Goal: Information Seeking & Learning: Check status

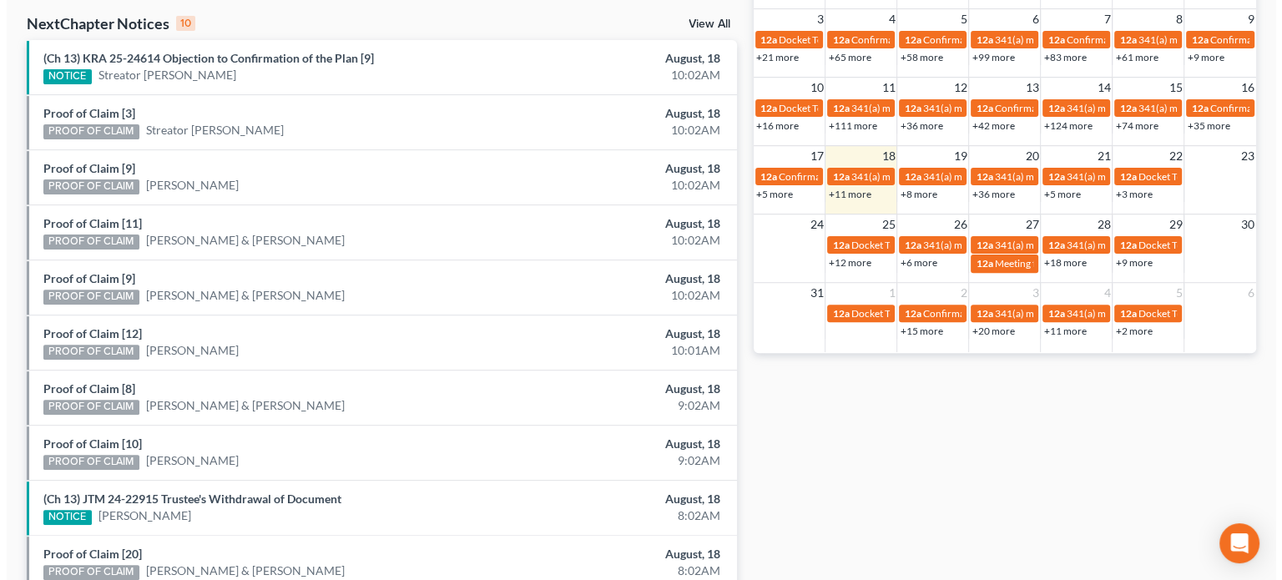
scroll to position [548, 0]
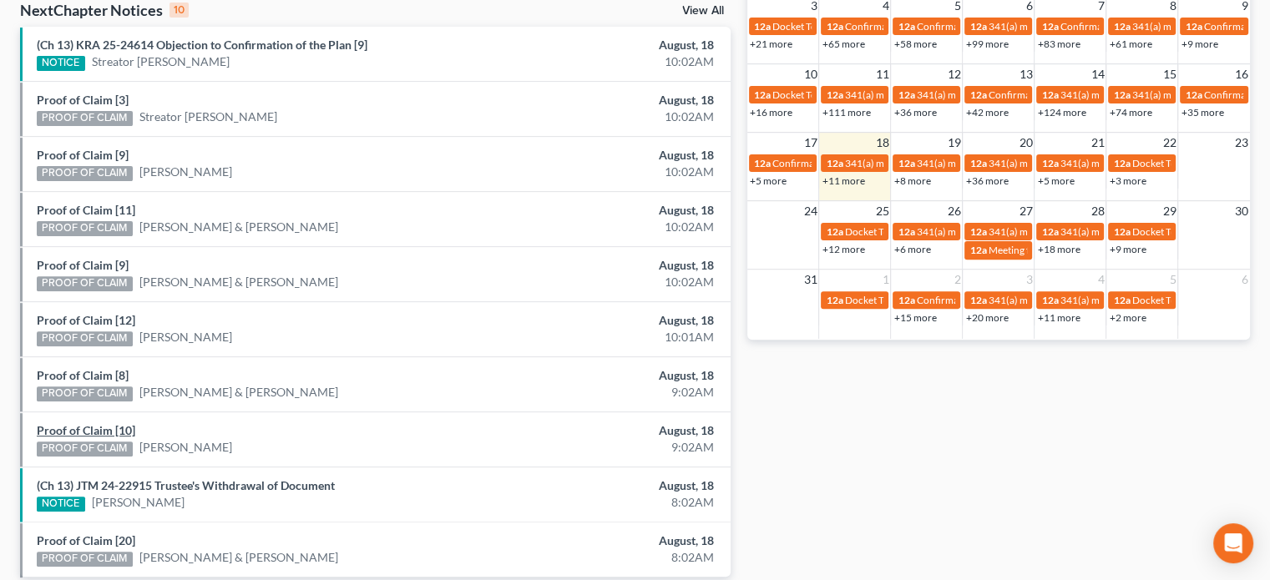
click at [74, 427] on link "Proof of Claim [10]" at bounding box center [86, 430] width 98 height 14
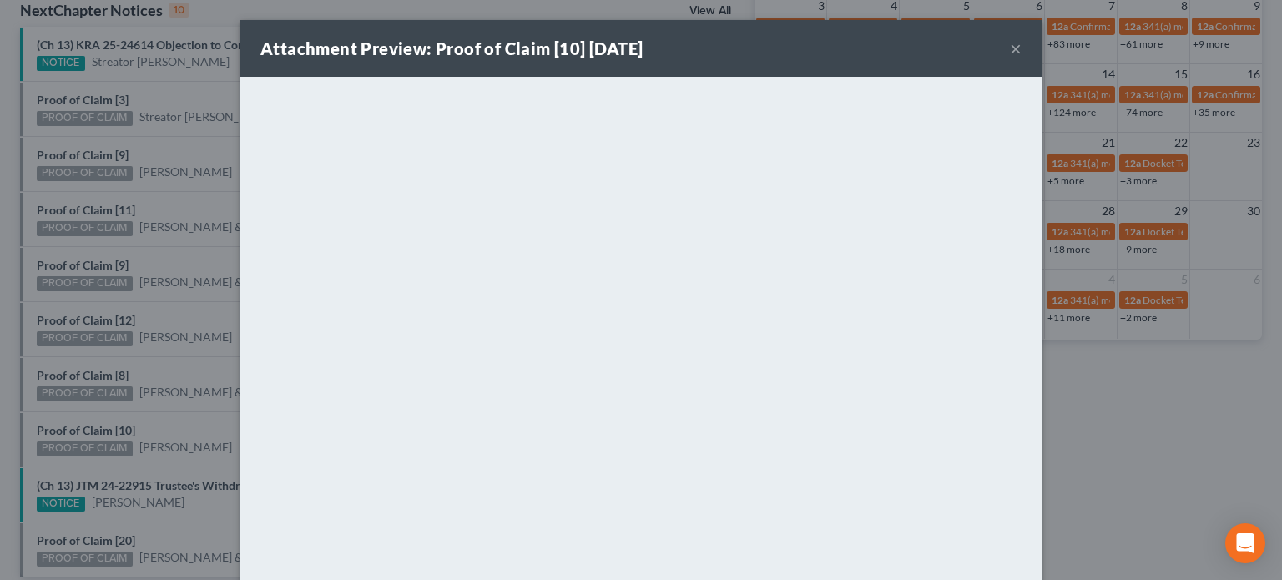
click at [72, 408] on div "Attachment Preview: Proof of Claim [10] [DATE] × <object ng-attr-data='[URL][DO…" at bounding box center [641, 290] width 1282 height 580
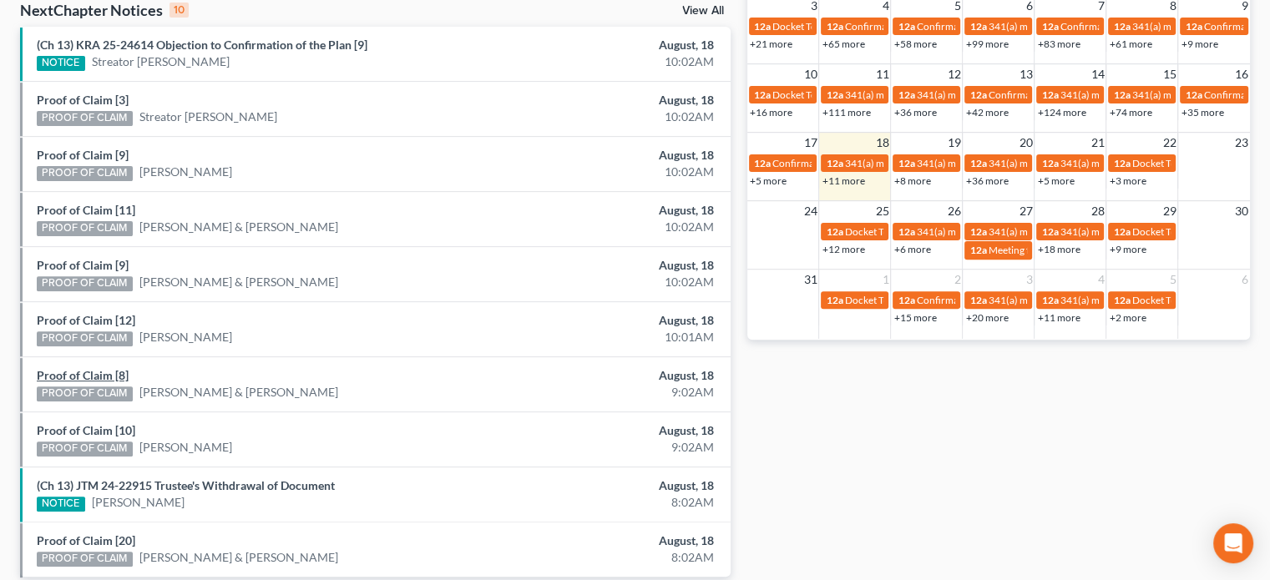
click at [76, 368] on link "Proof of Claim [8]" at bounding box center [83, 375] width 92 height 14
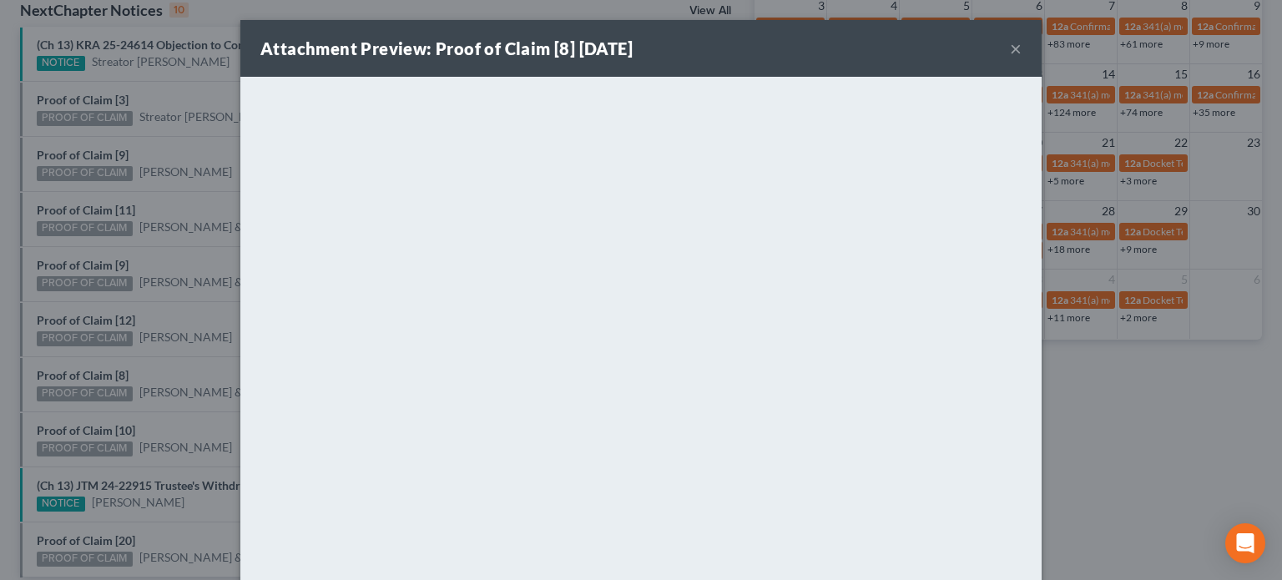
click at [77, 356] on div "Attachment Preview: Proof of Claim [8] 08/18/2025 × <object ng-attr-data='https…" at bounding box center [641, 290] width 1282 height 580
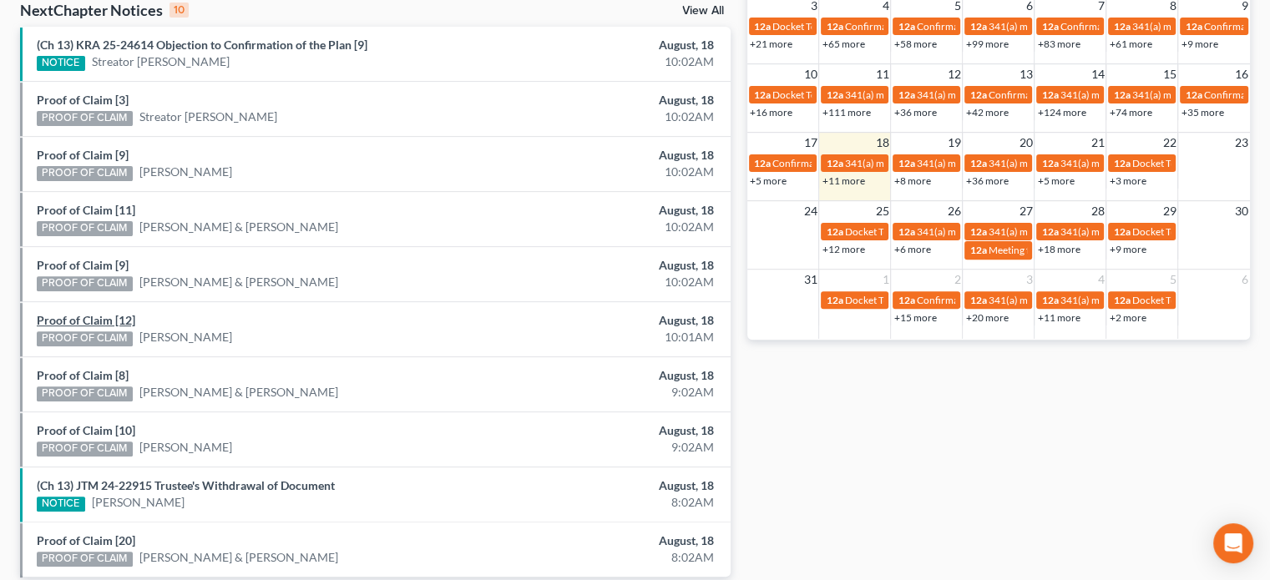
click at [78, 317] on link "Proof of Claim [12]" at bounding box center [86, 320] width 98 height 14
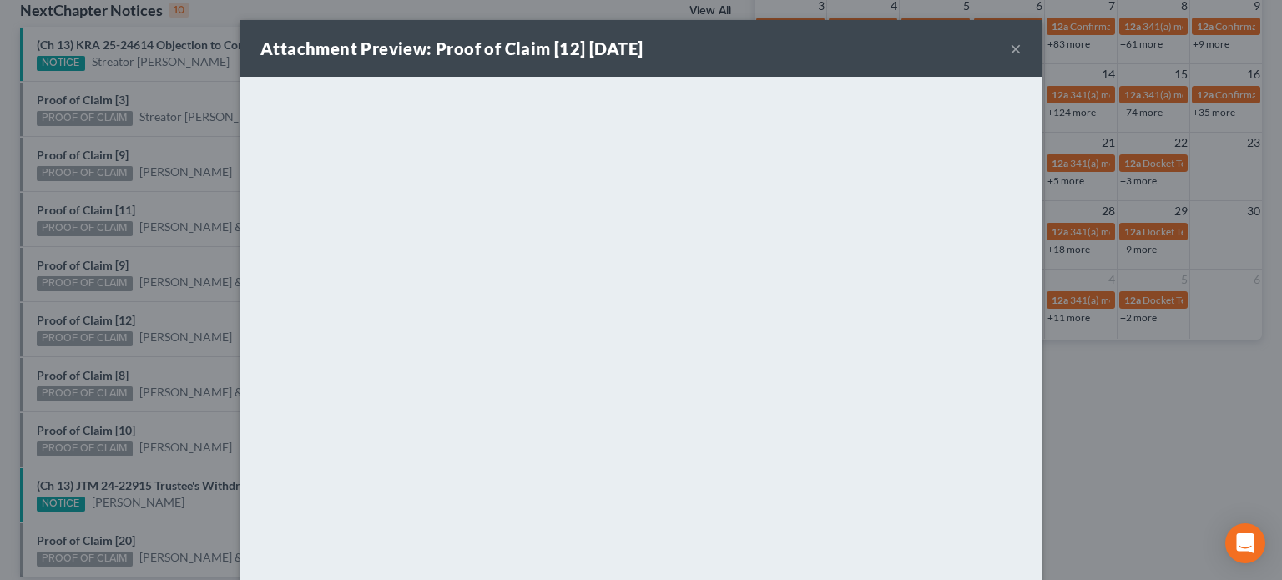
click at [78, 290] on div "Attachment Preview: Proof of Claim [12] 08/18/2025 × <object ng-attr-data='http…" at bounding box center [641, 290] width 1282 height 580
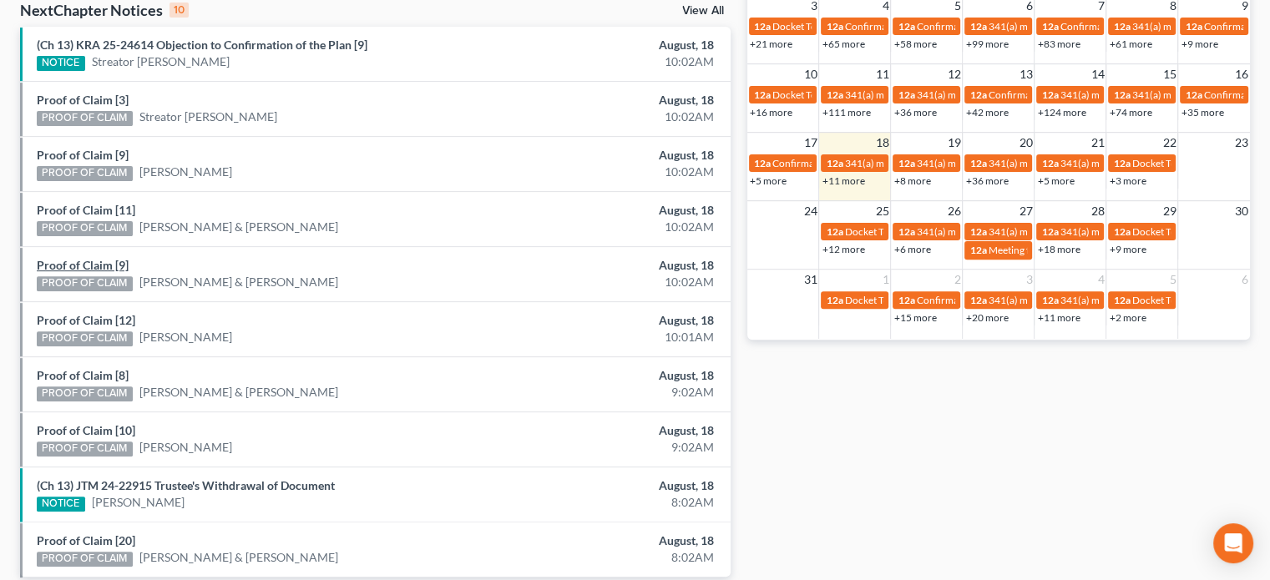
click at [79, 262] on link "Proof of Claim [9]" at bounding box center [83, 265] width 92 height 14
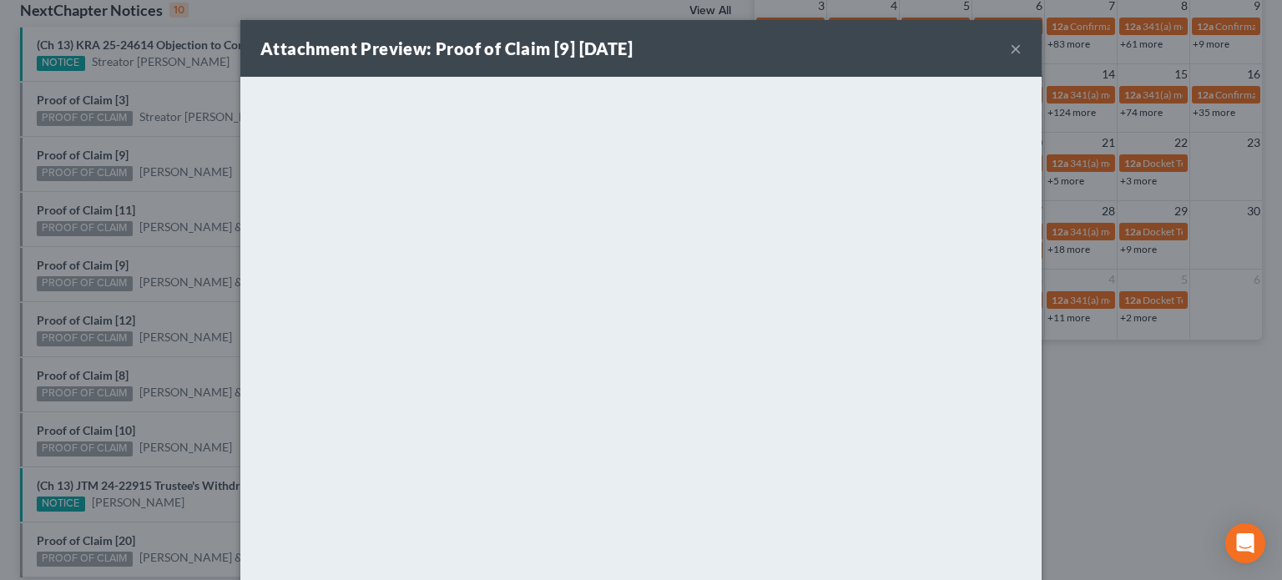
click at [78, 252] on div "Attachment Preview: Proof of Claim [9] 08/18/2025 × <object ng-attr-data='https…" at bounding box center [641, 290] width 1282 height 580
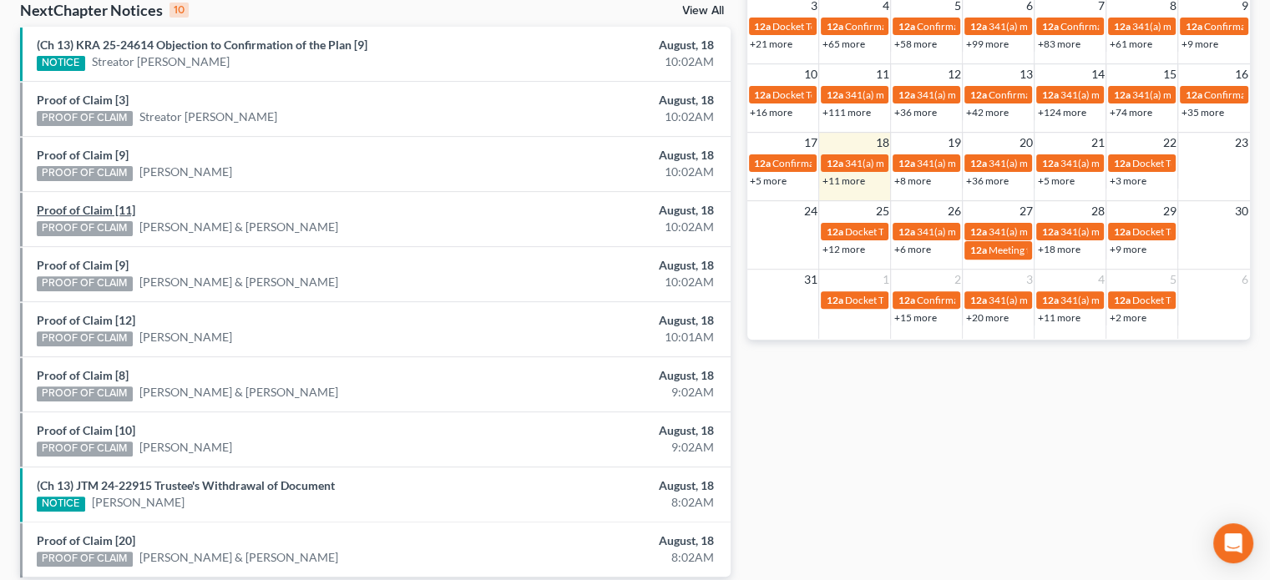
click at [78, 211] on link "Proof of Claim [11]" at bounding box center [86, 210] width 98 height 14
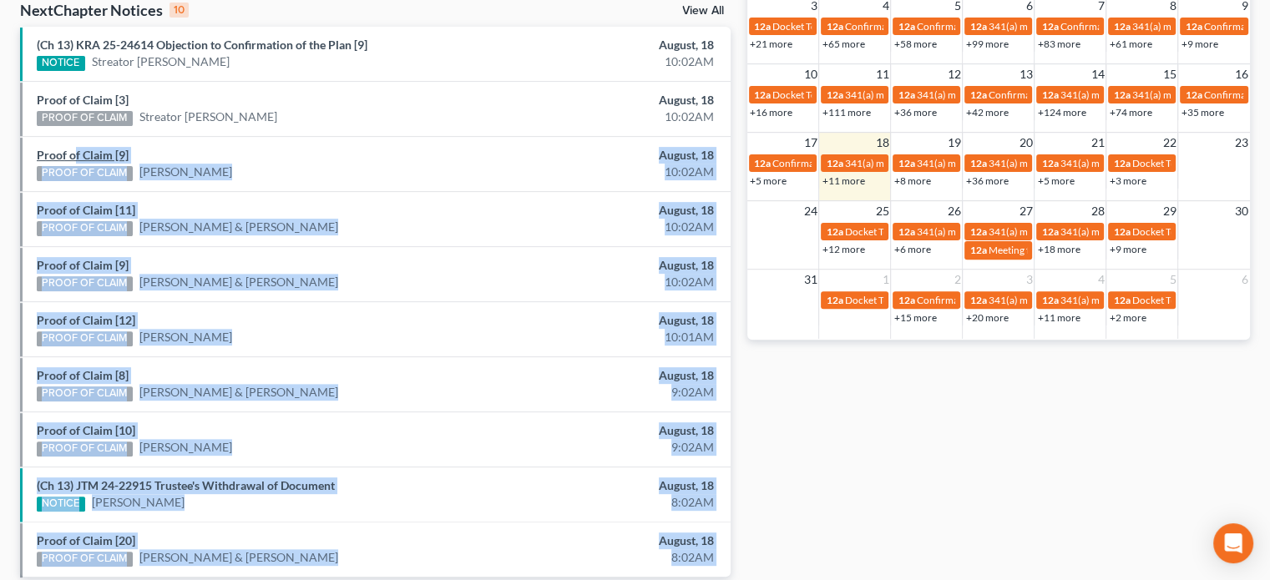
drag, startPoint x: 78, startPoint y: 185, endPoint x: 77, endPoint y: 149, distance: 36.8
click at [77, 149] on link "Proof of Claim [9]" at bounding box center [83, 155] width 92 height 14
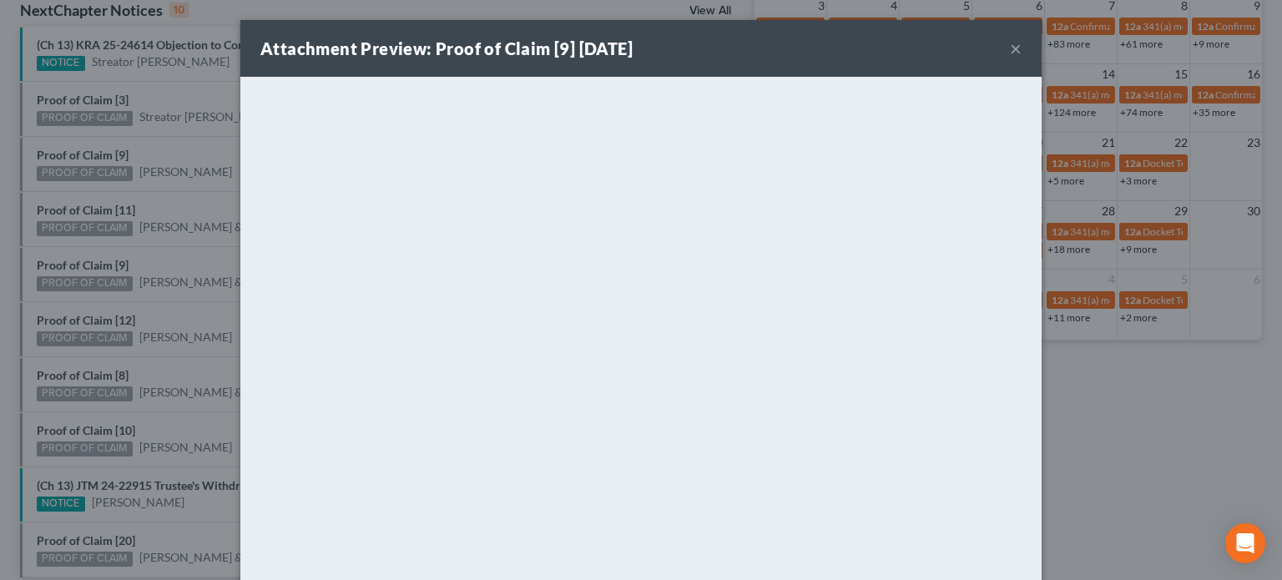
click at [60, 135] on div "Attachment Preview: Proof of Claim [9] 08/18/2025 × <object ng-attr-data='https…" at bounding box center [641, 290] width 1282 height 580
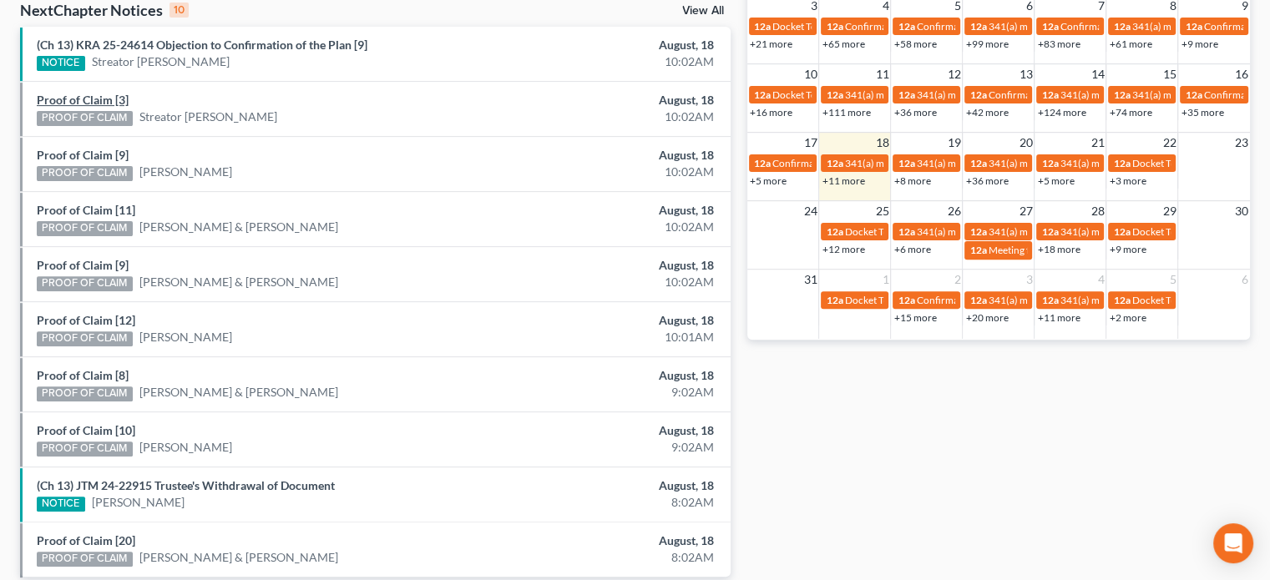
click at [73, 98] on link "Proof of Claim [3]" at bounding box center [83, 100] width 92 height 14
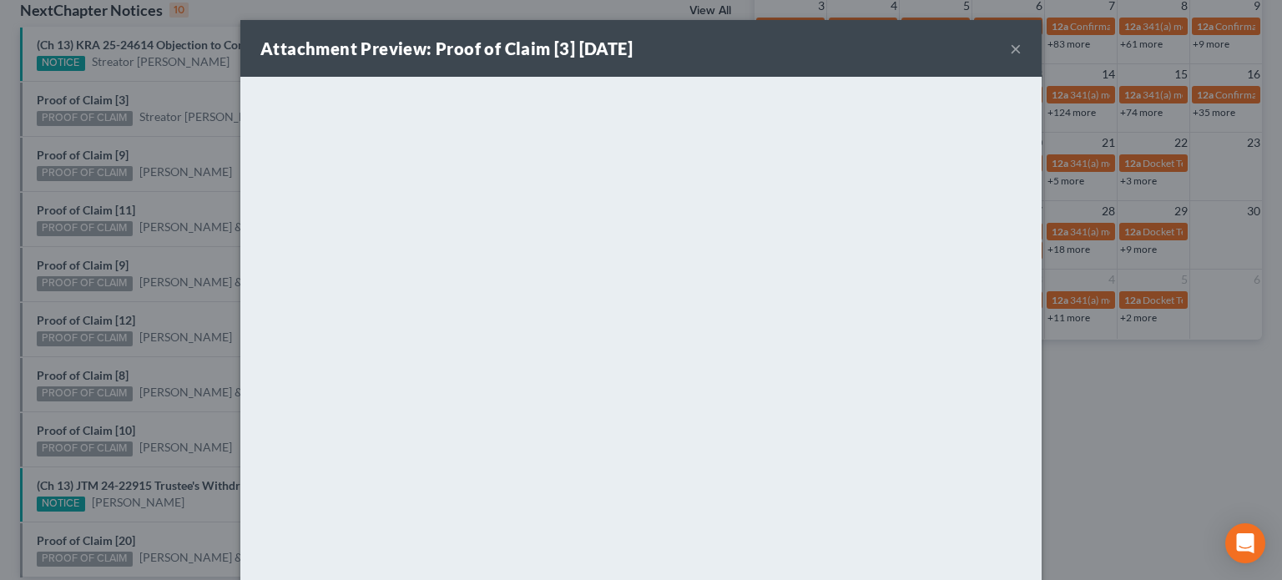
click at [63, 129] on div "Attachment Preview: Proof of Claim [3] 08/18/2025 × <object ng-attr-data='https…" at bounding box center [641, 290] width 1282 height 580
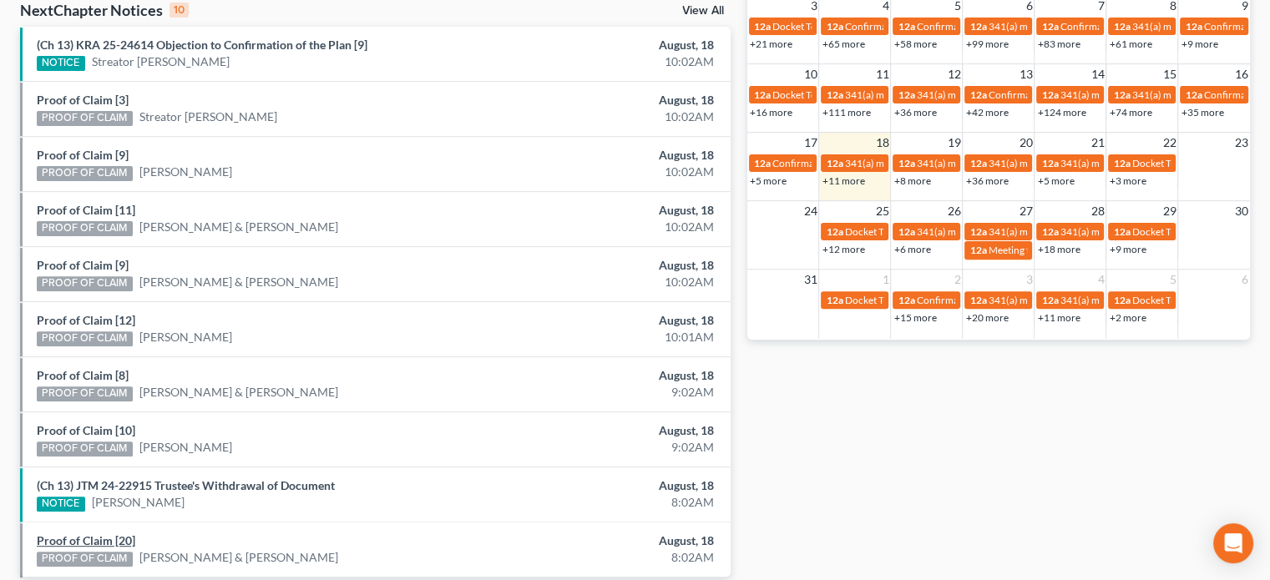
click at [66, 533] on link "Proof of Claim [20]" at bounding box center [86, 540] width 98 height 14
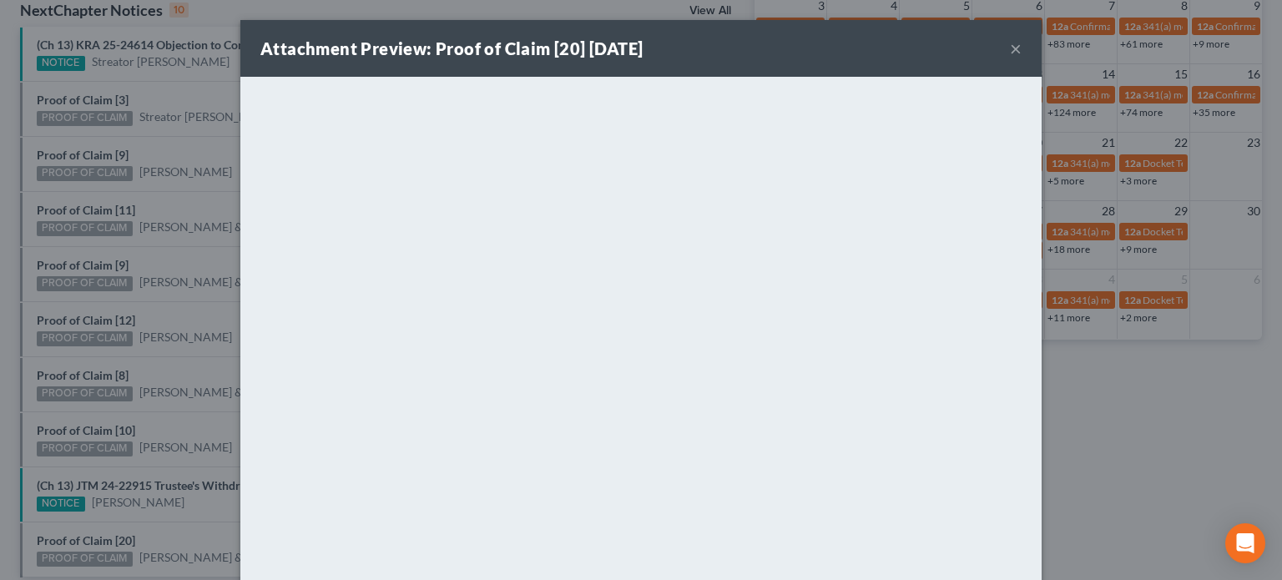
click at [100, 518] on div "Attachment Preview: Proof of Claim [20] 08/18/2025 × <object ng-attr-data='http…" at bounding box center [641, 290] width 1282 height 580
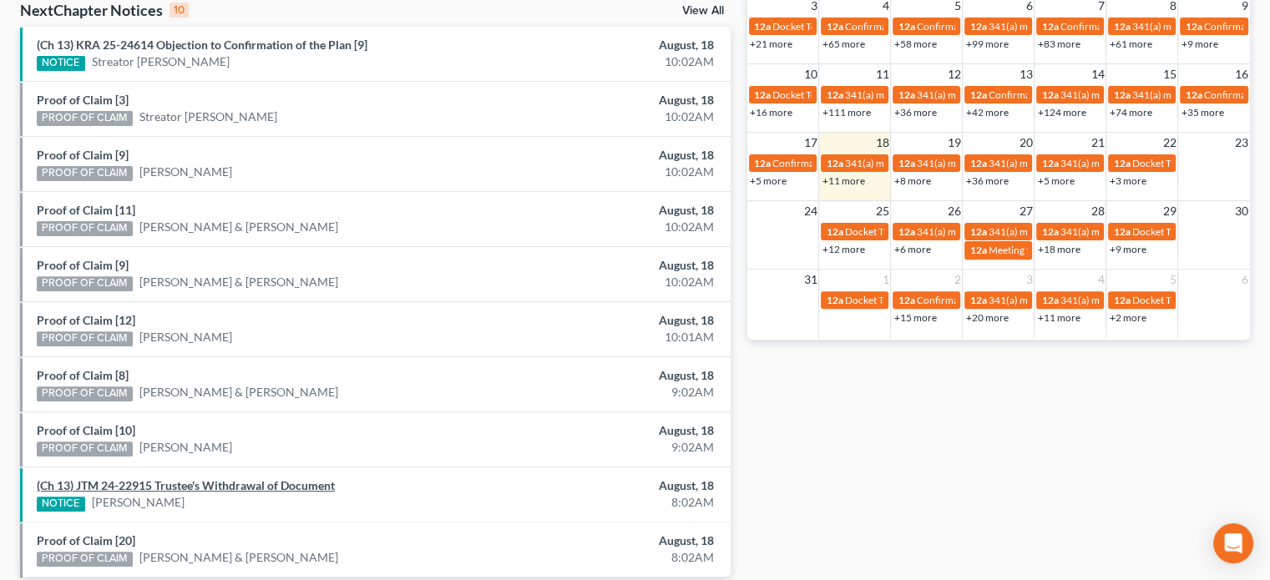
click at [144, 478] on link "(Ch 13) JTM 24-22915 Trustee's Withdrawal of Document" at bounding box center [186, 485] width 298 height 14
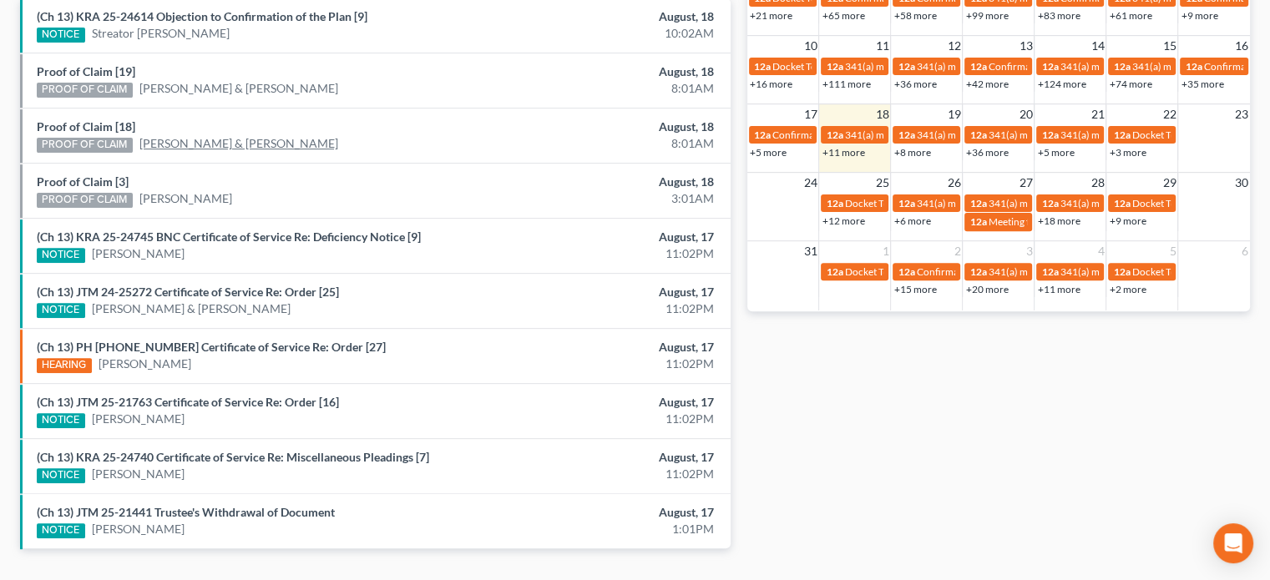
scroll to position [614, 0]
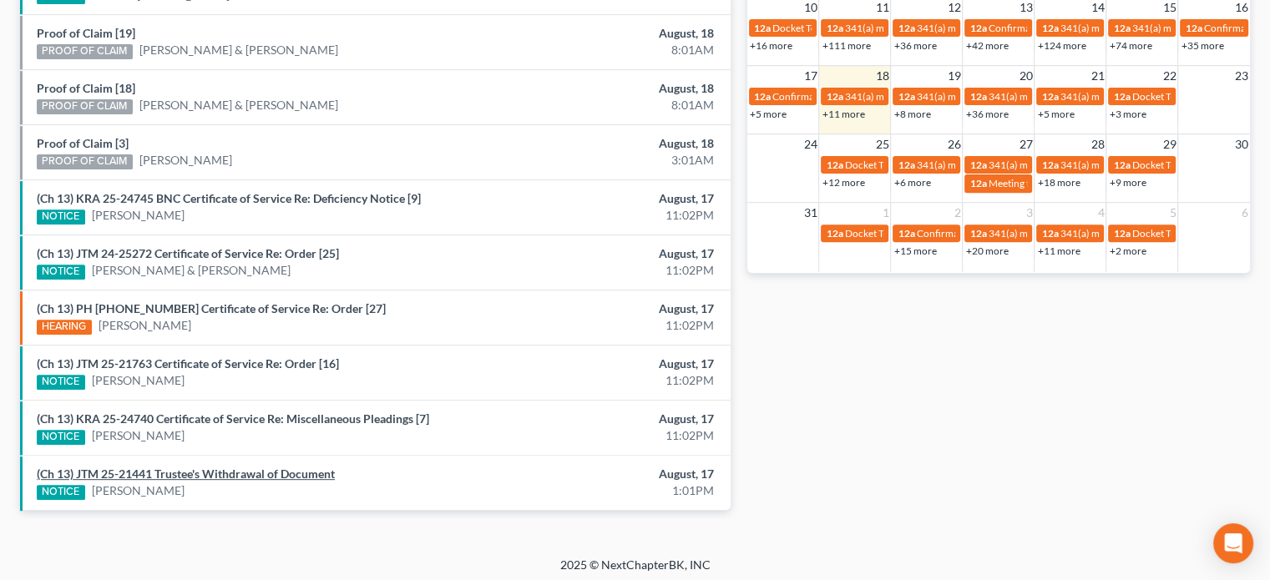
click at [235, 467] on link "(Ch 13) JTM 25-21441 Trustee's Withdrawal of Document" at bounding box center [186, 474] width 298 height 14
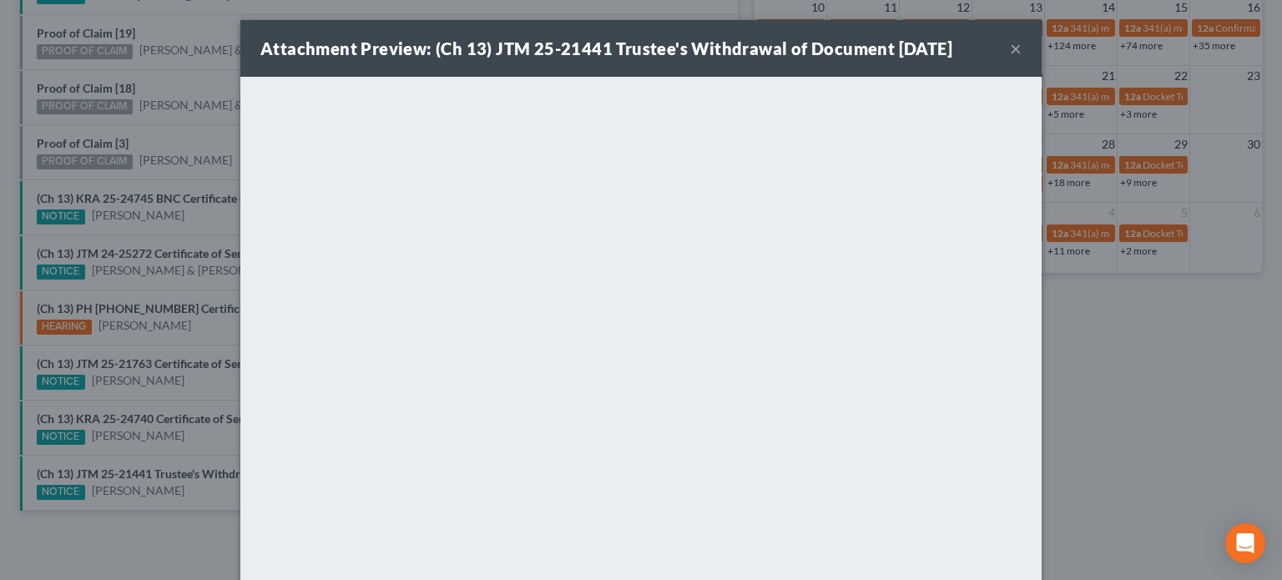
click at [209, 448] on div "Attachment Preview: (Ch 13) JTM 25-21441 Trustee's Withdrawal of Document 08/17…" at bounding box center [641, 290] width 1282 height 580
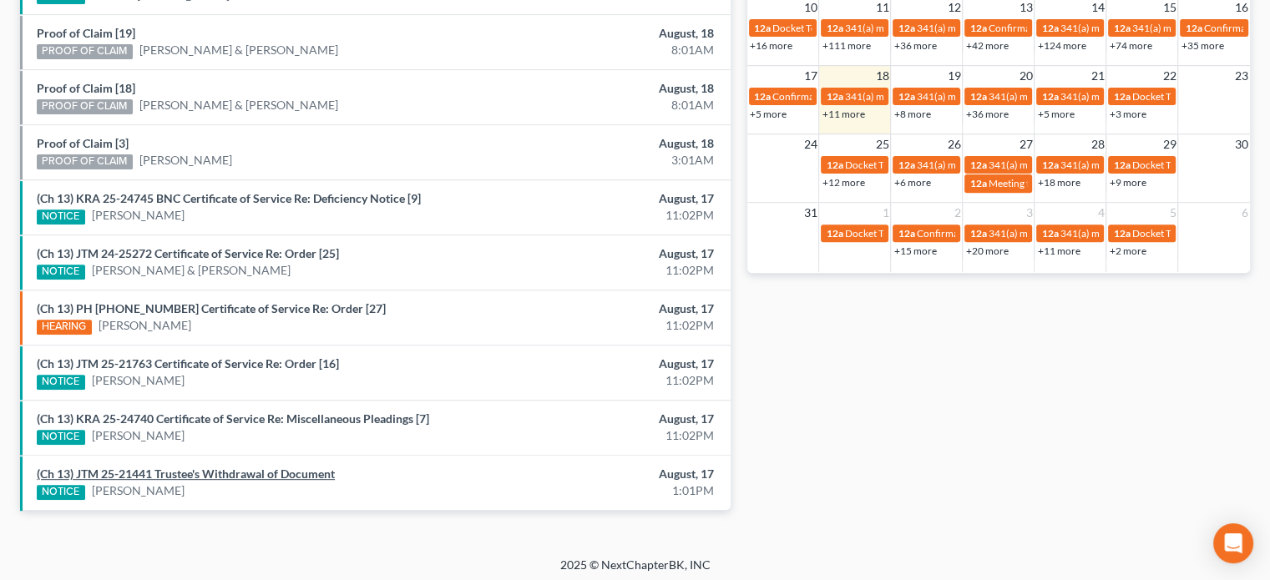
click at [209, 467] on link "(Ch 13) JTM 25-21441 Trustee's Withdrawal of Document" at bounding box center [186, 474] width 298 height 14
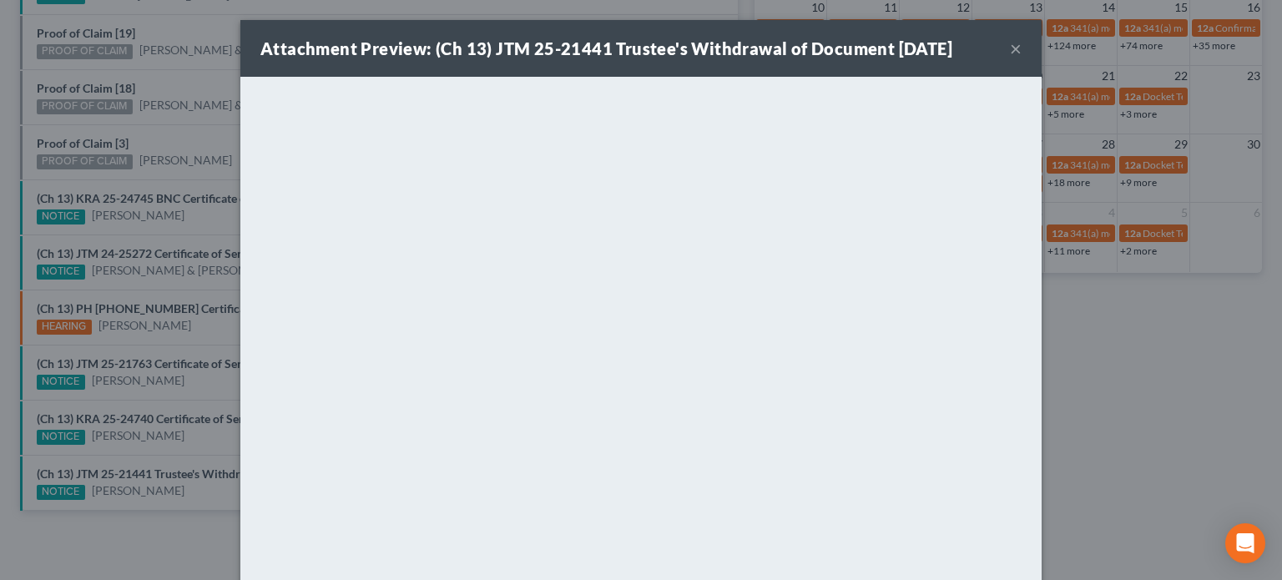
click at [204, 436] on div "Attachment Preview: (Ch 13) JTM 25-21441 Trustee's Withdrawal of Document 08/17…" at bounding box center [641, 290] width 1282 height 580
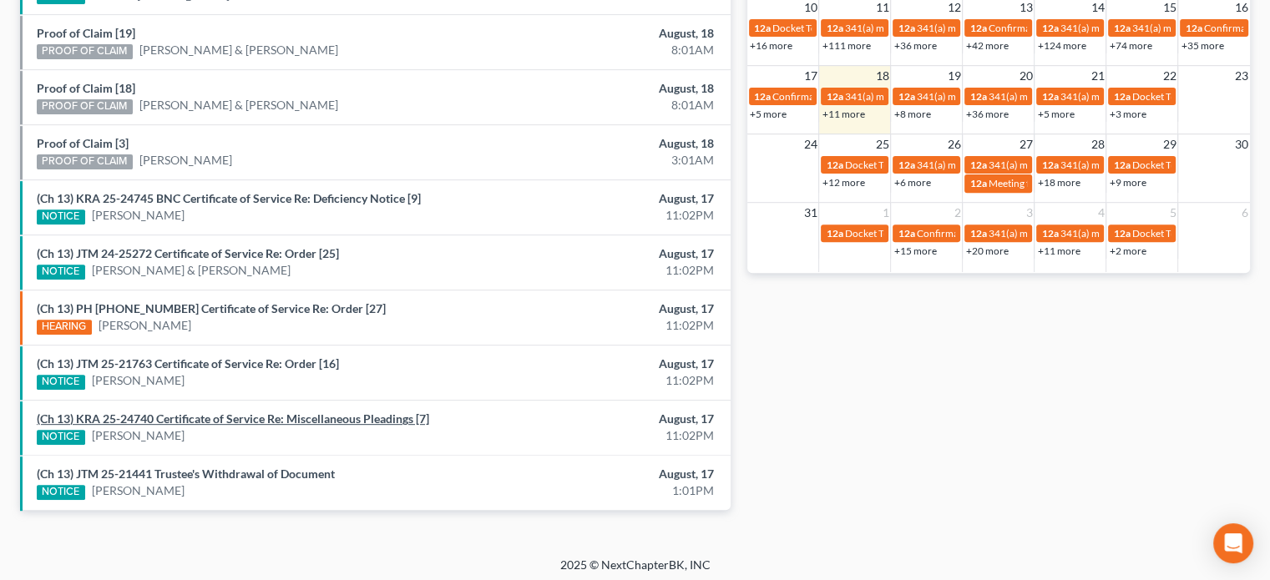
click at [214, 417] on link "(Ch 13) KRA 25-24740 Certificate of Service Re: Miscellaneous Pleadings [7]" at bounding box center [233, 419] width 392 height 14
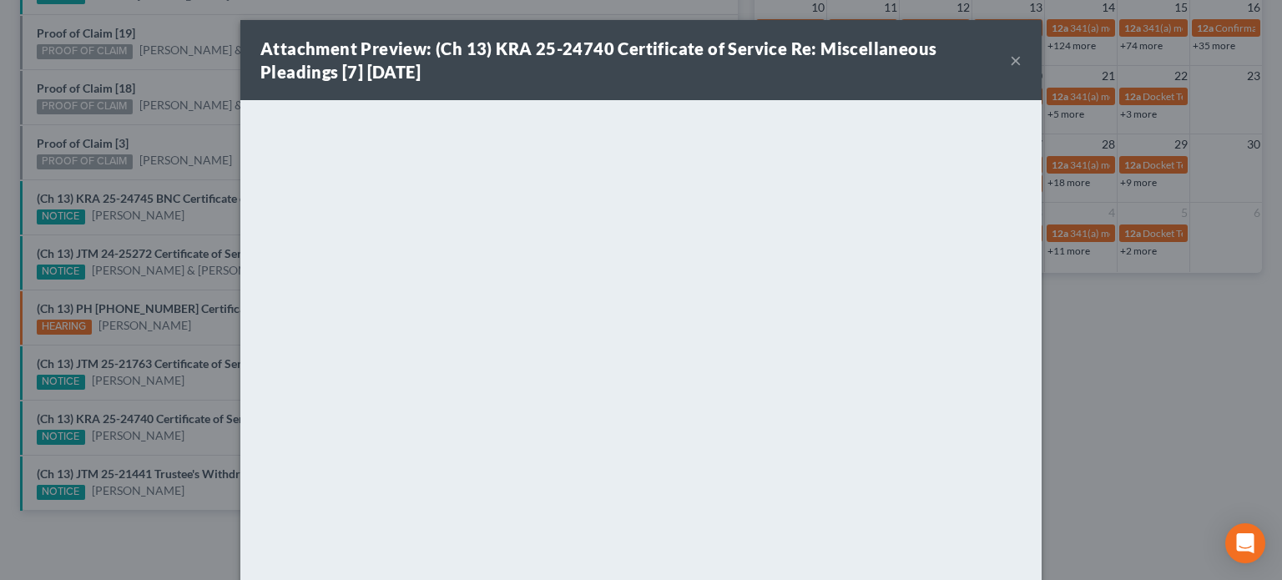
click at [197, 382] on div "Attachment Preview: (Ch 13) KRA 25-24740 Certificate of Service Re: Miscellaneo…" at bounding box center [641, 290] width 1282 height 580
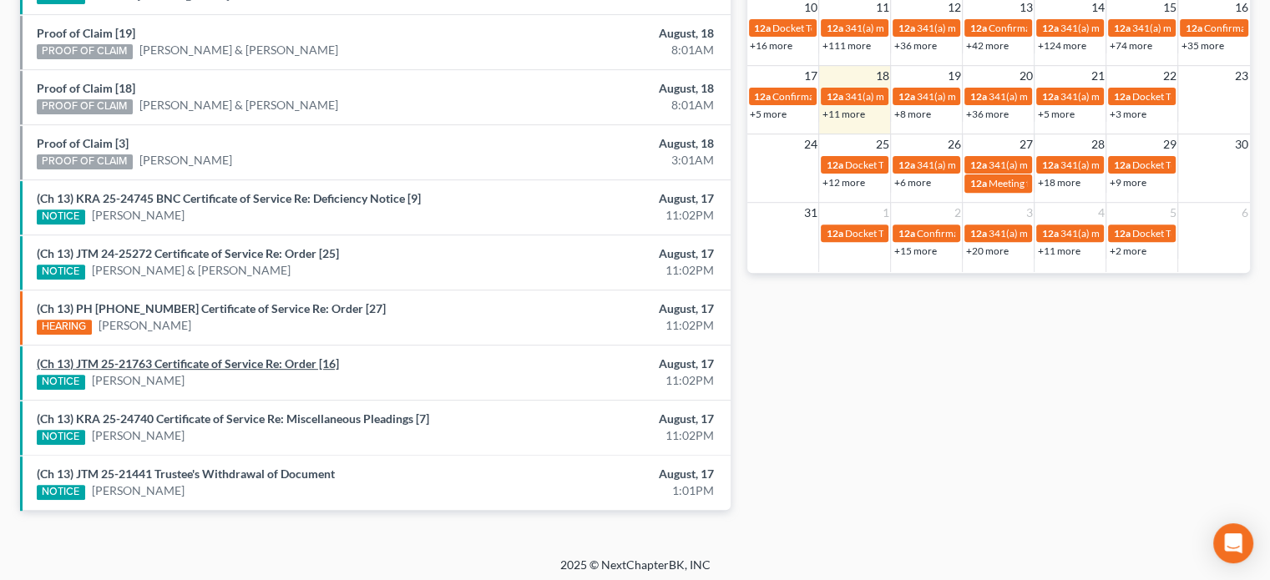
click at [209, 356] on link "(Ch 13) JTM 25-21763 Certificate of Service Re: Order [16]" at bounding box center [188, 363] width 302 height 14
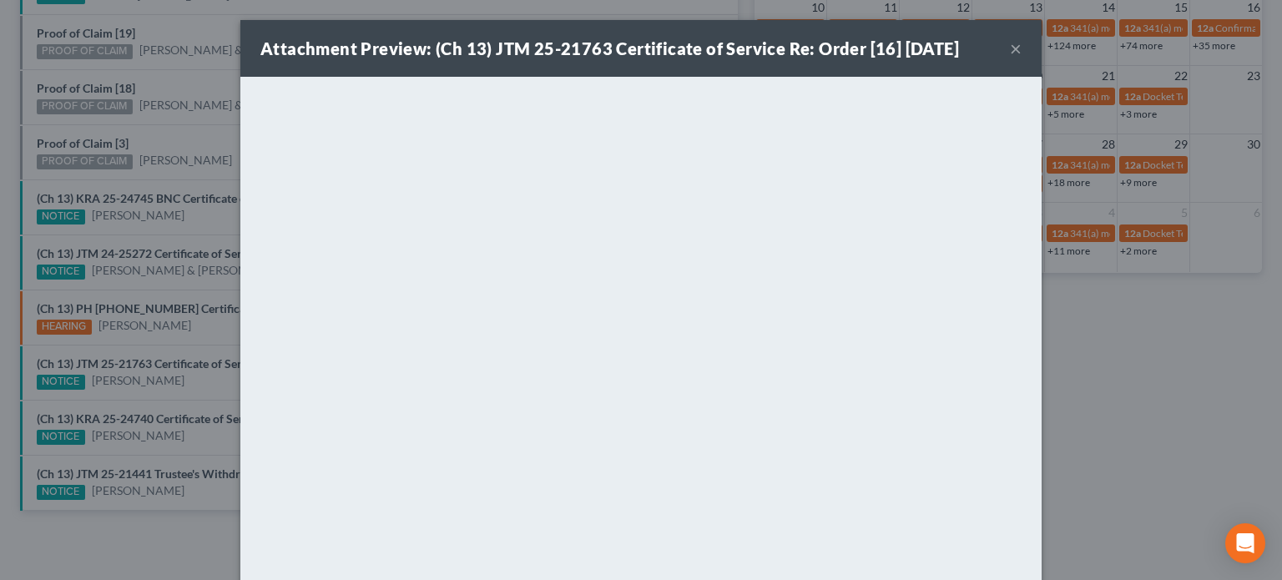
click at [207, 381] on div "Attachment Preview: (Ch 13) JTM 25-21763 Certificate of Service Re: Order [16] …" at bounding box center [641, 290] width 1282 height 580
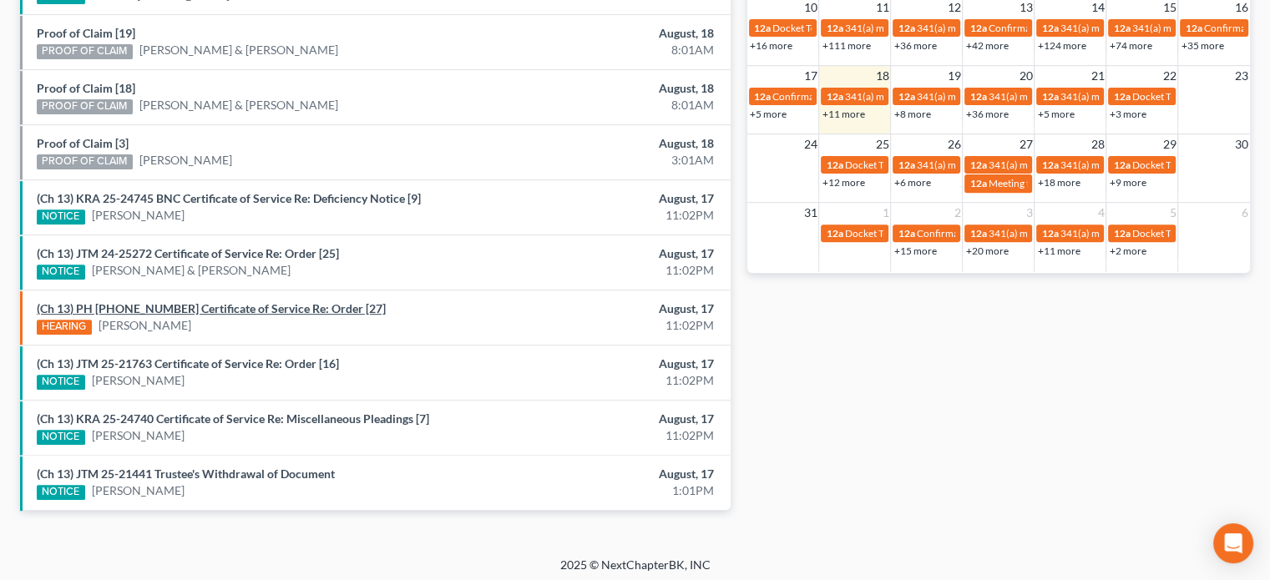
click at [215, 303] on link "(Ch 13) PH 25-22200 Certificate of Service Re: Order [27]" at bounding box center [211, 308] width 349 height 14
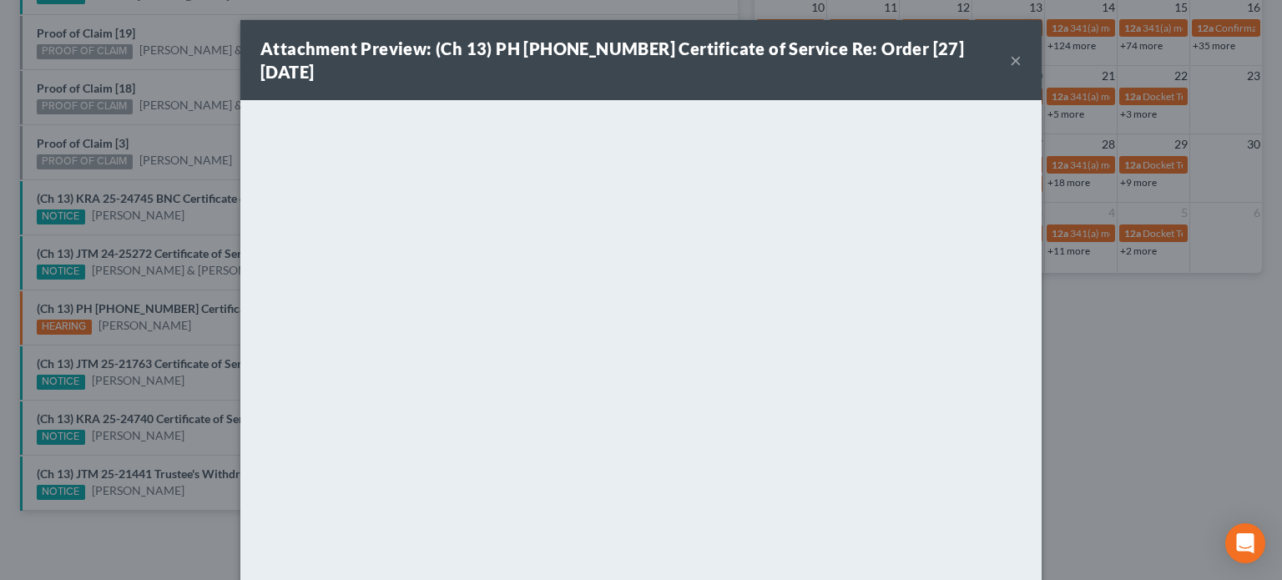
click at [196, 285] on div "Attachment Preview: (Ch 13) PH 25-22200 Certificate of Service Re: Order [27] 0…" at bounding box center [641, 290] width 1282 height 580
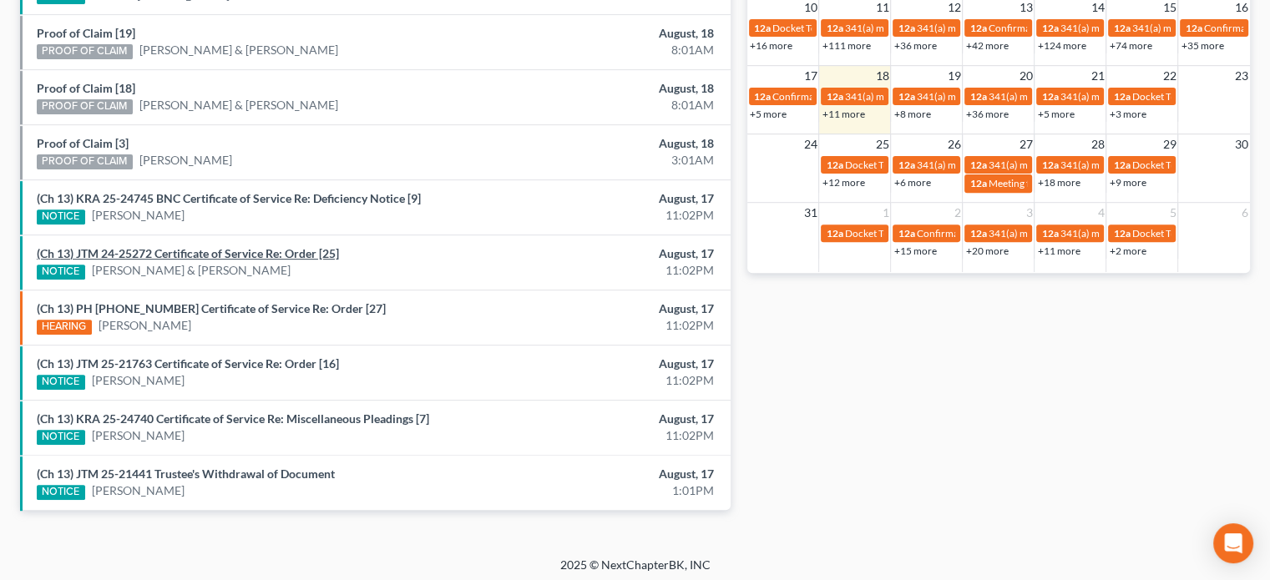
click at [220, 250] on link "(Ch 13) JTM 24-25272 Certificate of Service Re: Order [25]" at bounding box center [188, 253] width 302 height 14
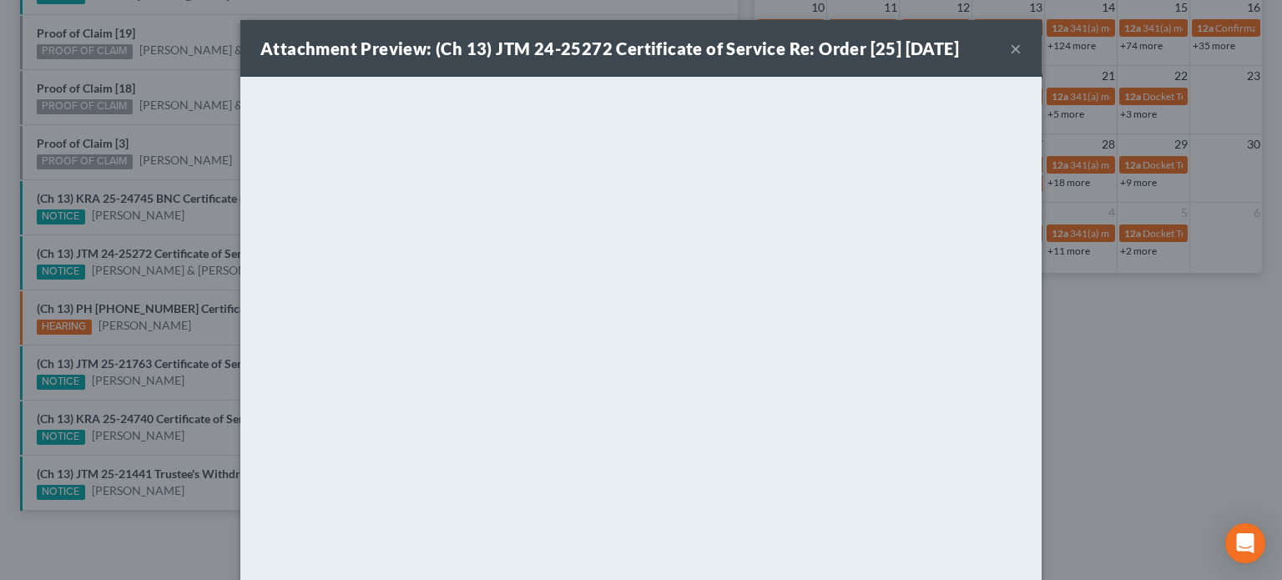
click at [214, 223] on div "Attachment Preview: (Ch 13) JTM 24-25272 Certificate of Service Re: Order [25] …" at bounding box center [641, 290] width 1282 height 580
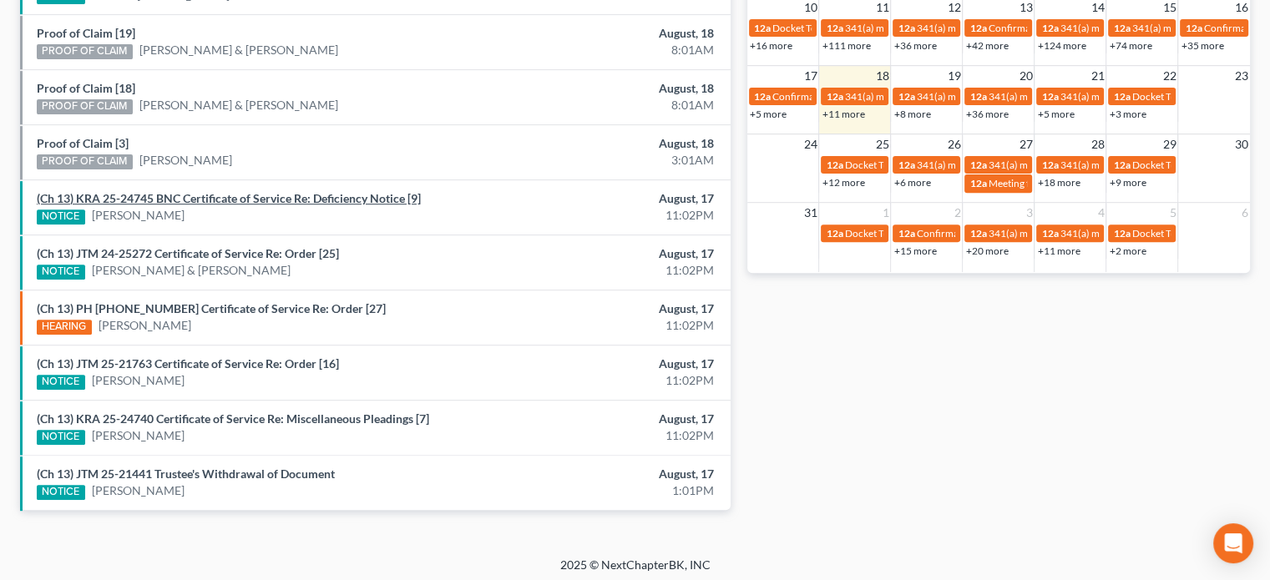
click at [224, 196] on link "(Ch 13) KRA 25-24745 BNC Certificate of Service Re: Deficiency Notice [9]" at bounding box center [229, 198] width 384 height 14
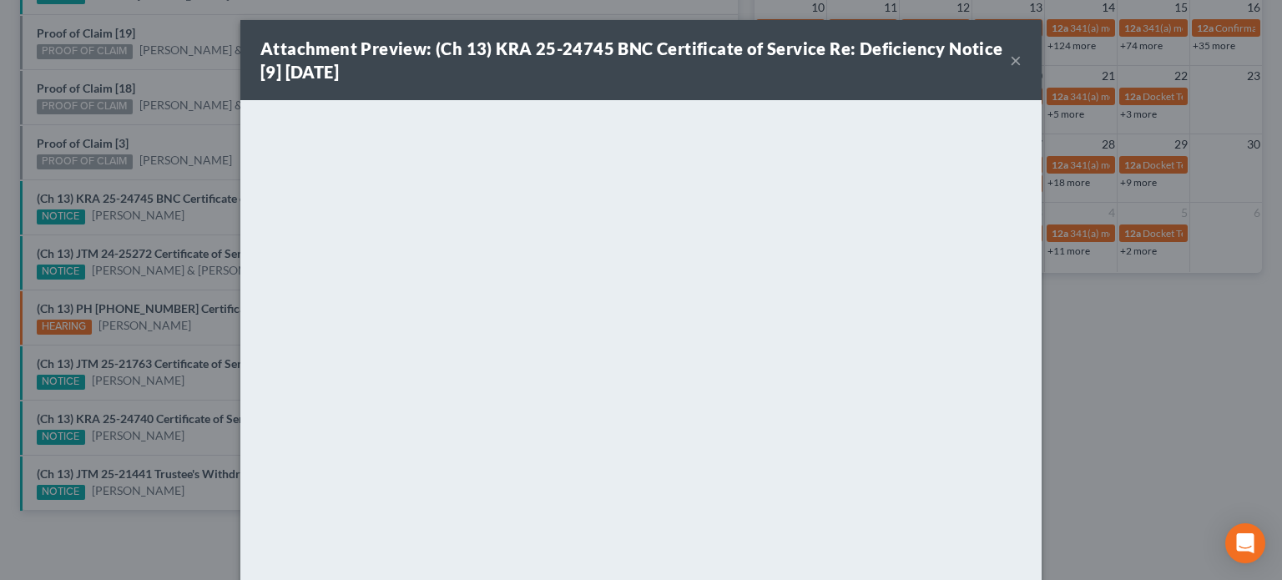
click at [169, 136] on div "Attachment Preview: (Ch 13) KRA 25-24745 BNC Certificate of Service Re: Deficie…" at bounding box center [641, 290] width 1282 height 580
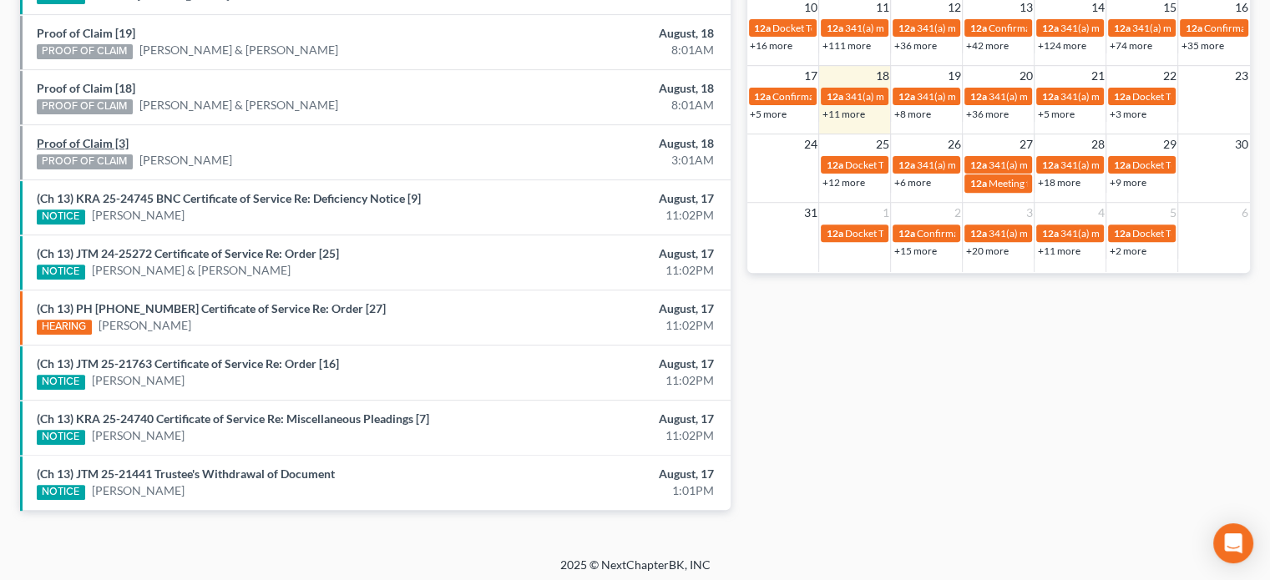
click at [98, 139] on link "Proof of Claim [3]" at bounding box center [83, 143] width 92 height 14
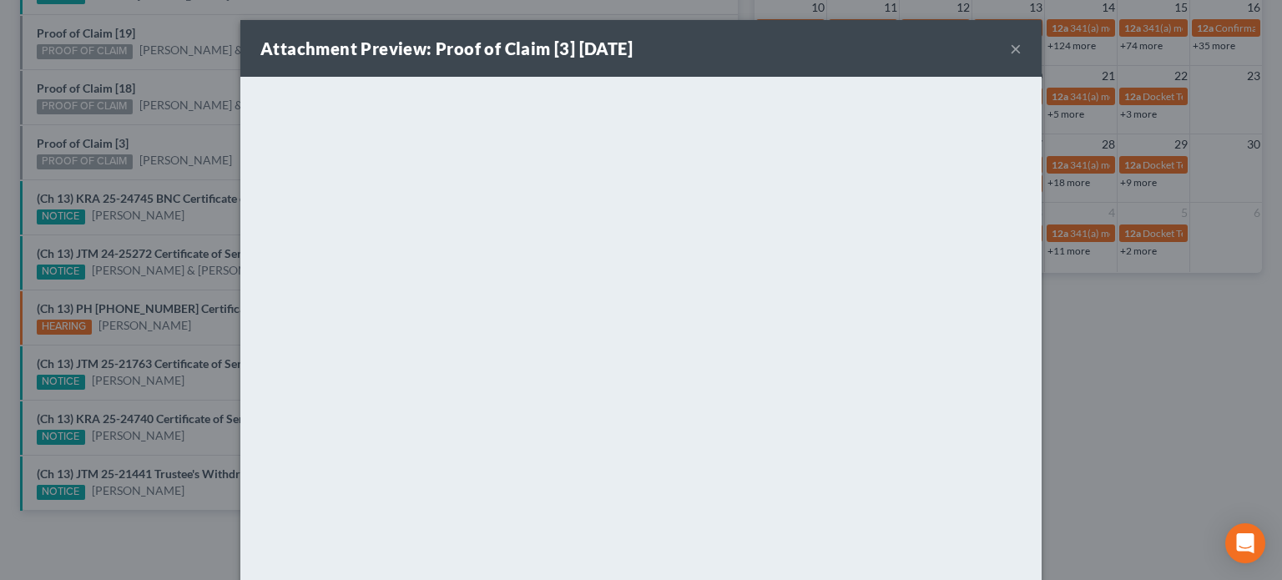
click at [154, 138] on div "Attachment Preview: Proof of Claim [3] 08/18/2025 × <object ng-attr-data='https…" at bounding box center [641, 290] width 1282 height 580
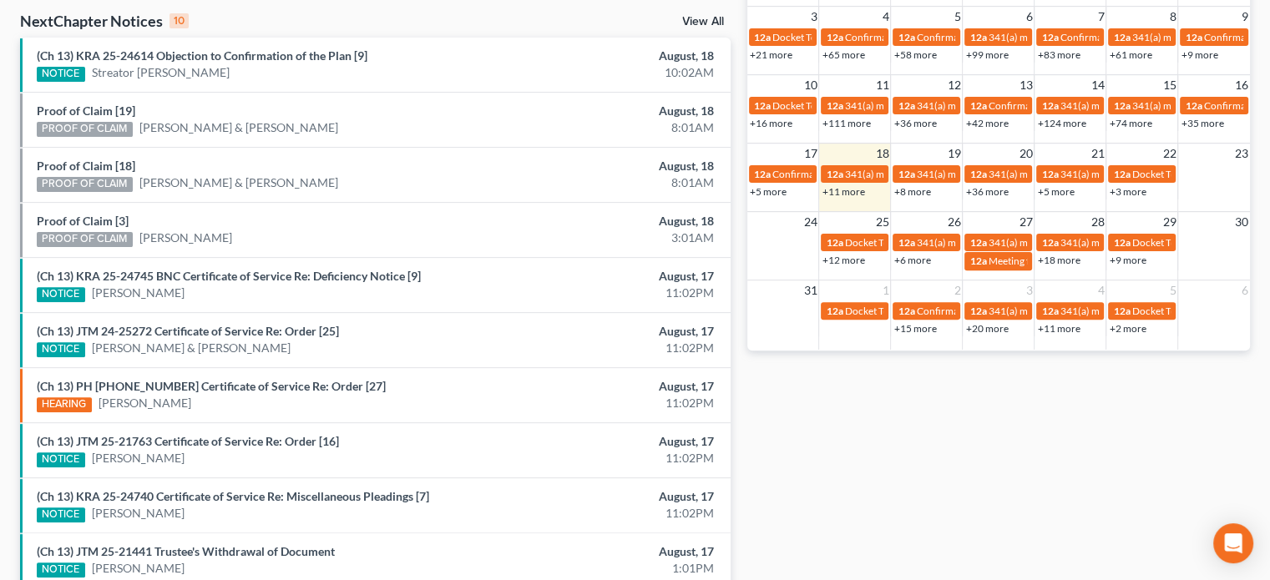
scroll to position [534, 0]
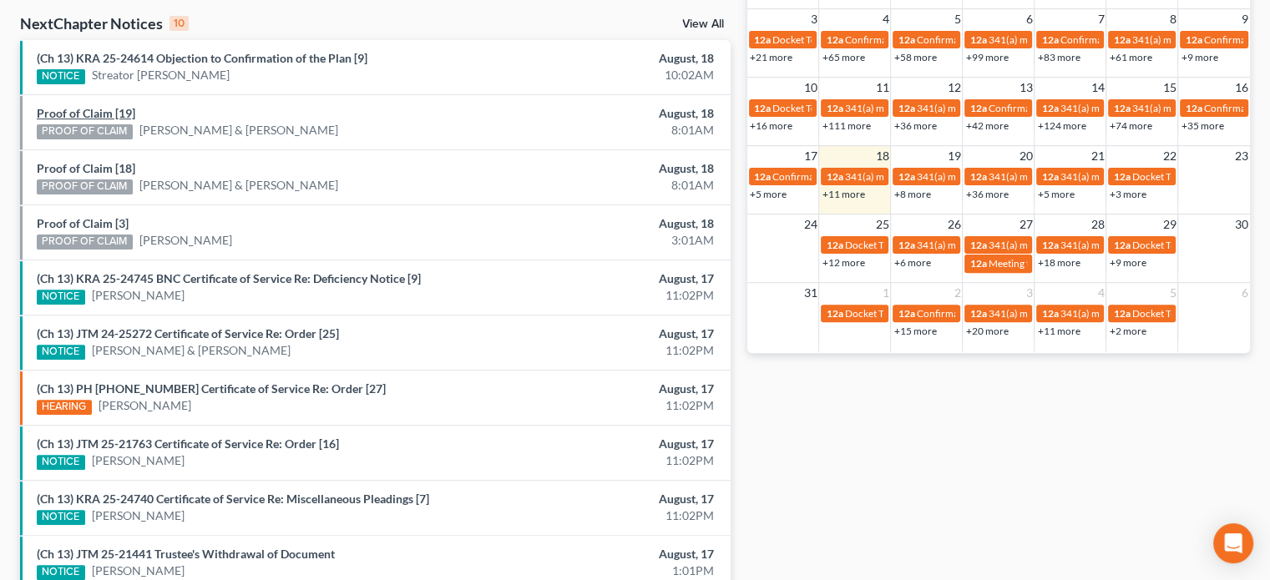
click at [93, 112] on link "Proof of Claim [19]" at bounding box center [86, 113] width 98 height 14
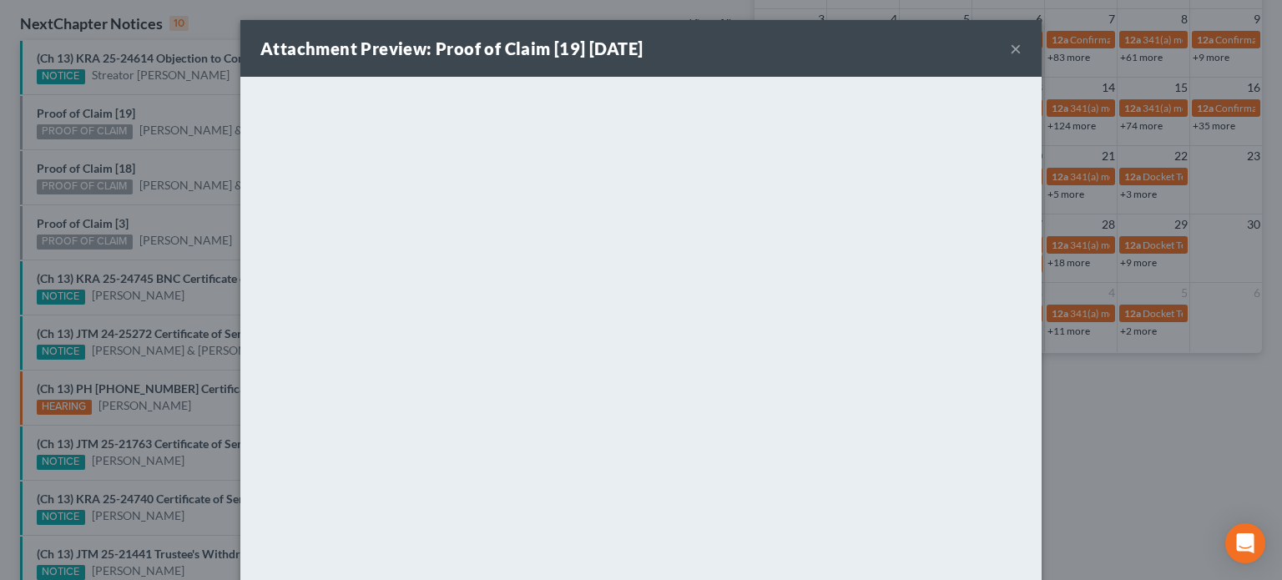
click at [90, 154] on div "Attachment Preview: Proof of Claim [19] 08/18/2025 × <object ng-attr-data='http…" at bounding box center [641, 290] width 1282 height 580
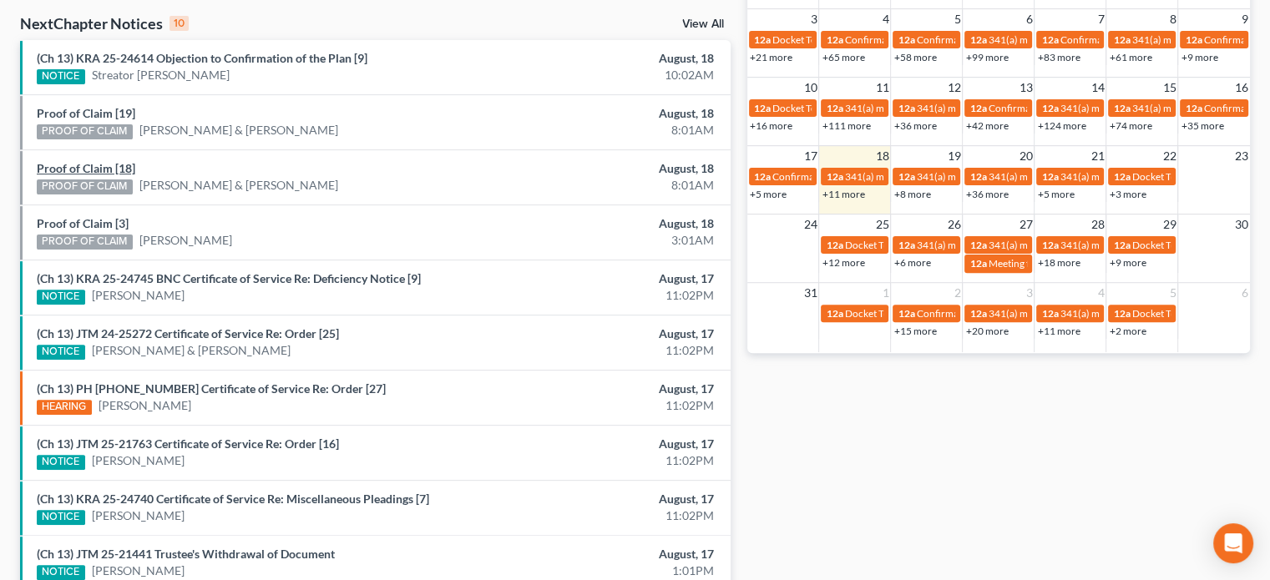
click at [90, 166] on link "Proof of Claim [18]" at bounding box center [86, 168] width 98 height 14
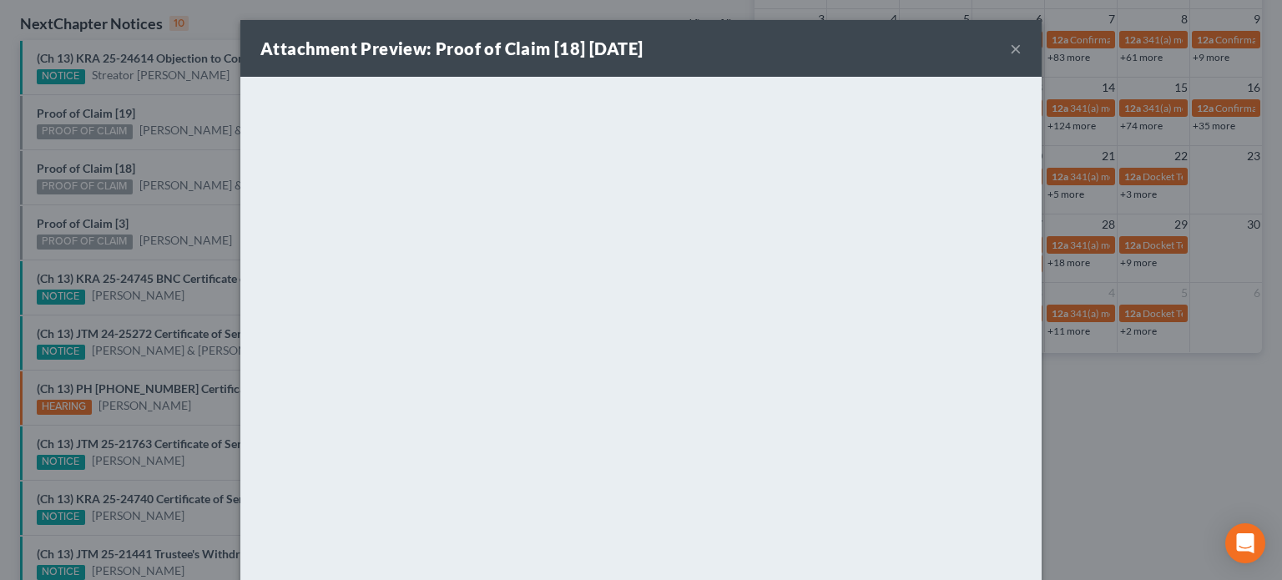
click at [154, 156] on div "Attachment Preview: Proof of Claim [18] 08/18/2025 × <object ng-attr-data='http…" at bounding box center [641, 290] width 1282 height 580
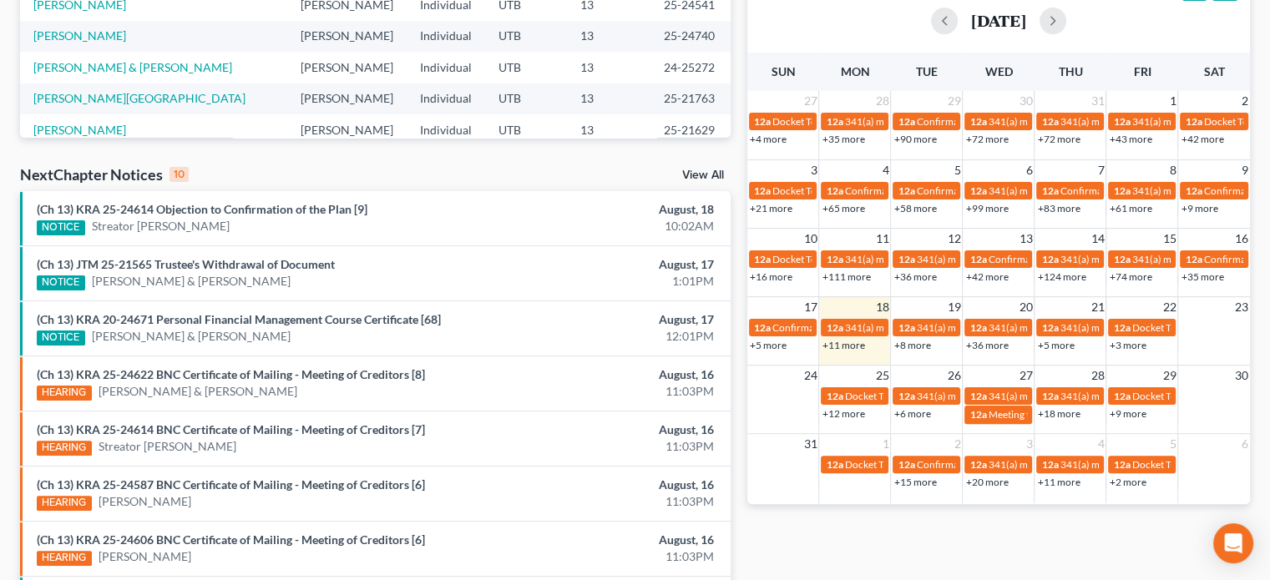
scroll to position [534, 0]
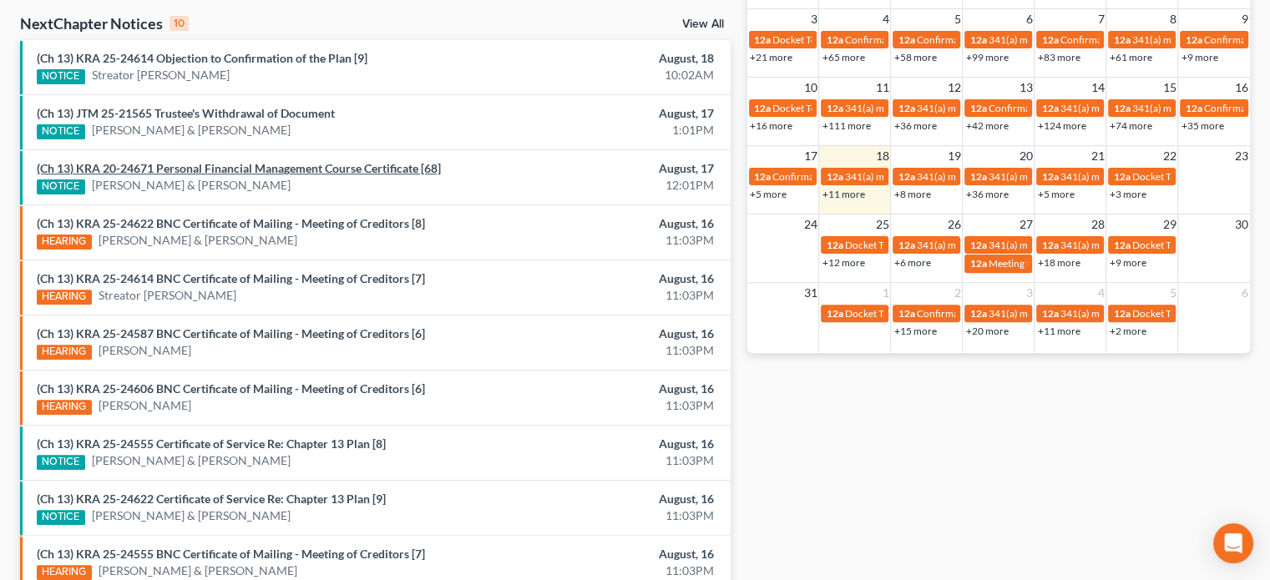
click at [237, 168] on link "(Ch 13) KRA 20-24671 Personal Financial Management Course Certificate [68]" at bounding box center [239, 168] width 404 height 14
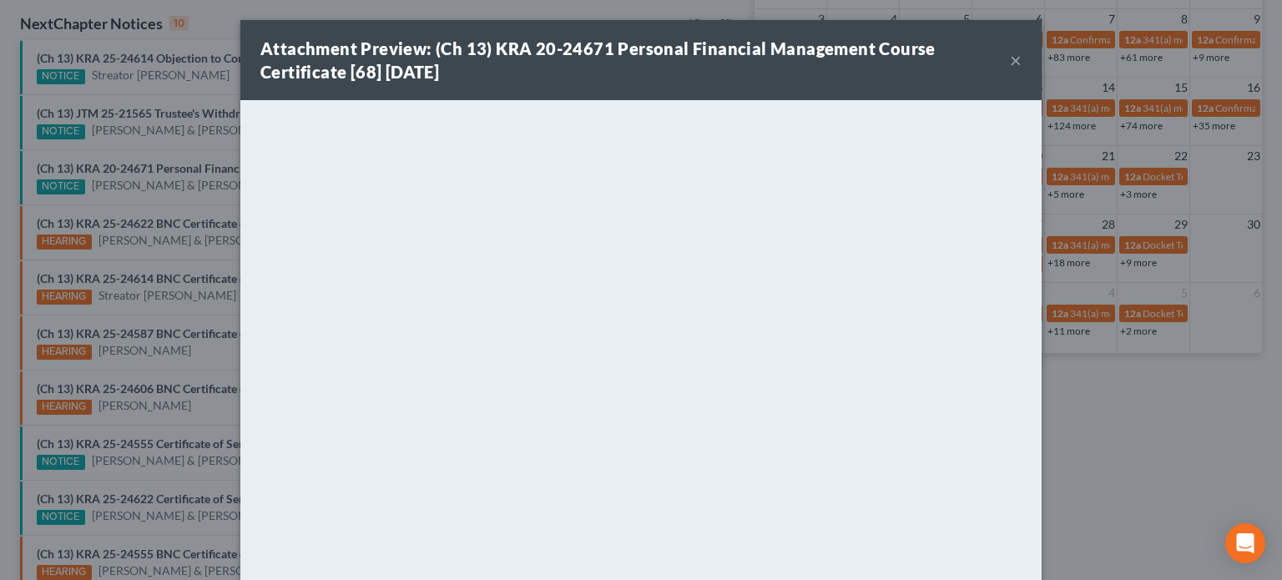
click at [196, 104] on div "Attachment Preview: (Ch 13) KRA 20-24671 Personal Financial Management Course C…" at bounding box center [641, 290] width 1282 height 580
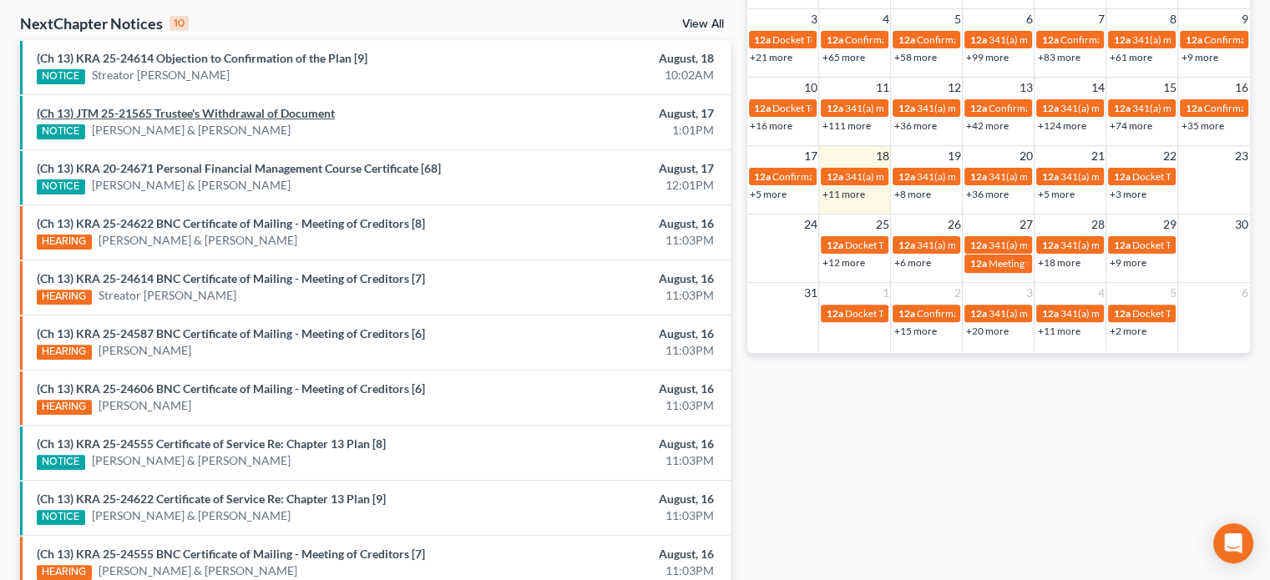
click at [196, 106] on link "(Ch 13) JTM 25-21565 Trustee's Withdrawal of Document" at bounding box center [186, 113] width 298 height 14
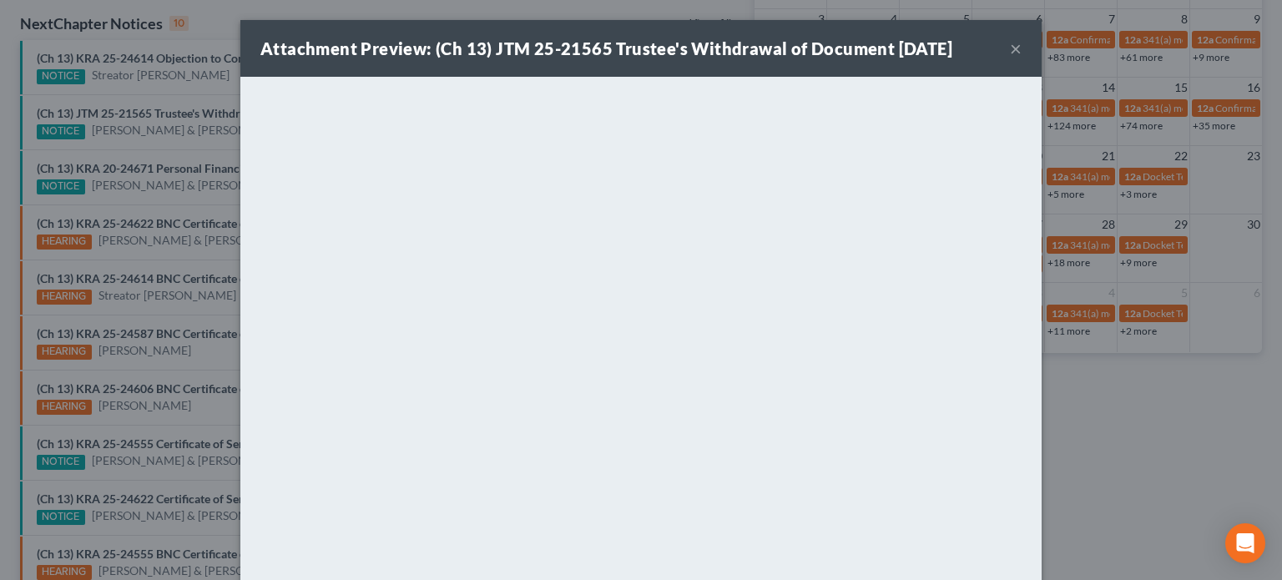
click at [147, 134] on div "Attachment Preview: (Ch 13) JTM 25-21565 Trustee's Withdrawal of Document 08/17…" at bounding box center [641, 290] width 1282 height 580
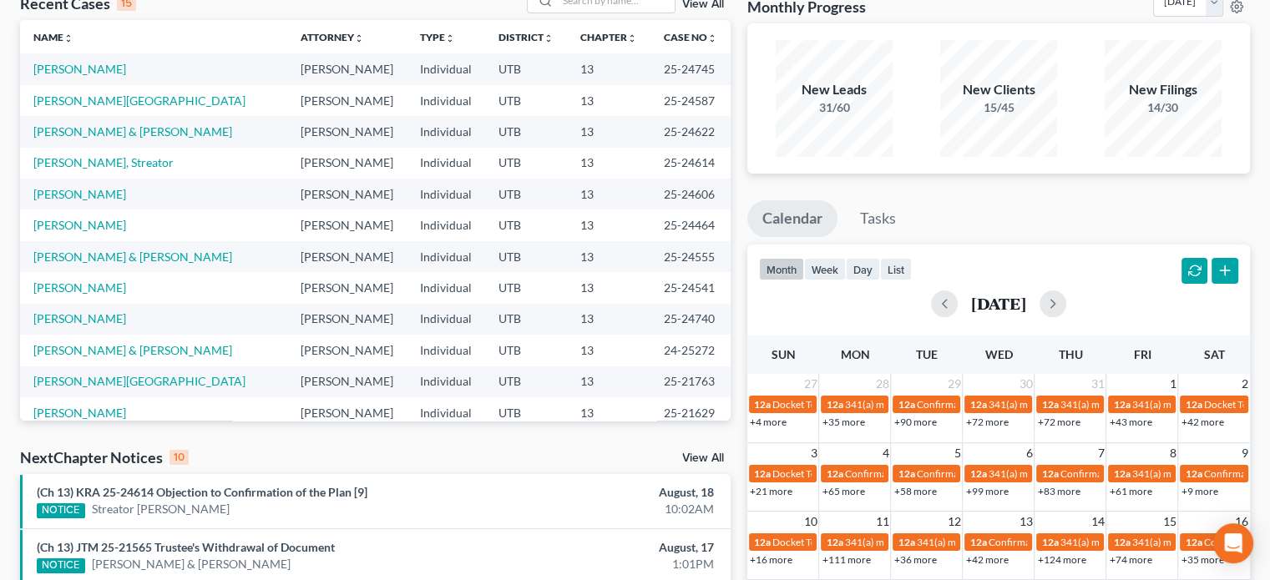
scroll to position [0, 0]
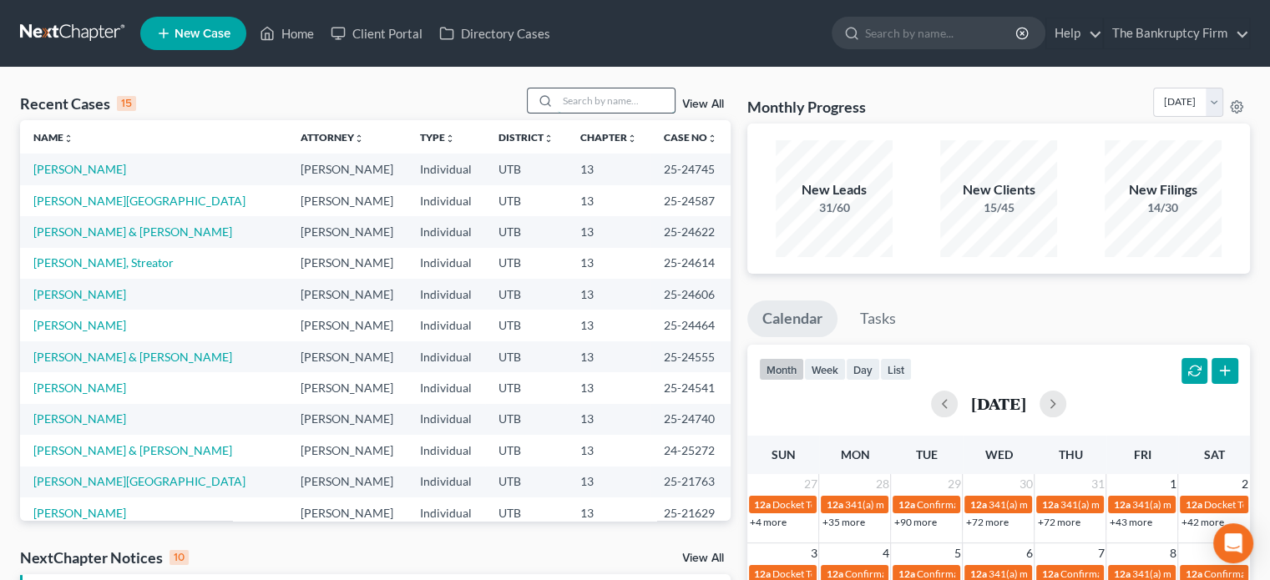
click at [578, 89] on input "search" at bounding box center [616, 100] width 117 height 24
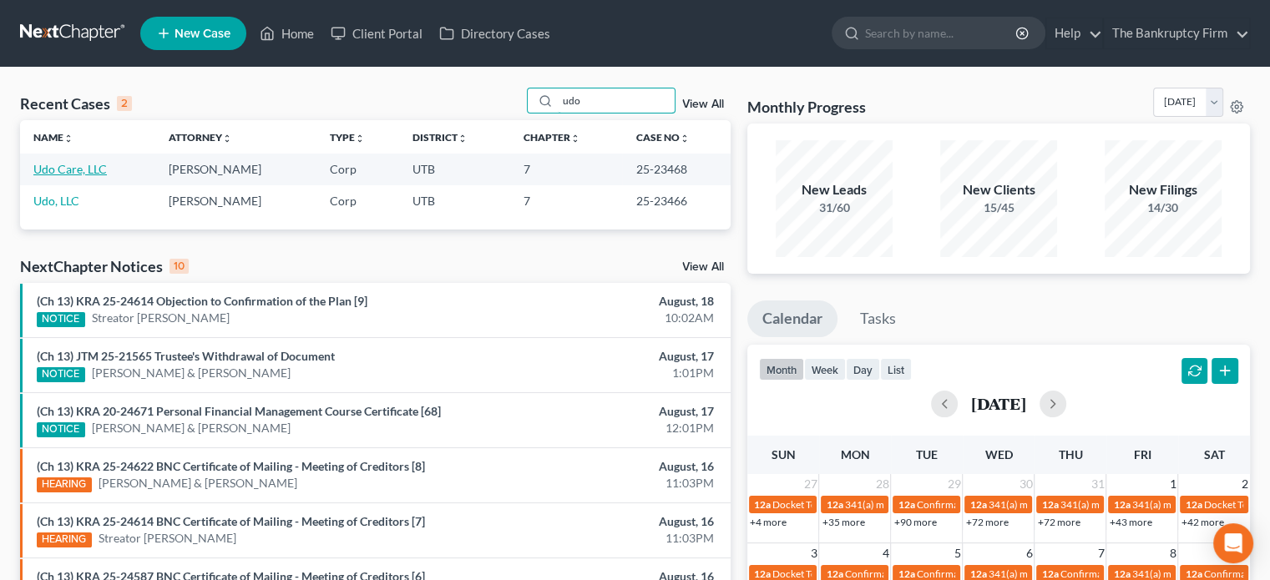
type input "udo"
click at [48, 173] on link "Udo Care, LLC" at bounding box center [69, 169] width 73 height 14
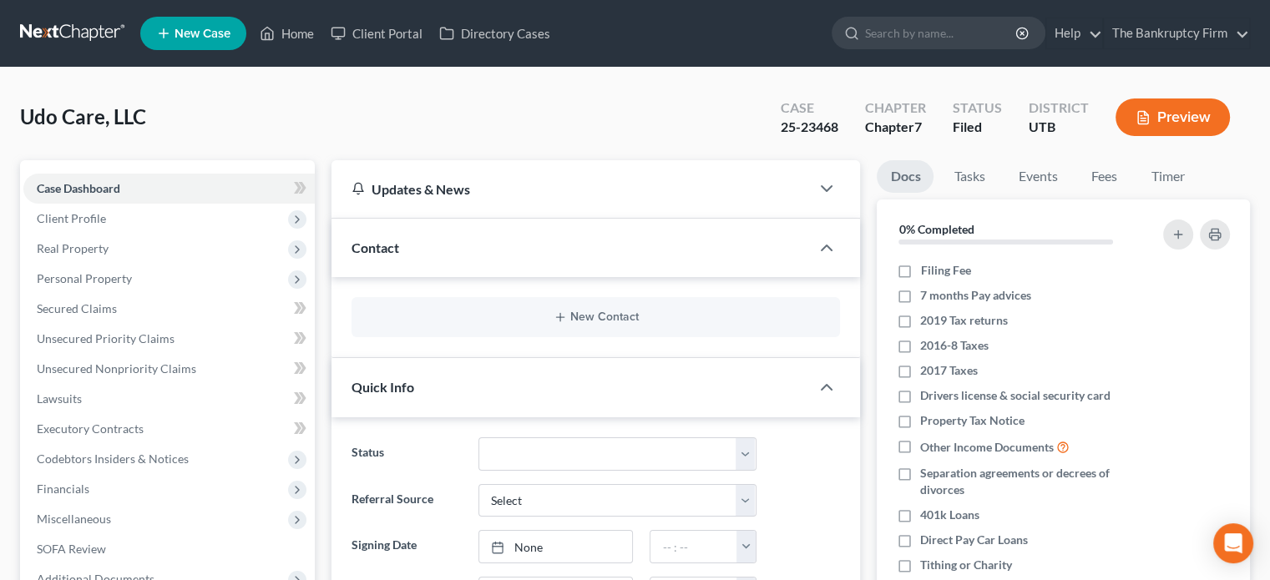
scroll to position [358, 0]
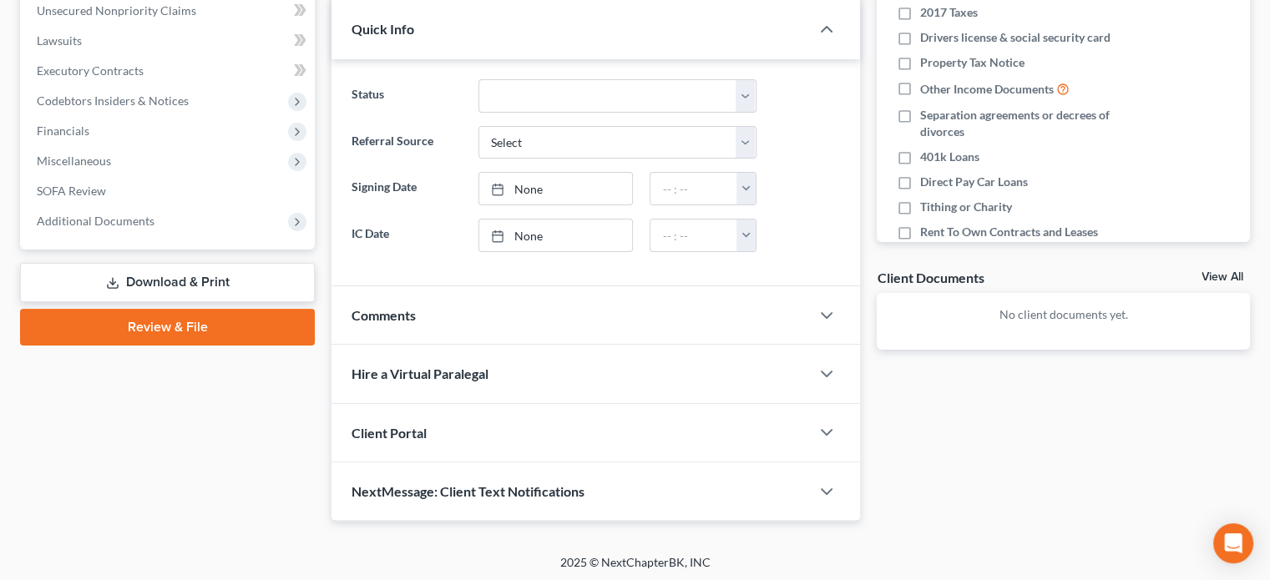
click at [1219, 280] on link "View All" at bounding box center [1222, 277] width 42 height 12
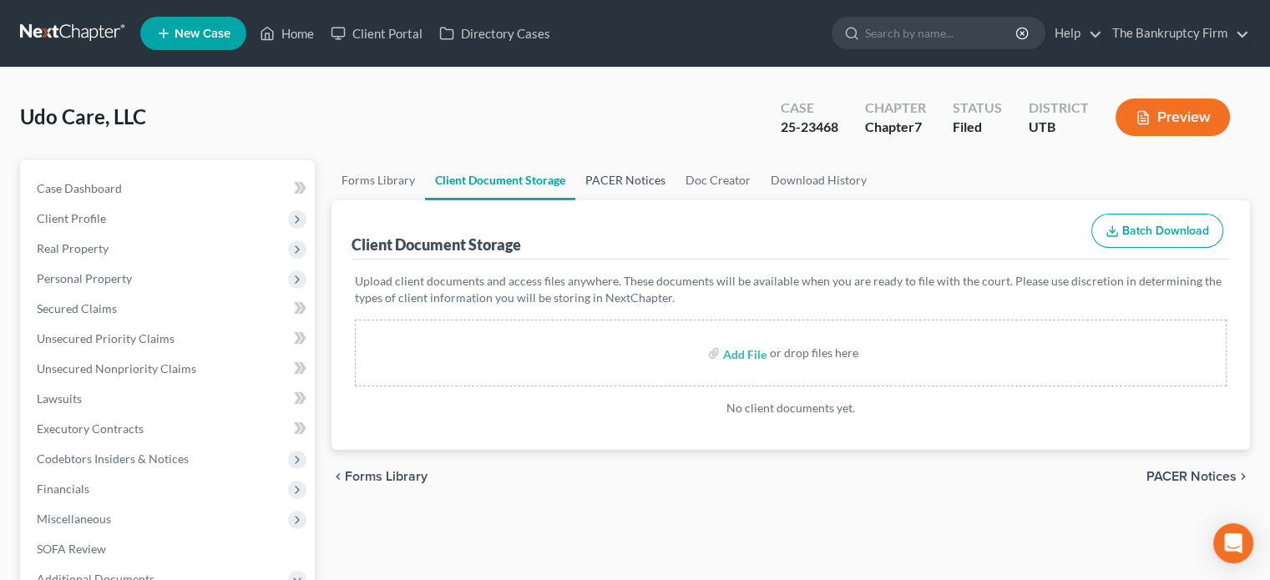
click at [618, 180] on link "PACER Notices" at bounding box center [625, 180] width 100 height 40
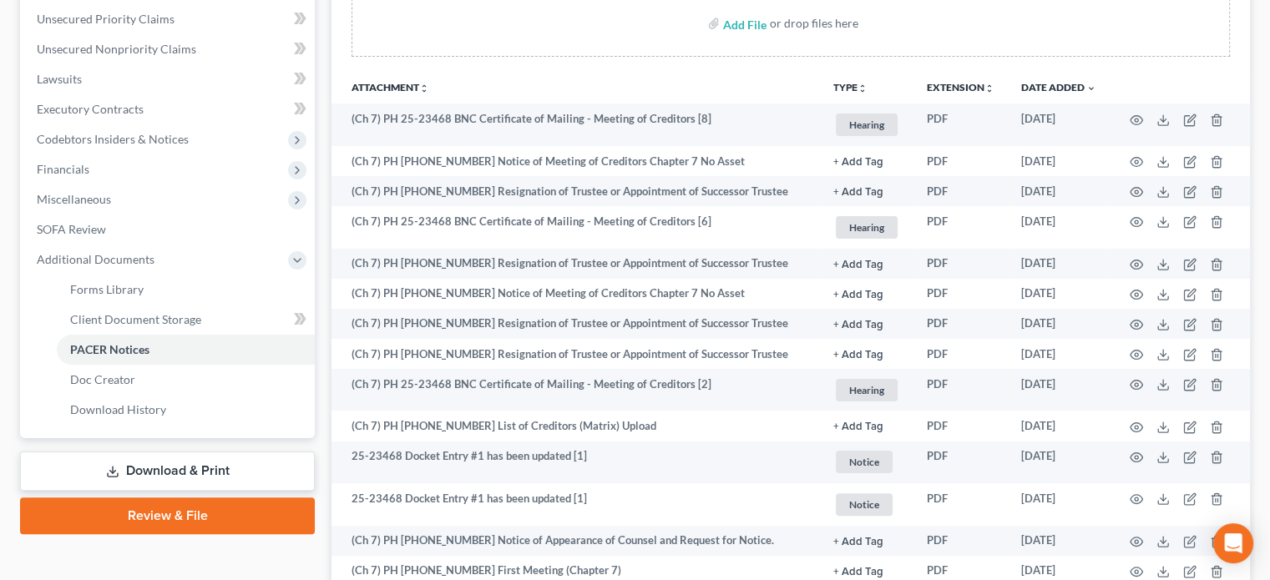
scroll to position [321, 0]
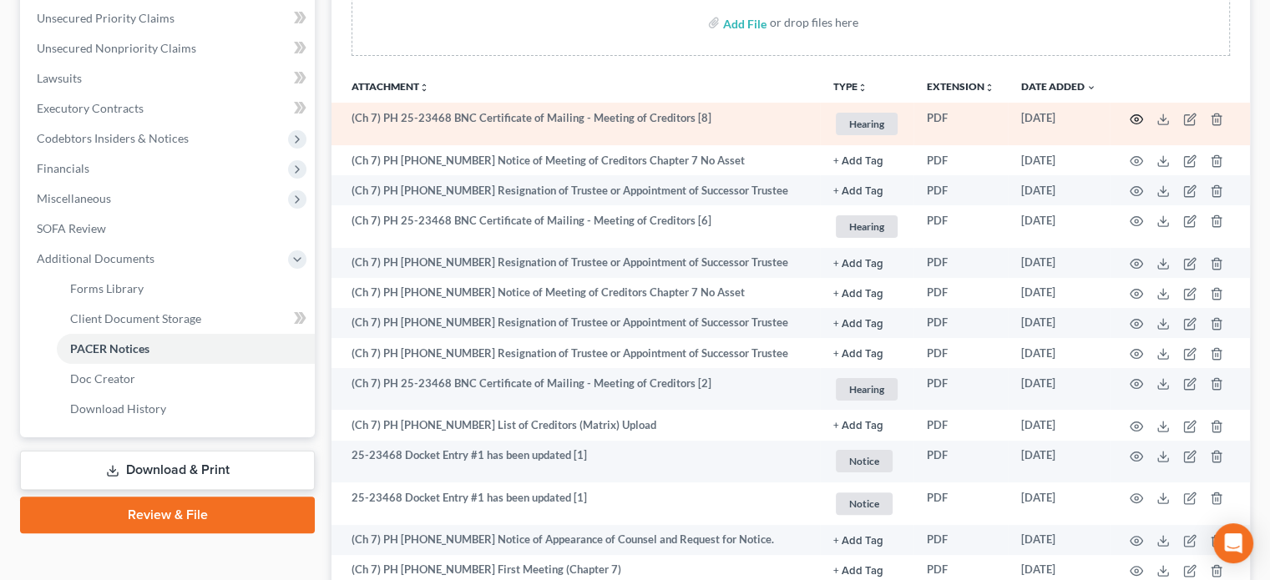
click at [1141, 120] on icon "button" at bounding box center [1135, 119] width 13 height 13
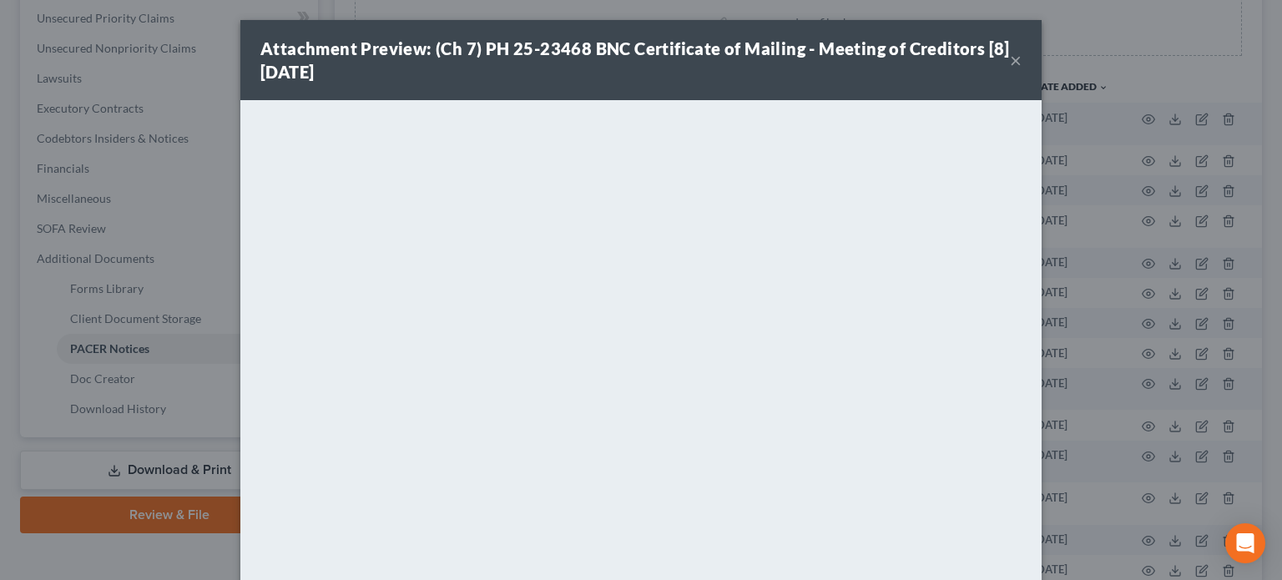
click at [1010, 60] on button "×" at bounding box center [1016, 60] width 12 height 20
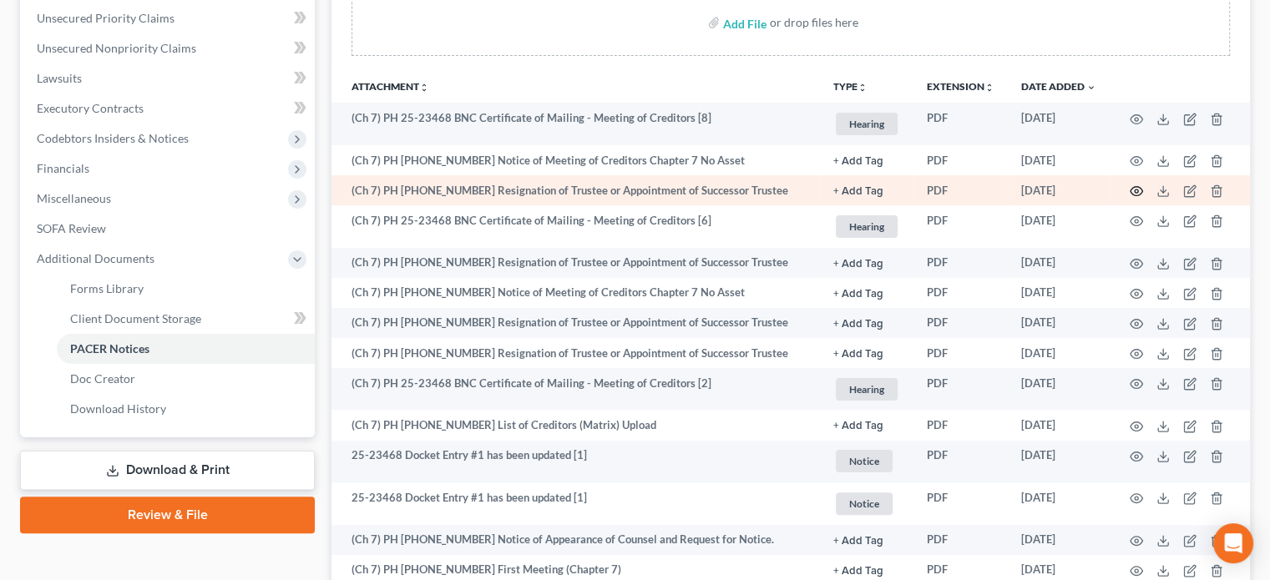
click at [1138, 191] on circle "button" at bounding box center [1135, 190] width 3 height 3
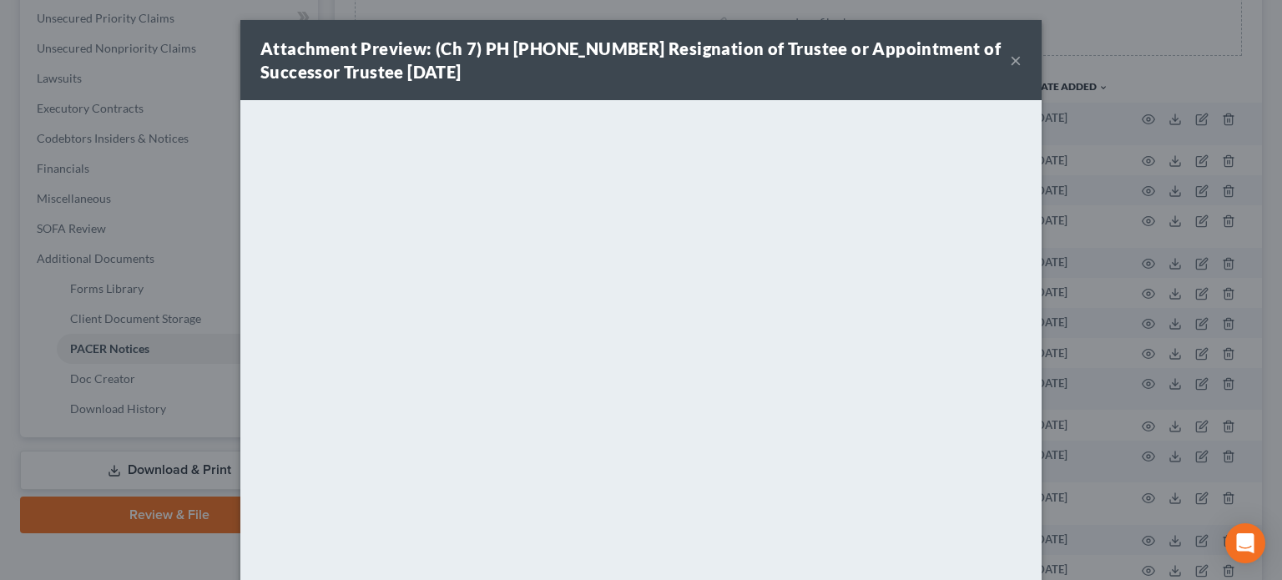
click at [1010, 58] on button "×" at bounding box center [1016, 60] width 12 height 20
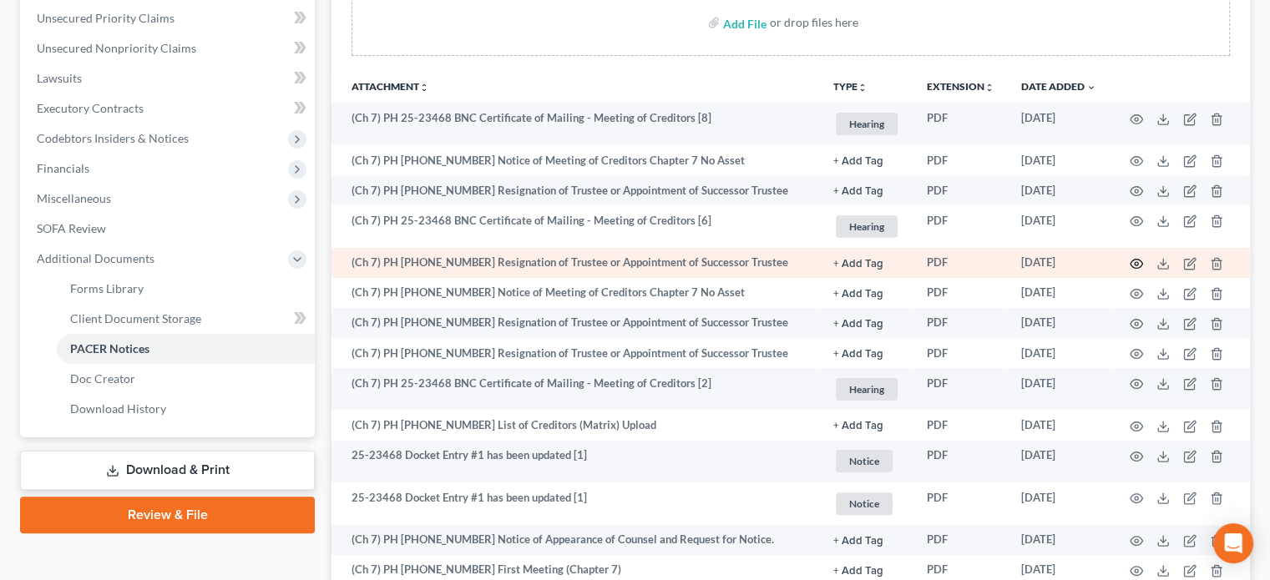
click at [1138, 262] on icon "button" at bounding box center [1135, 263] width 13 height 13
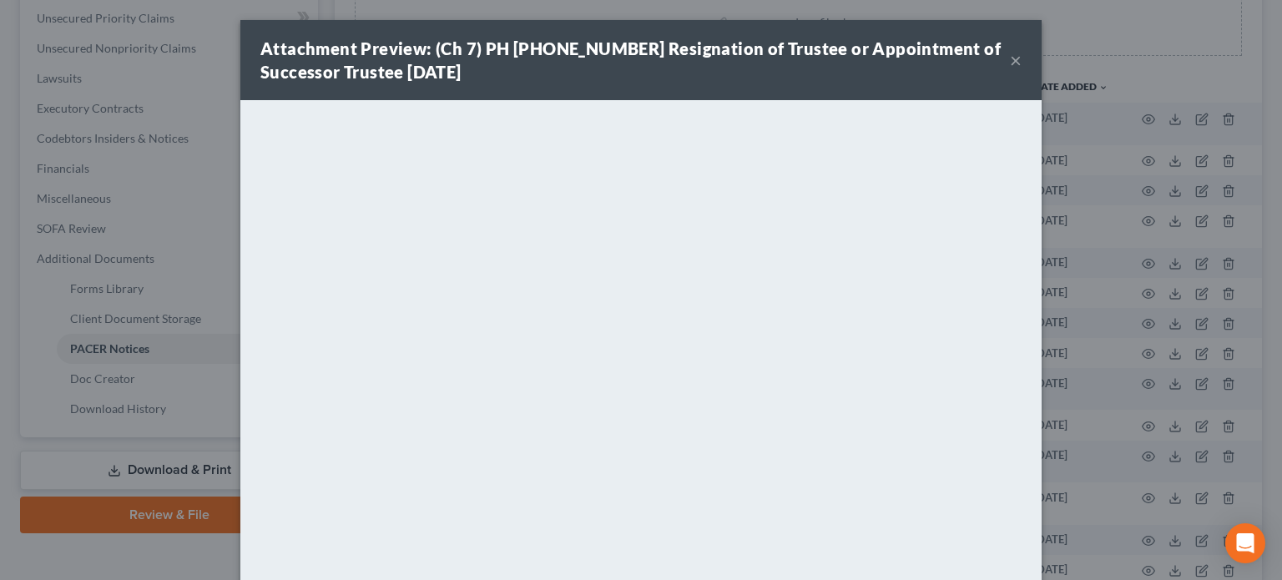
click at [1010, 64] on button "×" at bounding box center [1016, 60] width 12 height 20
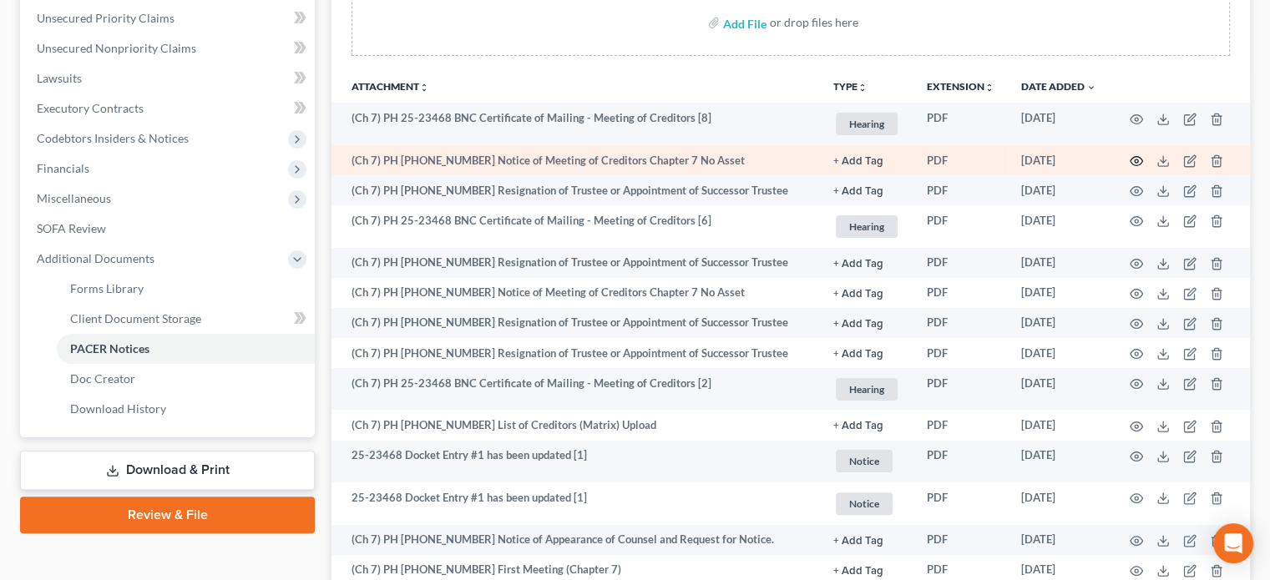
click at [1134, 161] on circle "button" at bounding box center [1135, 160] width 3 height 3
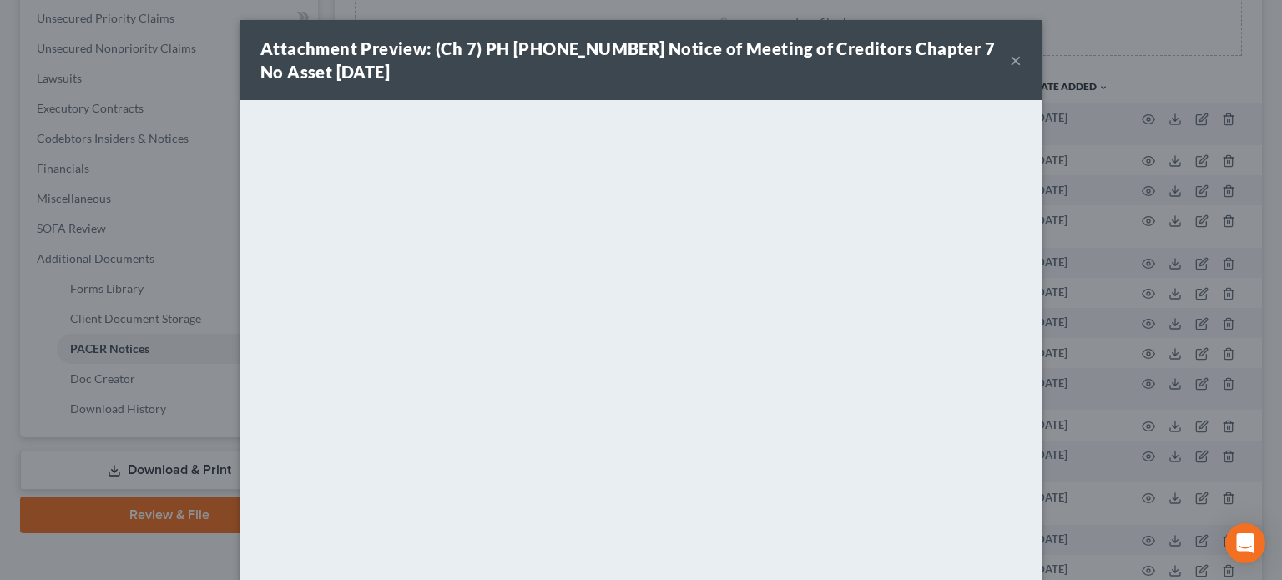
click at [1013, 60] on button "×" at bounding box center [1016, 60] width 12 height 20
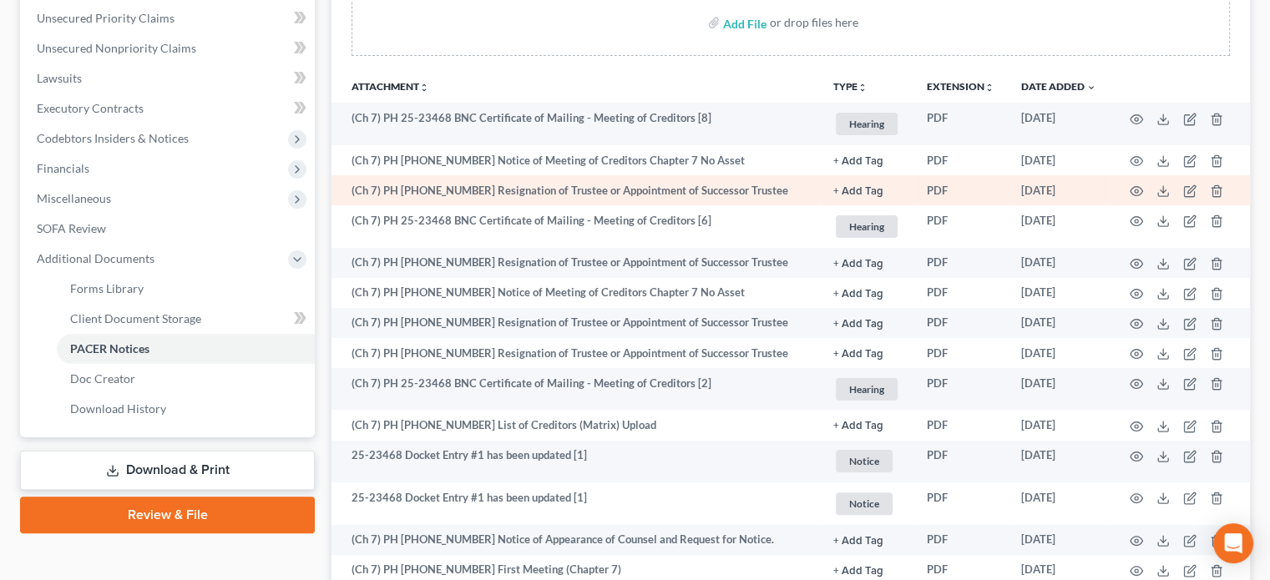
scroll to position [0, 0]
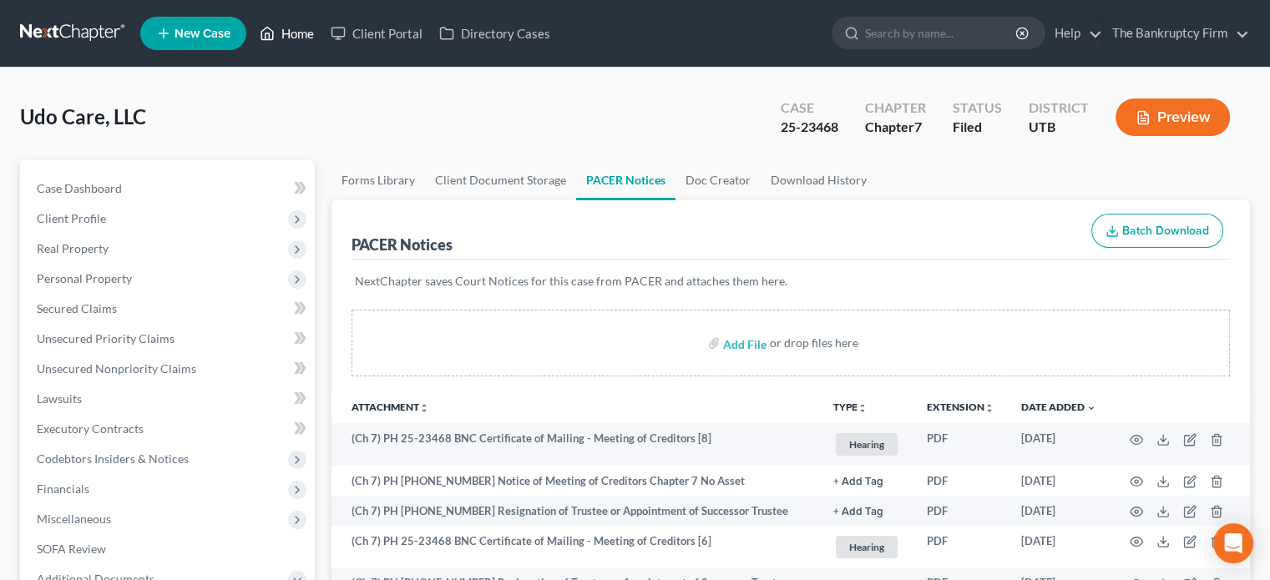
click at [295, 39] on link "Home" at bounding box center [286, 33] width 71 height 30
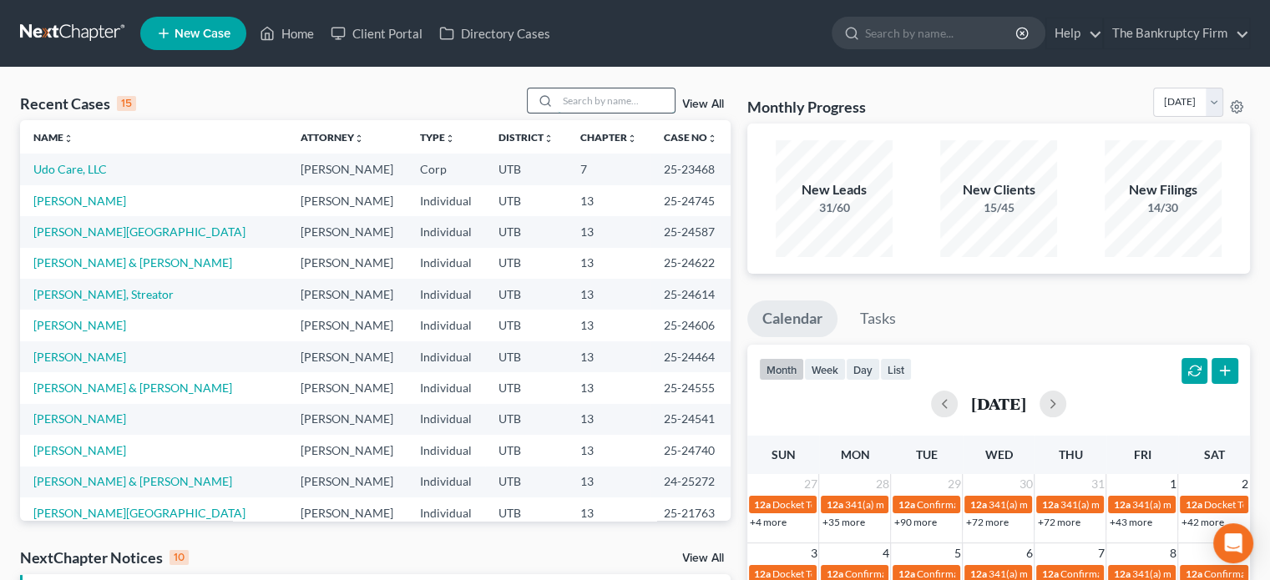
click at [579, 103] on input "search" at bounding box center [616, 100] width 117 height 24
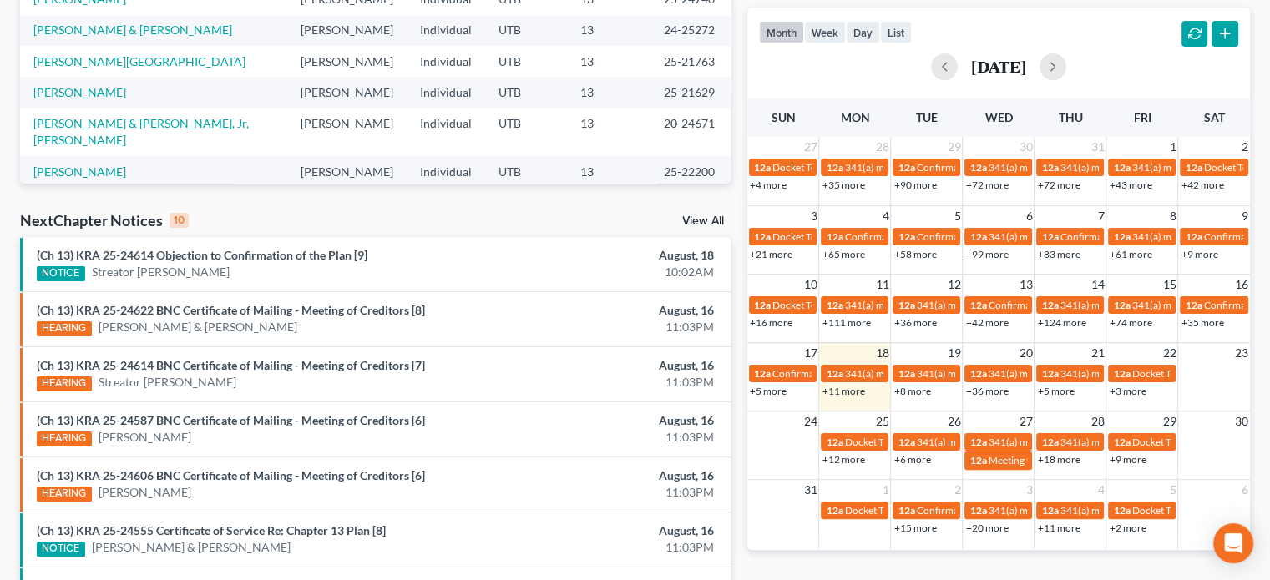
scroll to position [339, 0]
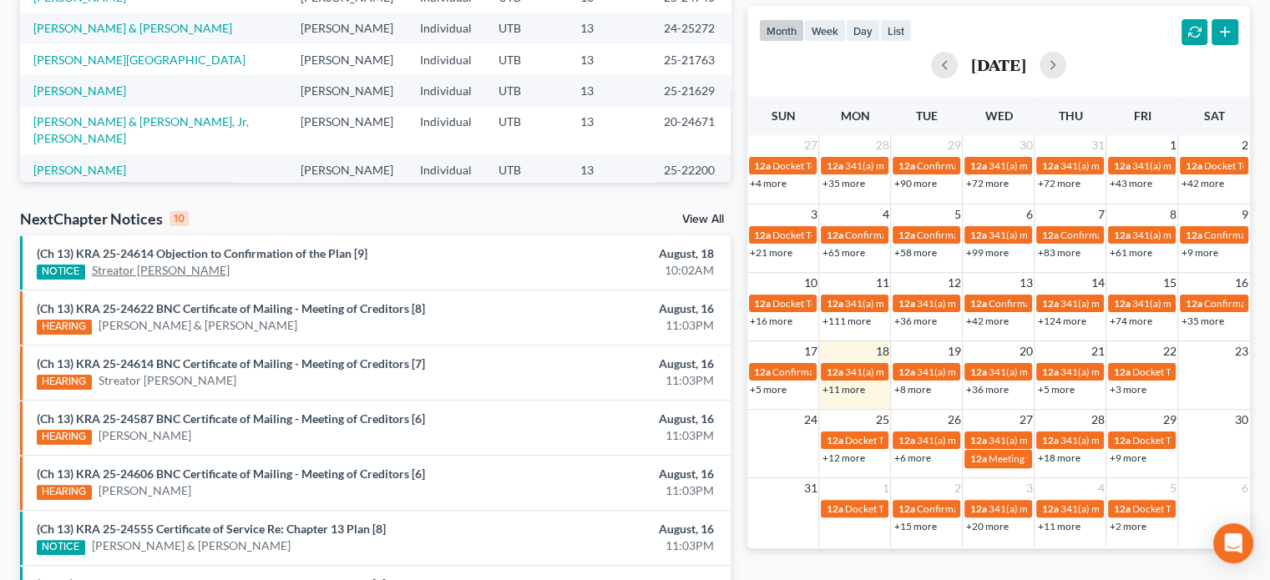
click at [144, 273] on link "Streator Baur" at bounding box center [161, 270] width 138 height 17
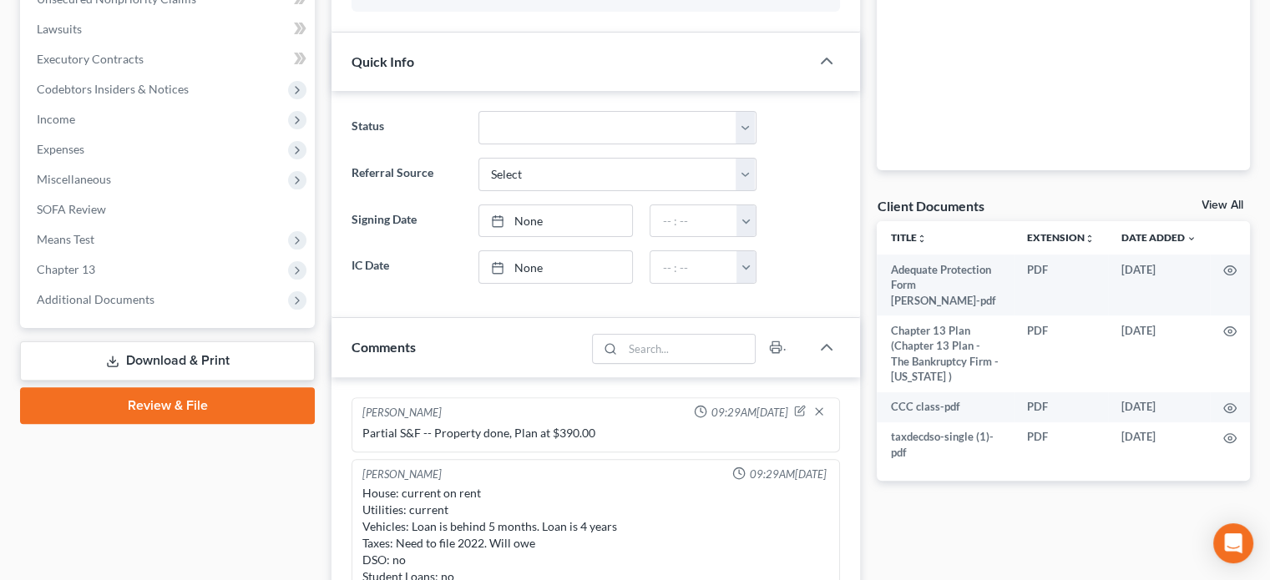
scroll to position [440, 0]
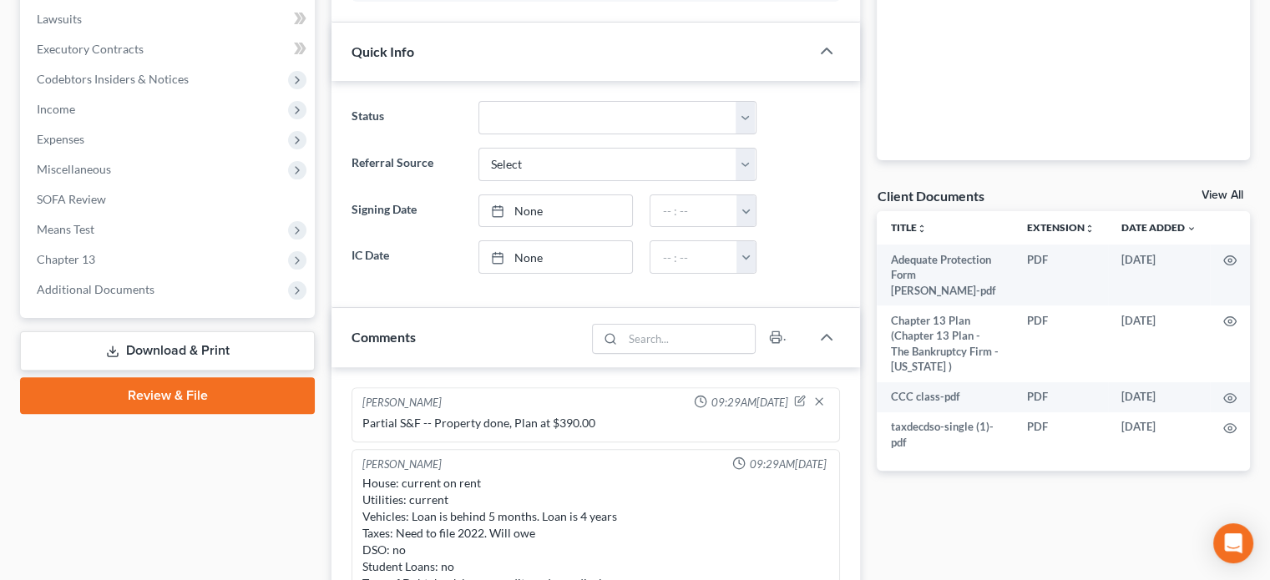
click at [1225, 189] on link "View All" at bounding box center [1222, 195] width 42 height 12
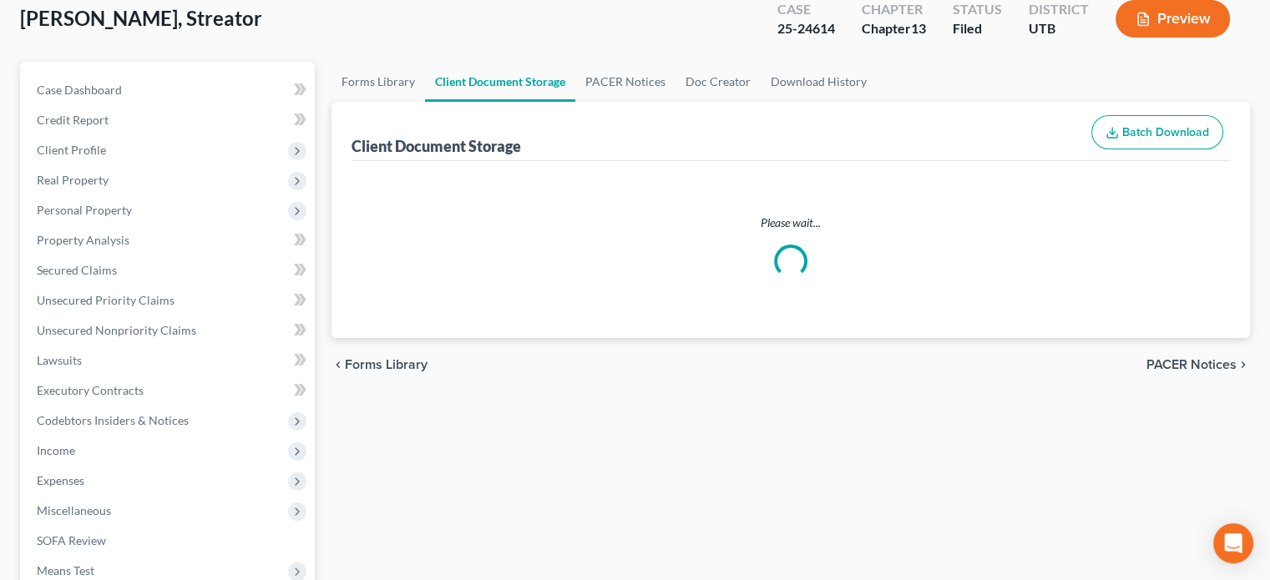
select select "30"
select select "26"
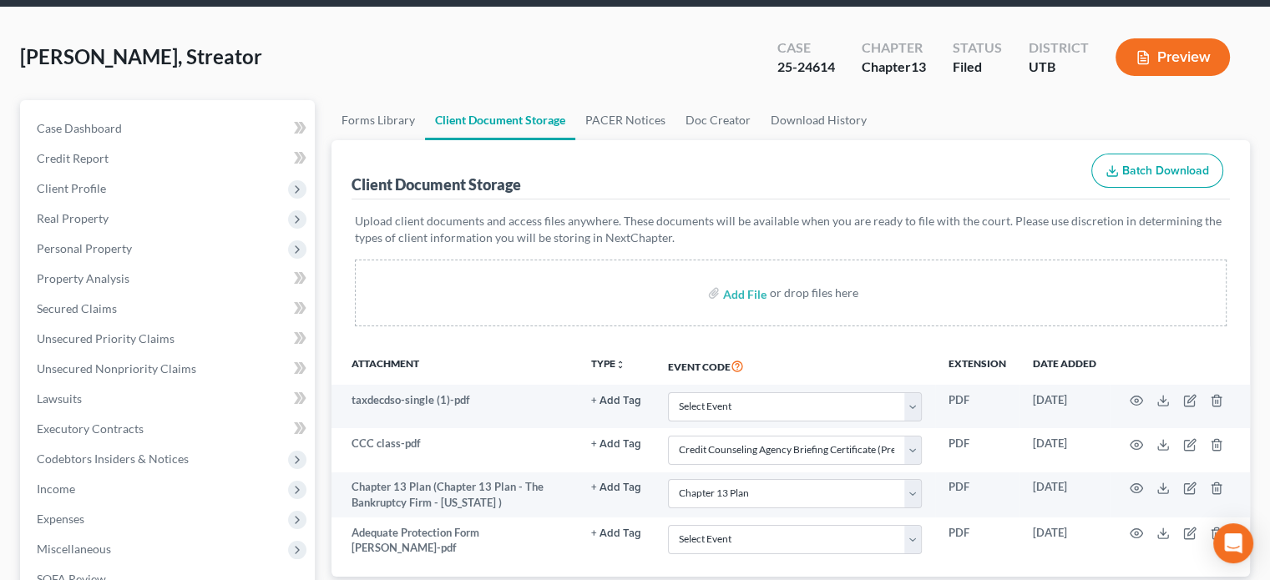
scroll to position [59, 0]
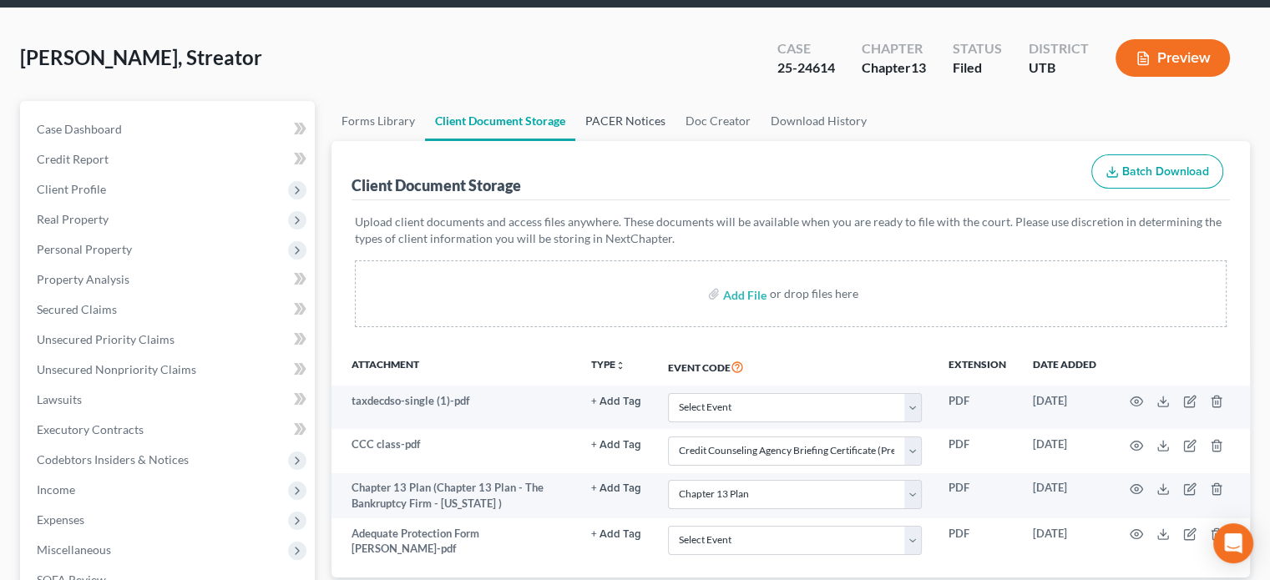
click at [624, 120] on link "PACER Notices" at bounding box center [625, 121] width 100 height 40
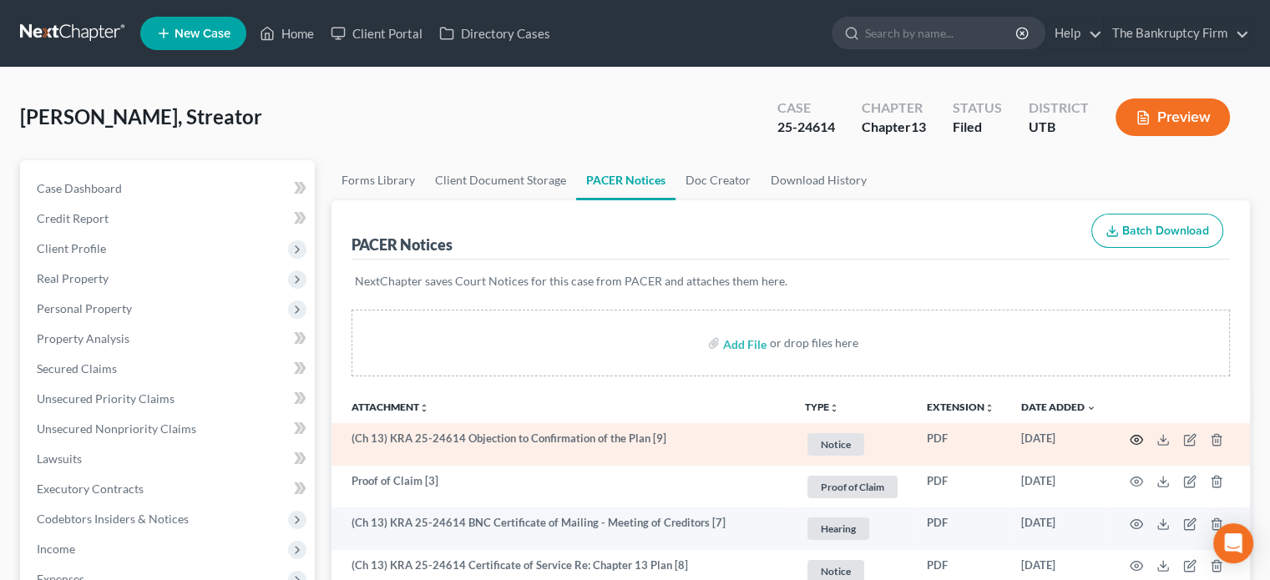
click at [1133, 437] on icon "button" at bounding box center [1135, 439] width 13 height 13
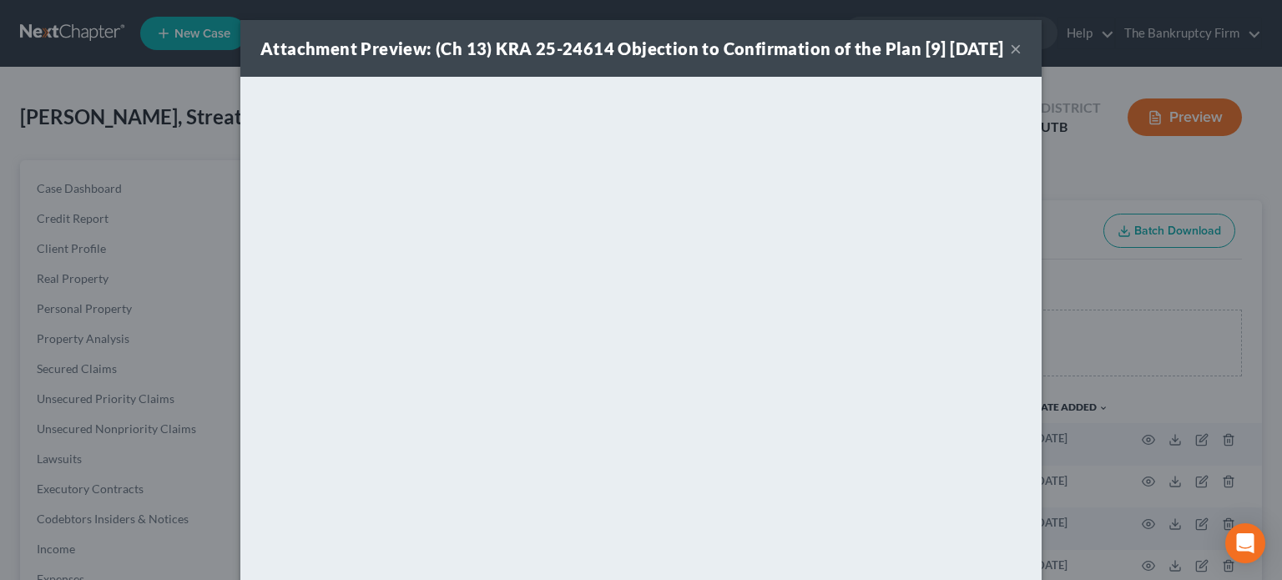
click at [602, 60] on div "Attachment Preview: (Ch 13) KRA 25-24614 Objection to Confirmation of the Plan …" at bounding box center [632, 48] width 744 height 23
click at [1010, 58] on button "×" at bounding box center [1016, 48] width 12 height 20
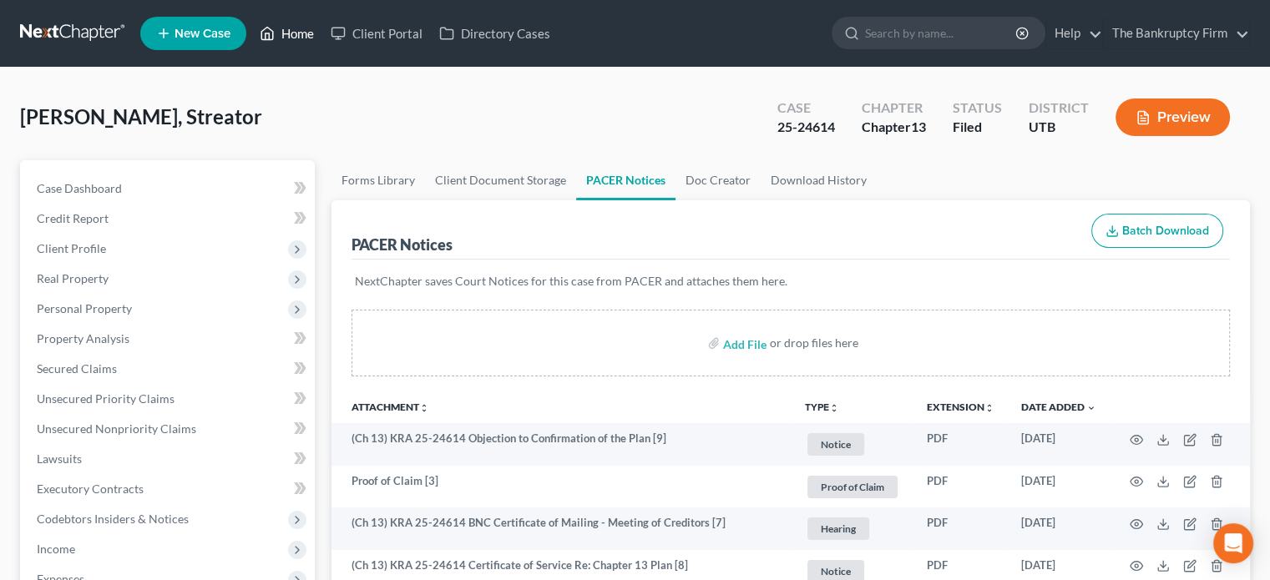
click at [284, 29] on link "Home" at bounding box center [286, 33] width 71 height 30
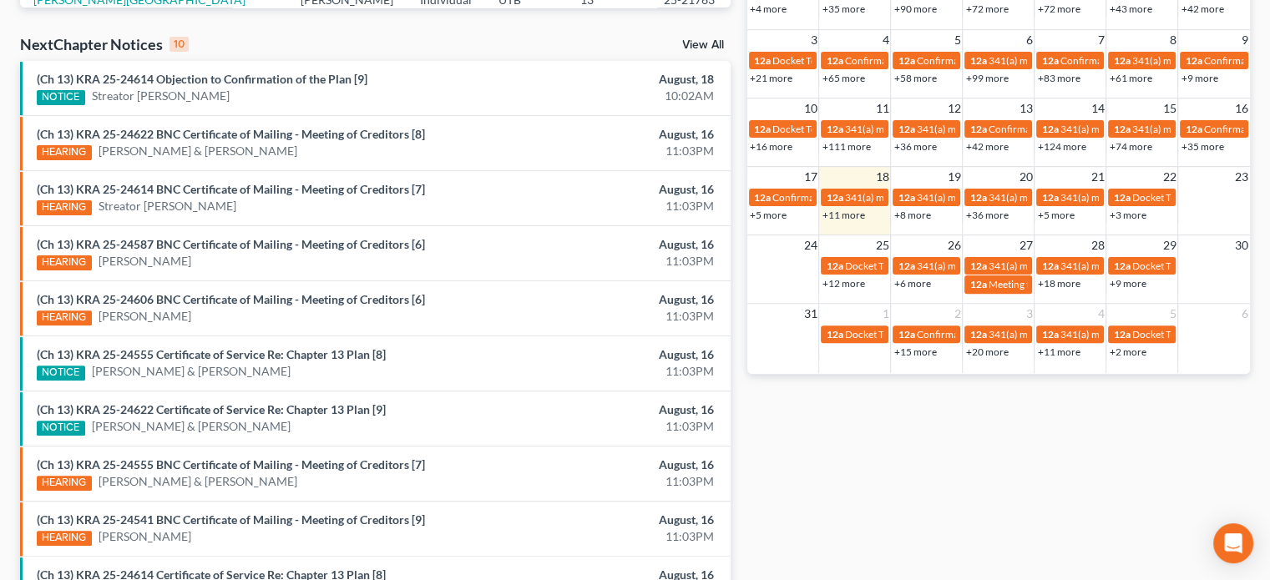
scroll to position [481, 0]
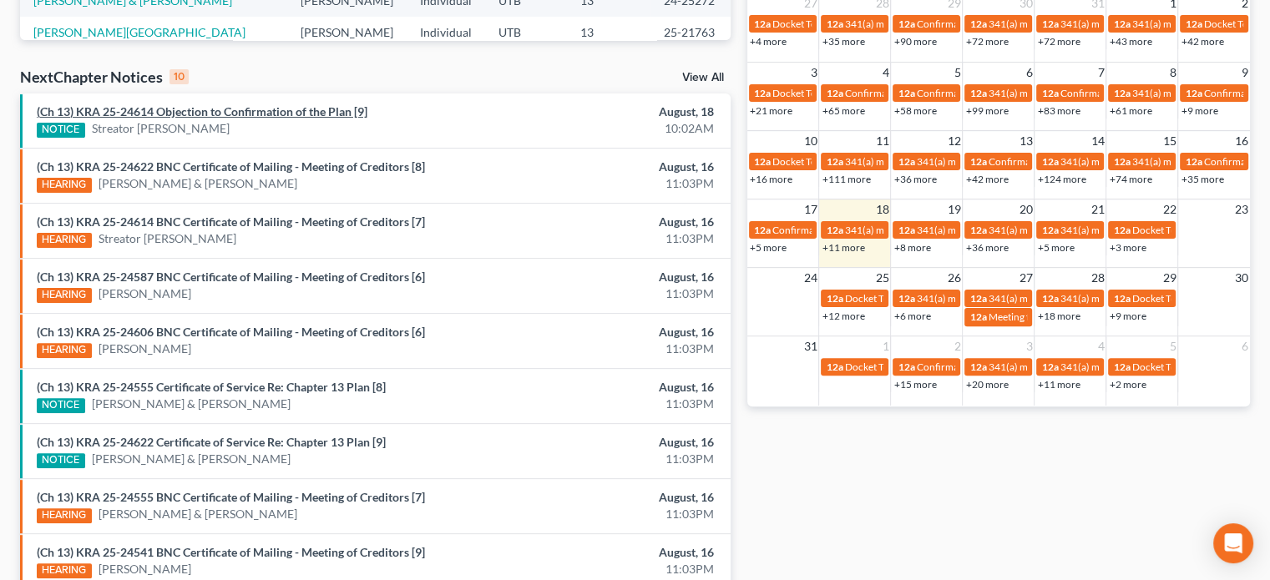
click at [250, 113] on link "(Ch 13) KRA 25-24614 Objection to Confirmation of the Plan [9]" at bounding box center [202, 111] width 331 height 14
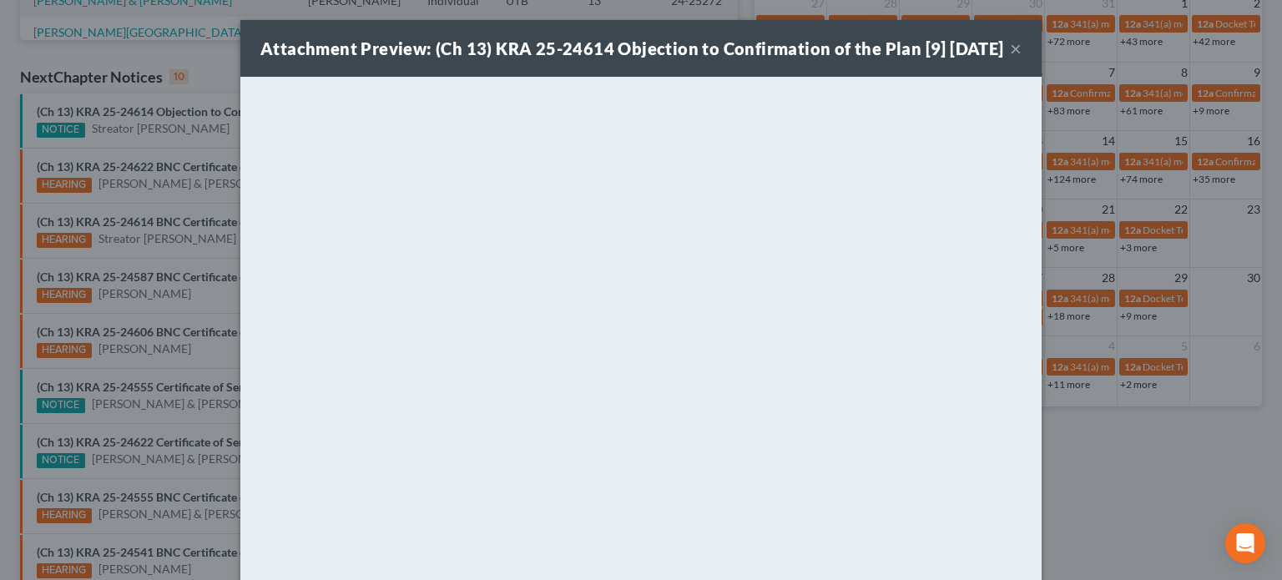
click at [210, 120] on div "Attachment Preview: (Ch 13) KRA 25-24614 Objection to Confirmation of the Plan …" at bounding box center [641, 290] width 1282 height 580
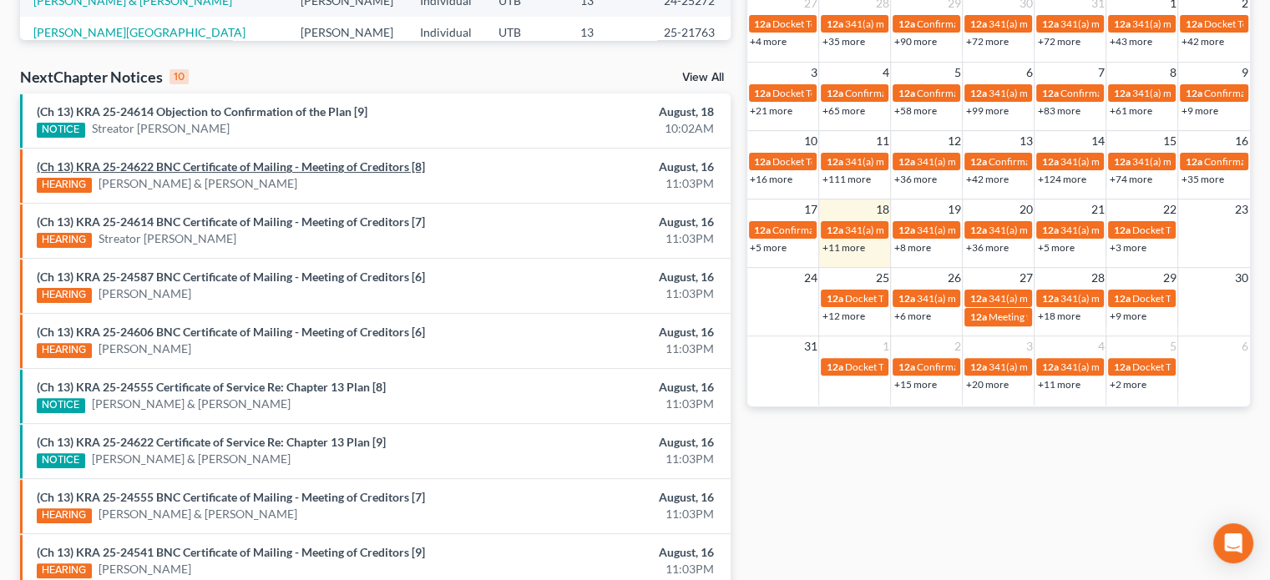
click at [341, 165] on link "(Ch 13) KRA 25-24622 BNC Certificate of Mailing - Meeting of Creditors [8]" at bounding box center [231, 166] width 388 height 14
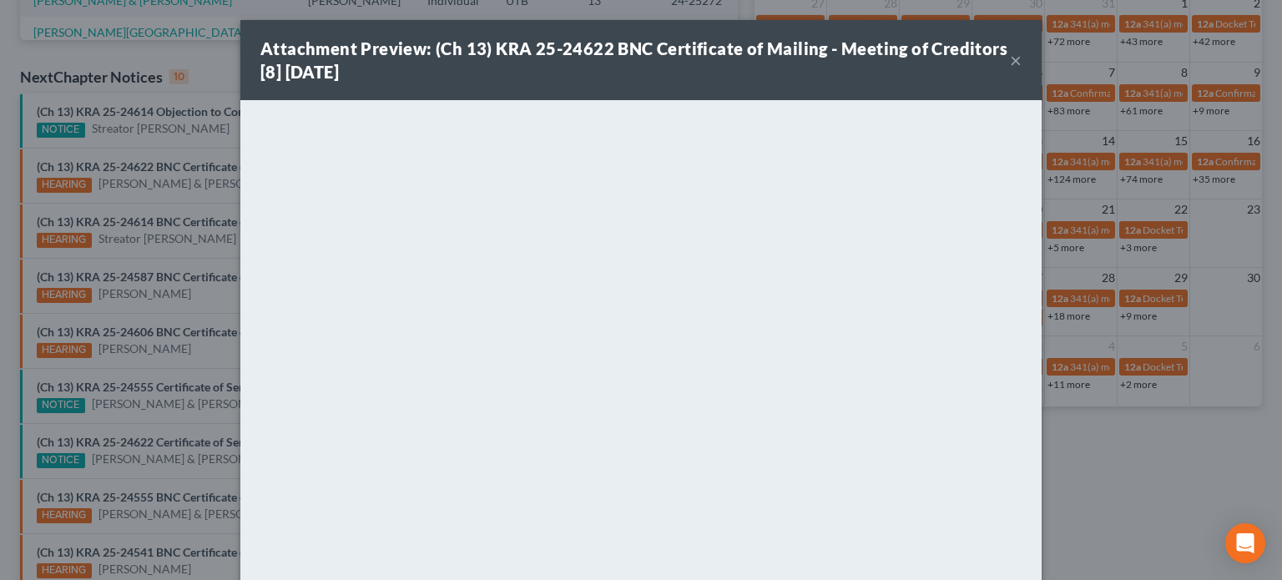
click at [183, 223] on div "Attachment Preview: (Ch 13) KRA 25-24622 BNC Certificate of Mailing - Meeting o…" at bounding box center [641, 290] width 1282 height 580
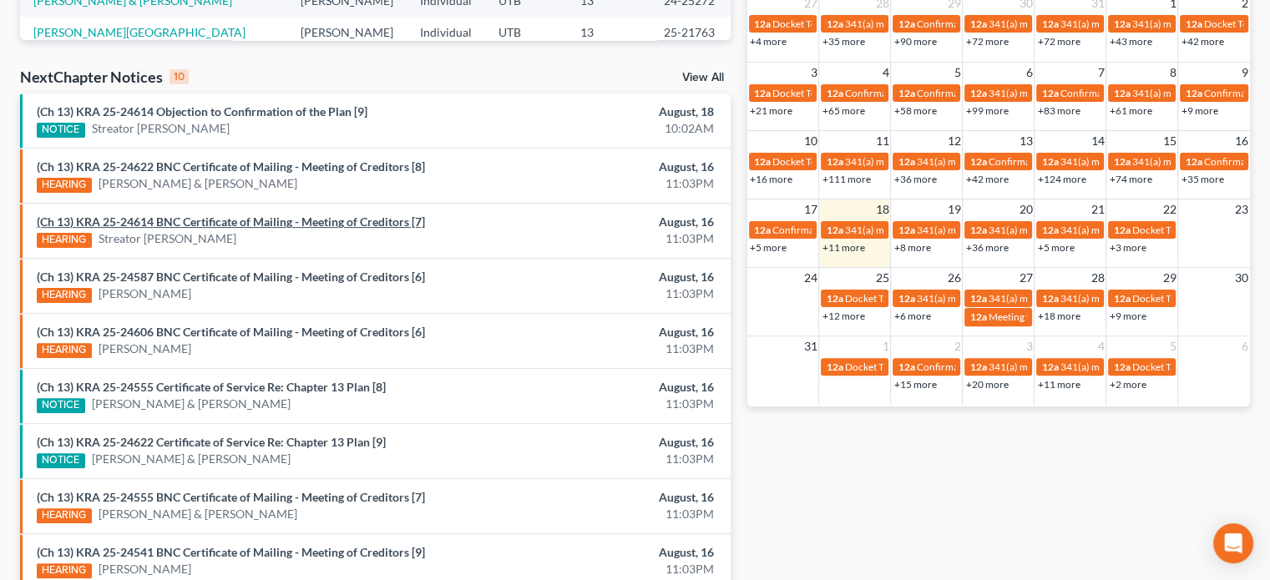
click at [183, 223] on link "(Ch 13) KRA 25-24614 BNC Certificate of Mailing - Meeting of Creditors [7]" at bounding box center [231, 222] width 388 height 14
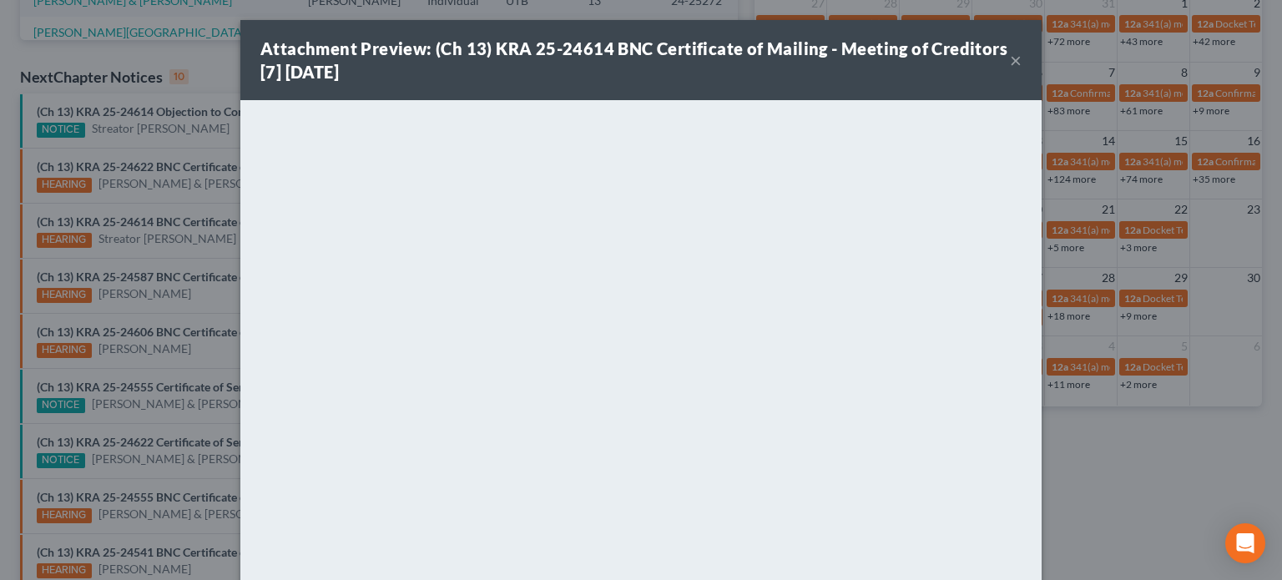
click at [201, 263] on div "Attachment Preview: (Ch 13) KRA 25-24614 BNC Certificate of Mailing - Meeting o…" at bounding box center [641, 290] width 1282 height 580
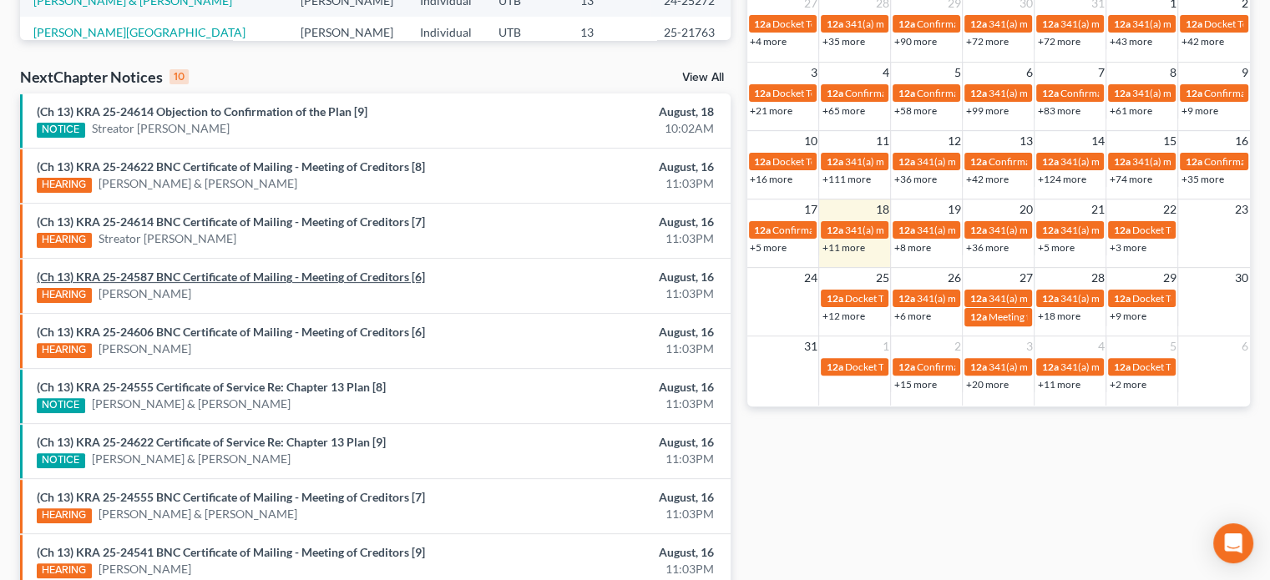
click at [198, 273] on link "(Ch 13) KRA 25-24587 BNC Certificate of Mailing - Meeting of Creditors [6]" at bounding box center [231, 277] width 388 height 14
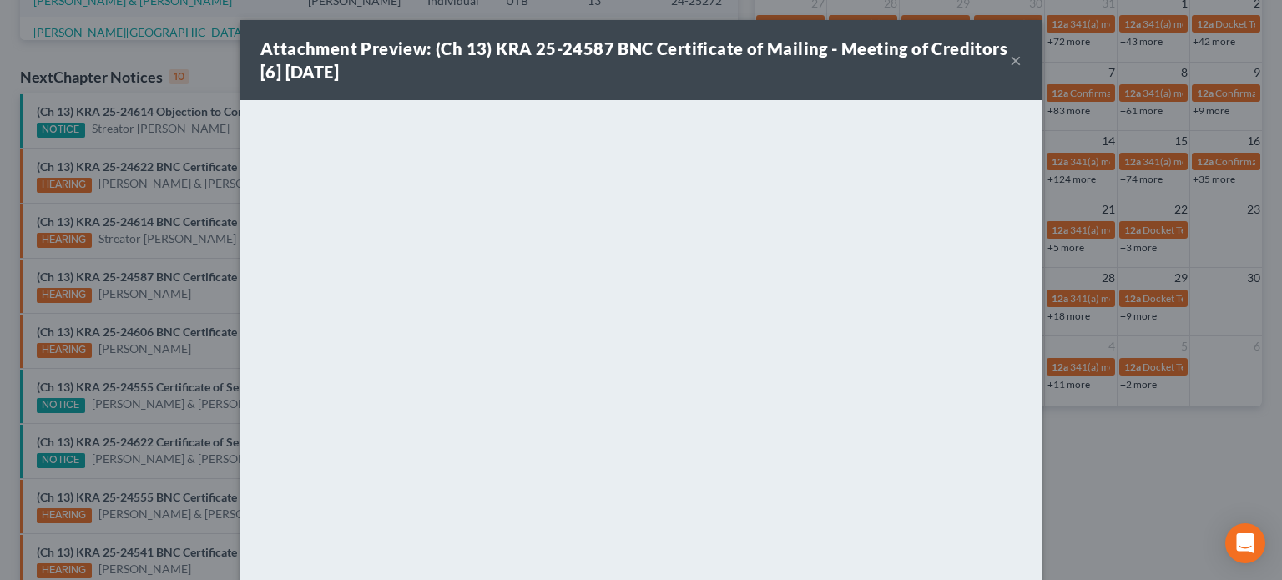
click at [1017, 58] on div "Attachment Preview: (Ch 13) KRA 25-24587 BNC Certificate of Mailing - Meeting o…" at bounding box center [640, 60] width 801 height 80
click at [1011, 59] on button "×" at bounding box center [1016, 60] width 12 height 20
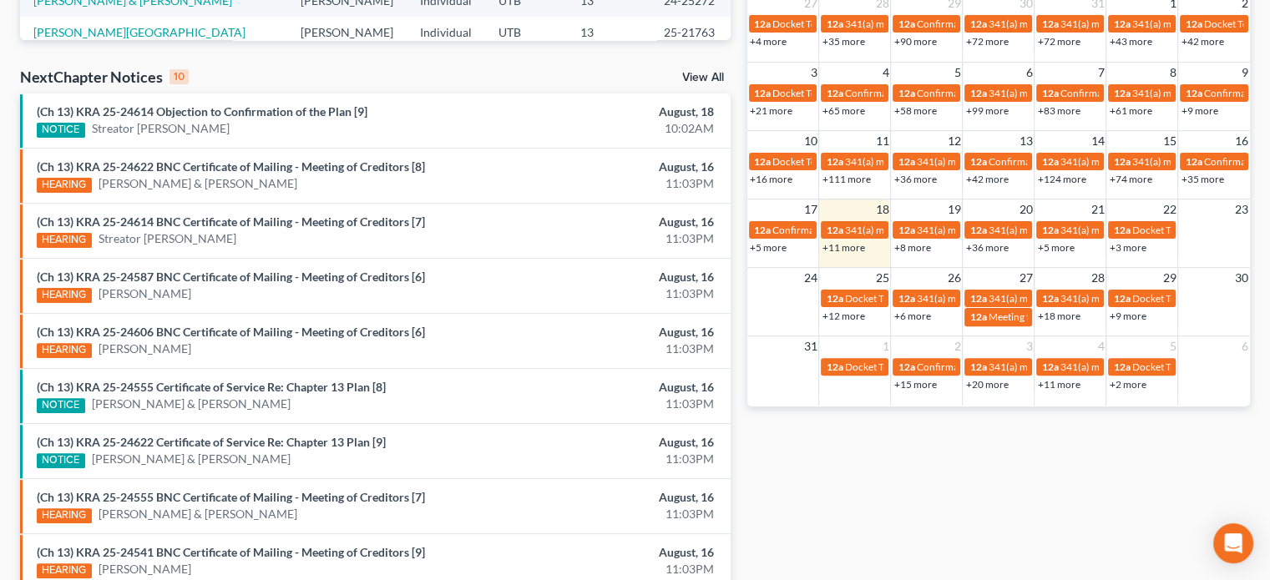
click at [219, 341] on div "HEARING Jason Mckee" at bounding box center [260, 350] width 446 height 18
click at [219, 327] on link "(Ch 13) KRA 25-24606 BNC Certificate of Mailing - Meeting of Creditors [6]" at bounding box center [231, 332] width 388 height 14
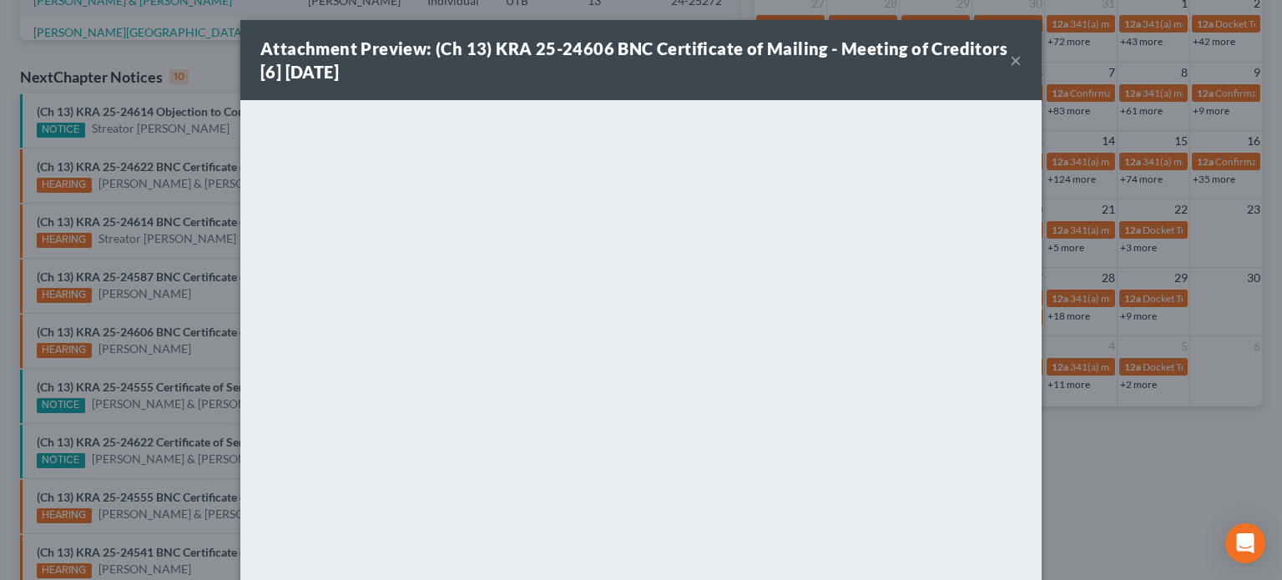
click at [189, 322] on div "Attachment Preview: (Ch 13) KRA 25-24606 BNC Certificate of Mailing - Meeting o…" at bounding box center [641, 290] width 1282 height 580
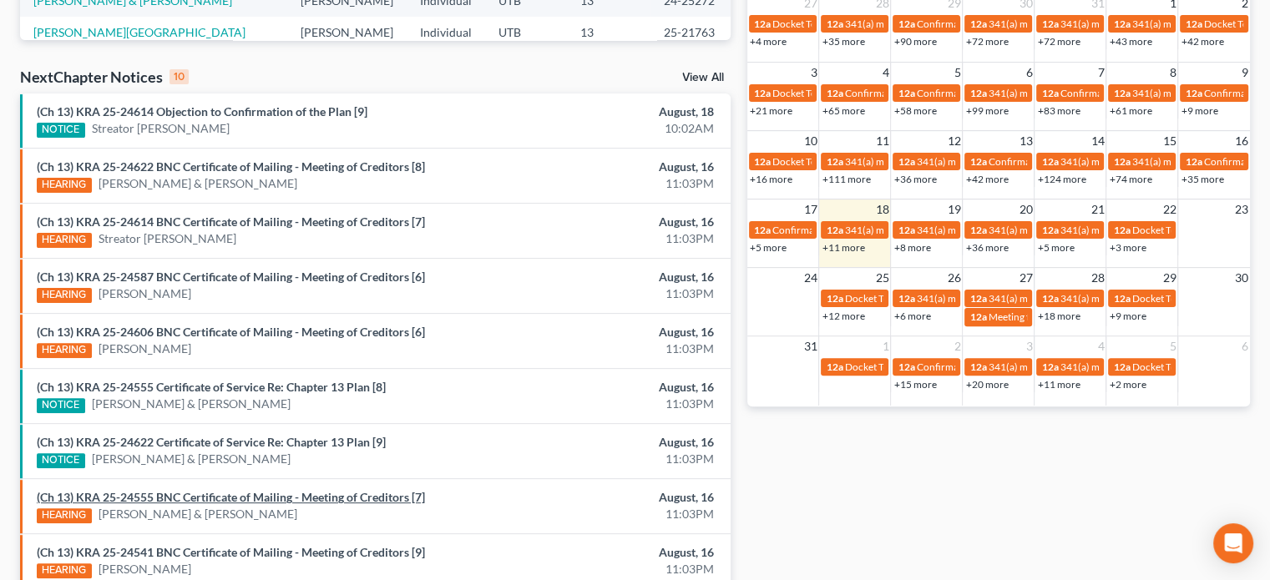
click at [181, 492] on link "(Ch 13) KRA 25-24555 BNC Certificate of Mailing - Meeting of Creditors [7]" at bounding box center [231, 497] width 388 height 14
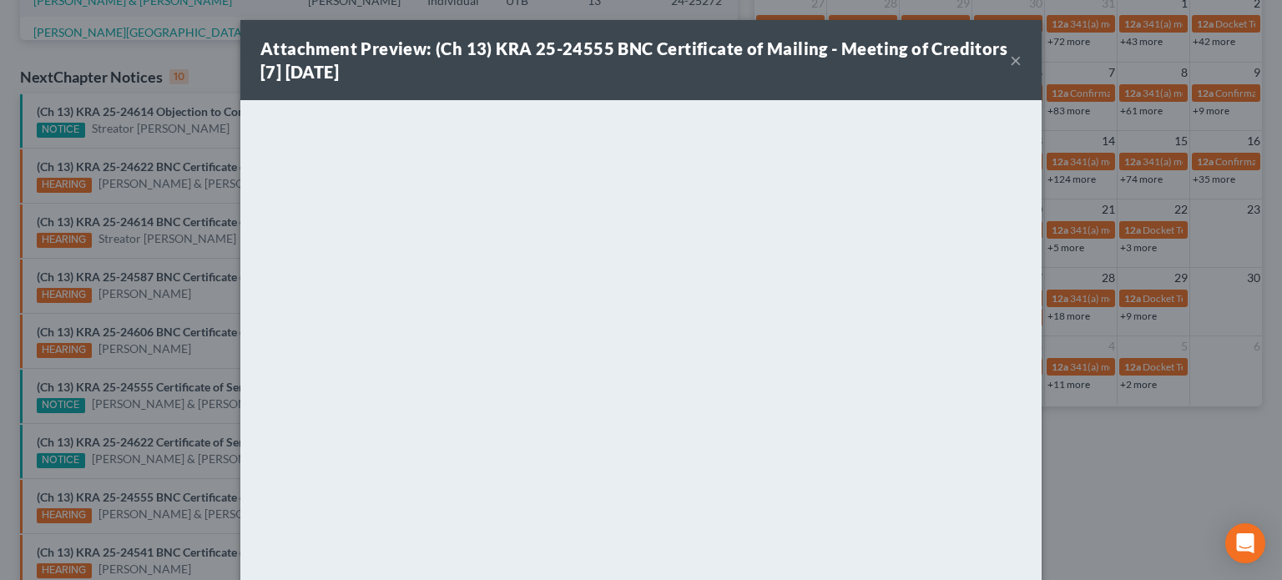
click at [200, 518] on div "Attachment Preview: (Ch 13) KRA 25-24555 BNC Certificate of Mailing - Meeting o…" at bounding box center [641, 290] width 1282 height 580
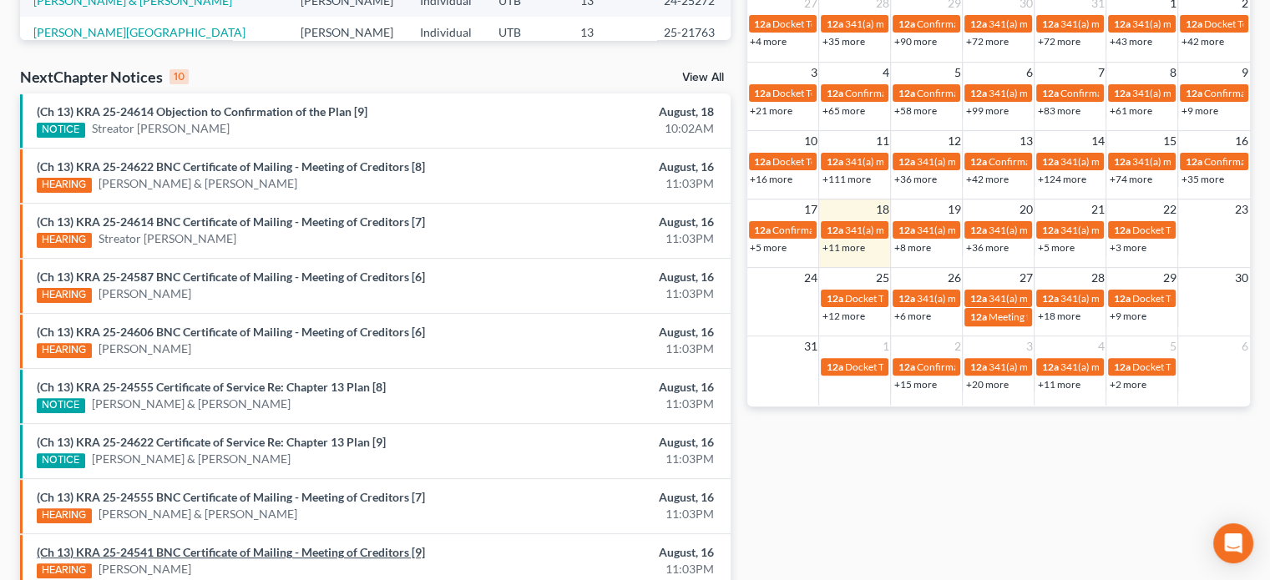
click at [198, 546] on link "(Ch 13) KRA 25-24541 BNC Certificate of Mailing - Meeting of Creditors [9]" at bounding box center [231, 552] width 388 height 14
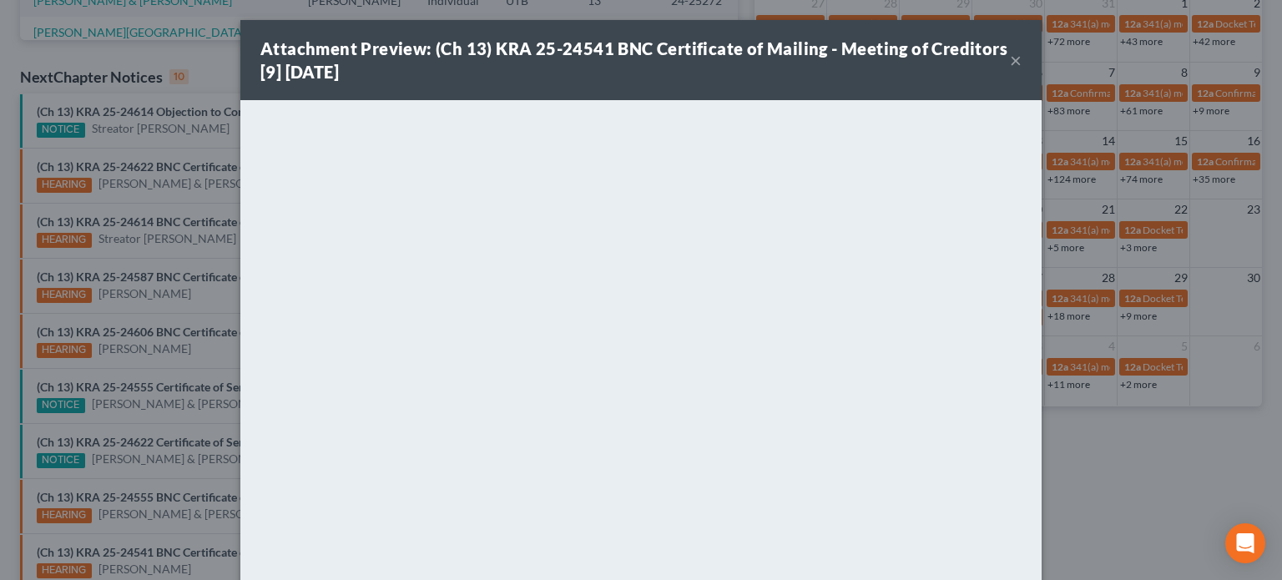
click at [176, 518] on div "Attachment Preview: (Ch 13) KRA 25-24541 BNC Certificate of Mailing - Meeting o…" at bounding box center [641, 290] width 1282 height 580
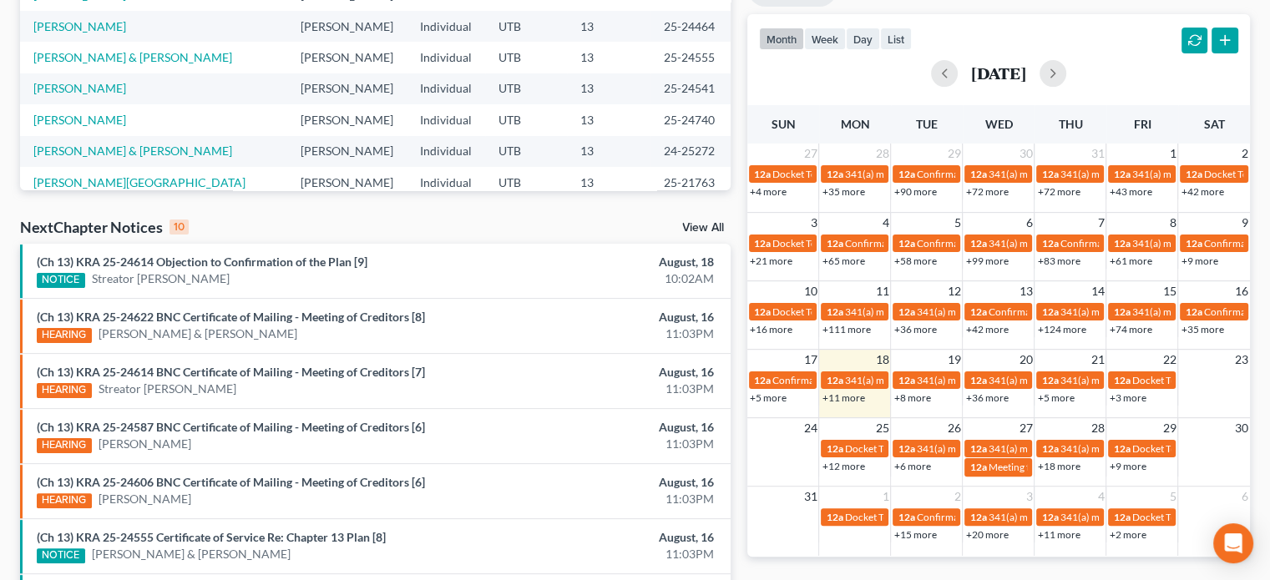
scroll to position [331, 0]
click at [220, 260] on link "(Ch 13) KRA 25-24614 Objection to Confirmation of the Plan [9]" at bounding box center [202, 262] width 331 height 14
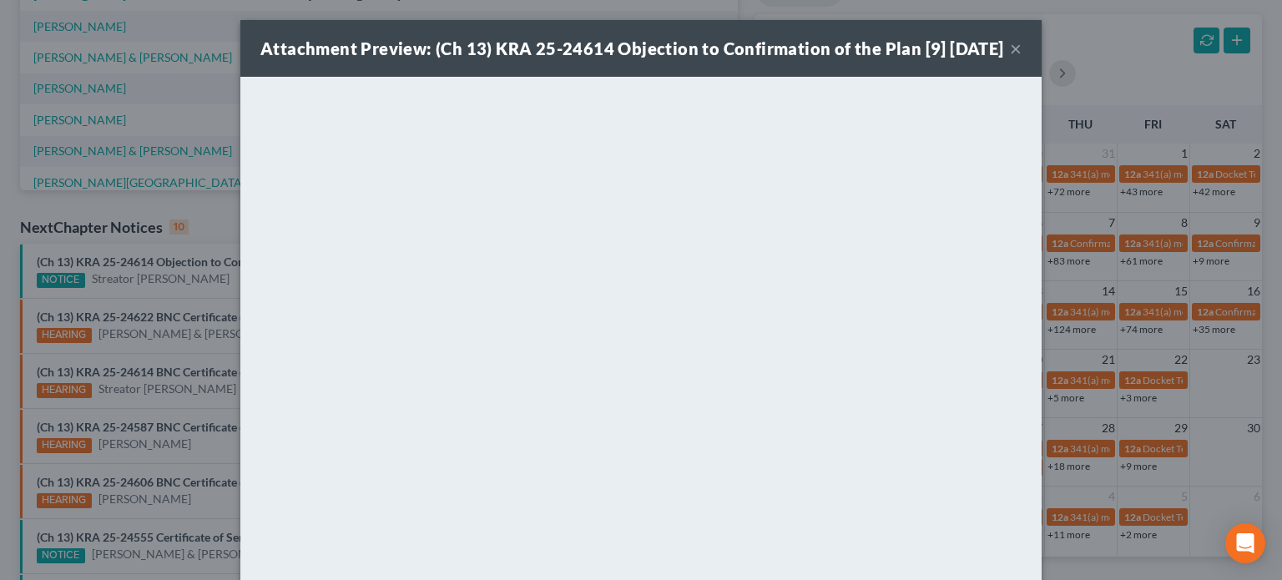
click at [192, 280] on div "Attachment Preview: (Ch 13) KRA 25-24614 Objection to Confirmation of the Plan …" at bounding box center [641, 290] width 1282 height 580
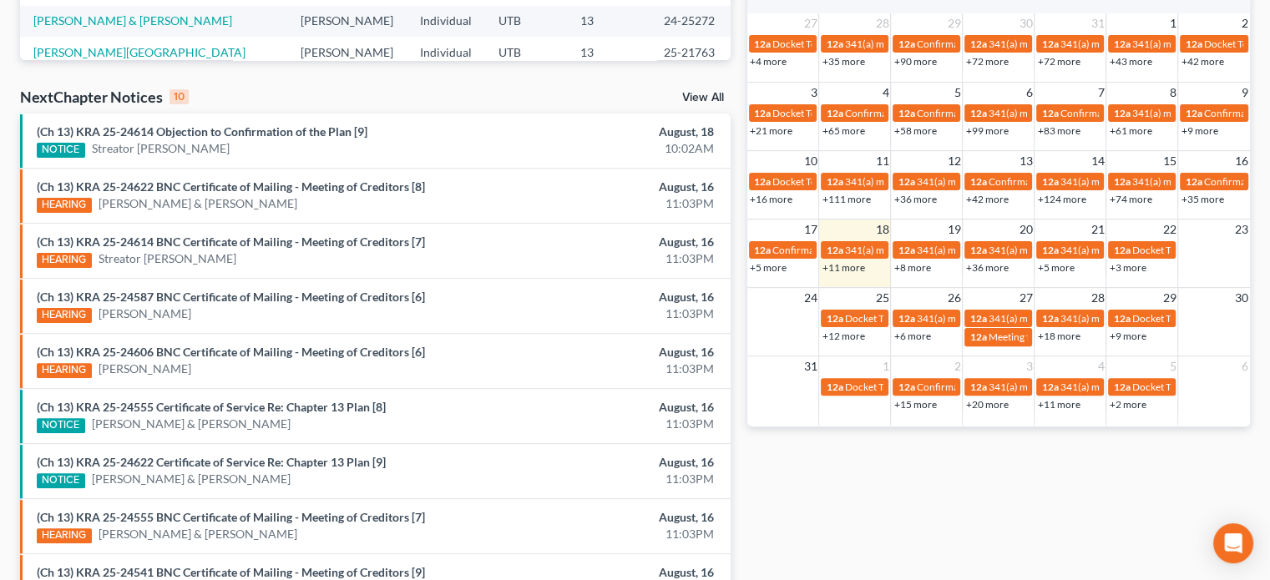
scroll to position [464, 0]
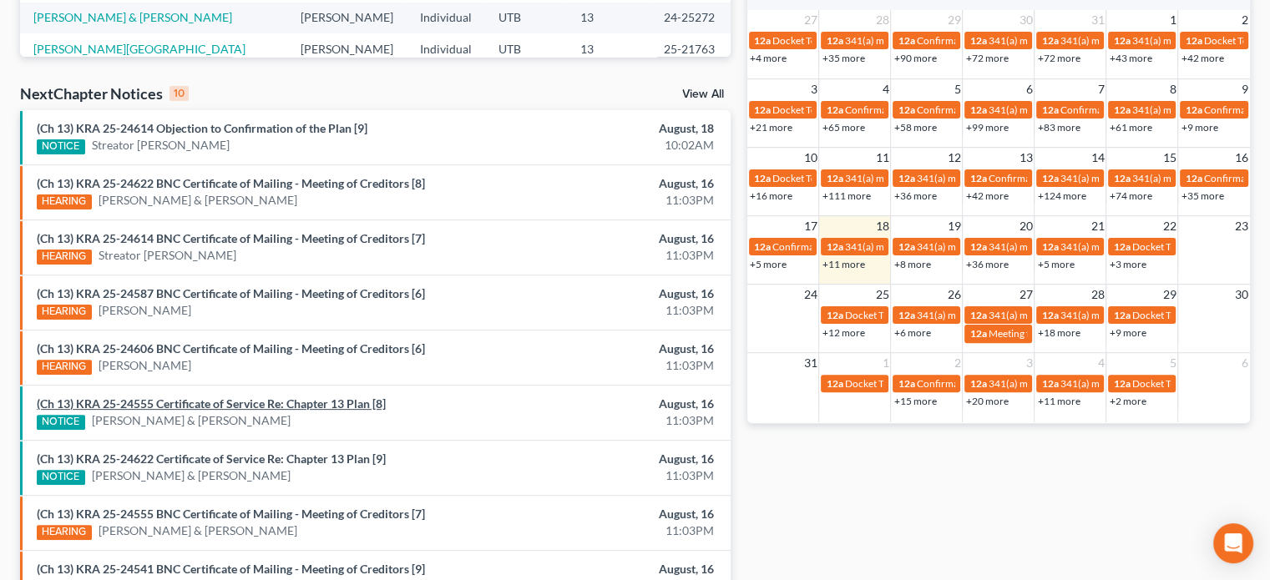
click at [225, 401] on link "(Ch 13) KRA 25-24555 Certificate of Service Re: Chapter 13 Plan [8]" at bounding box center [211, 403] width 349 height 14
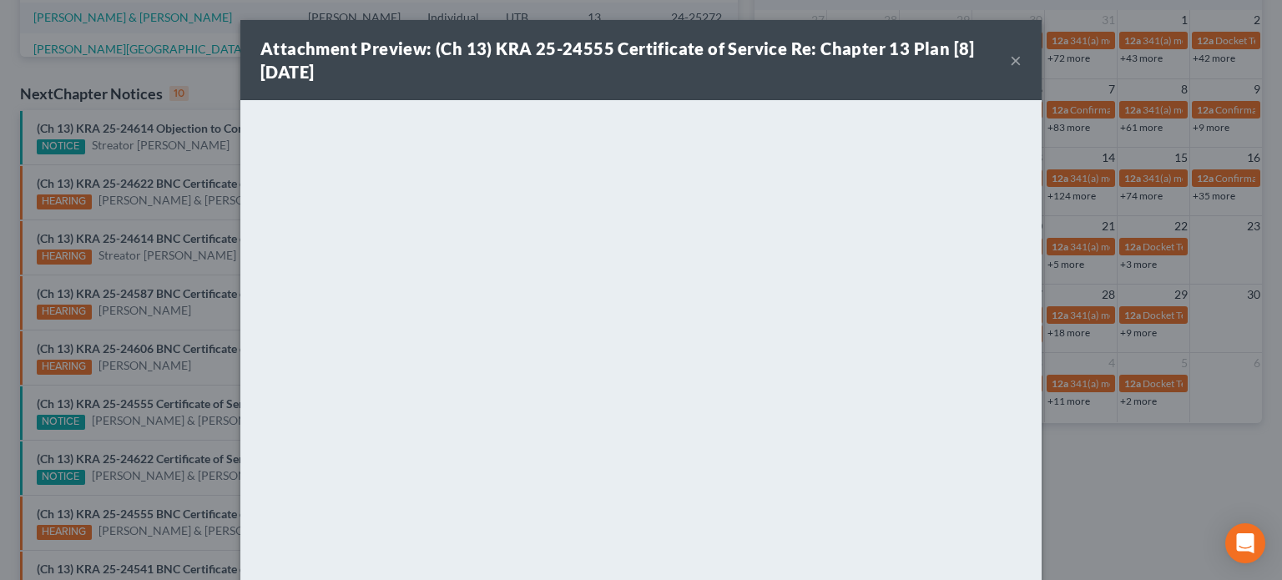
click at [215, 261] on div "Attachment Preview: (Ch 13) KRA 25-24555 Certificate of Service Re: Chapter 13 …" at bounding box center [641, 290] width 1282 height 580
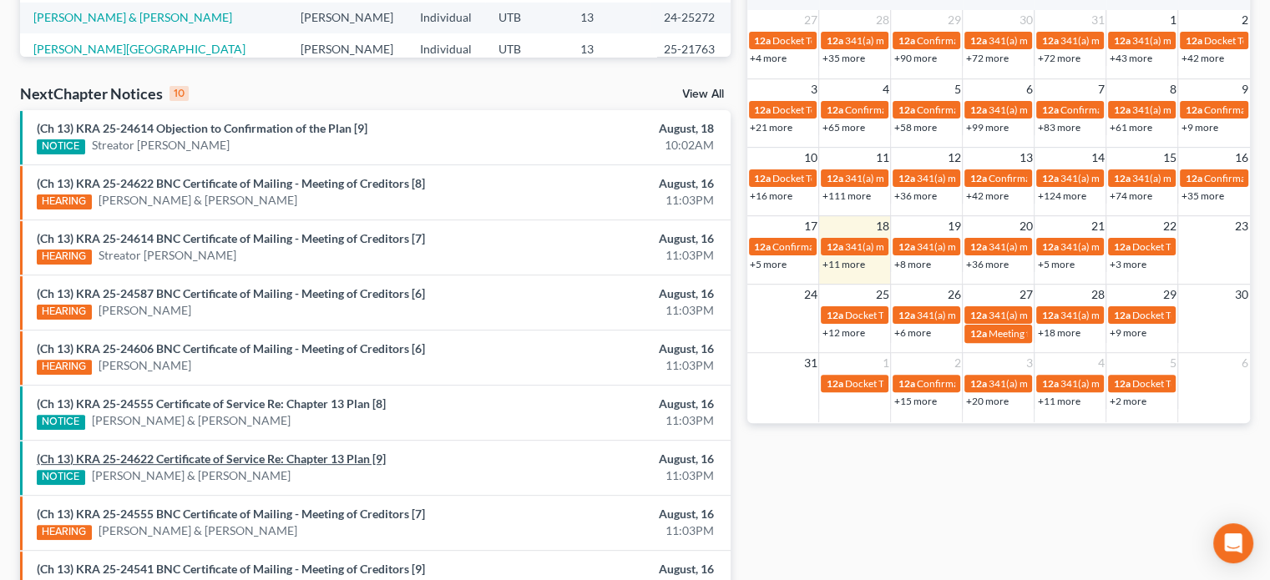
click at [231, 459] on link "(Ch 13) KRA 25-24622 Certificate of Service Re: Chapter 13 Plan [9]" at bounding box center [211, 459] width 349 height 14
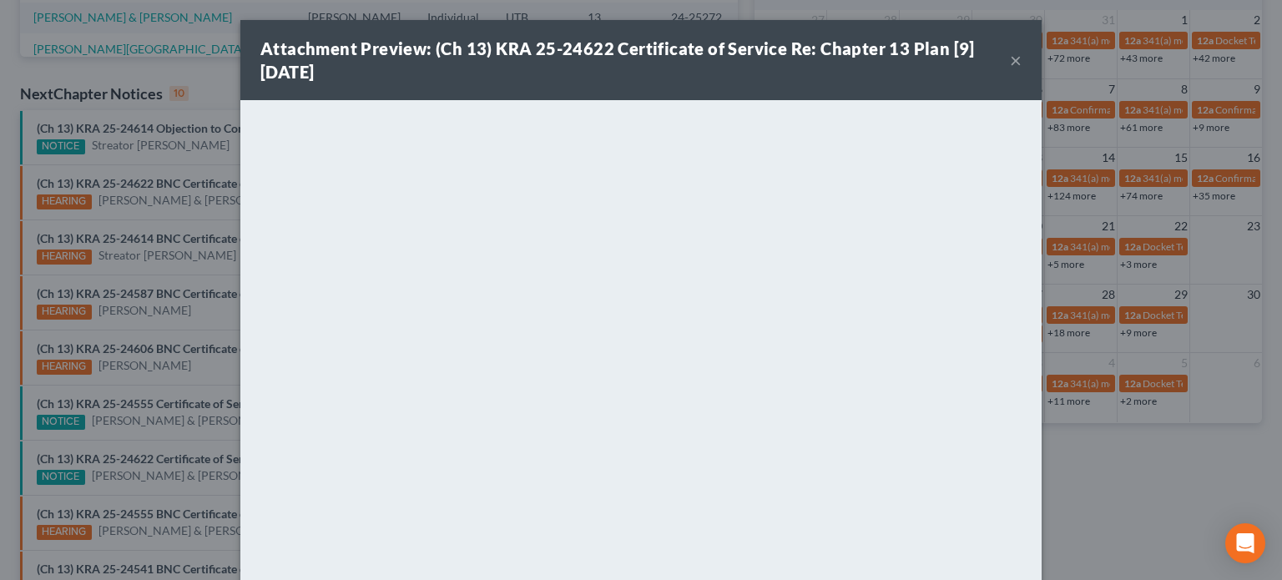
click at [200, 306] on div "Attachment Preview: (Ch 13) KRA 25-24622 Certificate of Service Re: Chapter 13 …" at bounding box center [641, 290] width 1282 height 580
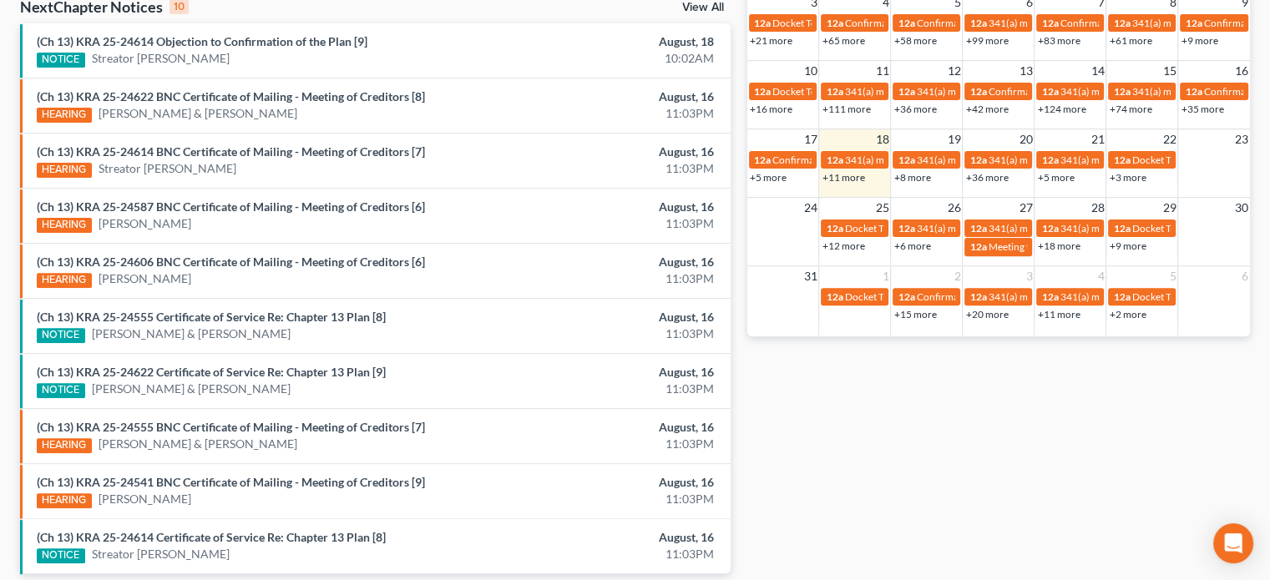
scroll to position [614, 0]
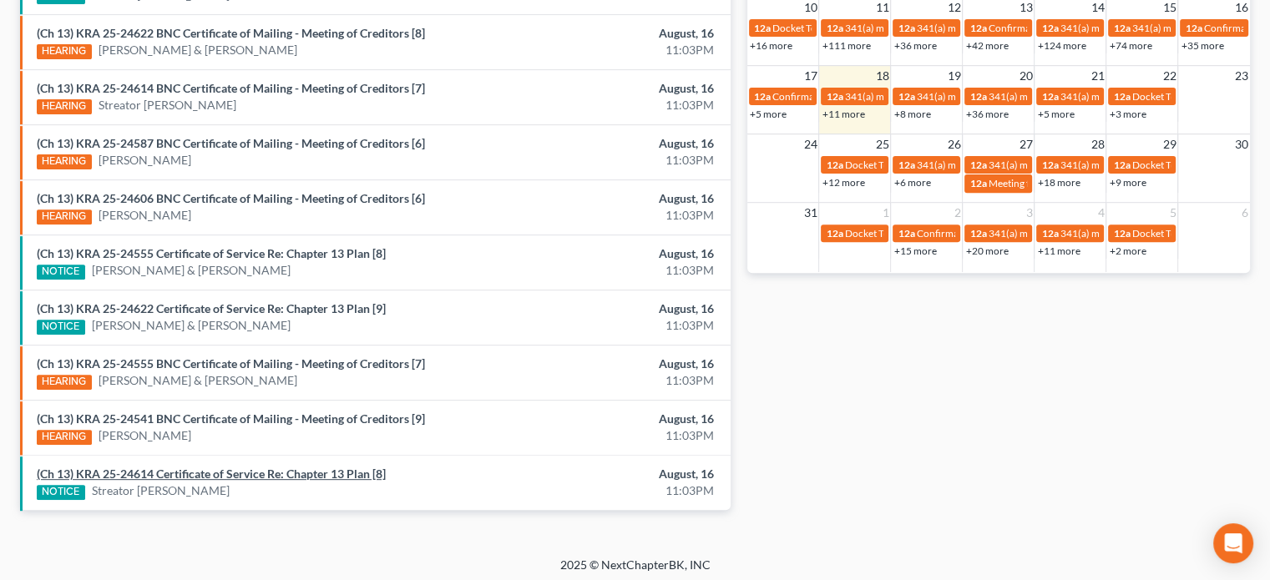
click at [215, 467] on link "(Ch 13) KRA 25-24614 Certificate of Service Re: Chapter 13 Plan [8]" at bounding box center [211, 474] width 349 height 14
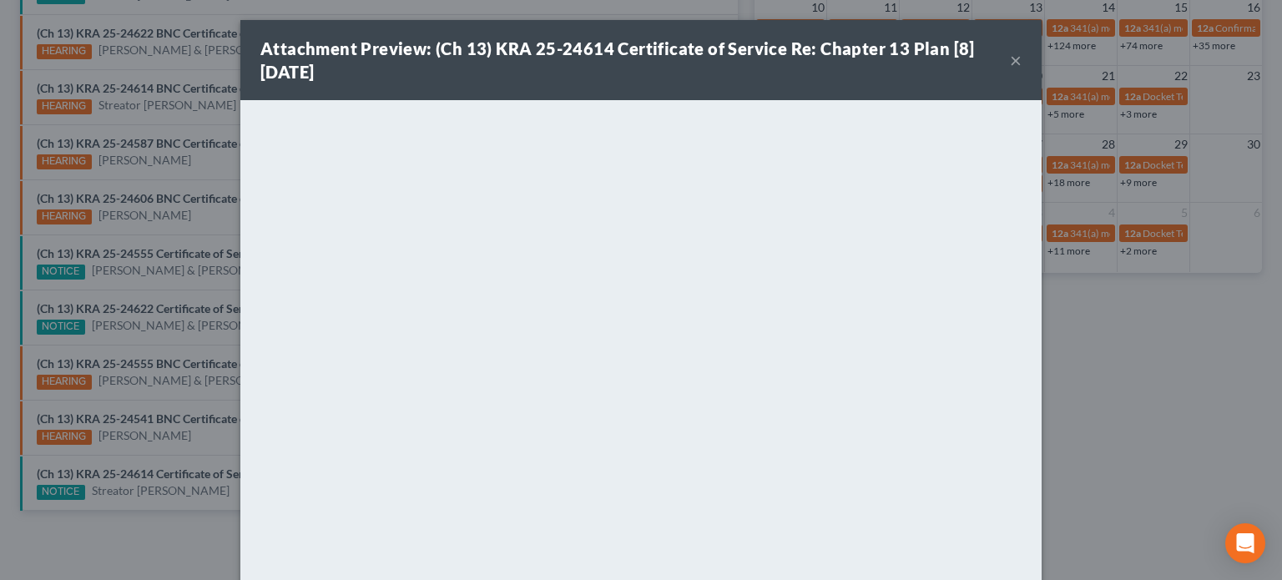
click at [144, 418] on div "Attachment Preview: (Ch 13) KRA 25-24614 Certificate of Service Re: Chapter 13 …" at bounding box center [641, 290] width 1282 height 580
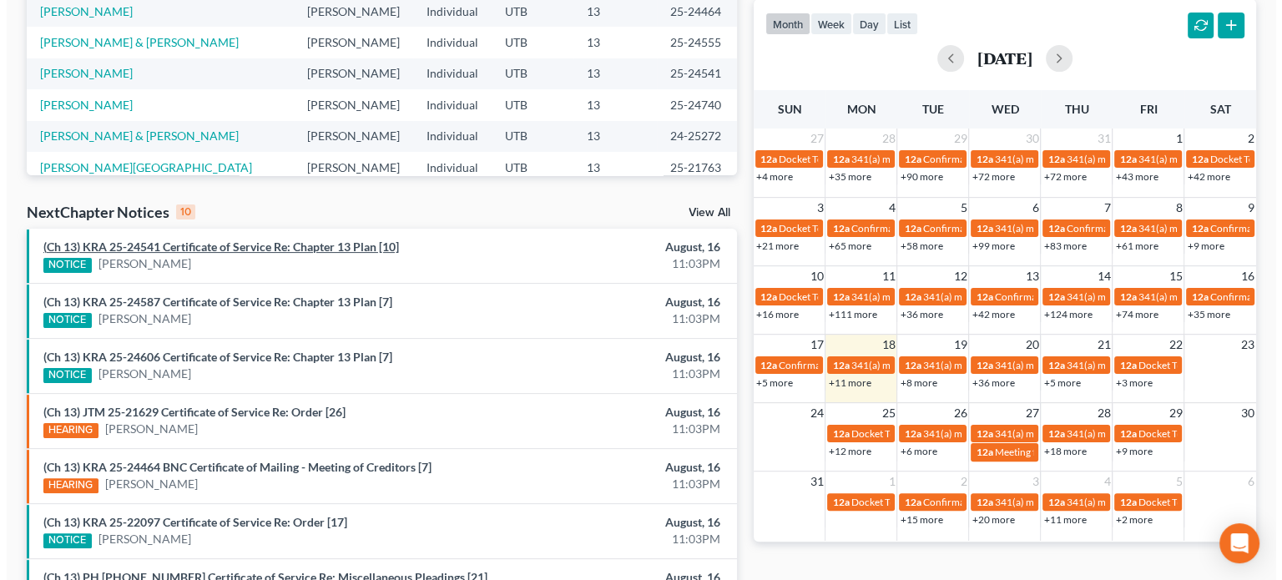
scroll to position [348, 0]
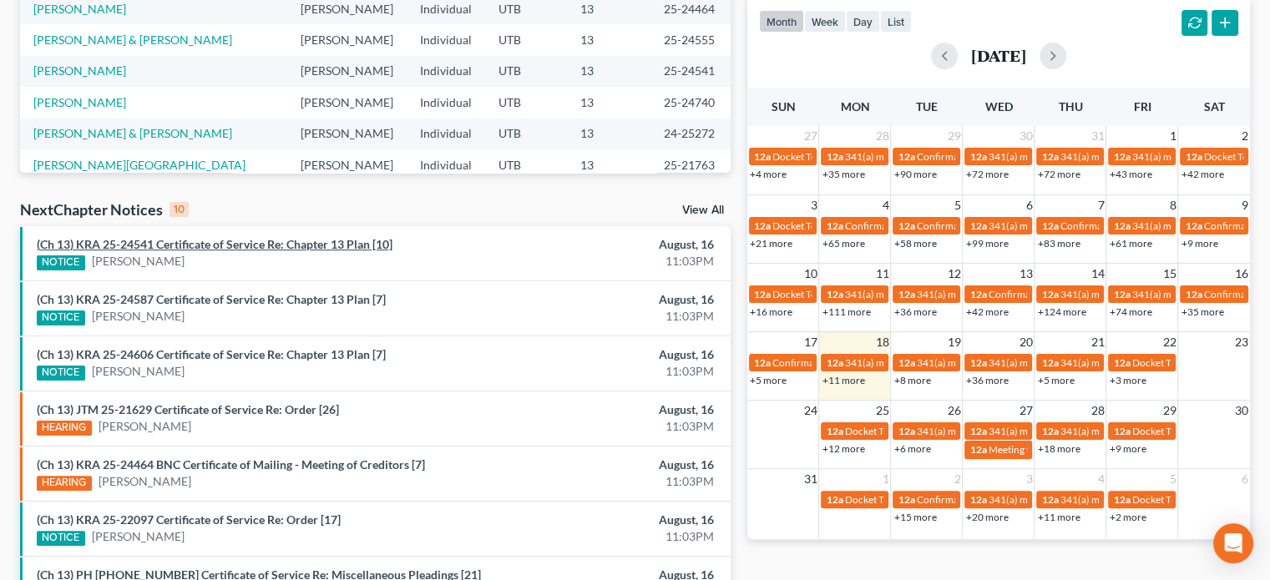
click at [246, 244] on link "(Ch 13) KRA 25-24541 Certificate of Service Re: Chapter 13 Plan [10]" at bounding box center [215, 244] width 356 height 14
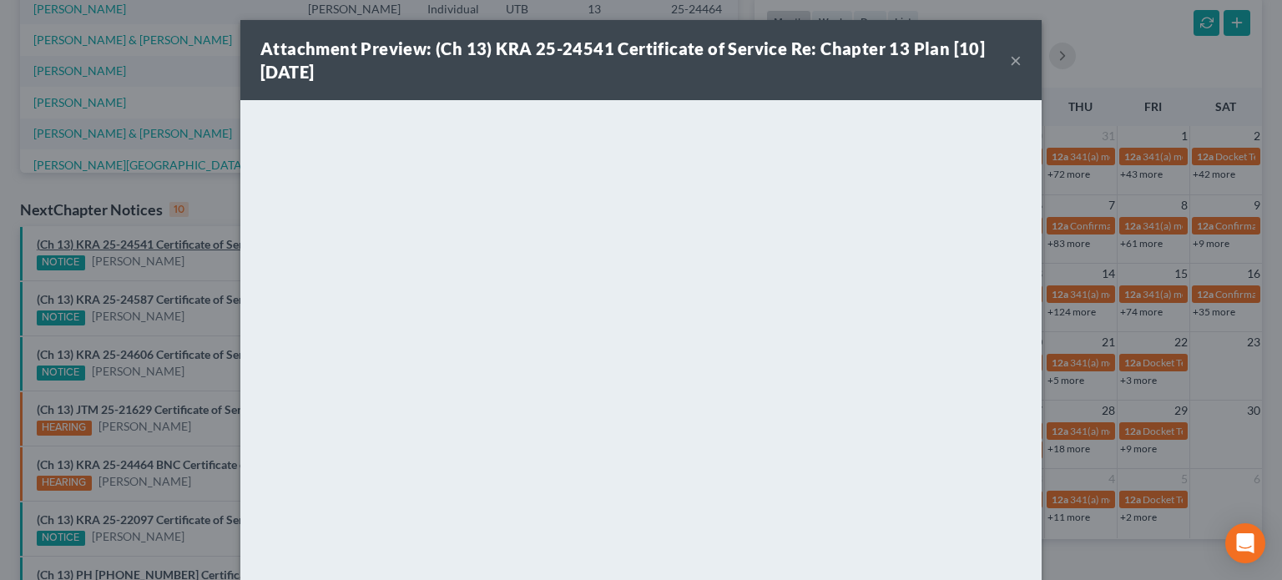
scroll to position [141, 0]
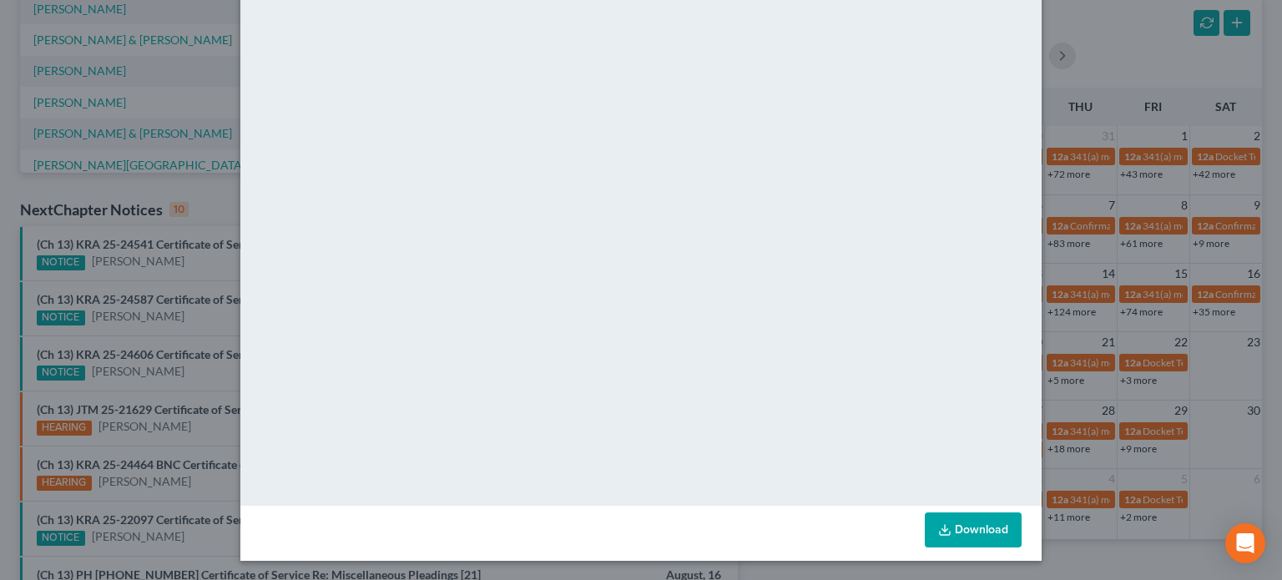
click at [189, 266] on div "Attachment Preview: (Ch 13) KRA 25-24541 Certificate of Service Re: Chapter 13 …" at bounding box center [641, 290] width 1282 height 580
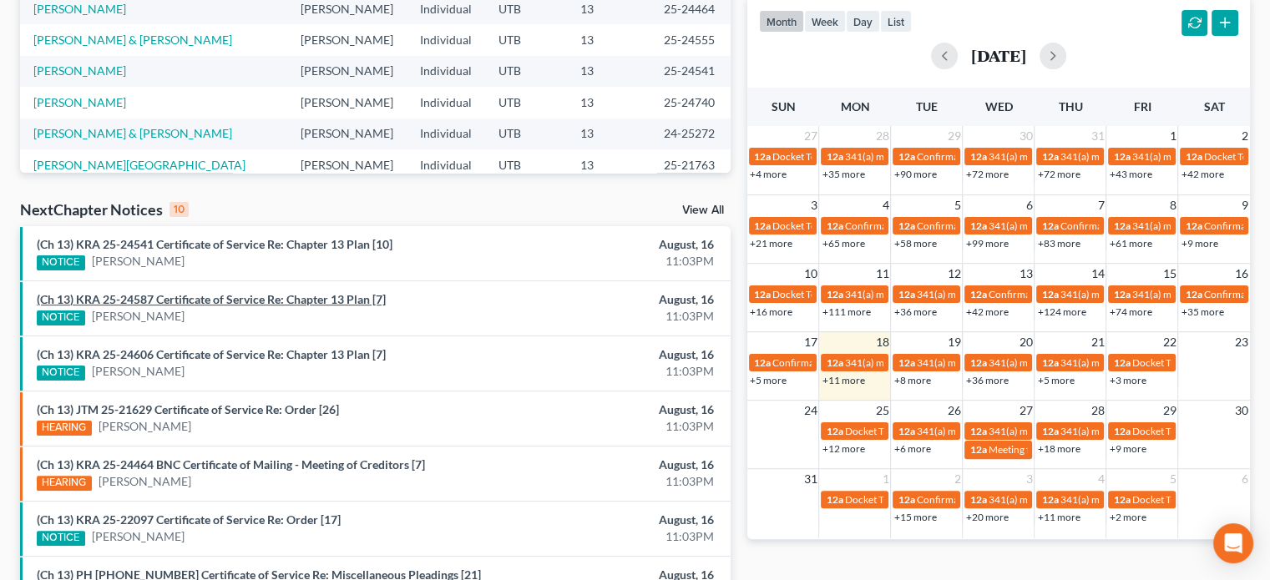
click at [190, 299] on link "(Ch 13) KRA 25-24587 Certificate of Service Re: Chapter 13 Plan [7]" at bounding box center [211, 299] width 349 height 14
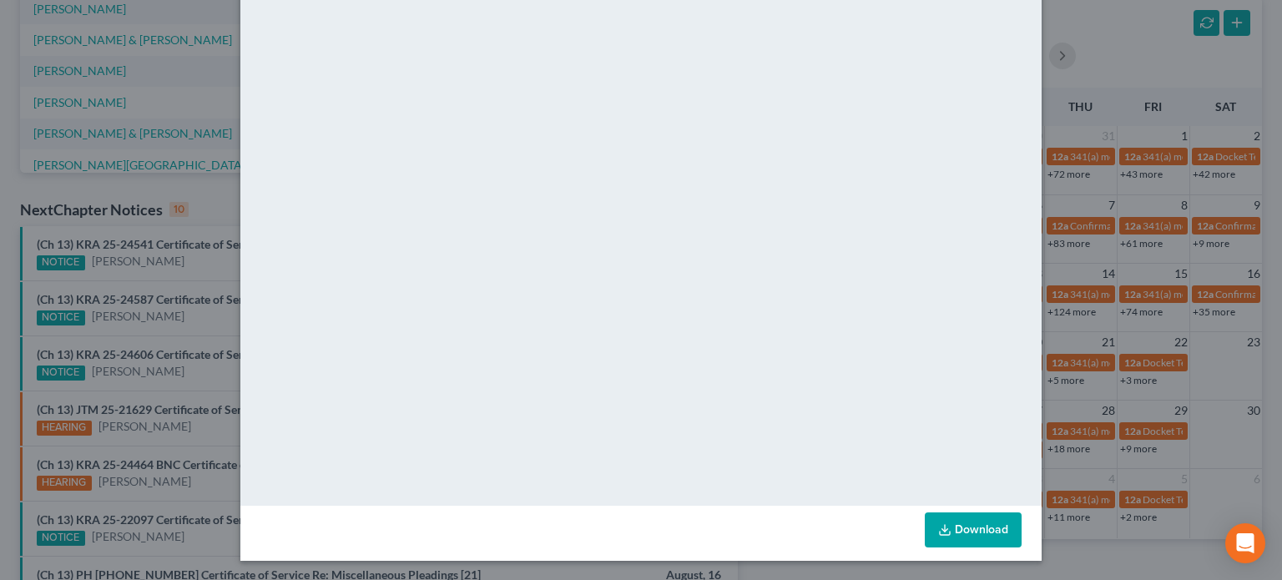
click at [204, 189] on div "Attachment Preview: (Ch 13) KRA 25-24587 Certificate of Service Re: Chapter 13 …" at bounding box center [641, 290] width 1282 height 580
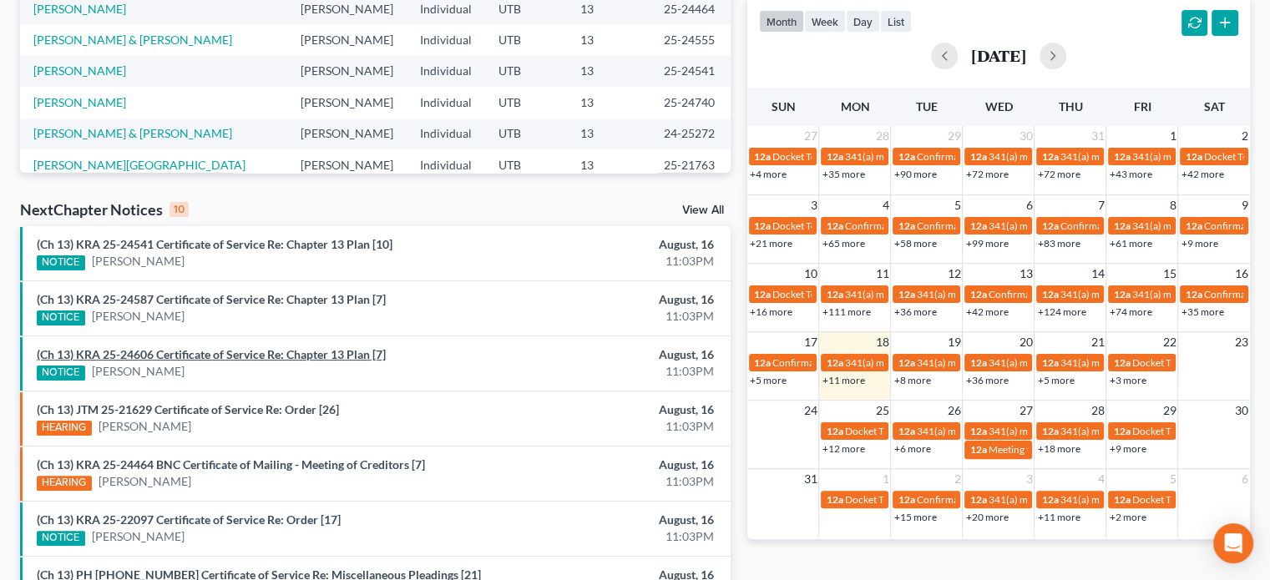
click at [216, 347] on link "(Ch 13) KRA 25-24606 Certificate of Service Re: Chapter 13 Plan [7]" at bounding box center [211, 354] width 349 height 14
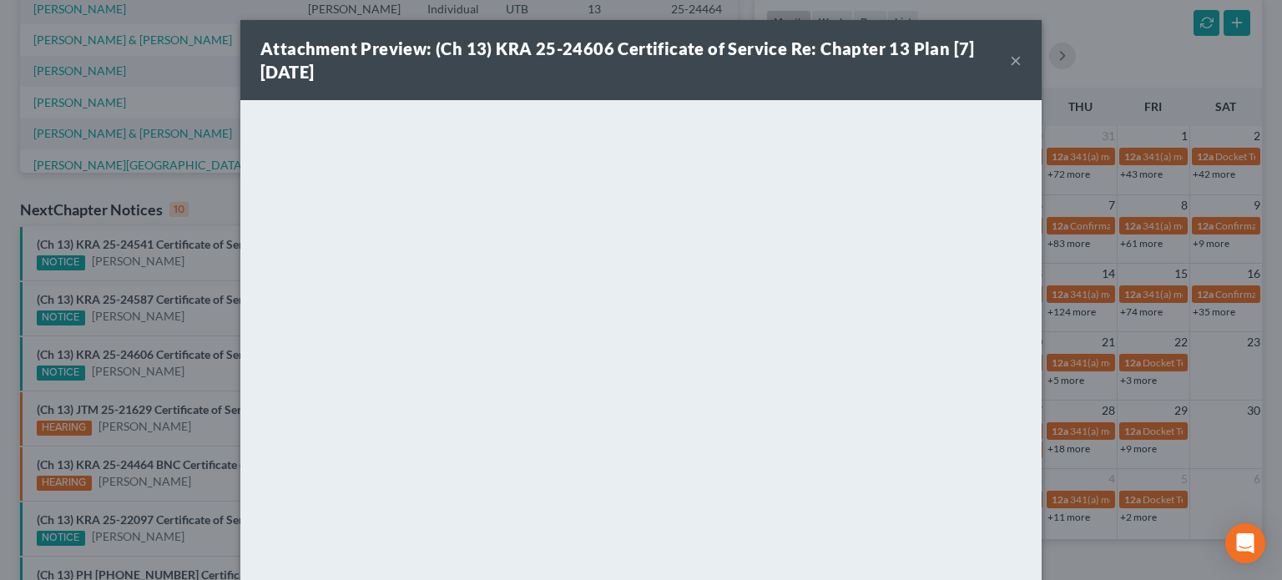
click at [190, 365] on div "Attachment Preview: (Ch 13) KRA 25-24606 Certificate of Service Re: Chapter 13 …" at bounding box center [641, 290] width 1282 height 580
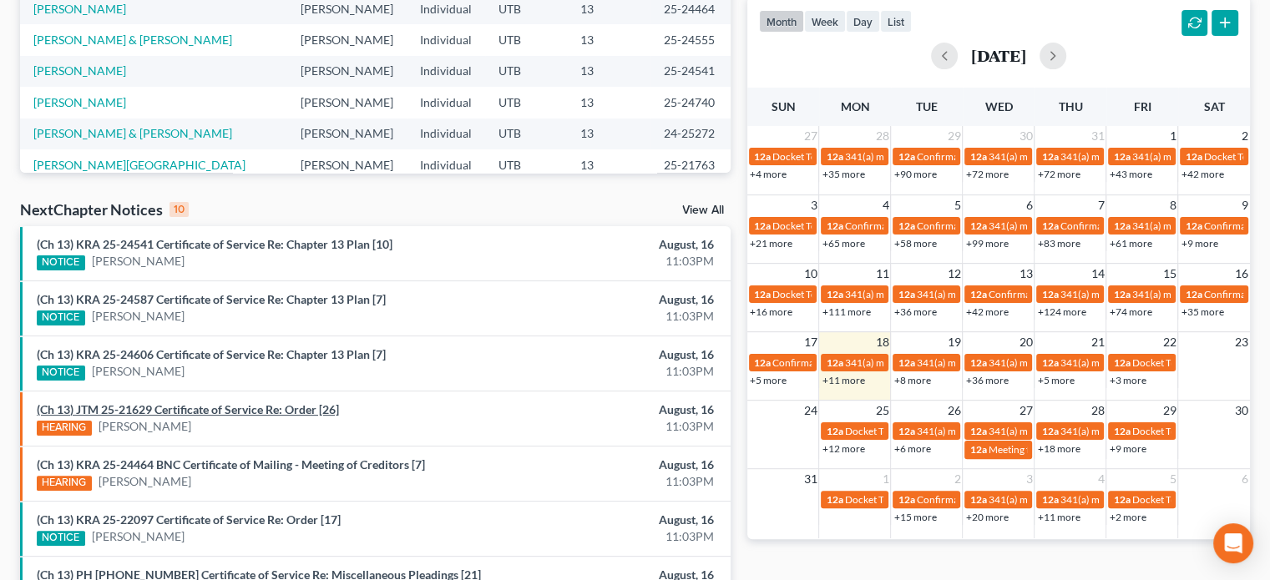
click at [194, 413] on link "(Ch 13) JTM 25-21629 Certificate of Service Re: Order [26]" at bounding box center [188, 409] width 302 height 14
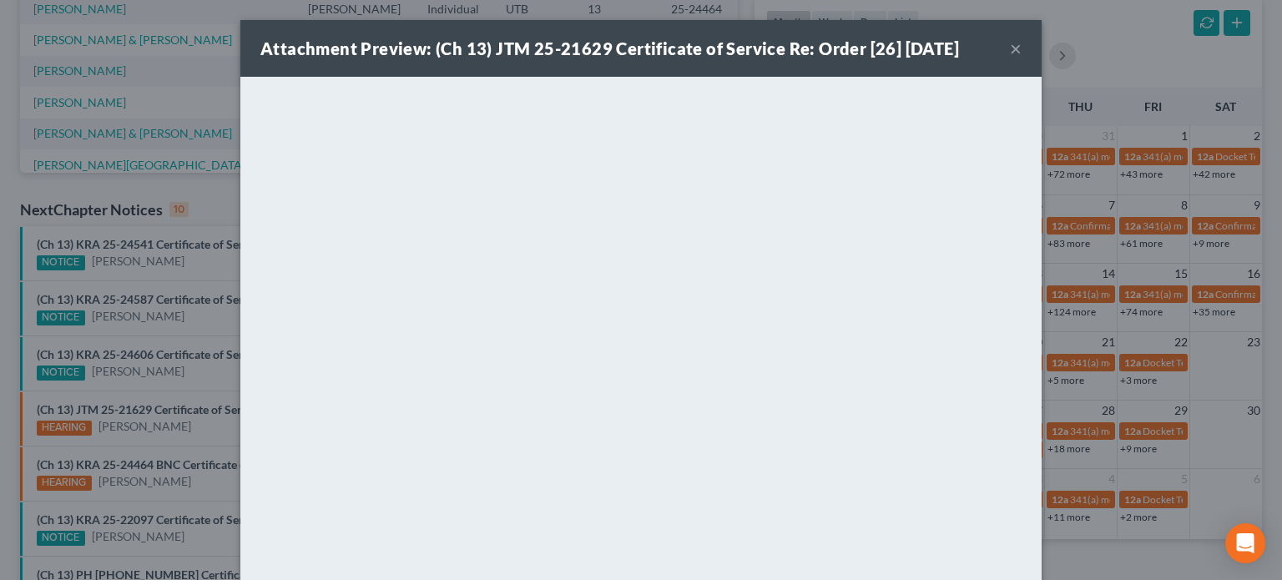
click at [184, 366] on div "Attachment Preview: (Ch 13) JTM 25-21629 Certificate of Service Re: Order [26] …" at bounding box center [641, 290] width 1282 height 580
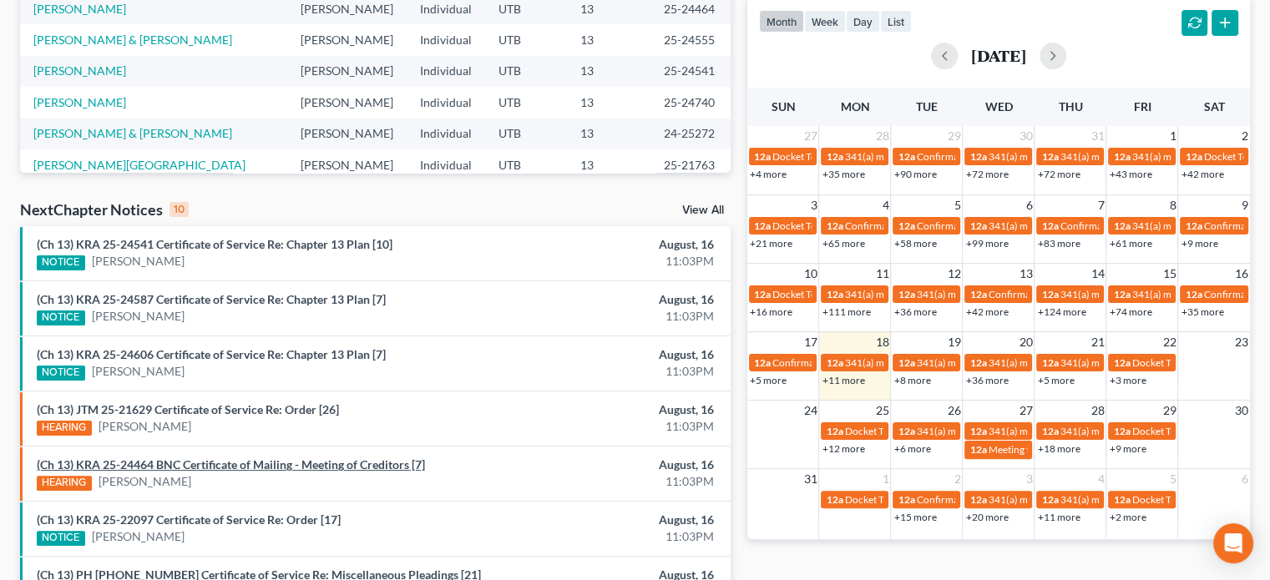
click at [197, 467] on link "(Ch 13) KRA 25-24464 BNC Certificate of Mailing - Meeting of Creditors [7]" at bounding box center [231, 464] width 388 height 14
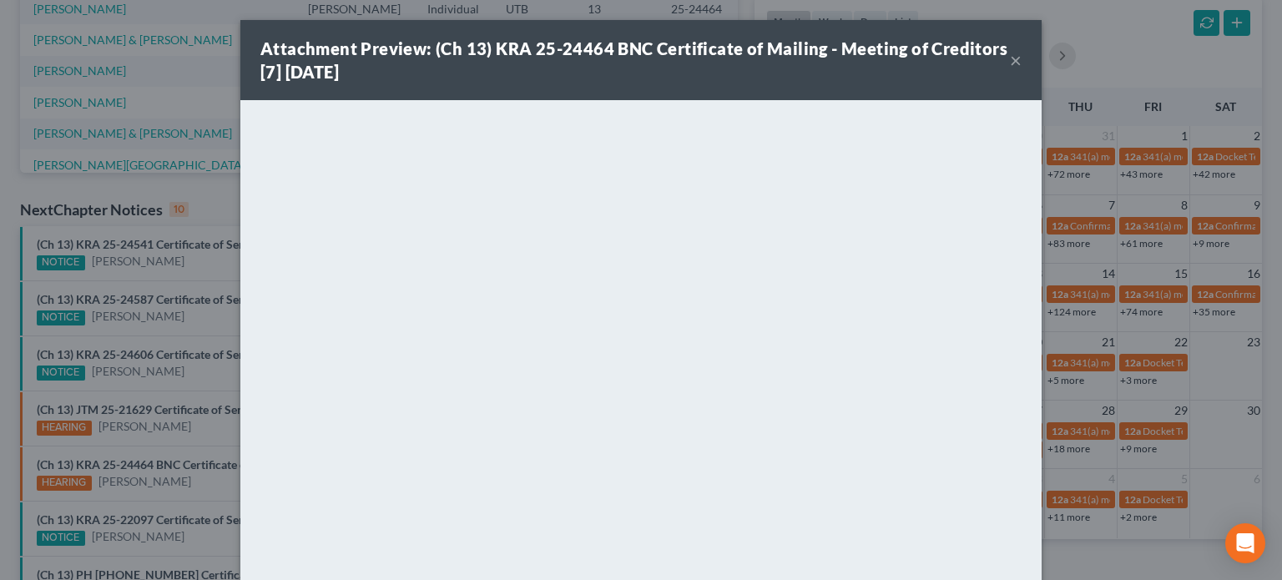
click at [200, 440] on div "Attachment Preview: (Ch 13) KRA 25-24464 BNC Certificate of Mailing - Meeting o…" at bounding box center [641, 290] width 1282 height 580
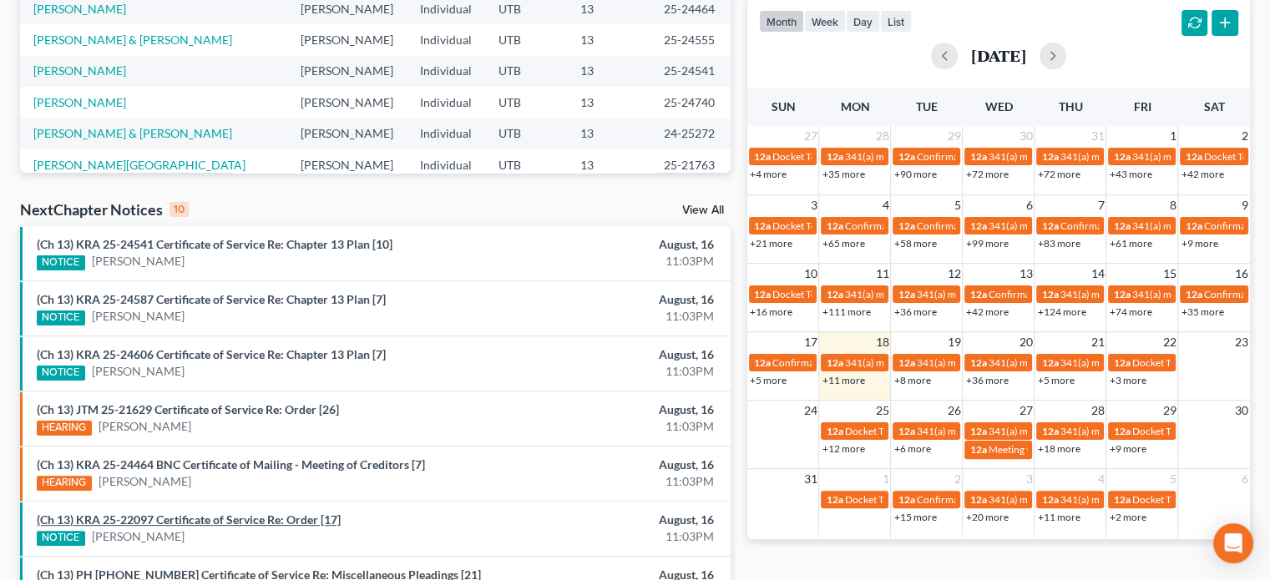
click at [200, 517] on link "(Ch 13) KRA 25-22097 Certificate of Service Re: Order [17]" at bounding box center [189, 520] width 304 height 14
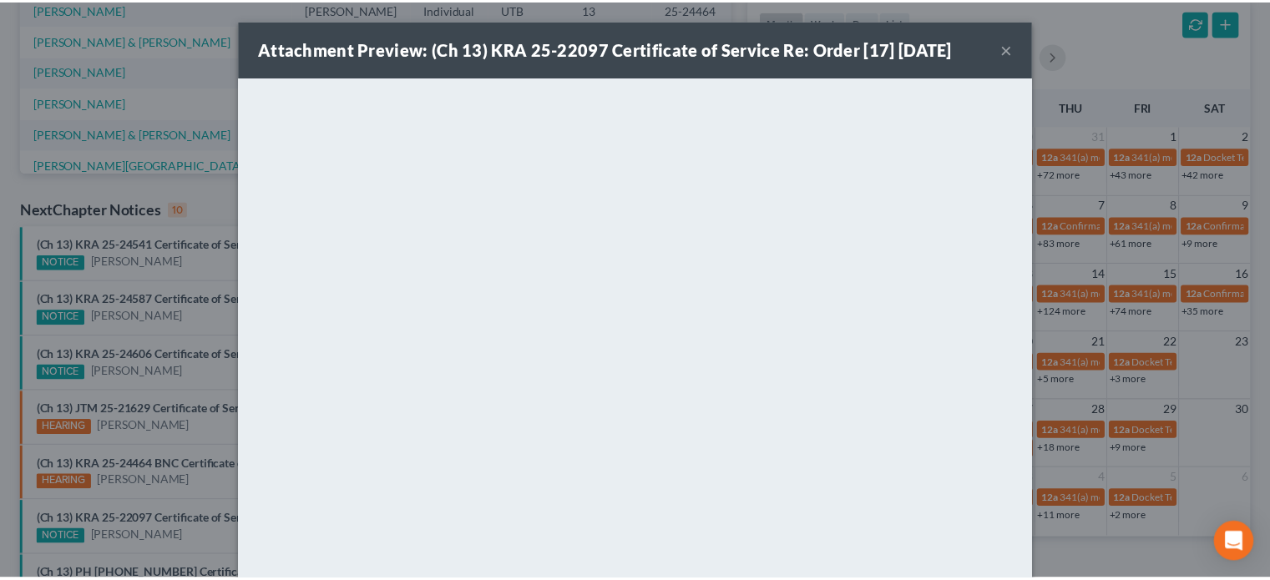
scroll to position [118, 0]
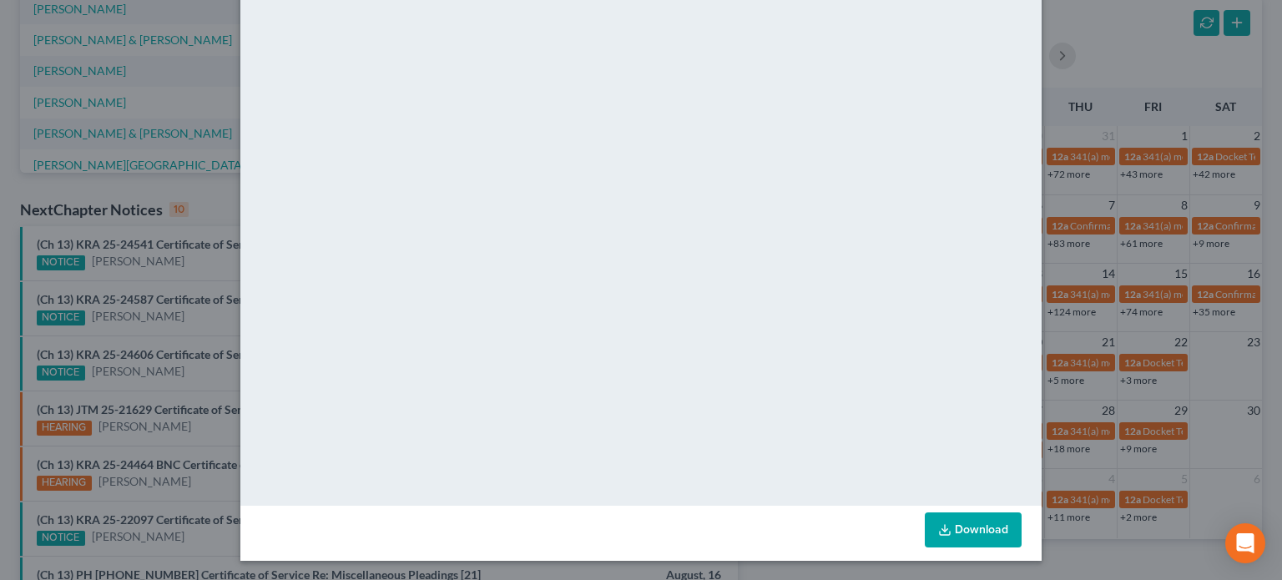
click at [150, 404] on div "Attachment Preview: (Ch 13) KRA 25-22097 Certificate of Service Re: Order [17] …" at bounding box center [641, 290] width 1282 height 580
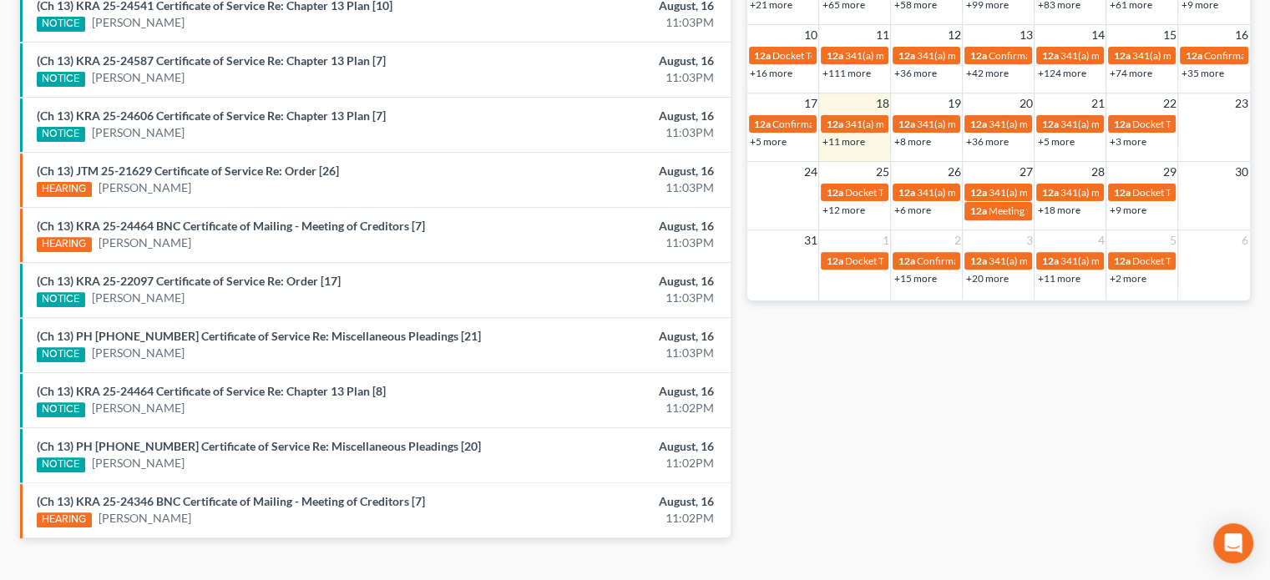
scroll to position [614, 0]
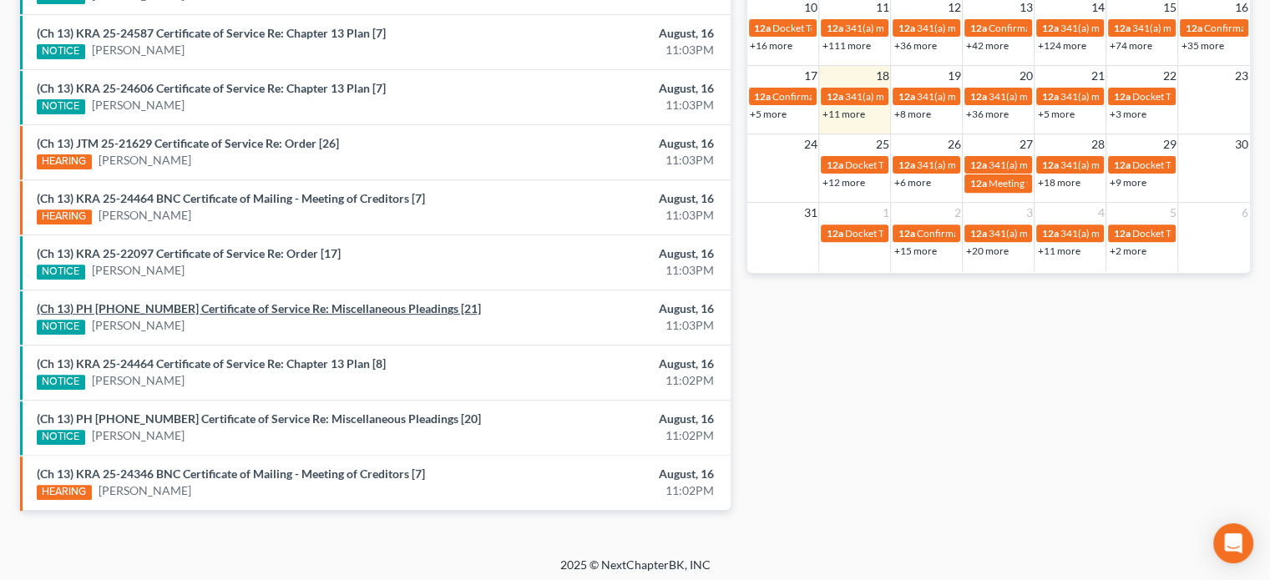
click at [233, 302] on link "(Ch 13) PH 25-23371 Certificate of Service Re: Miscellaneous Pleadings [21]" at bounding box center [259, 308] width 444 height 14
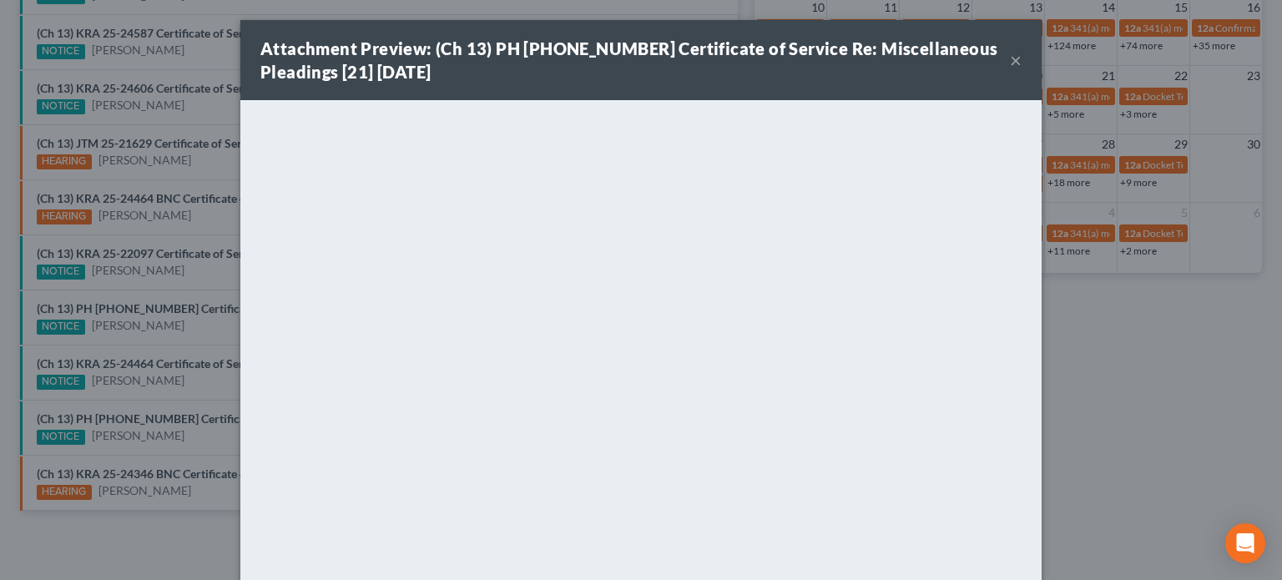
click at [185, 331] on div "Attachment Preview: (Ch 13) PH 25-23371 Certificate of Service Re: Miscellaneou…" at bounding box center [641, 290] width 1282 height 580
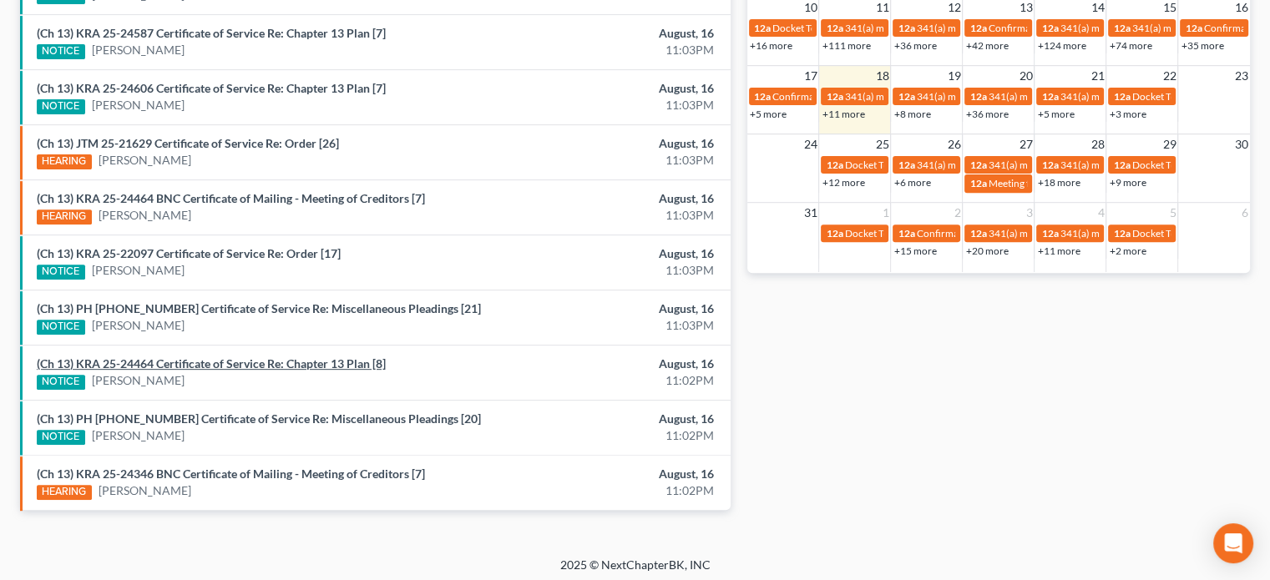
click at [185, 359] on link "(Ch 13) KRA 25-24464 Certificate of Service Re: Chapter 13 Plan [8]" at bounding box center [211, 363] width 349 height 14
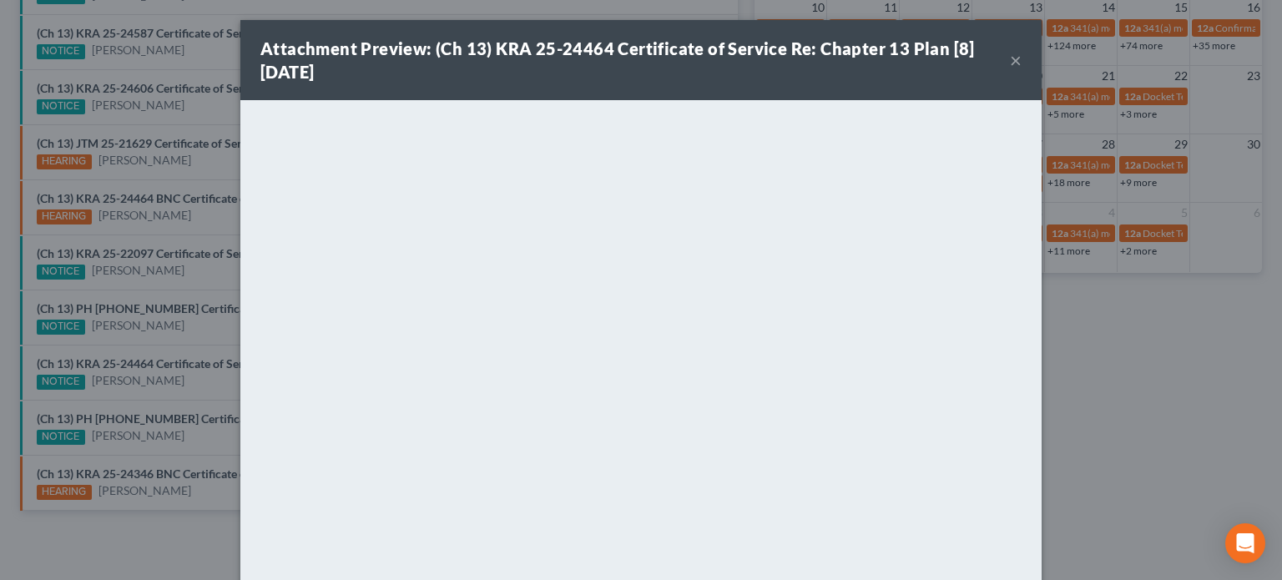
click at [197, 275] on div "Attachment Preview: (Ch 13) KRA 25-24464 Certificate of Service Re: Chapter 13 …" at bounding box center [641, 290] width 1282 height 580
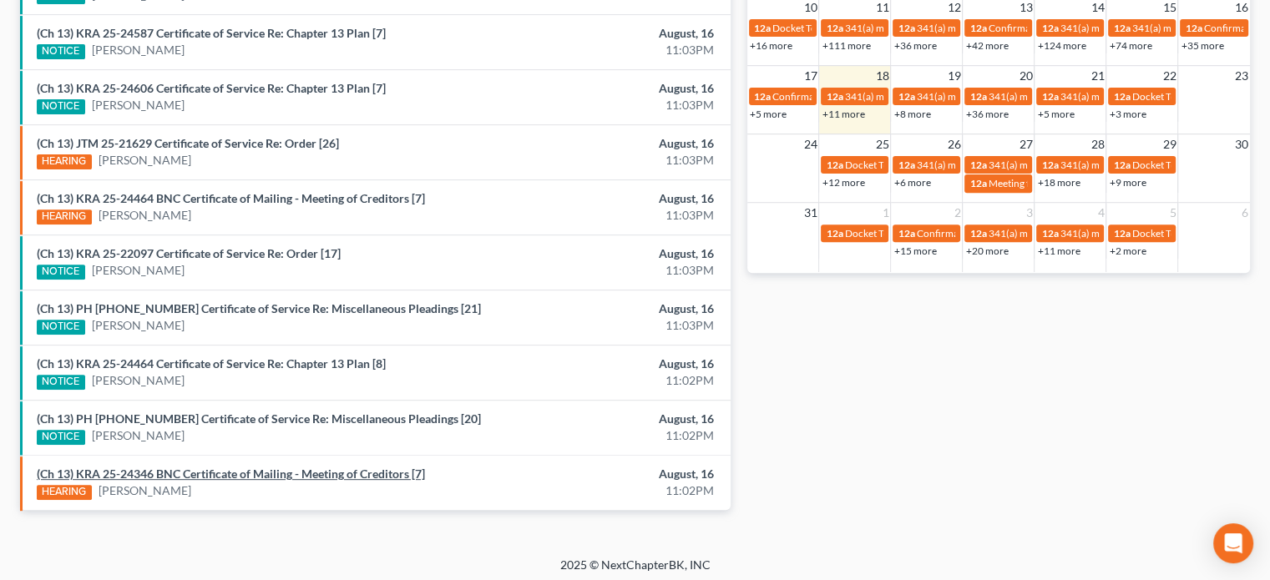
click at [207, 469] on link "(Ch 13) KRA 25-24346 BNC Certificate of Mailing - Meeting of Creditors [7]" at bounding box center [231, 474] width 388 height 14
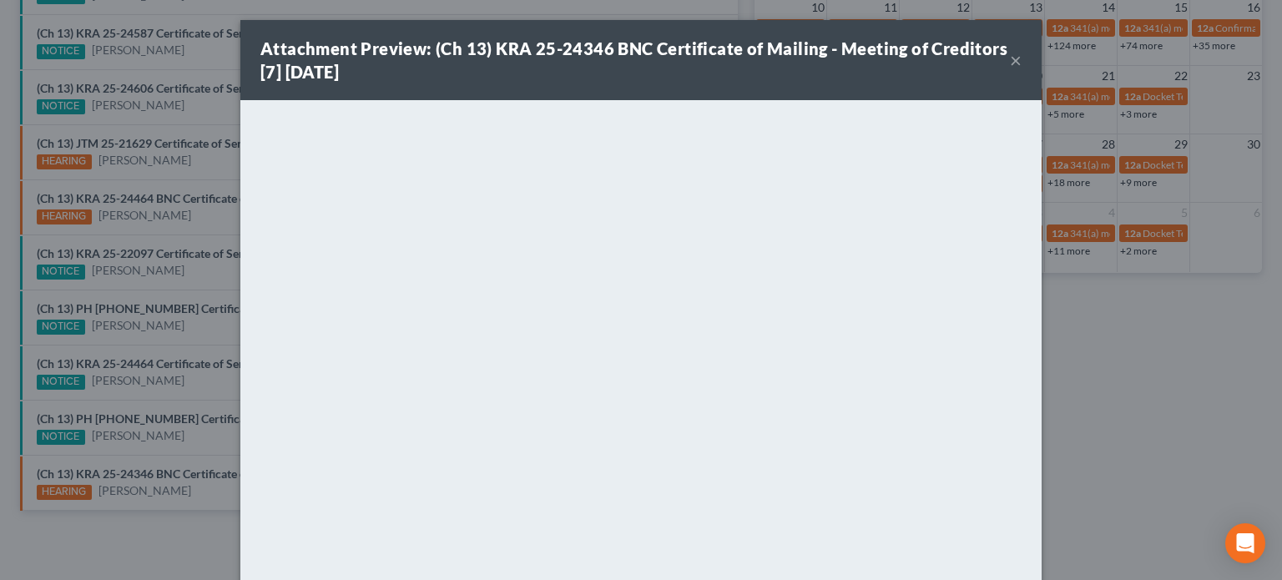
click at [170, 437] on div "Attachment Preview: (Ch 13) KRA 25-24346 BNC Certificate of Mailing - Meeting o…" at bounding box center [641, 290] width 1282 height 580
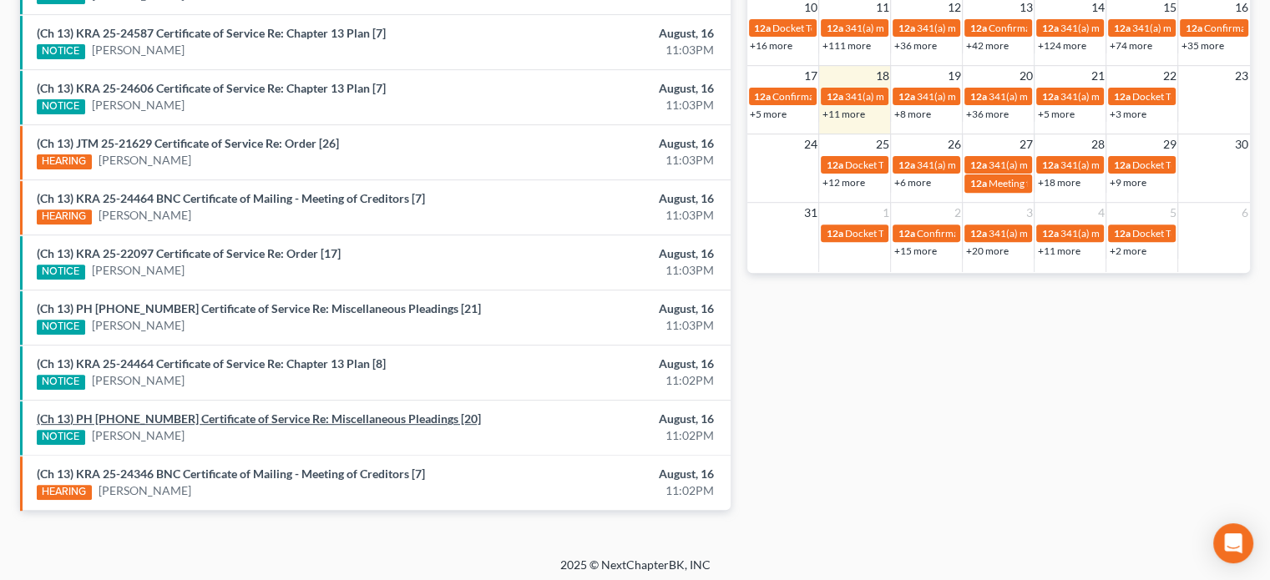
click at [187, 412] on link "(Ch 13) PH 25-23371 Certificate of Service Re: Miscellaneous Pleadings [20]" at bounding box center [259, 419] width 444 height 14
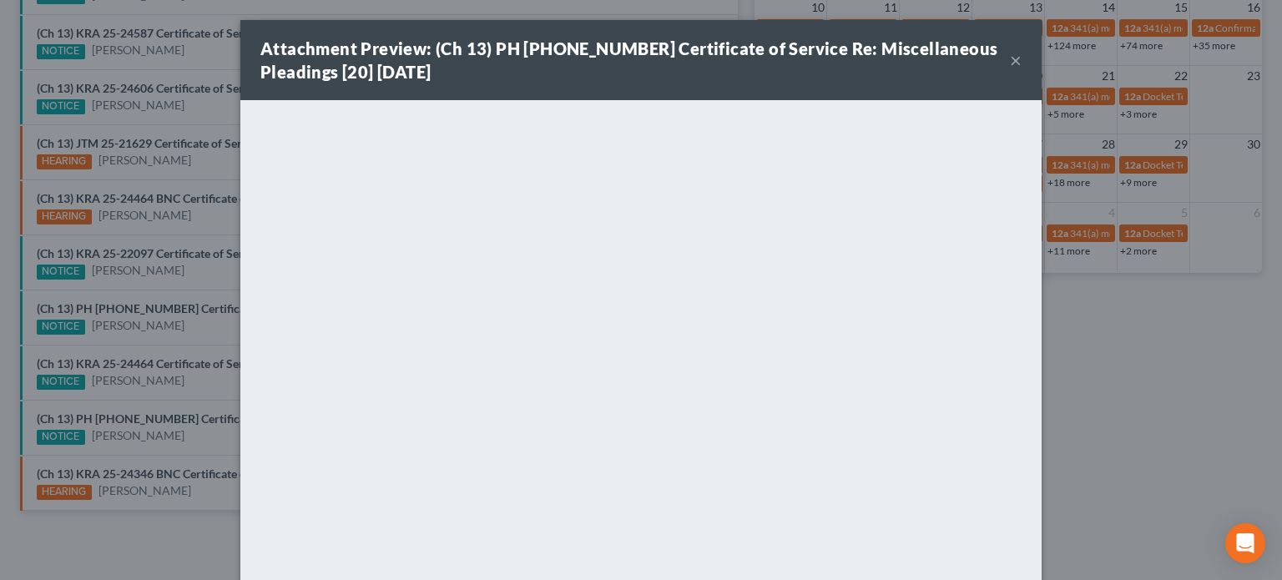
click at [187, 381] on div "Attachment Preview: (Ch 13) PH 25-23371 Certificate of Service Re: Miscellaneou…" at bounding box center [641, 290] width 1282 height 580
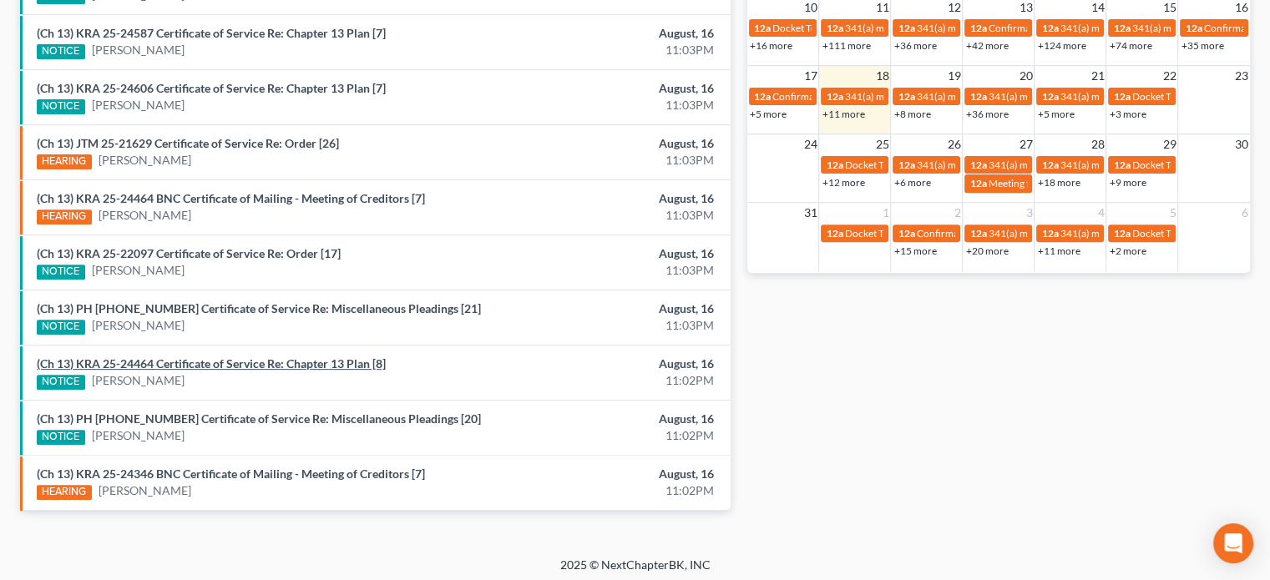
click at [186, 356] on link "(Ch 13) KRA 25-24464 Certificate of Service Re: Chapter 13 Plan [8]" at bounding box center [211, 363] width 349 height 14
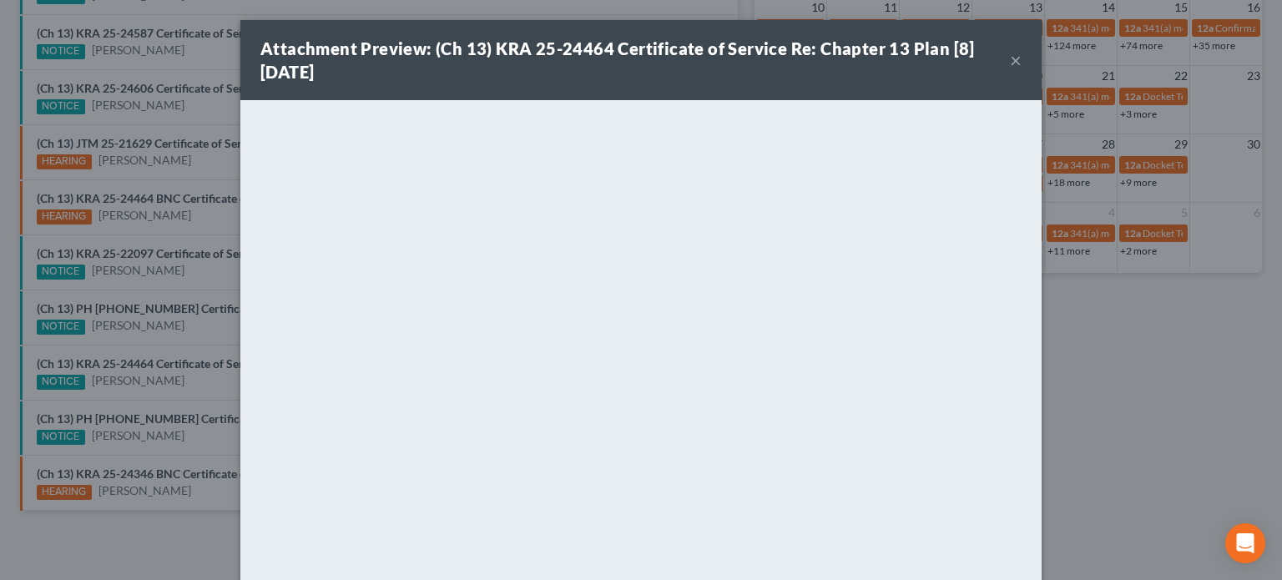
click at [181, 380] on div "Attachment Preview: (Ch 13) KRA 25-24464 Certificate of Service Re: Chapter 13 …" at bounding box center [641, 290] width 1282 height 580
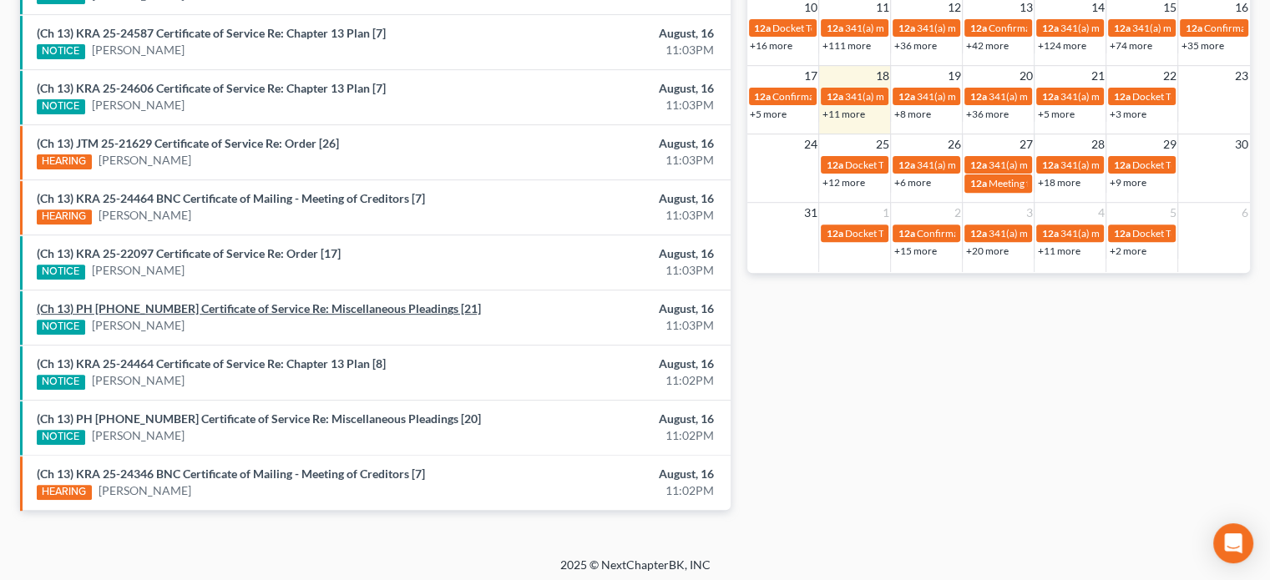
click at [188, 306] on link "(Ch 13) PH 25-23371 Certificate of Service Re: Miscellaneous Pleadings [21]" at bounding box center [259, 308] width 444 height 14
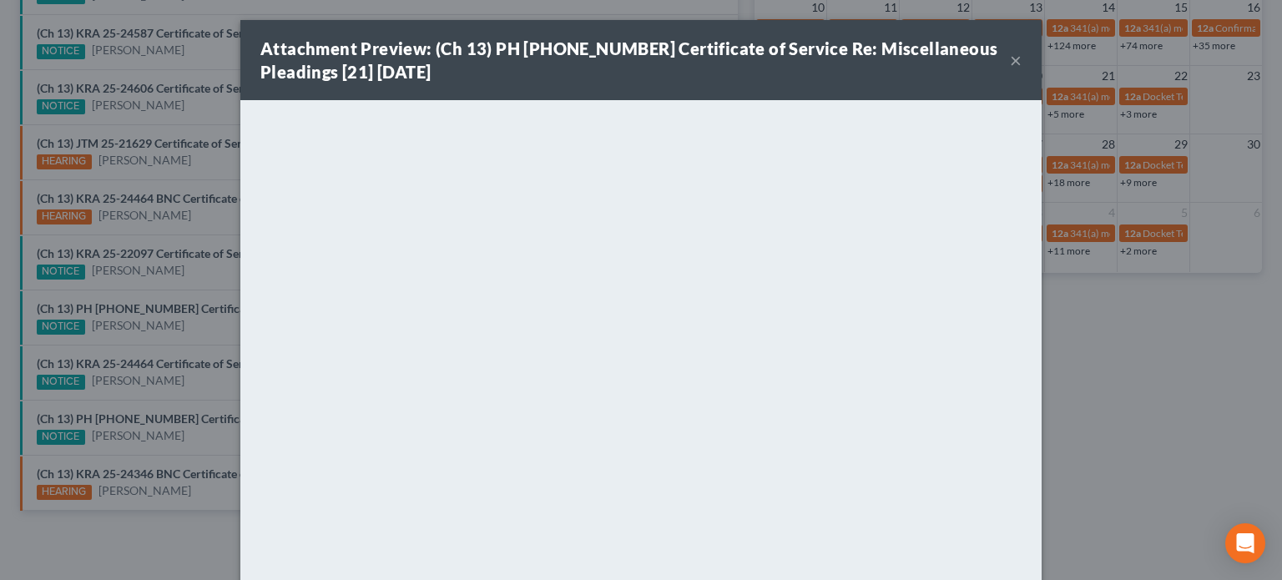
click at [188, 333] on div "Attachment Preview: (Ch 13) PH 25-23371 Certificate of Service Re: Miscellaneou…" at bounding box center [641, 290] width 1282 height 580
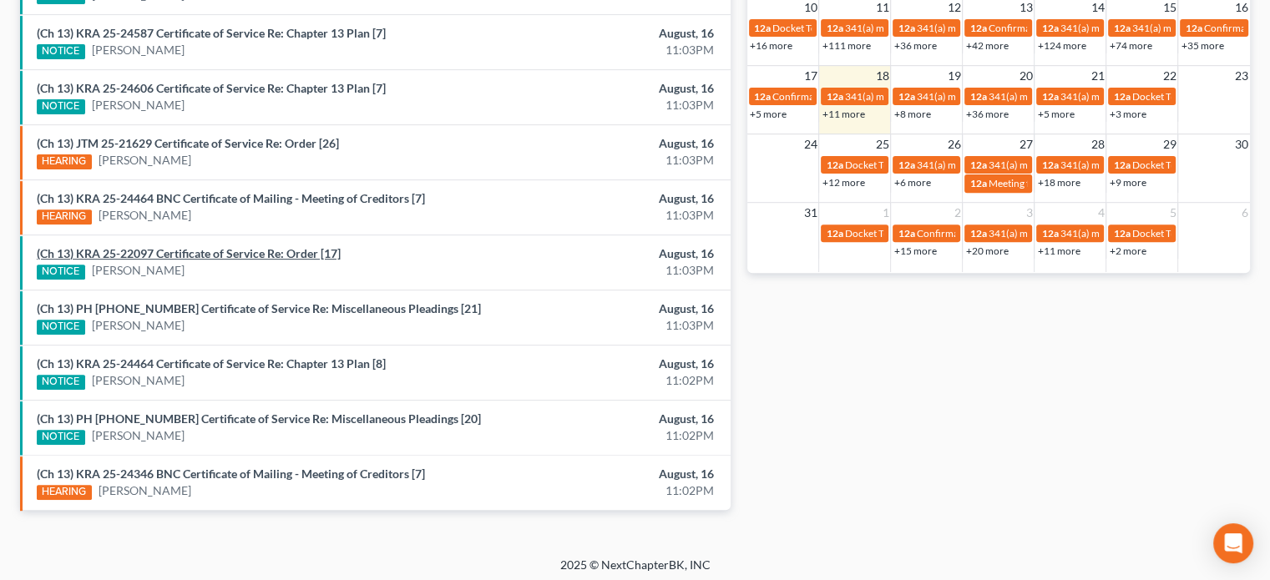
click at [191, 254] on link "(Ch 13) KRA 25-22097 Certificate of Service Re: Order [17]" at bounding box center [189, 253] width 304 height 14
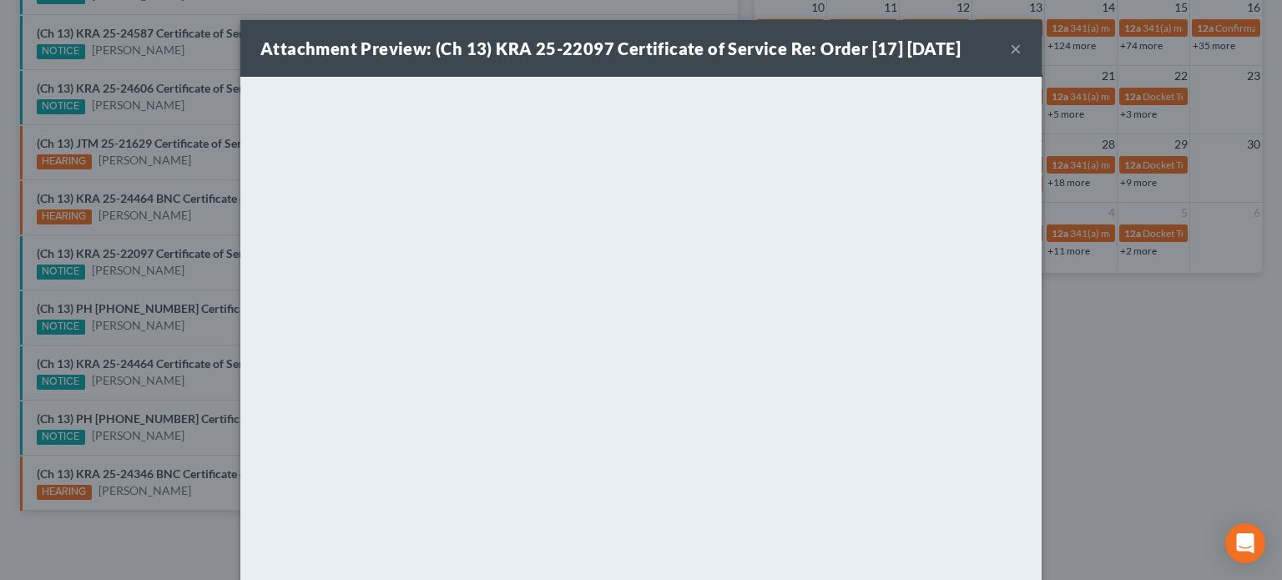
click at [190, 283] on div "Attachment Preview: (Ch 13) KRA 25-22097 Certificate of Service Re: Order [17] …" at bounding box center [641, 290] width 1282 height 580
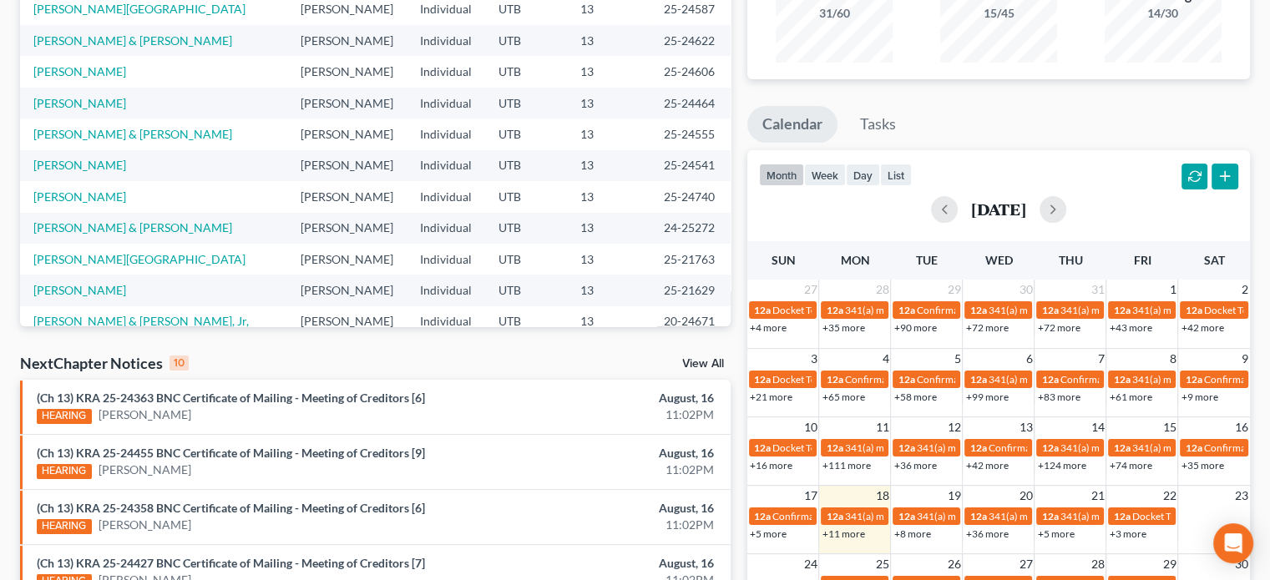
scroll to position [114, 0]
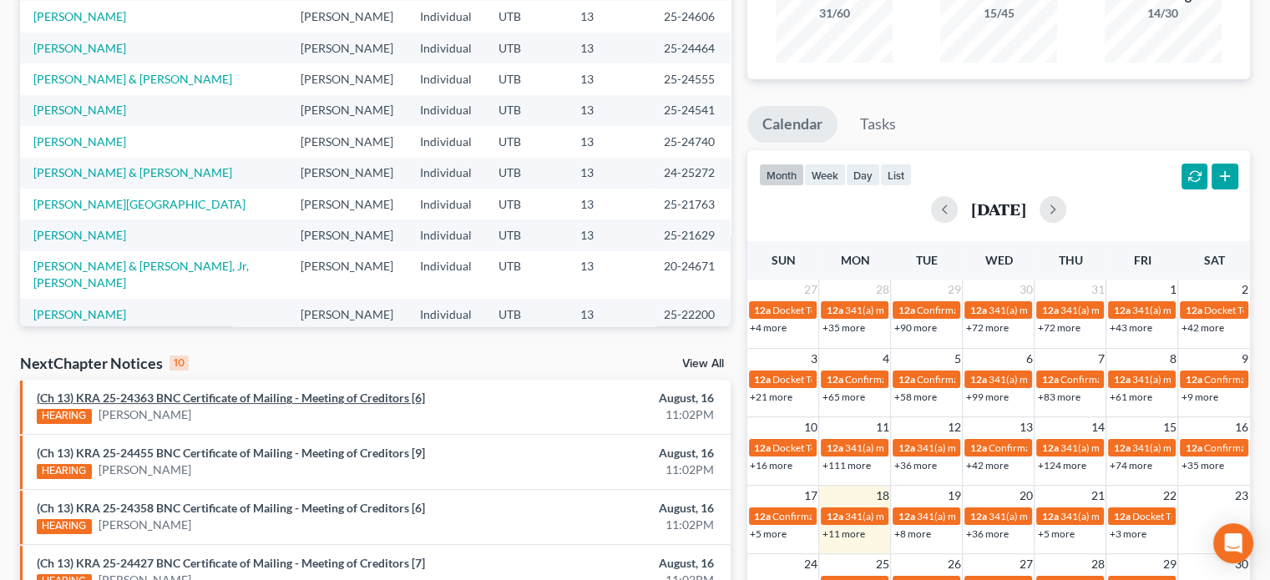
click at [230, 400] on link "(Ch 13) KRA 25-24363 BNC Certificate of Mailing - Meeting of Creditors [6]" at bounding box center [231, 398] width 388 height 14
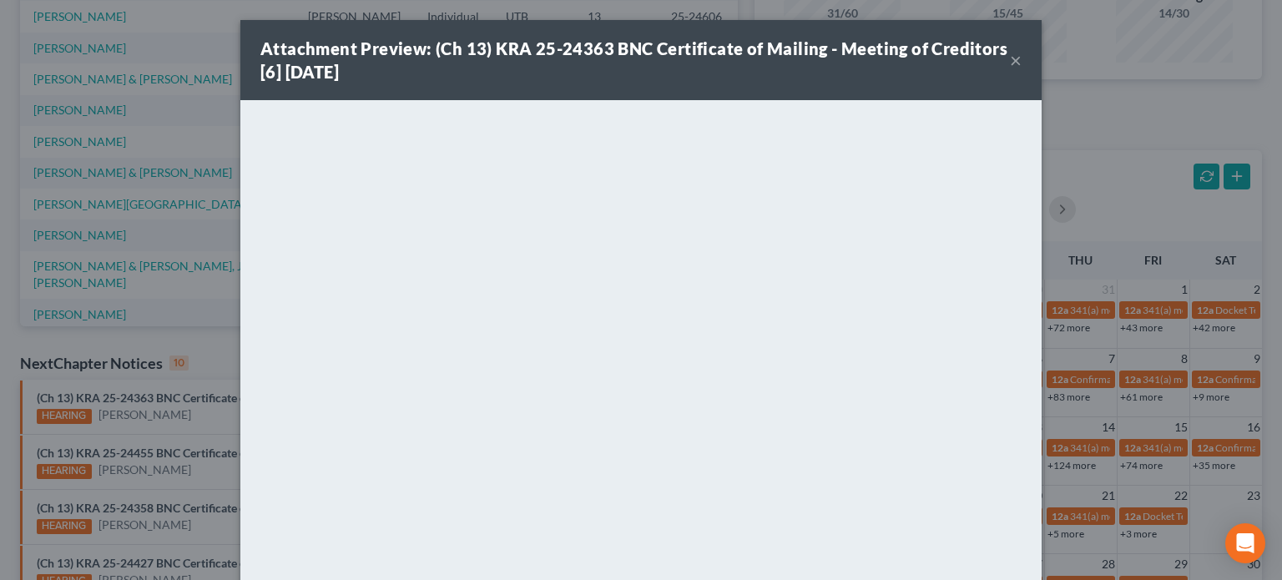
click at [194, 447] on div "Attachment Preview: (Ch 13) KRA 25-24363 BNC Certificate of Mailing - Meeting o…" at bounding box center [641, 290] width 1282 height 580
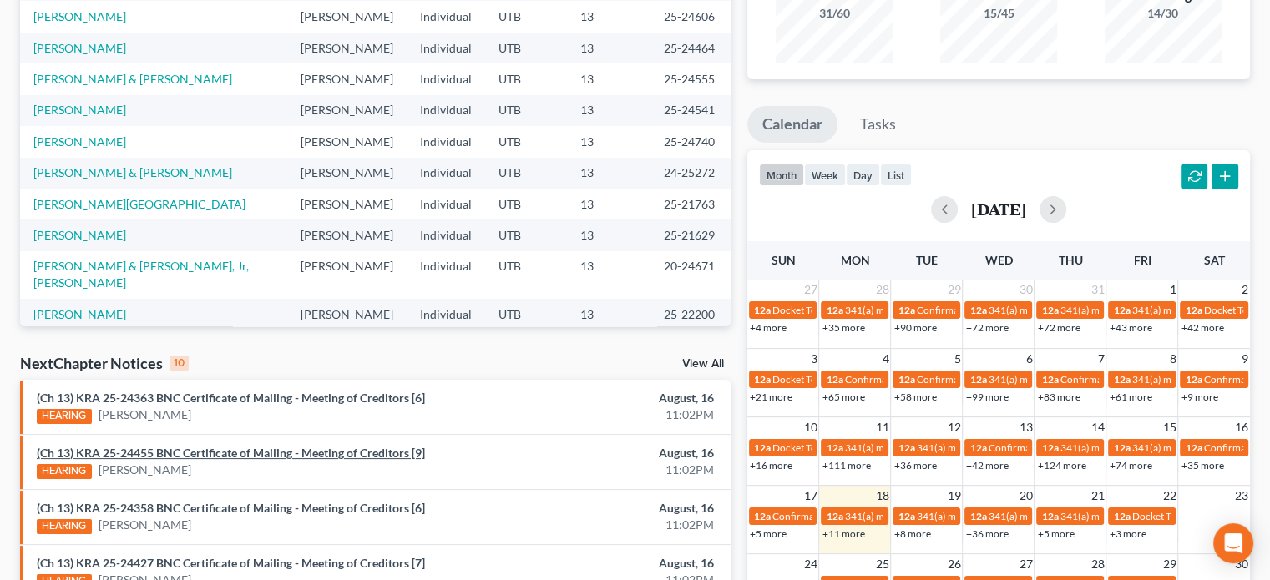
click at [194, 447] on link "(Ch 13) KRA 25-24455 BNC Certificate of Mailing - Meeting of Creditors [9]" at bounding box center [231, 453] width 388 height 14
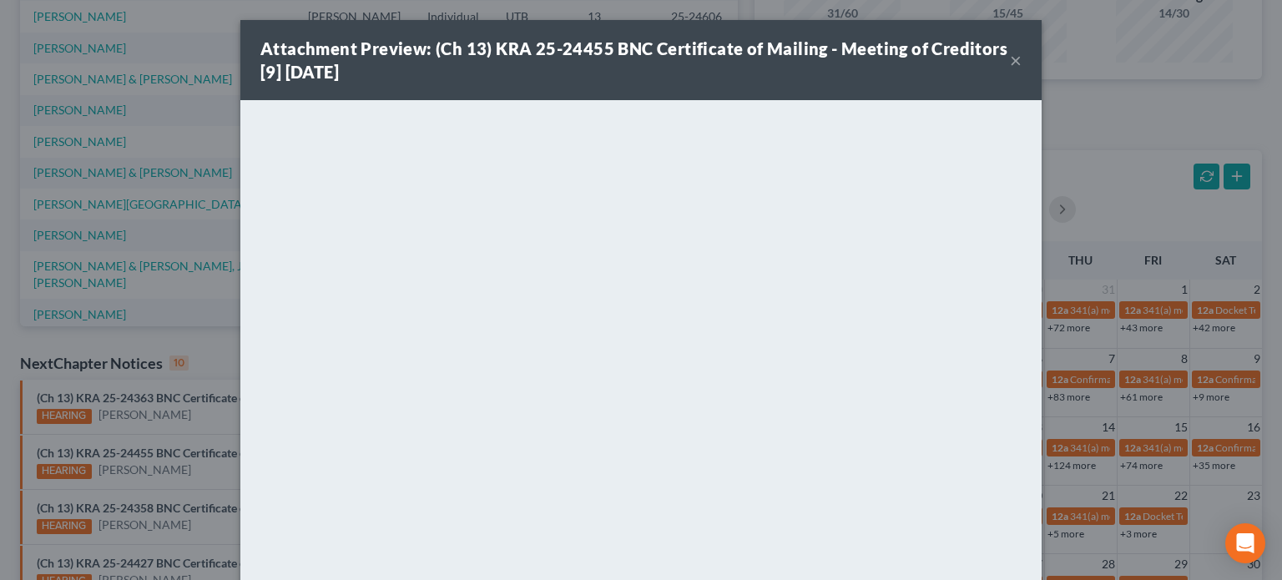
click at [192, 468] on div "Attachment Preview: (Ch 13) KRA 25-24455 BNC Certificate of Mailing - Meeting o…" at bounding box center [641, 290] width 1282 height 580
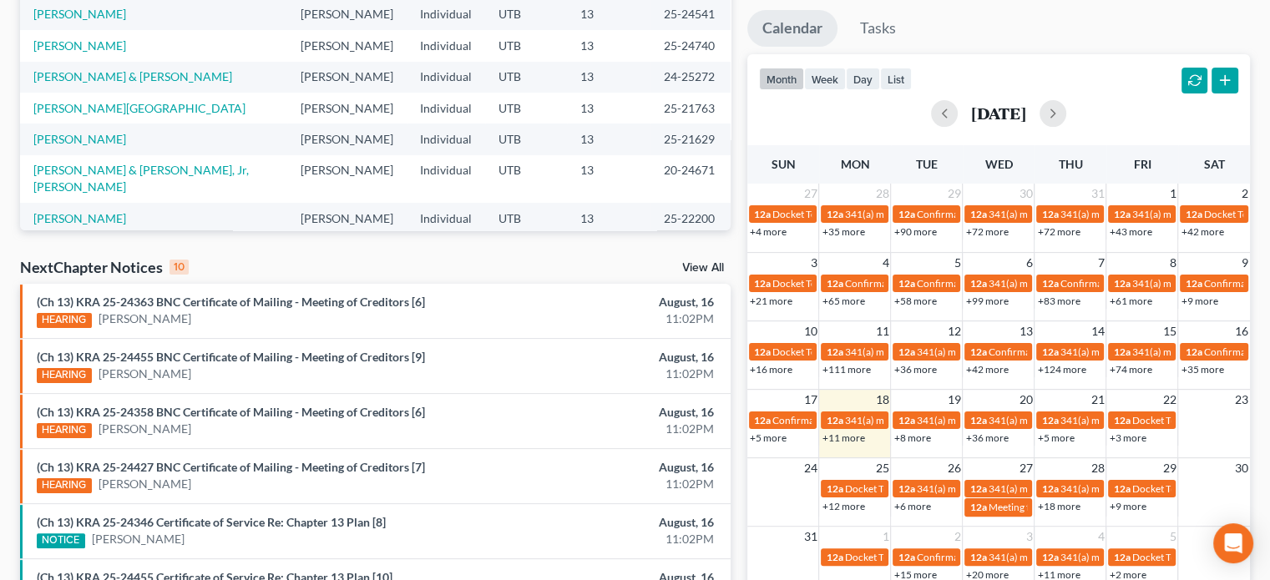
scroll to position [295, 0]
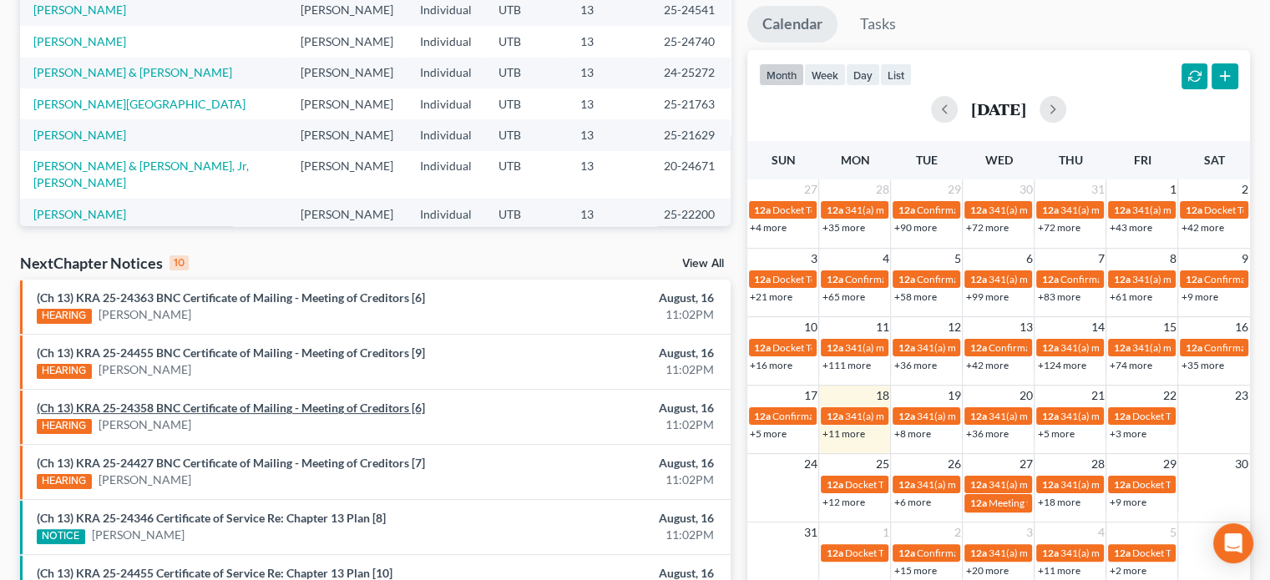
click at [200, 409] on link "(Ch 13) KRA 25-24358 BNC Certificate of Mailing - Meeting of Creditors [6]" at bounding box center [231, 408] width 388 height 14
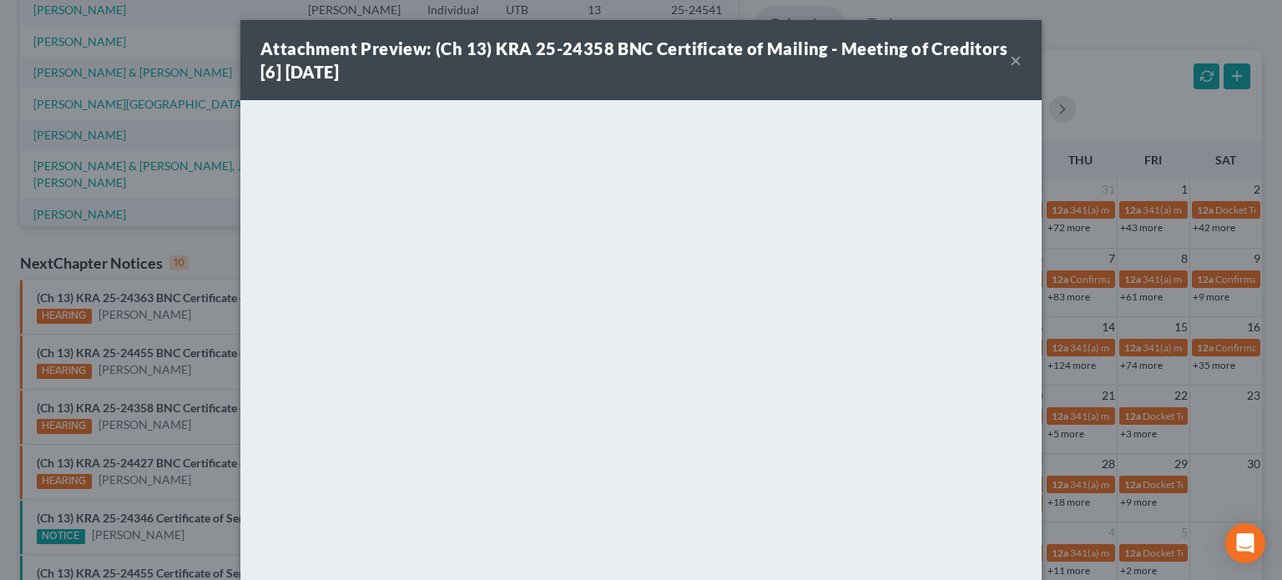
click at [205, 447] on div "Attachment Preview: (Ch 13) KRA 25-24358 BNC Certificate of Mailing - Meeting o…" at bounding box center [641, 290] width 1282 height 580
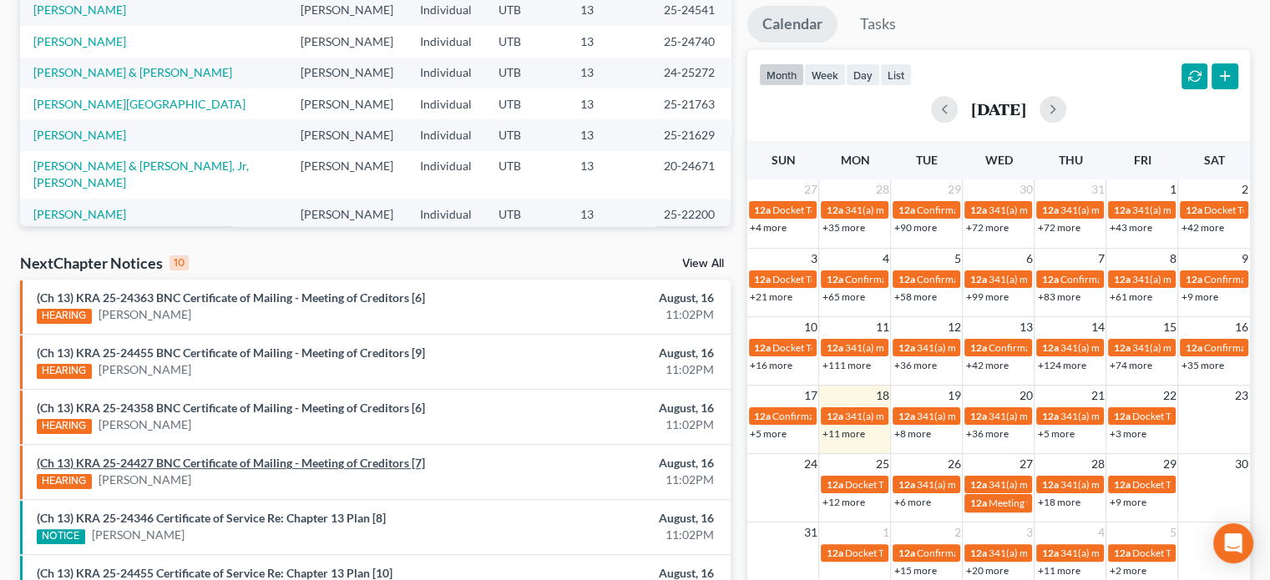
click at [197, 456] on link "(Ch 13) KRA 25-24427 BNC Certificate of Mailing - Meeting of Creditors [7]" at bounding box center [231, 463] width 388 height 14
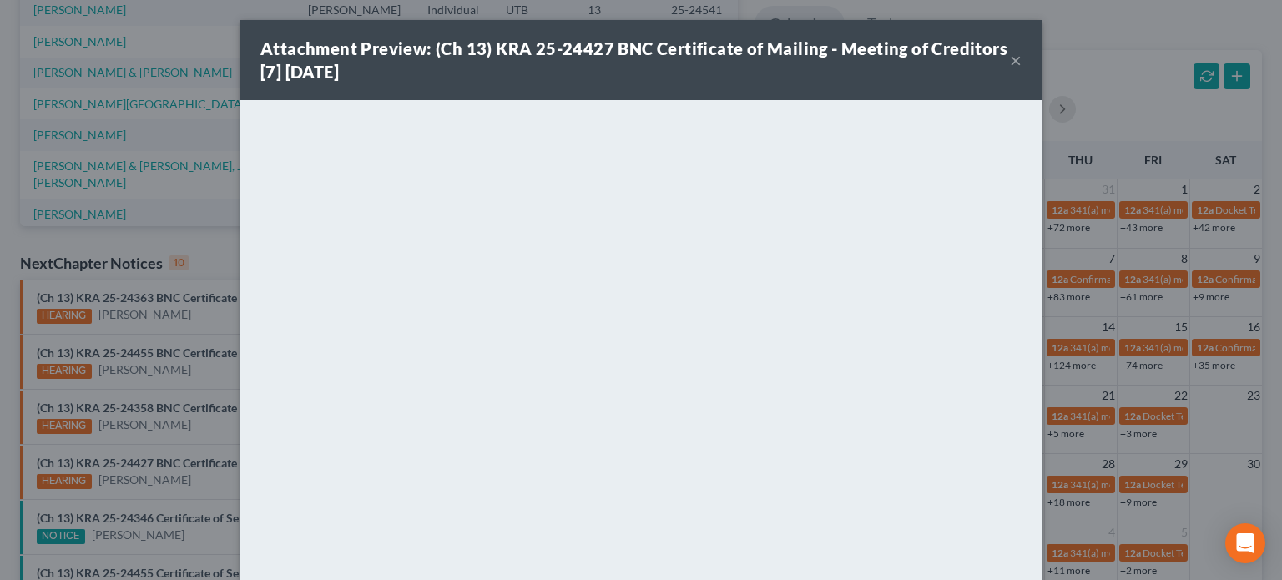
click at [214, 438] on div "Attachment Preview: (Ch 13) KRA 25-24427 BNC Certificate of Mailing - Meeting o…" at bounding box center [641, 290] width 1282 height 580
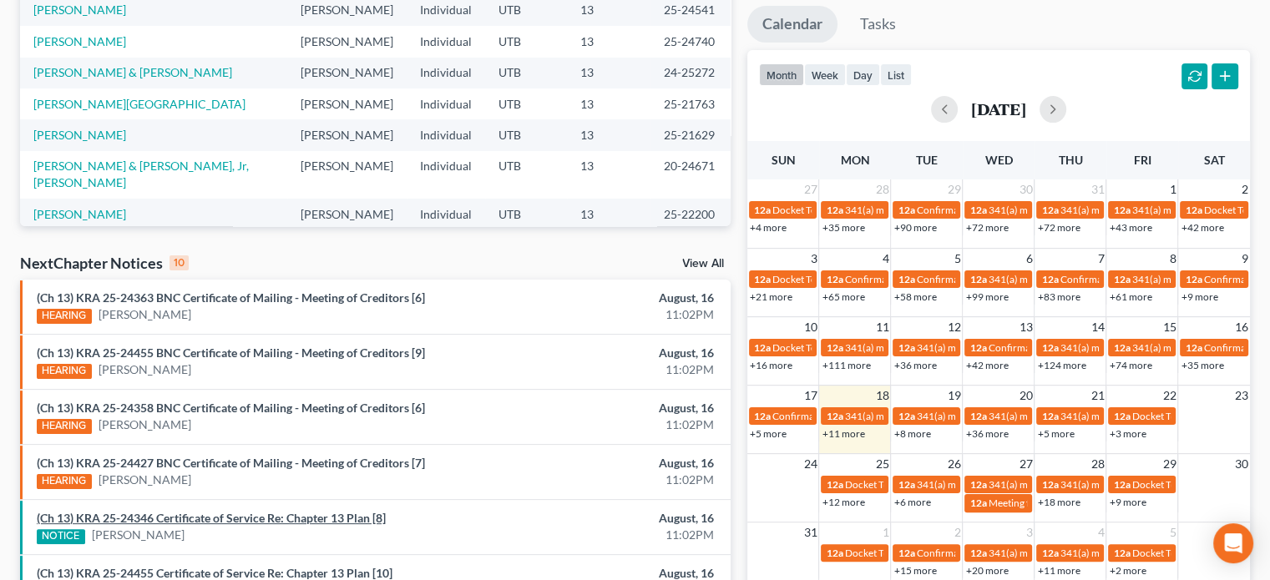
click at [212, 516] on link "(Ch 13) KRA 25-24346 Certificate of Service Re: Chapter 13 Plan [8]" at bounding box center [211, 518] width 349 height 14
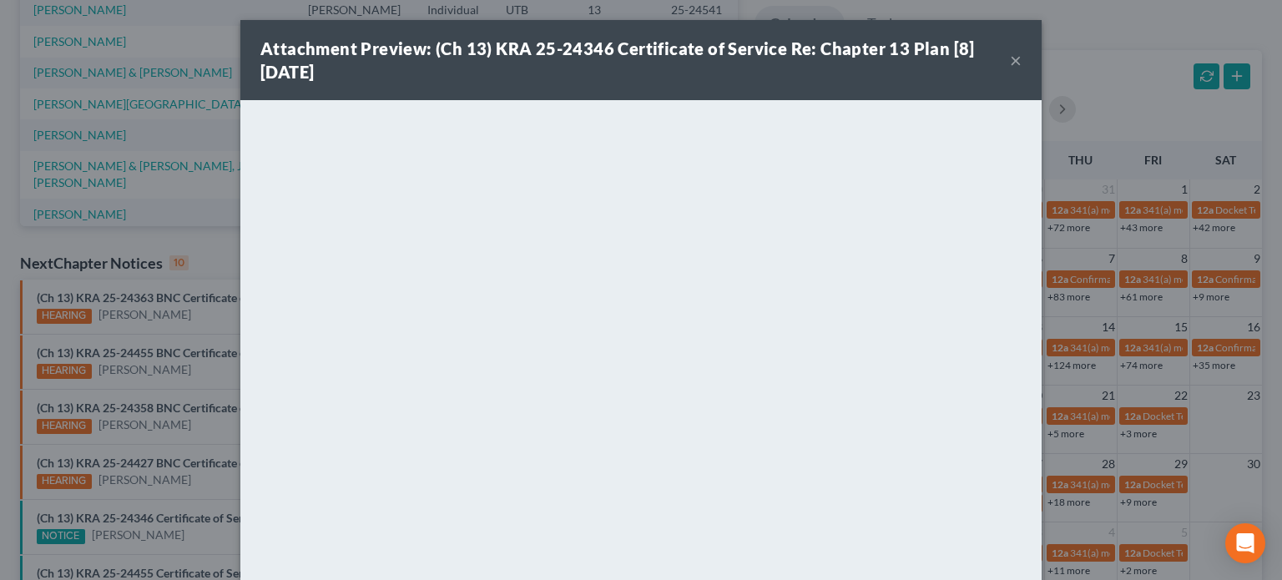
click at [205, 312] on div "Attachment Preview: (Ch 13) KRA 25-24346 Certificate of Service Re: Chapter 13 …" at bounding box center [641, 290] width 1282 height 580
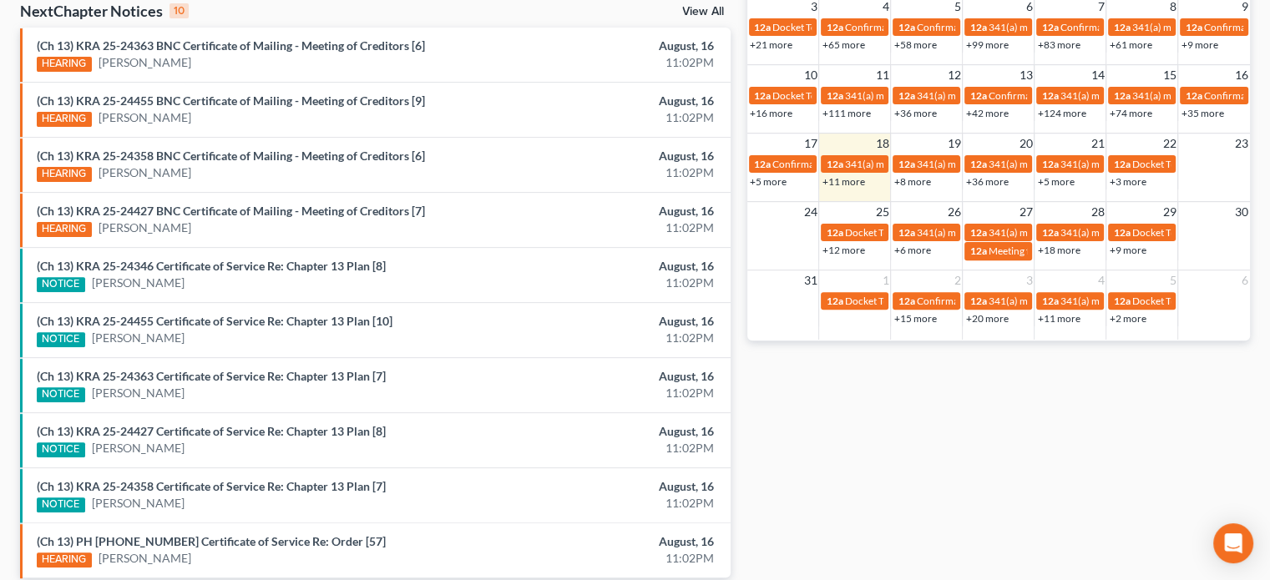
scroll to position [550, 0]
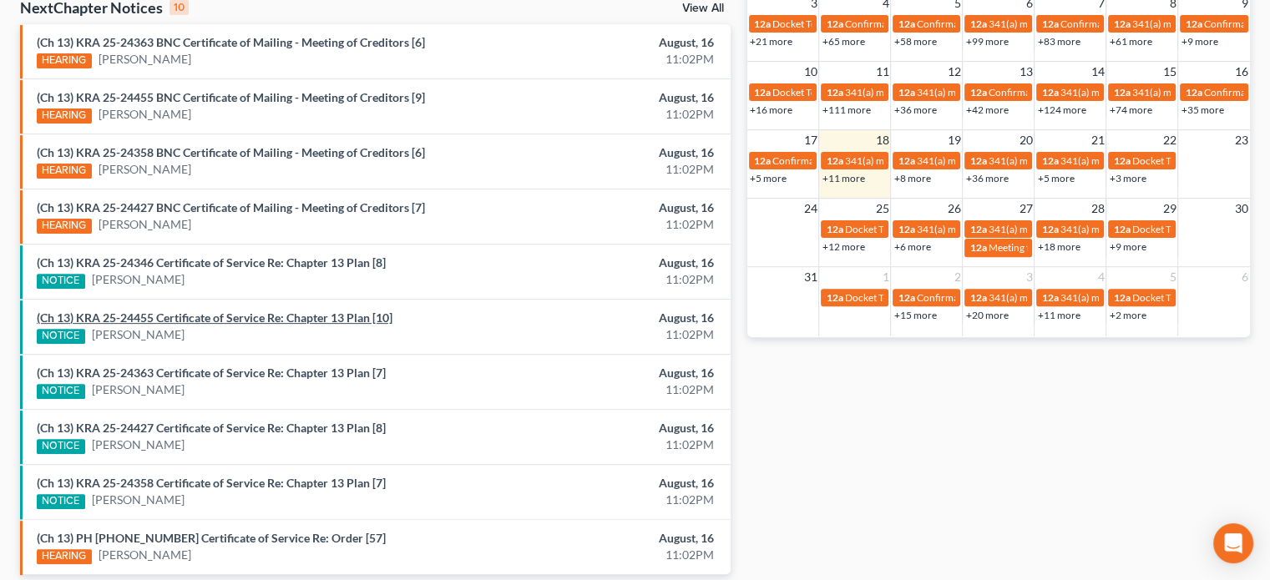
click at [235, 311] on link "(Ch 13) KRA 25-24455 Certificate of Service Re: Chapter 13 Plan [10]" at bounding box center [215, 318] width 356 height 14
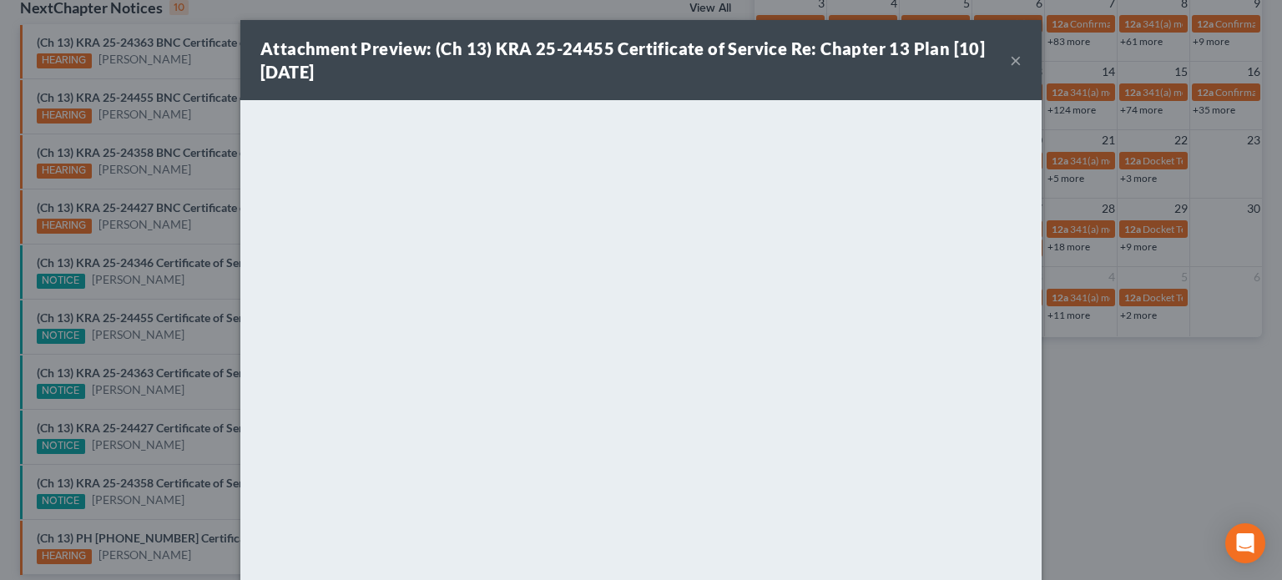
click at [172, 290] on div "Attachment Preview: (Ch 13) KRA 25-24455 Certificate of Service Re: Chapter 13 …" at bounding box center [641, 290] width 1282 height 580
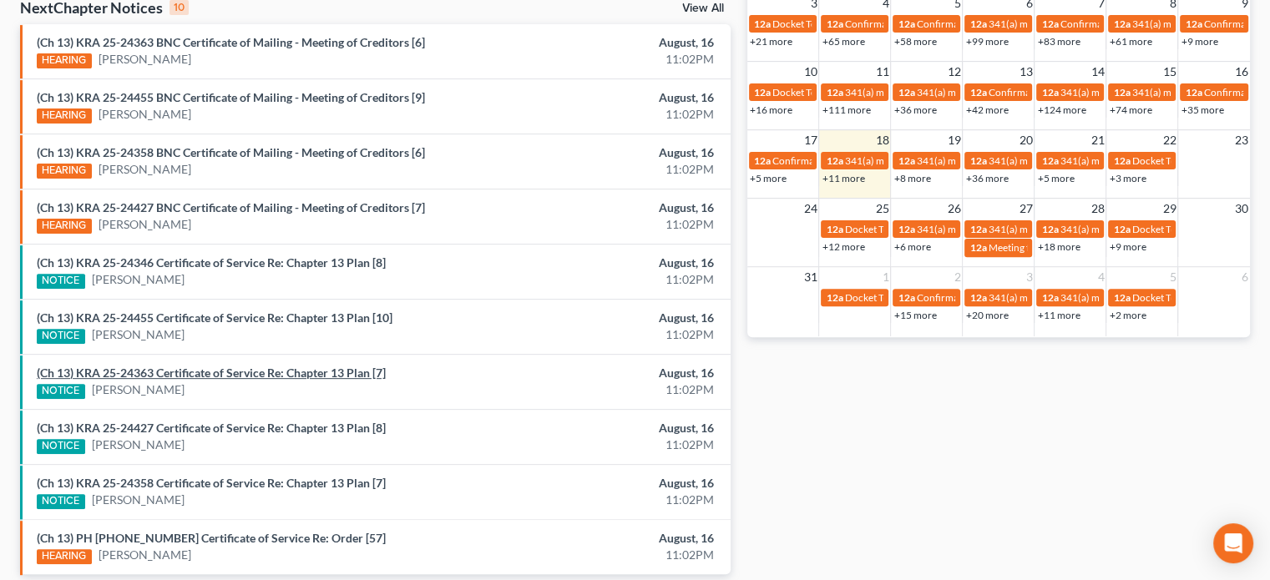
click at [205, 368] on link "(Ch 13) KRA 25-24363 Certificate of Service Re: Chapter 13 Plan [7]" at bounding box center [211, 373] width 349 height 14
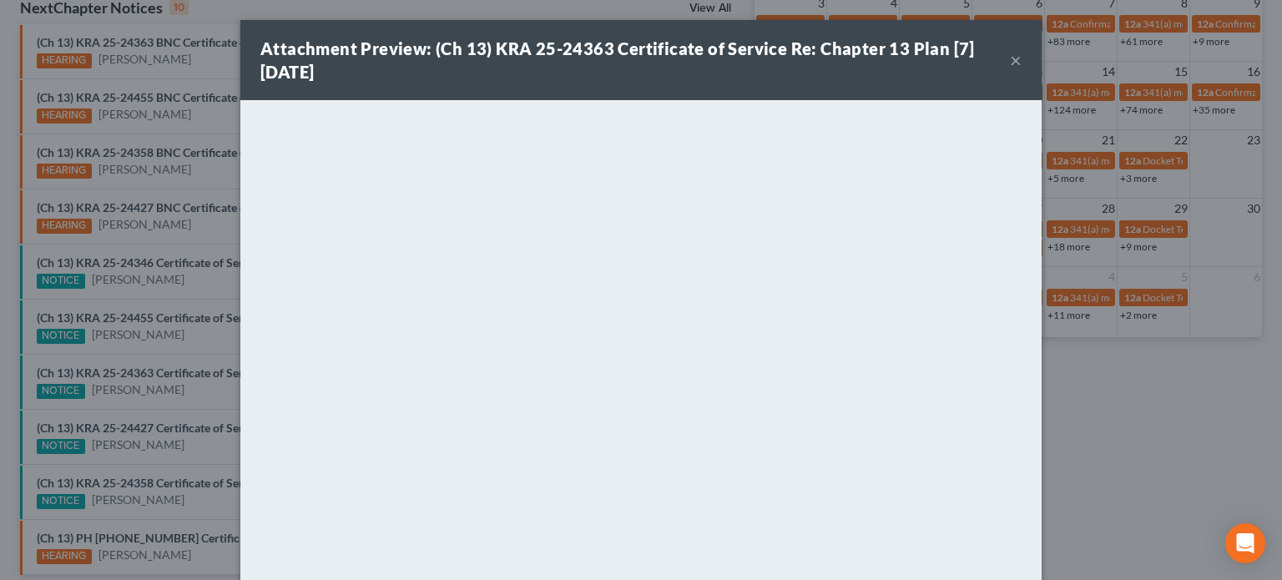
click at [184, 402] on div "Attachment Preview: (Ch 13) KRA 25-24363 Certificate of Service Re: Chapter 13 …" at bounding box center [641, 290] width 1282 height 580
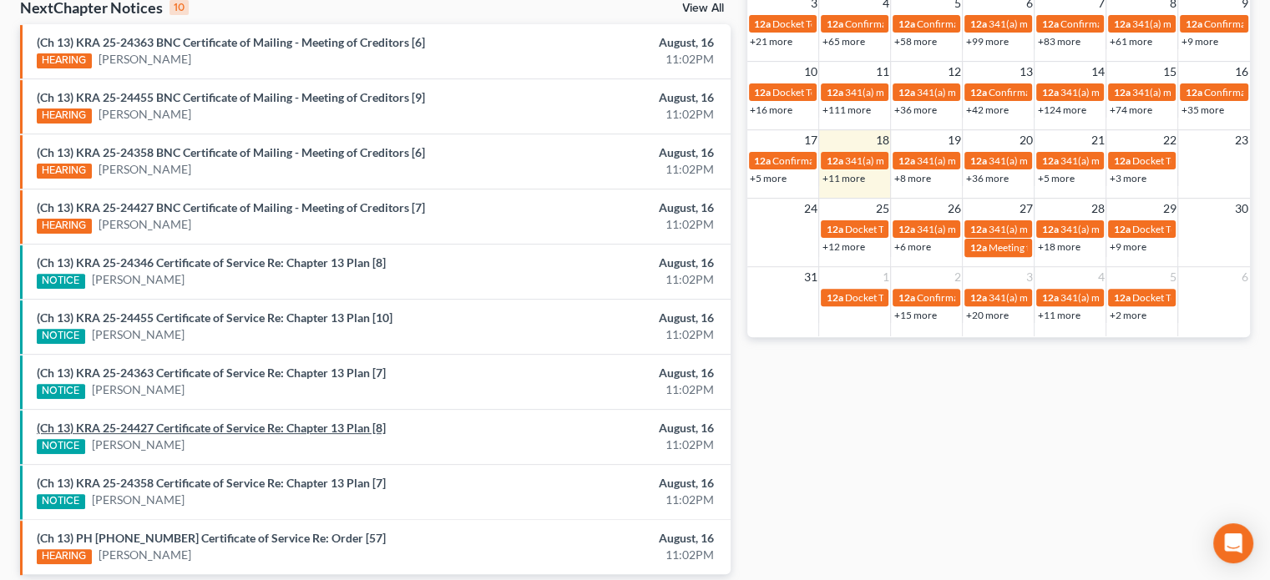
click at [174, 427] on link "(Ch 13) KRA 25-24427 Certificate of Service Re: Chapter 13 Plan [8]" at bounding box center [211, 428] width 349 height 14
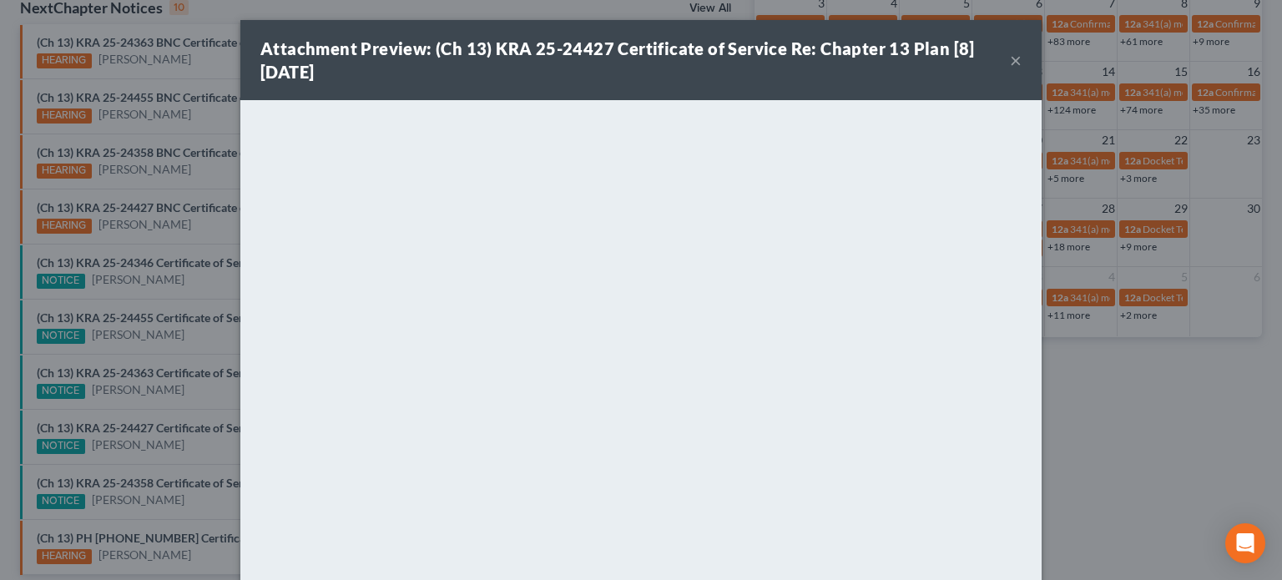
click at [190, 338] on div "Attachment Preview: (Ch 13) KRA 25-24427 Certificate of Service Re: Chapter 13 …" at bounding box center [641, 290] width 1282 height 580
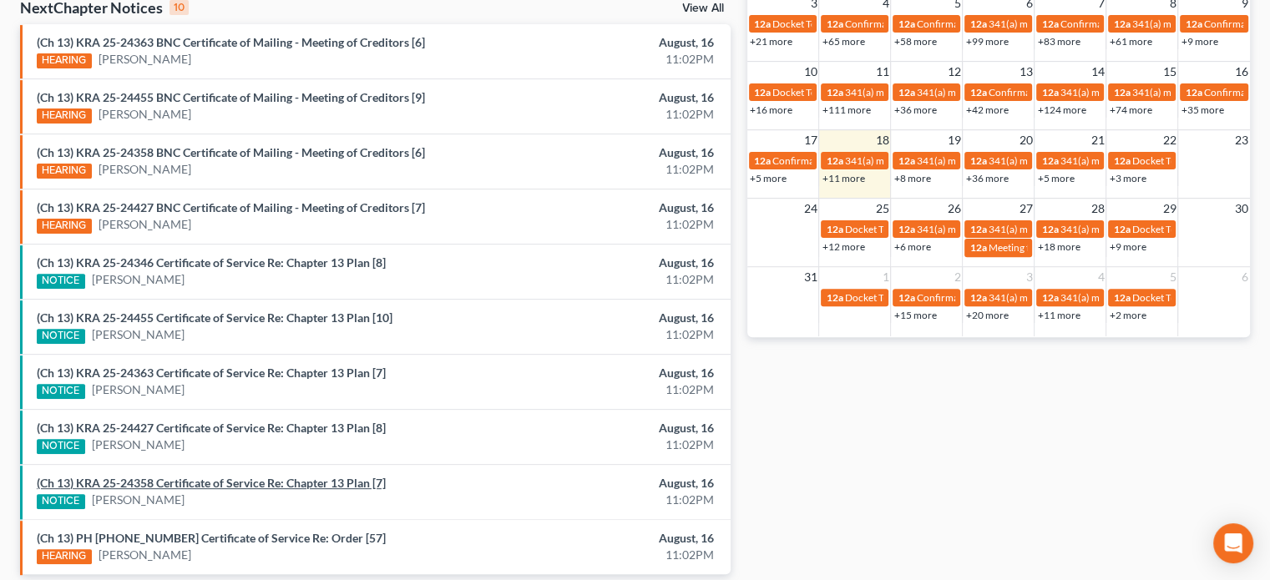
click at [187, 478] on link "(Ch 13) KRA 25-24358 Certificate of Service Re: Chapter 13 Plan [7]" at bounding box center [211, 483] width 349 height 14
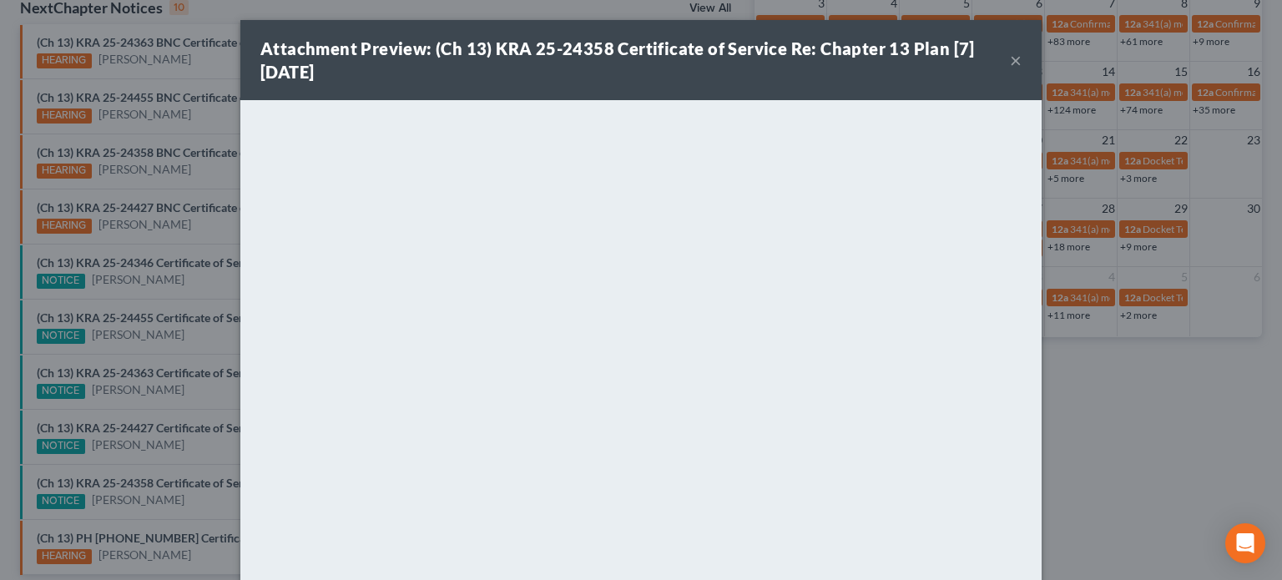
click at [1014, 62] on button "×" at bounding box center [1016, 60] width 12 height 20
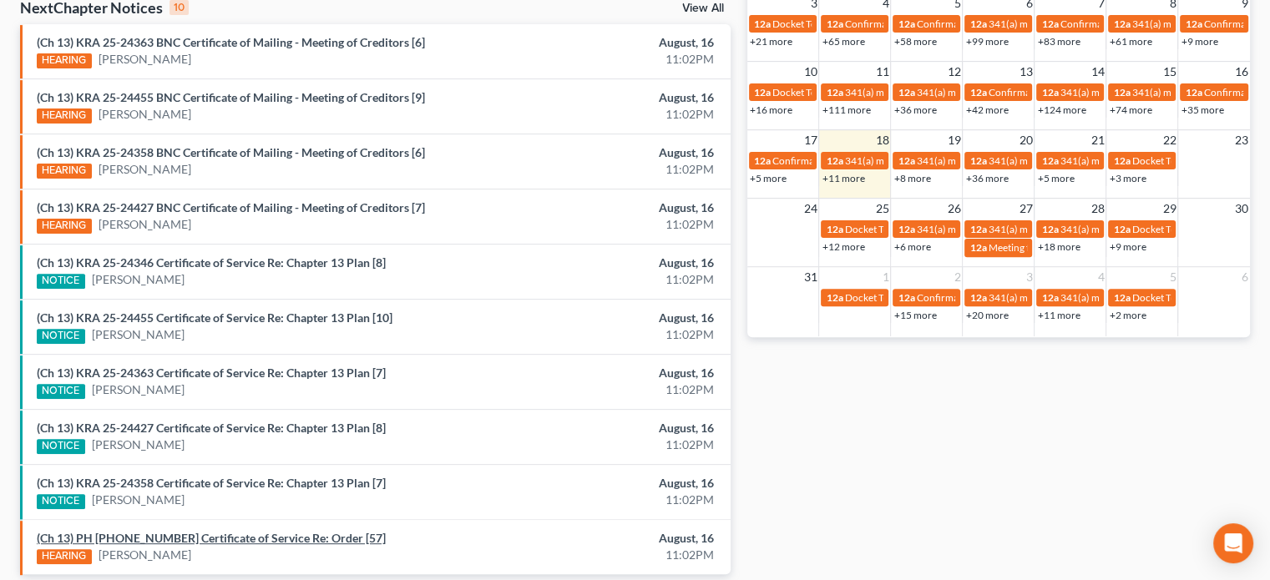
click at [239, 533] on link "(Ch 13) PH 25-20125 Certificate of Service Re: Order [57]" at bounding box center [211, 538] width 349 height 14
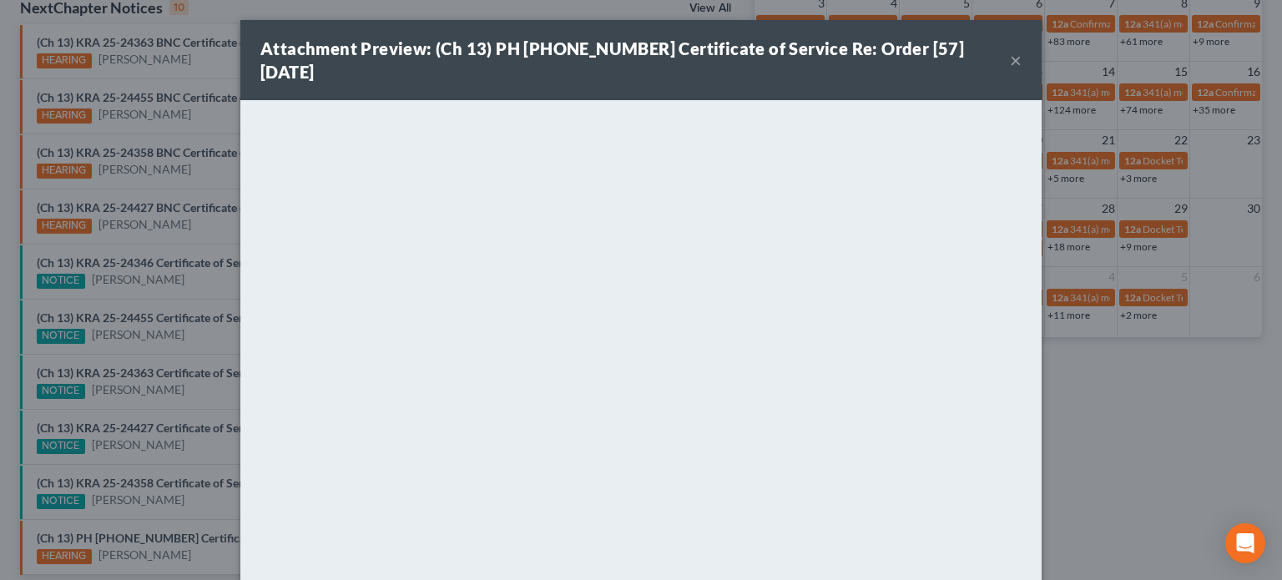
click at [179, 493] on div "Attachment Preview: (Ch 13) PH 25-20125 Certificate of Service Re: Order [57] 0…" at bounding box center [641, 290] width 1282 height 580
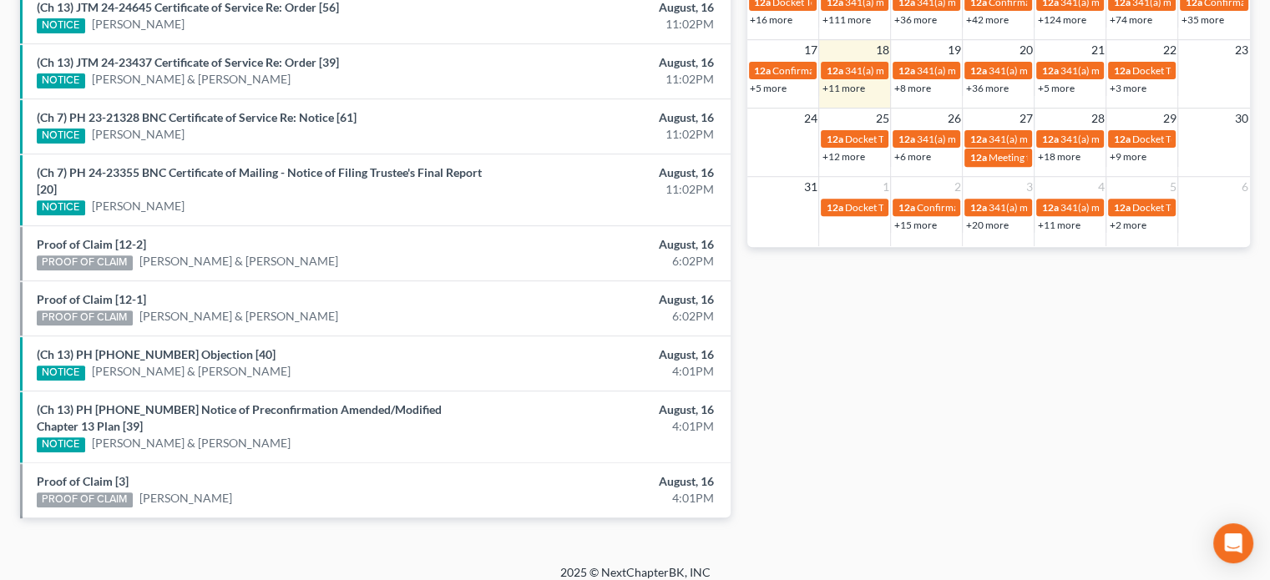
scroll to position [648, 0]
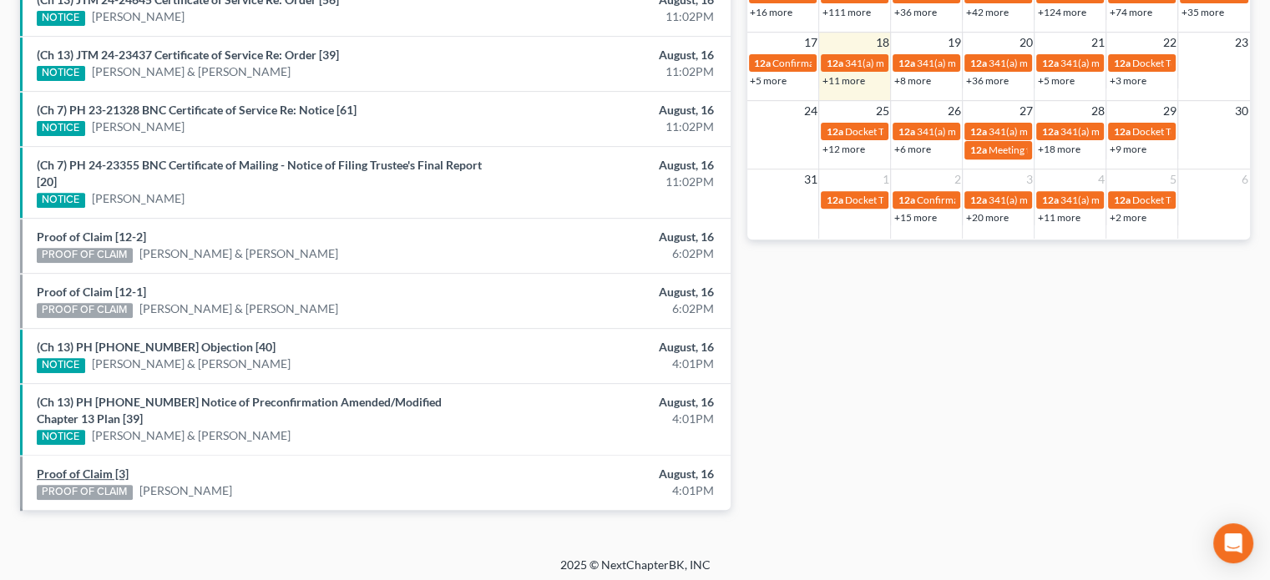
click at [78, 468] on link "Proof of Claim [3]" at bounding box center [83, 474] width 92 height 14
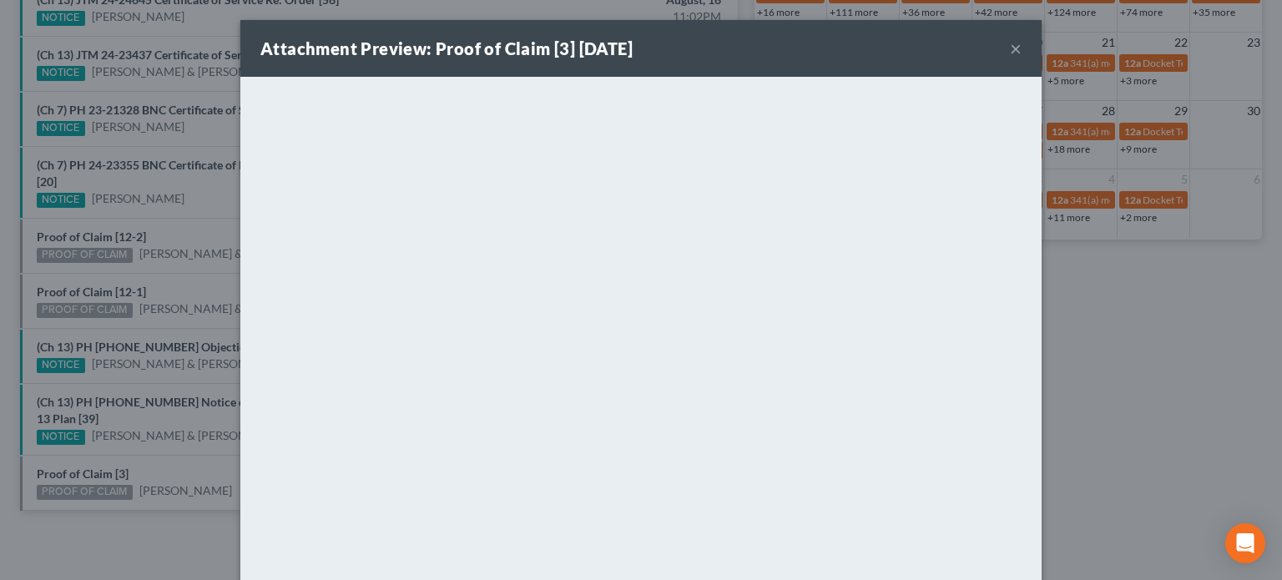
click at [93, 451] on div "Attachment Preview: Proof of Claim [3] [DATE] × <object ng-attr-data='[URL][DOM…" at bounding box center [641, 290] width 1282 height 580
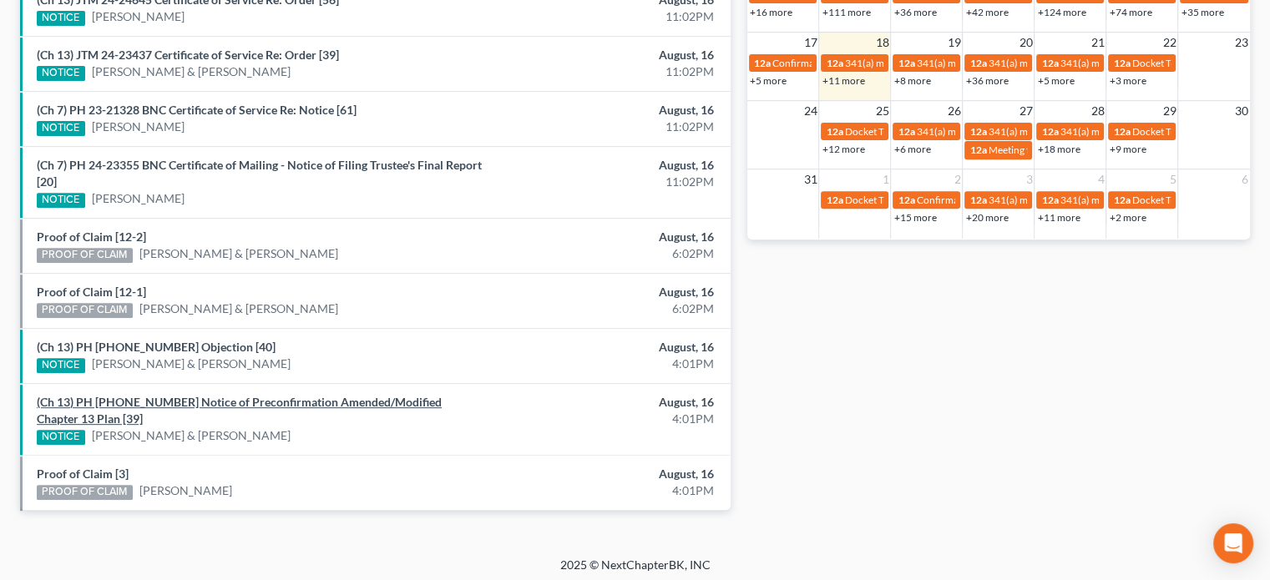
click at [117, 395] on link "(Ch 13) PH 25-23240 Notice of Preconfirmation Amended/Modified Chapter 13 Plan …" at bounding box center [239, 410] width 405 height 31
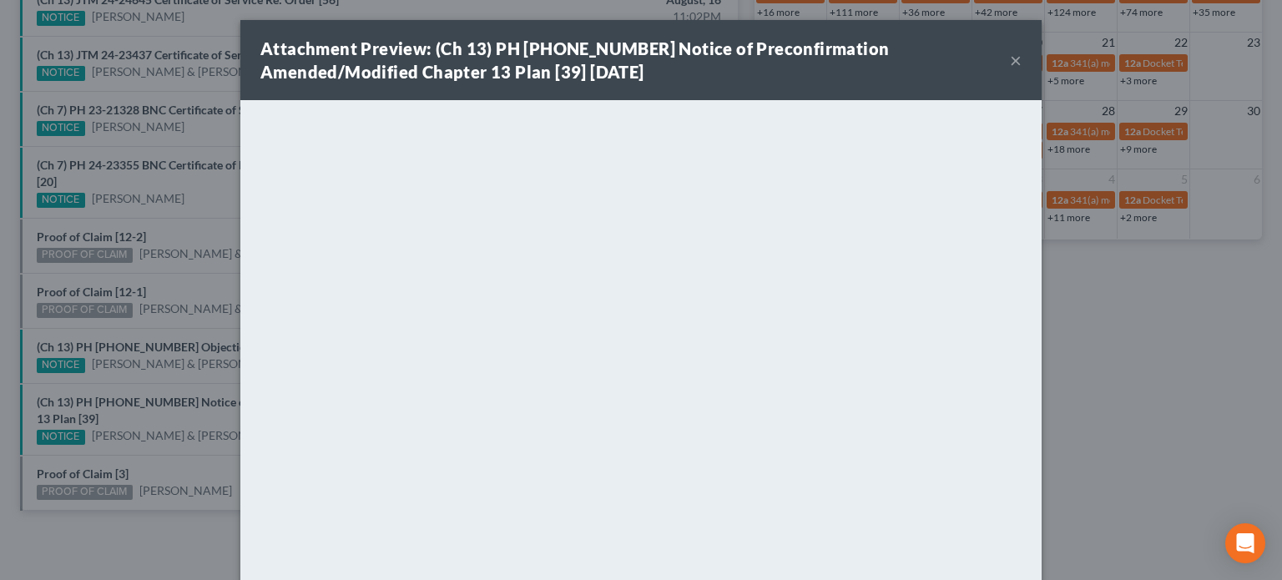
click at [116, 378] on div "Attachment Preview: (Ch 13) PH 25-23240 Notice of Preconfirmation Amended/Modif…" at bounding box center [641, 290] width 1282 height 580
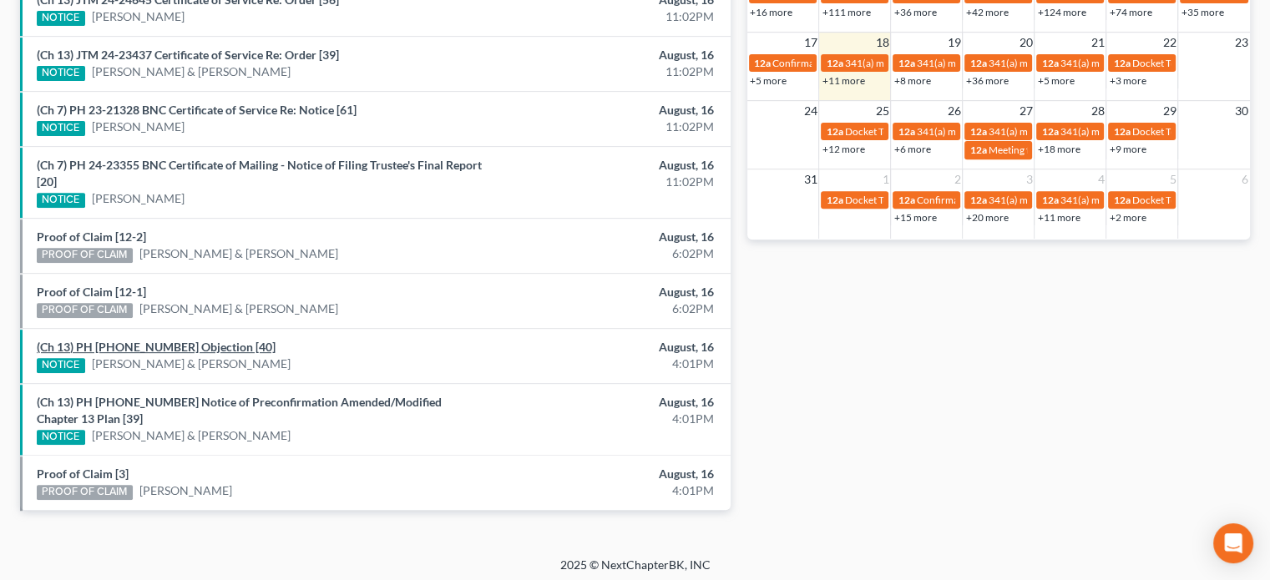
click at [114, 342] on link "(Ch 13) PH 25-23240 Objection [40]" at bounding box center [156, 347] width 239 height 14
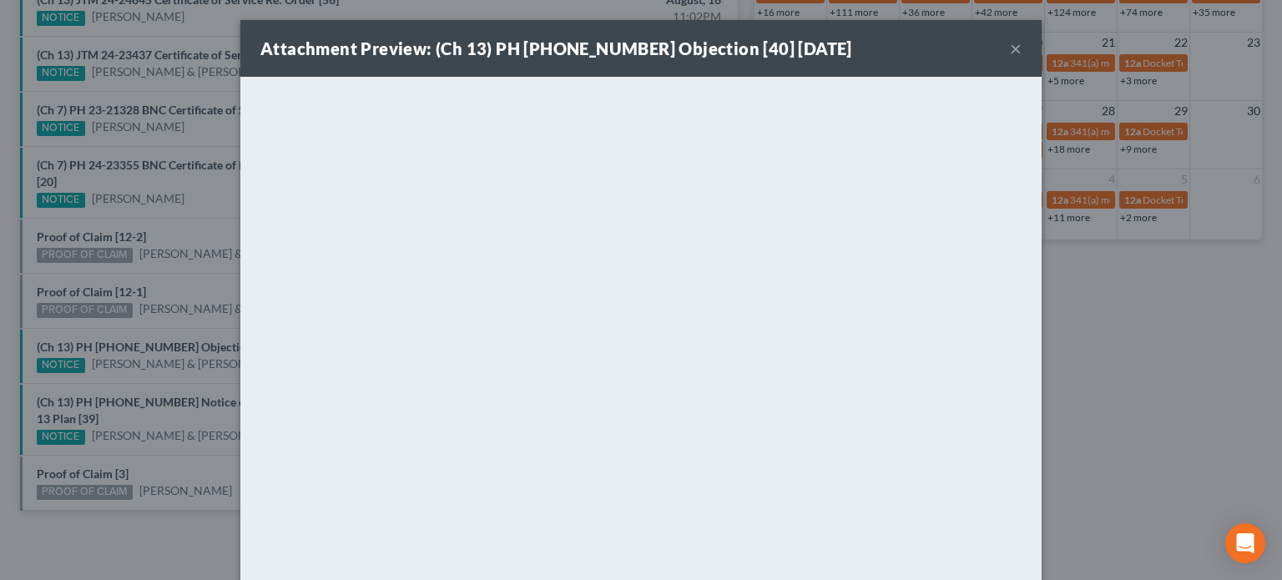
click at [109, 331] on div "Attachment Preview: (Ch 13) PH 25-23240 Objection [40] 08/16/2025 × <object ng-…" at bounding box center [641, 290] width 1282 height 580
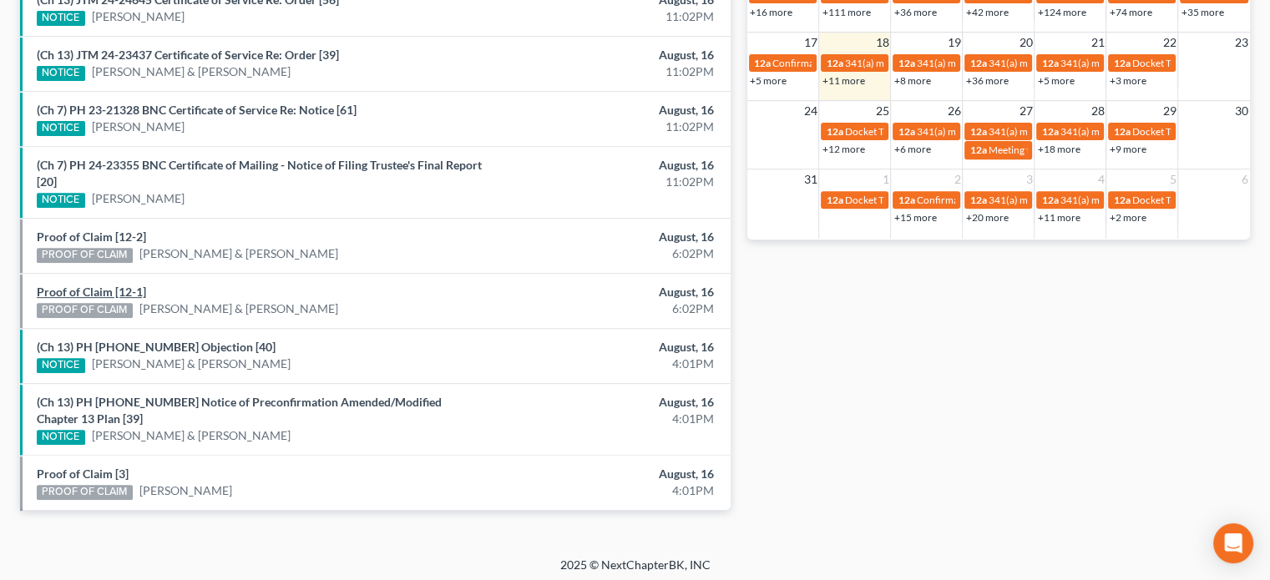
click at [97, 285] on link "Proof of Claim [12-1]" at bounding box center [91, 292] width 109 height 14
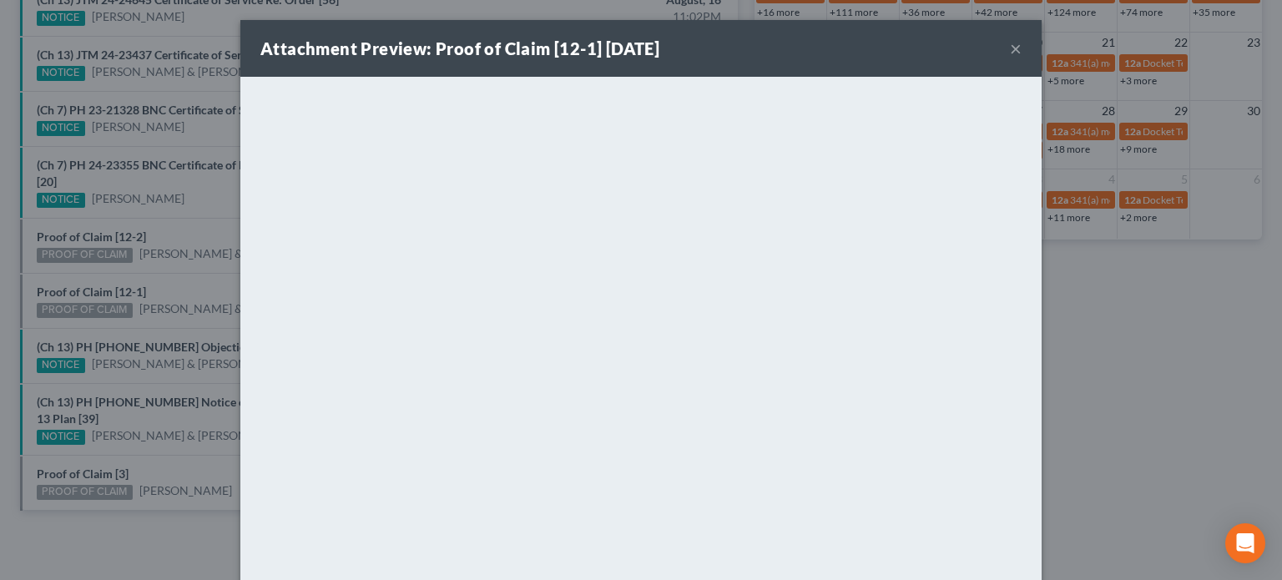
click at [99, 270] on div "Attachment Preview: Proof of Claim [12-1] 08/16/2025 × <object ng-attr-data='ht…" at bounding box center [641, 290] width 1282 height 580
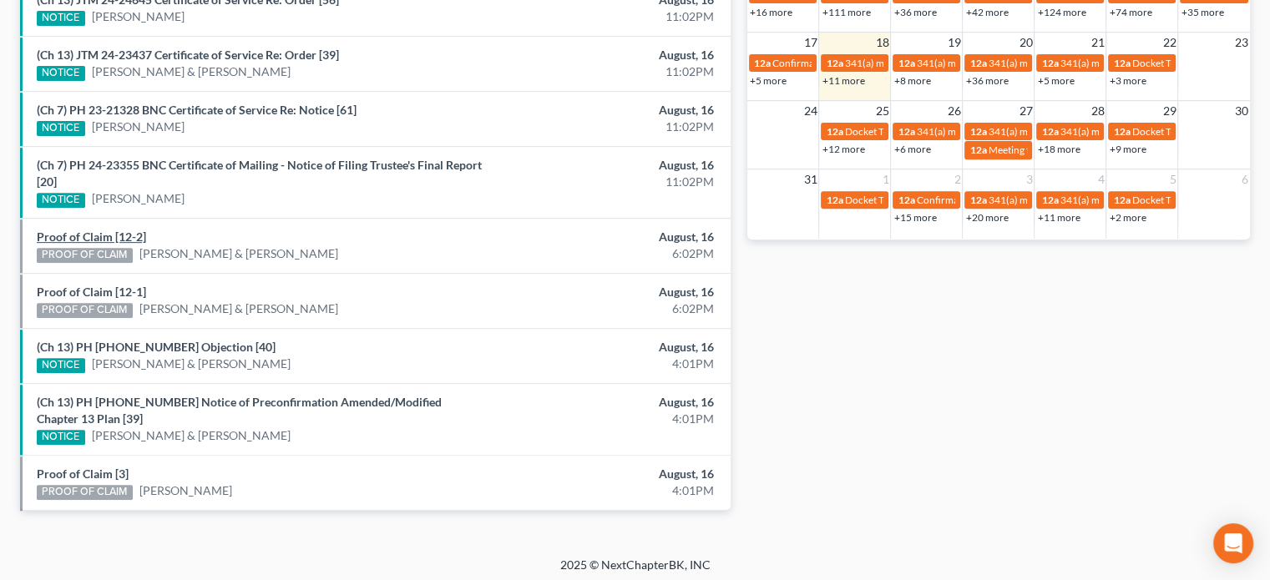
click at [98, 237] on link "Proof of Claim [12-2]" at bounding box center [91, 237] width 109 height 14
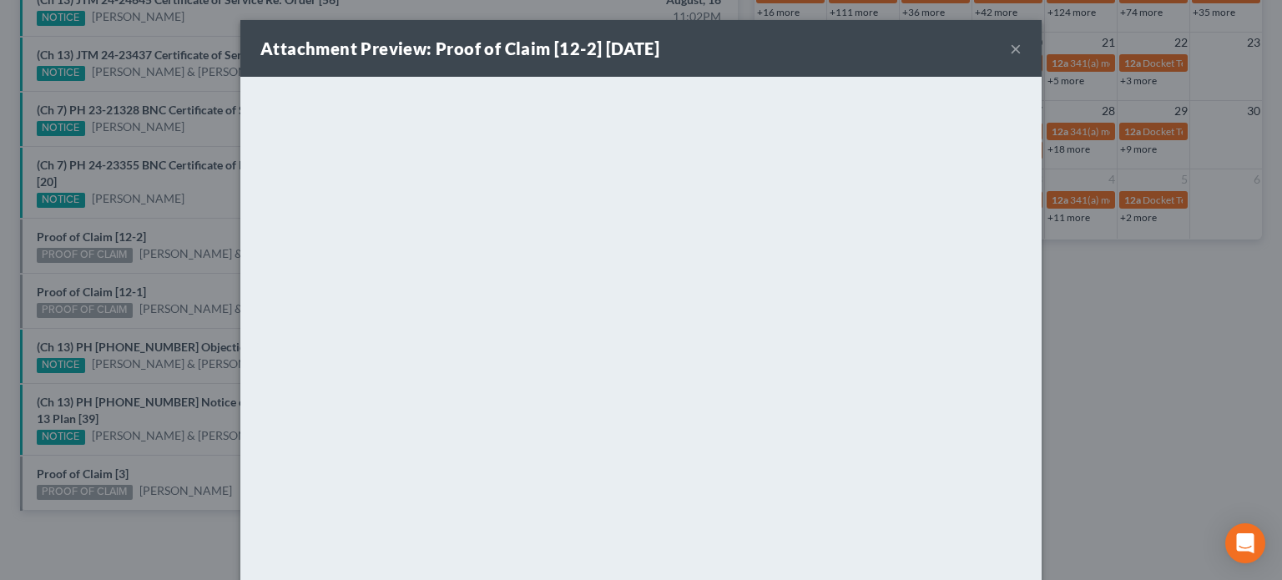
click at [171, 226] on div "Attachment Preview: Proof of Claim [12-2] 08/16/2025 × <object ng-attr-data='ht…" at bounding box center [641, 290] width 1282 height 580
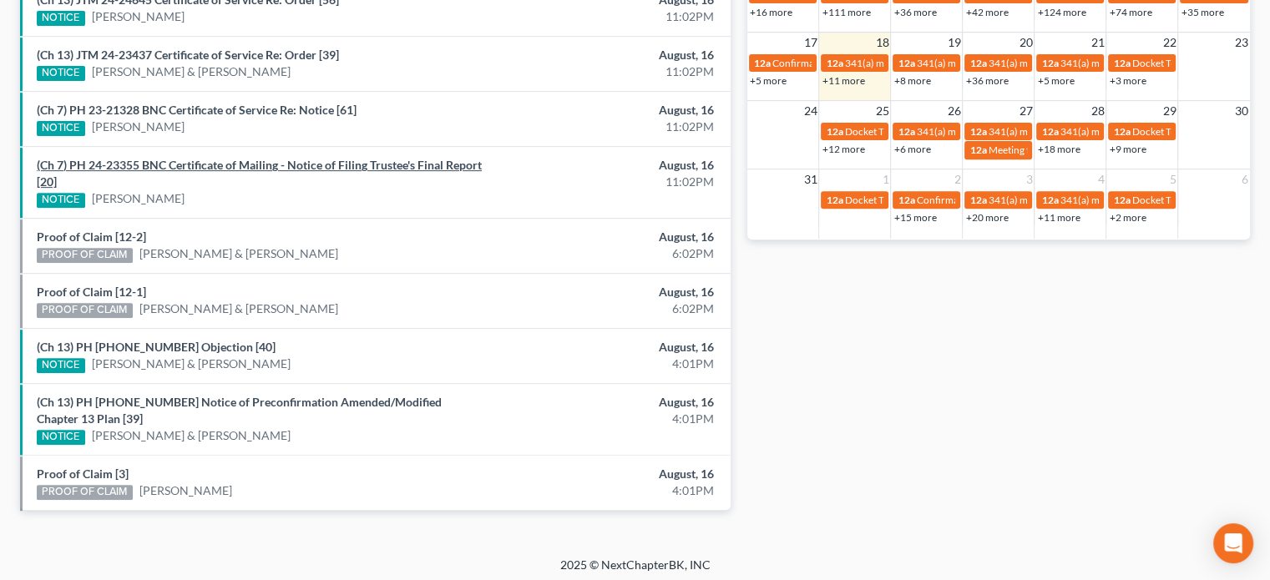
click at [225, 162] on link "(Ch 7) PH 24-23355 BNC Certificate of Mailing - Notice of Filing Trustee's Fina…" at bounding box center [259, 173] width 445 height 31
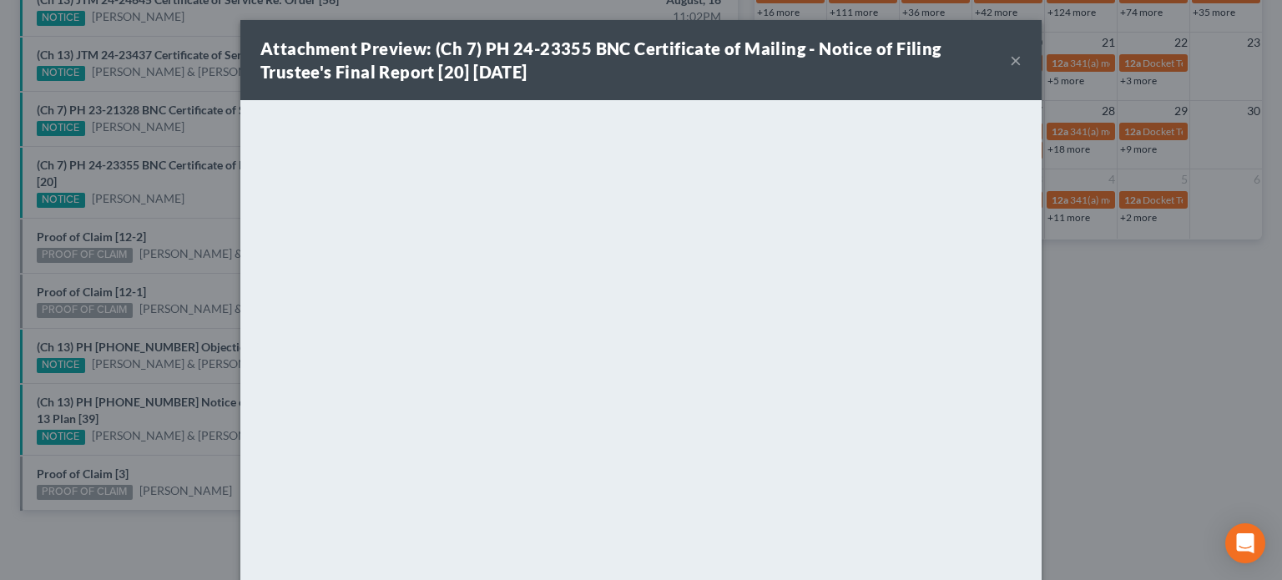
click at [200, 193] on div "Attachment Preview: (Ch 7) PH 24-23355 BNC Certificate of Mailing - Notice of F…" at bounding box center [641, 290] width 1282 height 580
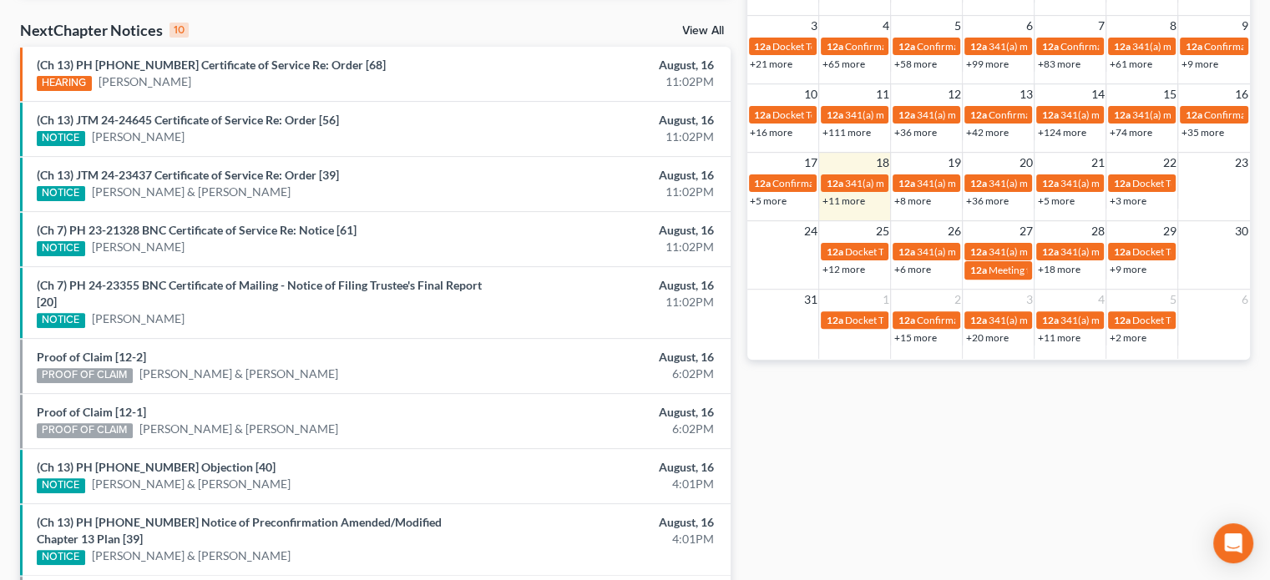
scroll to position [524, 0]
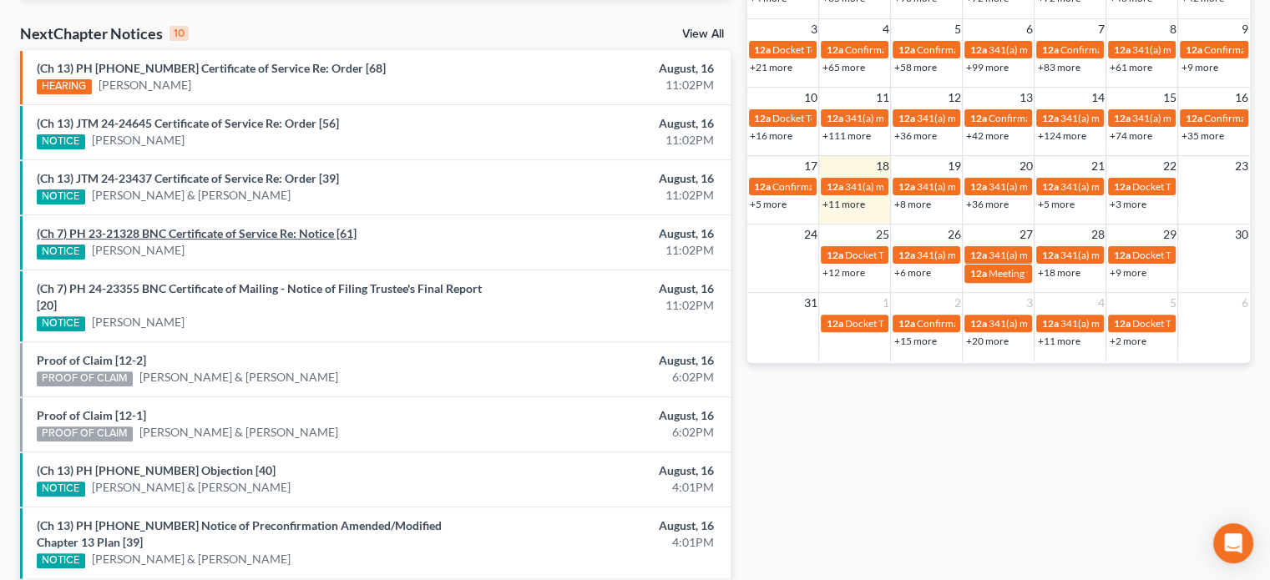
click at [207, 230] on link "(Ch 7) PH 23-21328 BNC Certificate of Service Re: Notice [61]" at bounding box center [197, 233] width 320 height 14
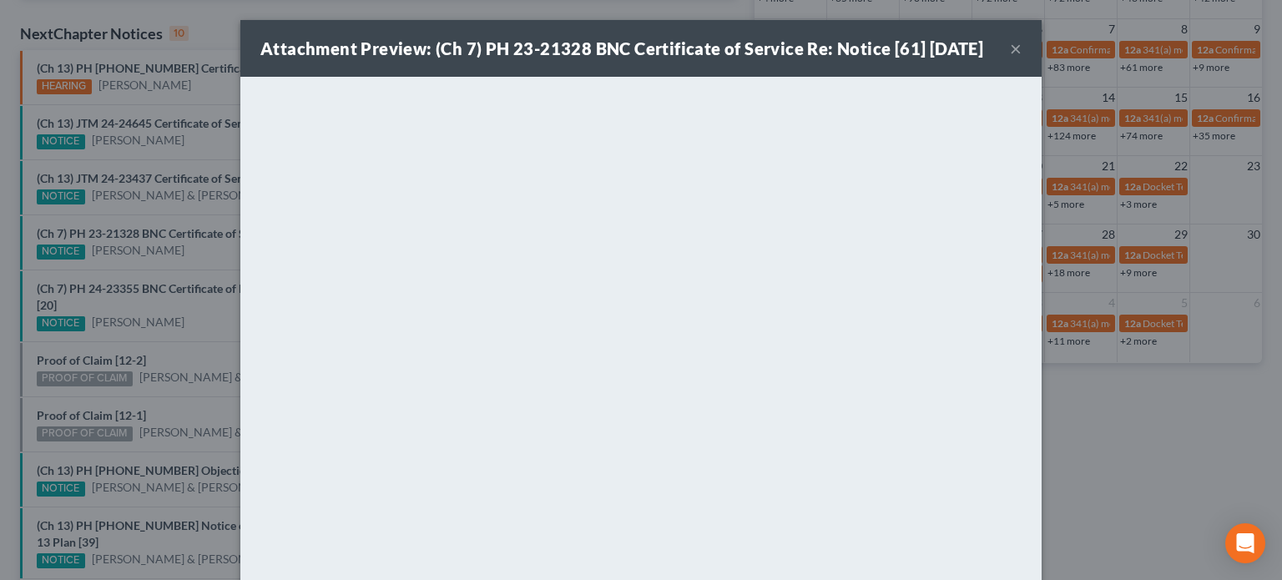
click at [200, 250] on div "Attachment Preview: (Ch 7) PH 23-21328 BNC Certificate of Service Re: Notice [6…" at bounding box center [641, 290] width 1282 height 580
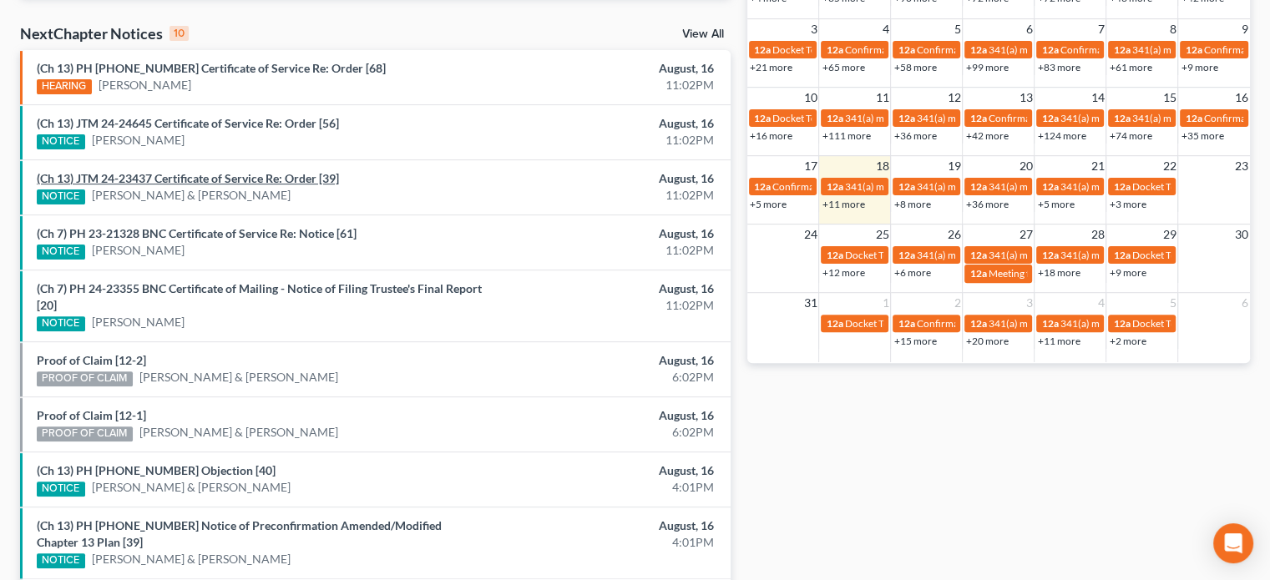
click at [217, 176] on link "(Ch 13) JTM 24-23437 Certificate of Service Re: Order [39]" at bounding box center [188, 178] width 302 height 14
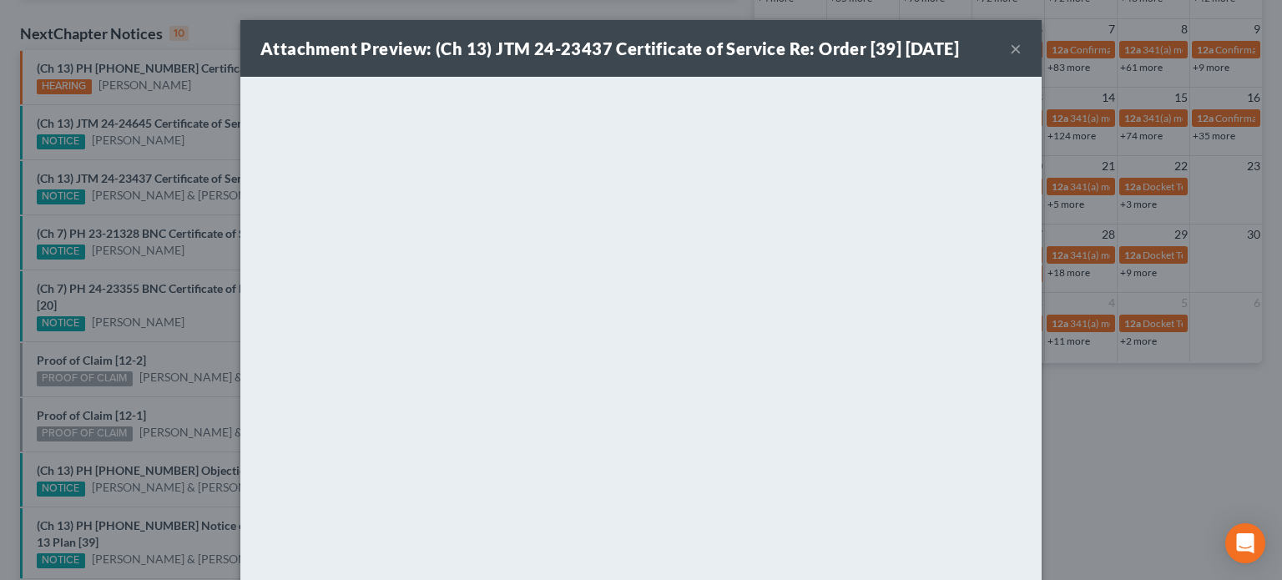
click at [194, 254] on div "Attachment Preview: (Ch 13) JTM 24-23437 Certificate of Service Re: Order [39] …" at bounding box center [641, 290] width 1282 height 580
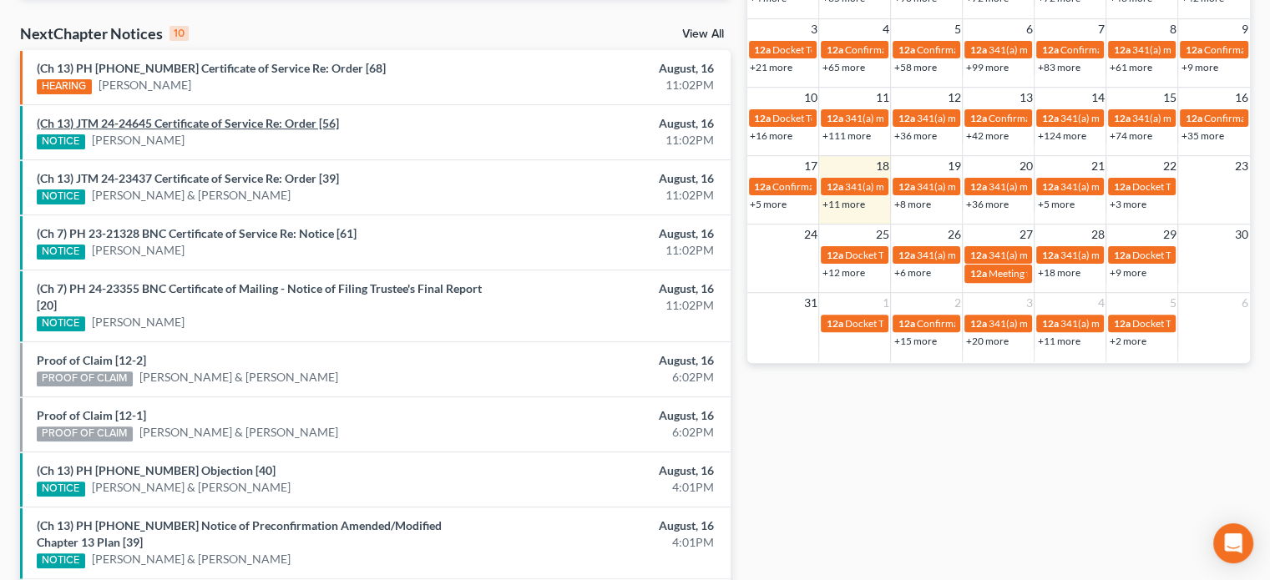
click at [207, 123] on link "(Ch 13) JTM 24-24645 Certificate of Service Re: Order [56]" at bounding box center [188, 123] width 302 height 14
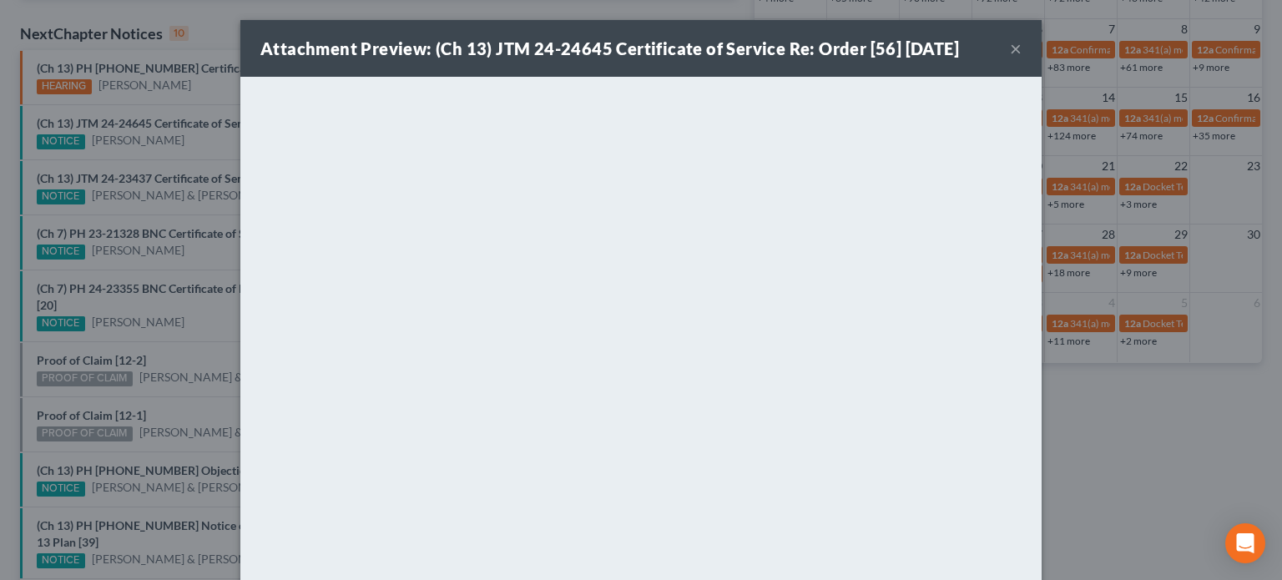
click at [194, 140] on div "Attachment Preview: (Ch 13) JTM 24-24645 Certificate of Service Re: Order [56] …" at bounding box center [641, 290] width 1282 height 580
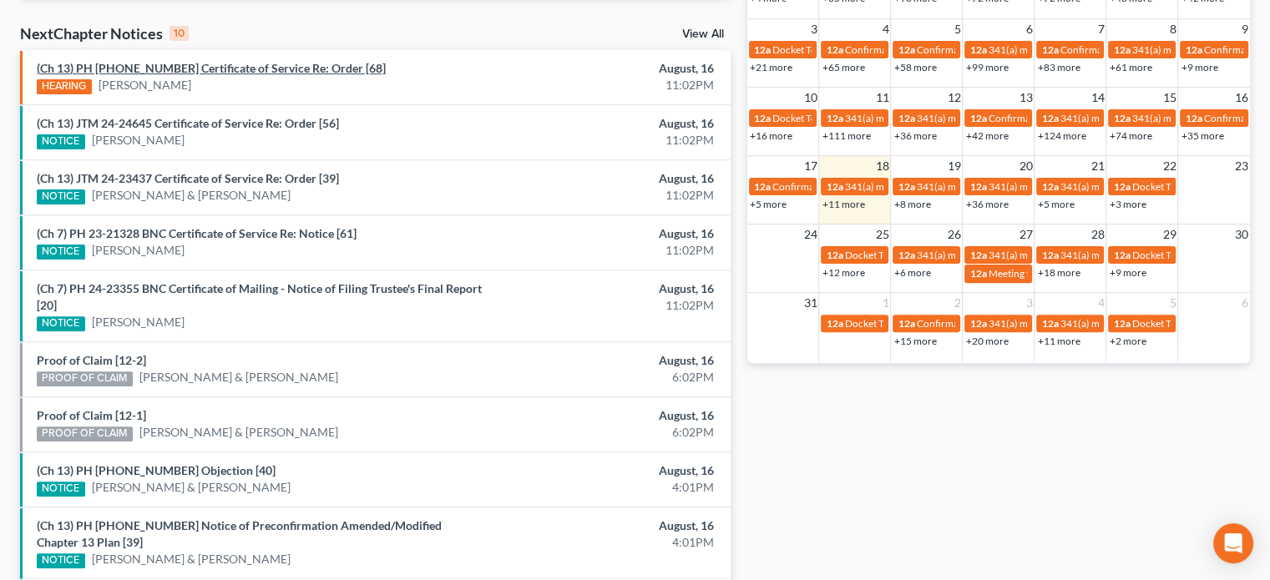
click at [193, 66] on link "(Ch 13) PH 25-20913 Certificate of Service Re: Order [68]" at bounding box center [211, 68] width 349 height 14
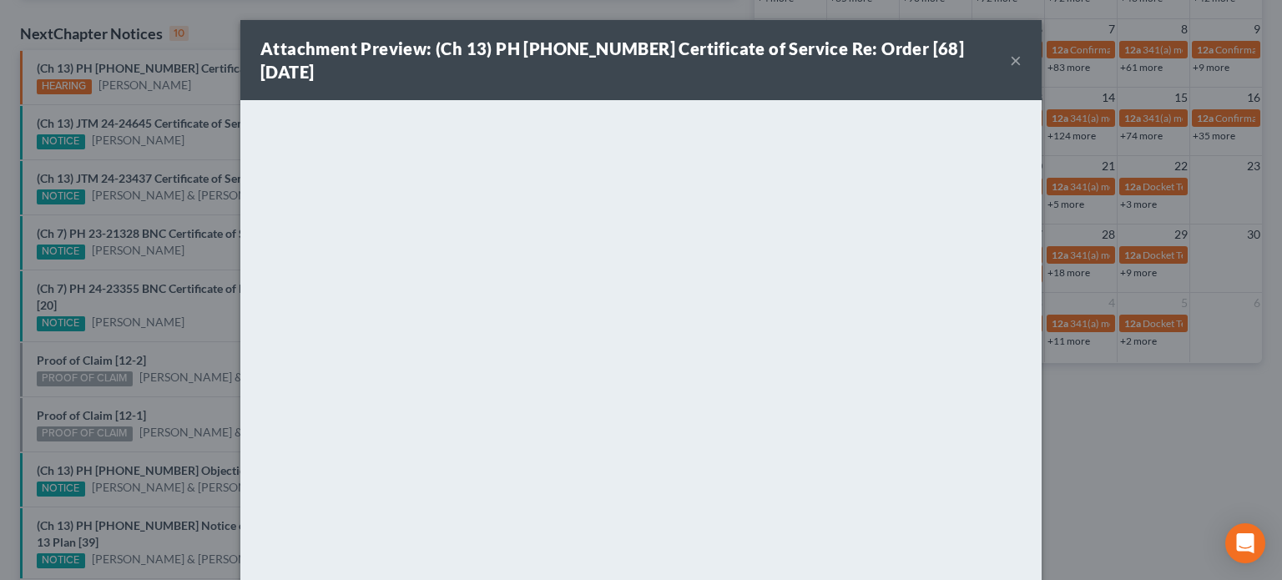
click at [210, 260] on div "Attachment Preview: (Ch 13) PH 25-20913 Certificate of Service Re: Order [68] 0…" at bounding box center [641, 290] width 1282 height 580
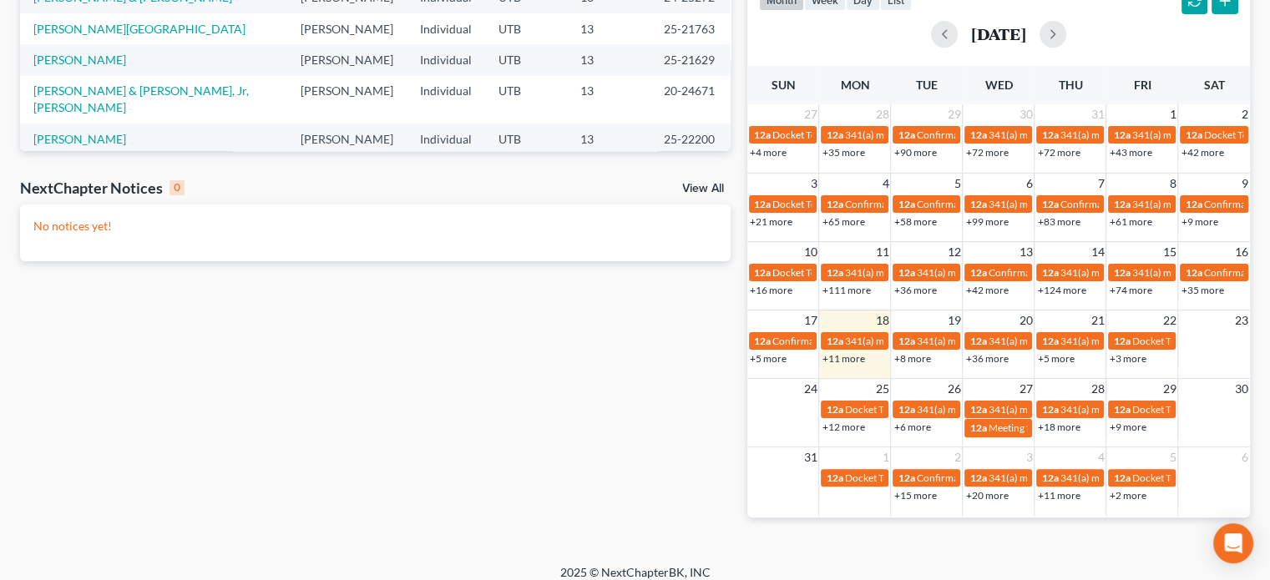
scroll to position [383, 0]
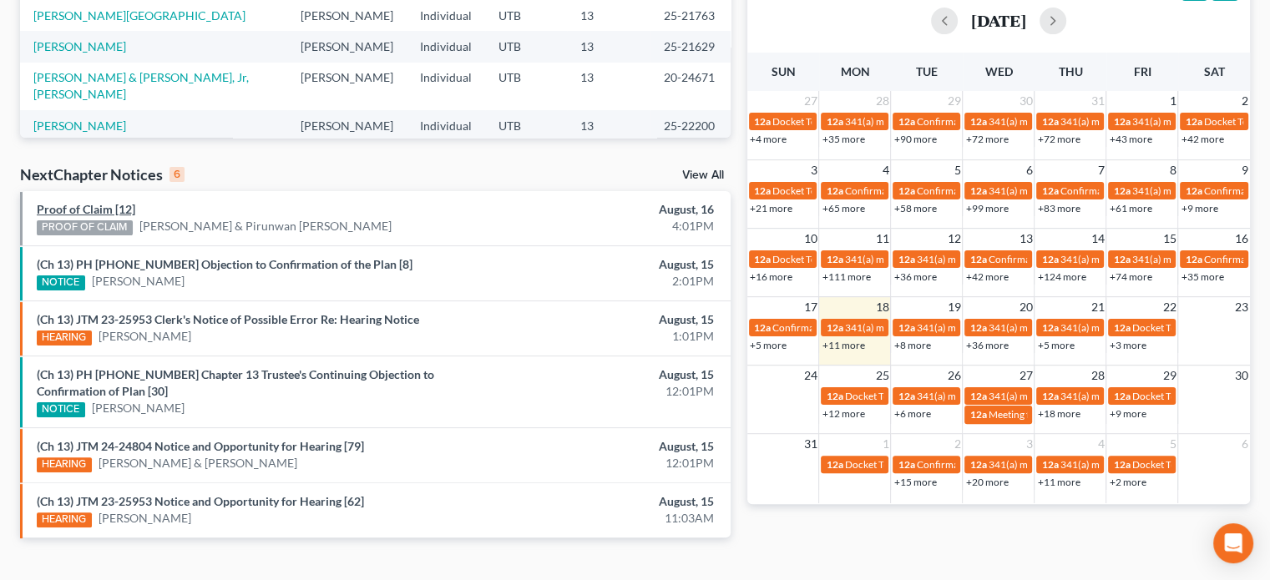
click at [83, 203] on link "Proof of Claim [12]" at bounding box center [86, 209] width 98 height 14
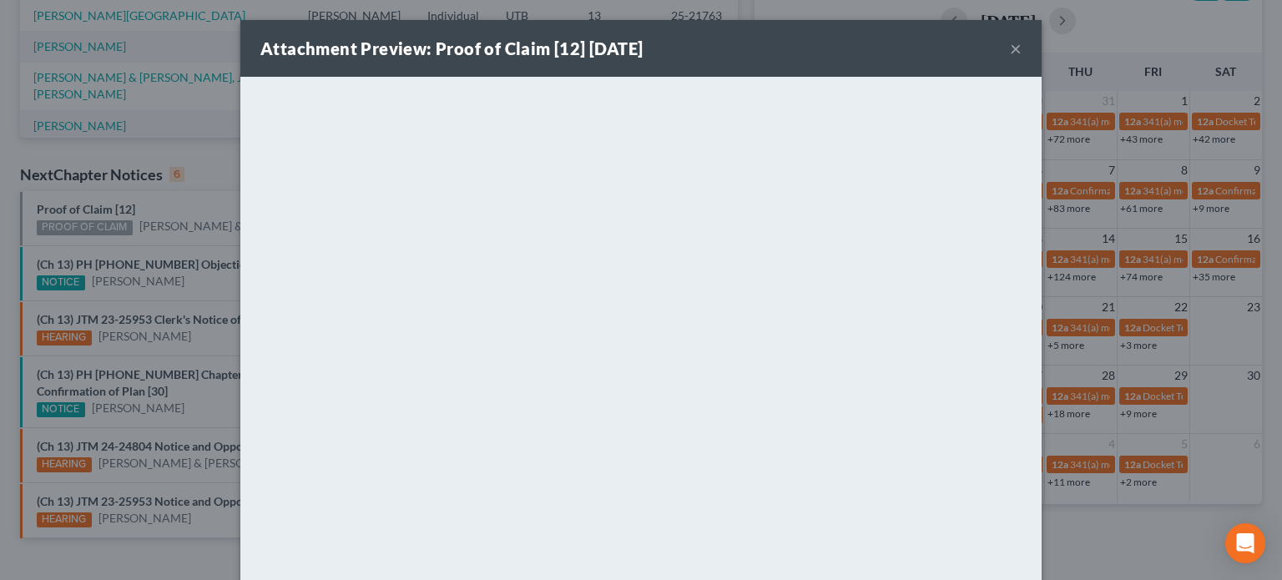
click at [172, 200] on div "Attachment Preview: Proof of Claim [12] 08/16/2025 × <object ng-attr-data='http…" at bounding box center [641, 290] width 1282 height 580
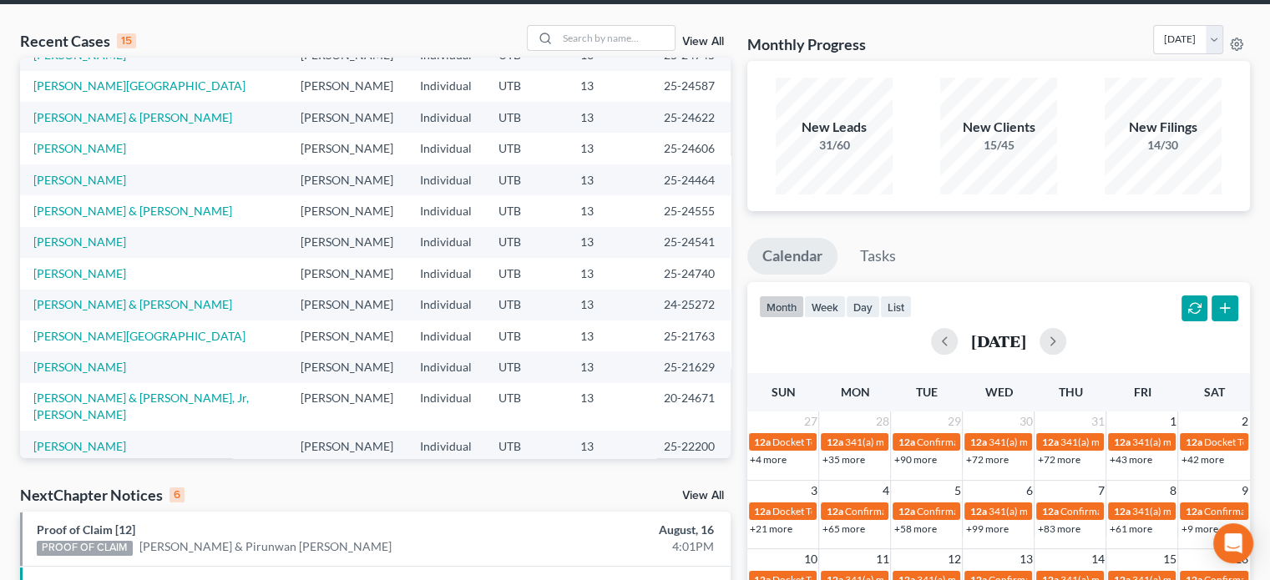
scroll to position [0, 0]
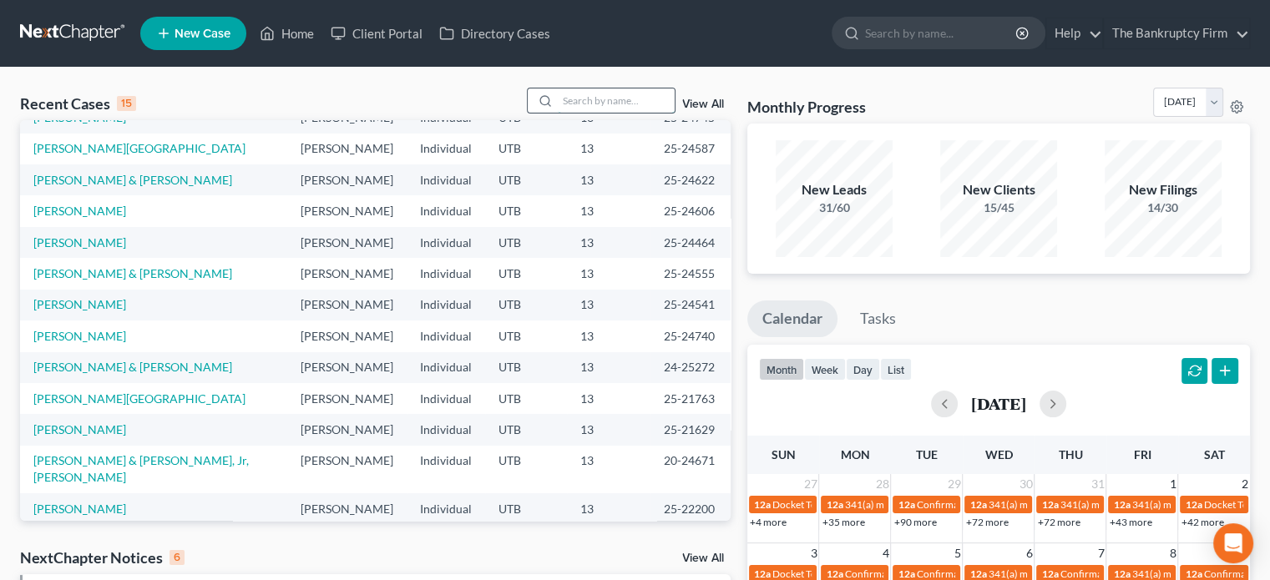
click at [590, 99] on input "search" at bounding box center [616, 100] width 117 height 24
type input "merrell"
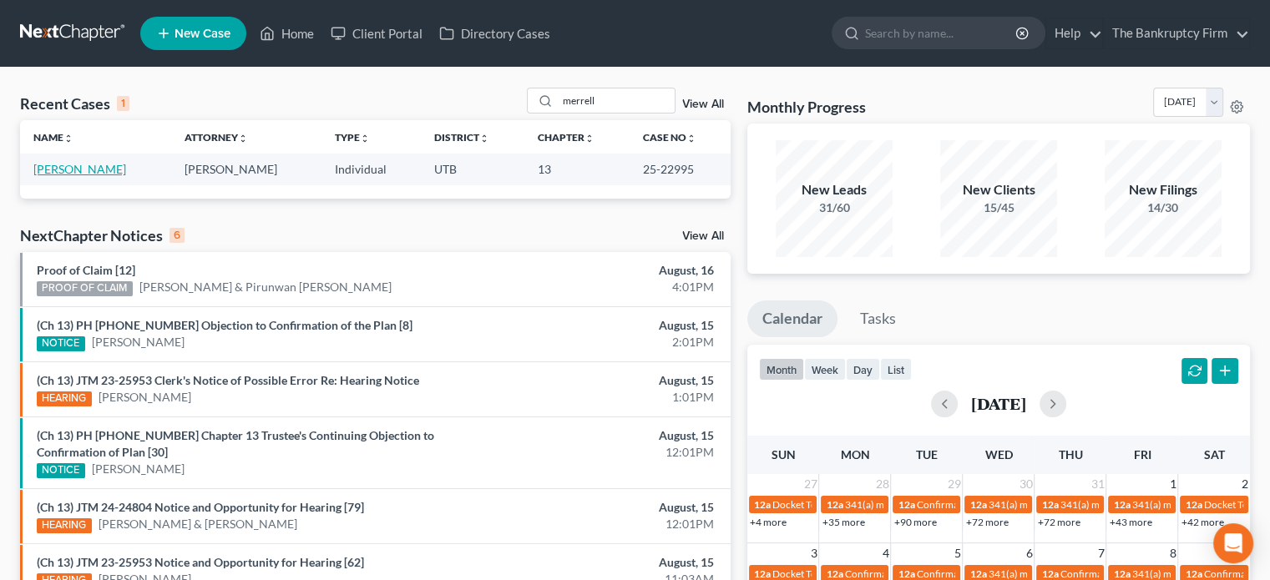
click at [63, 165] on link "[PERSON_NAME]" at bounding box center [79, 169] width 93 height 14
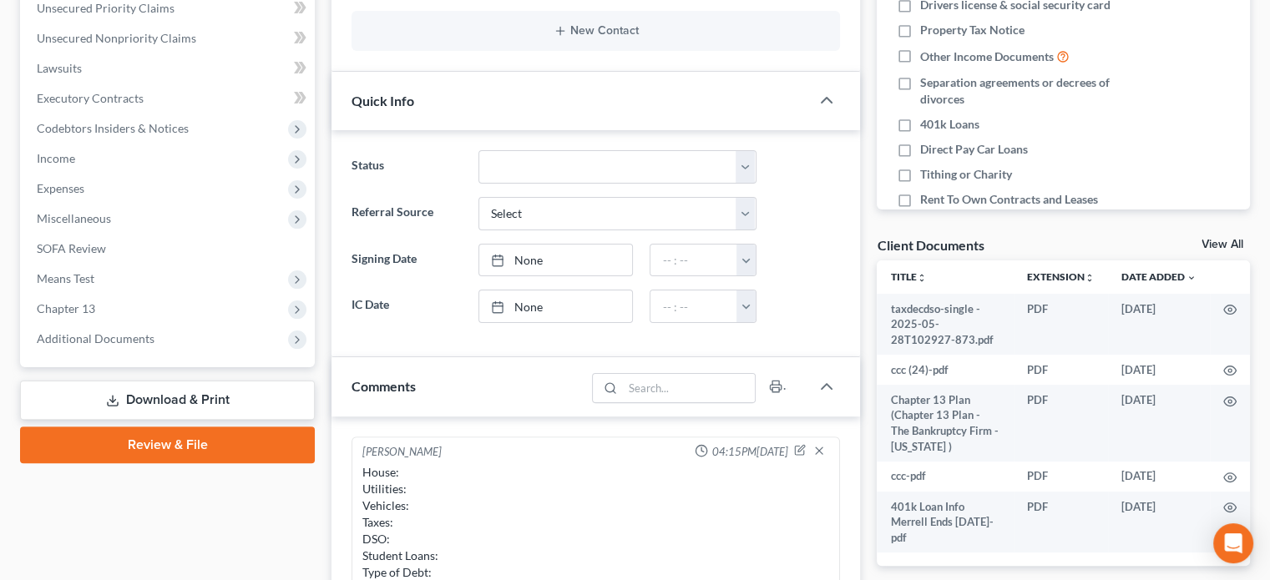
scroll to position [396, 0]
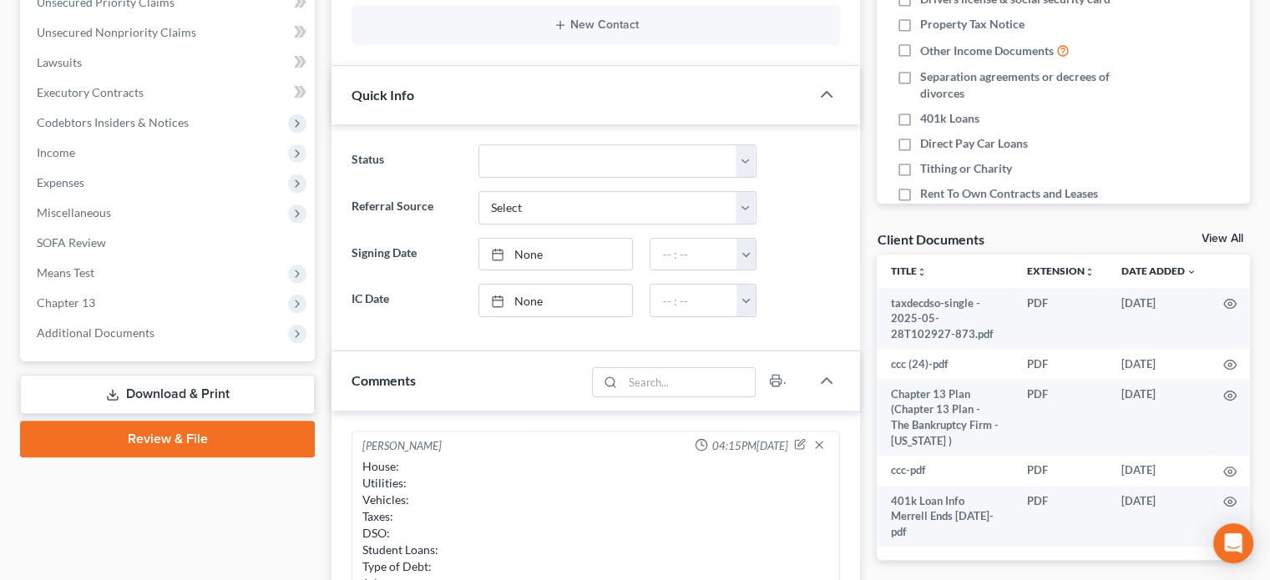
click at [1210, 233] on link "View All" at bounding box center [1222, 239] width 42 height 12
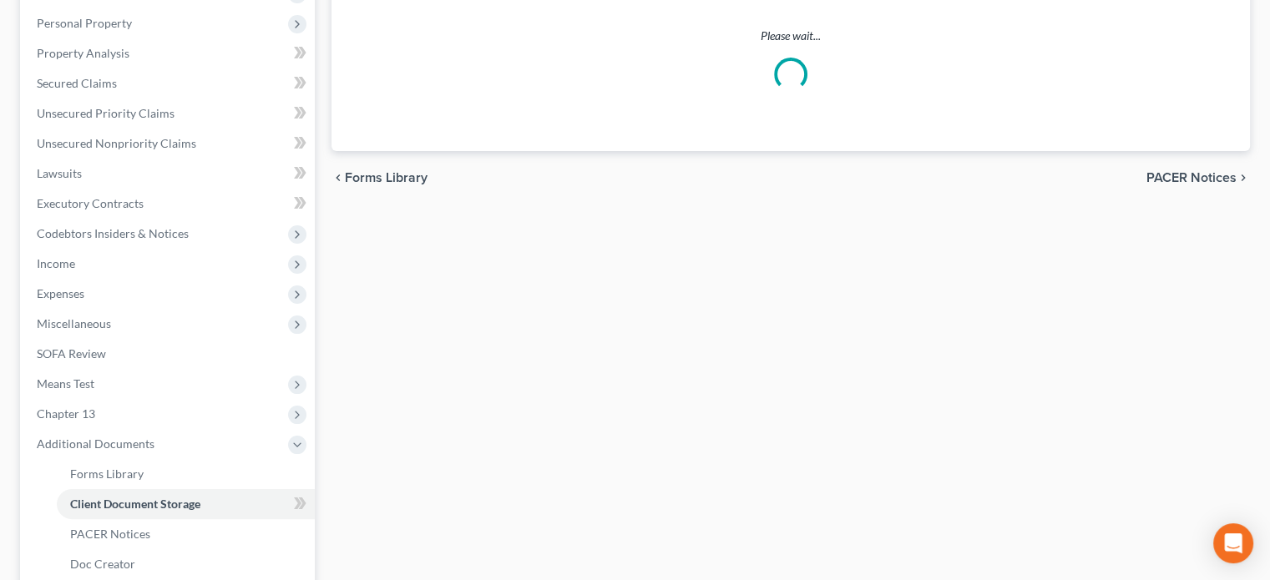
scroll to position [122, 0]
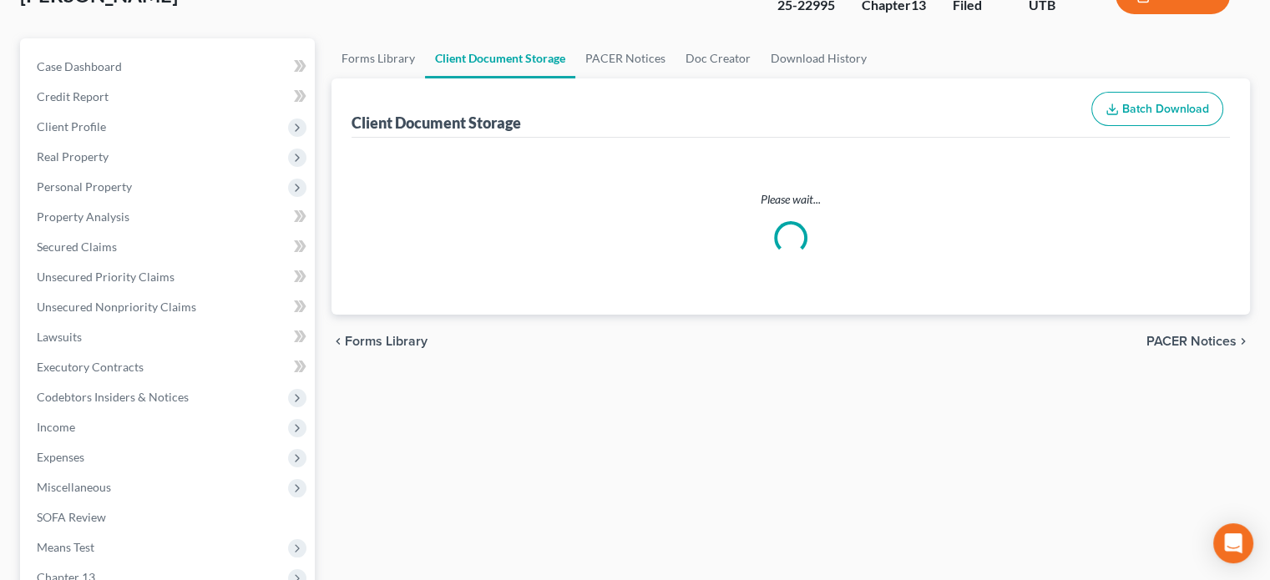
select select "30"
select select "26"
select select "30"
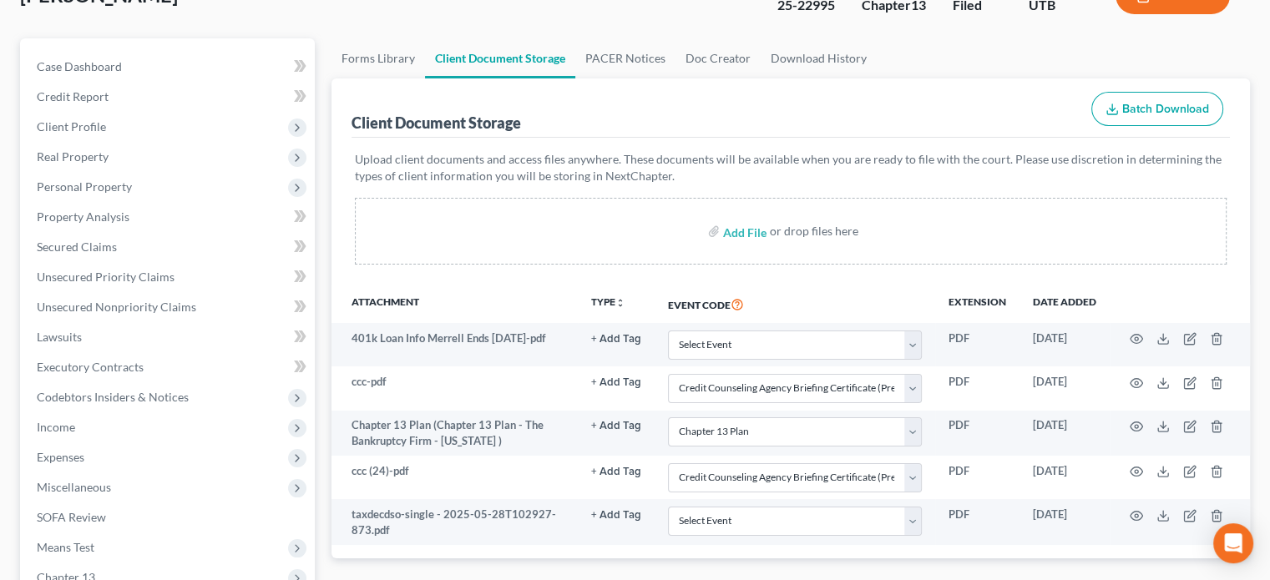
scroll to position [0, 0]
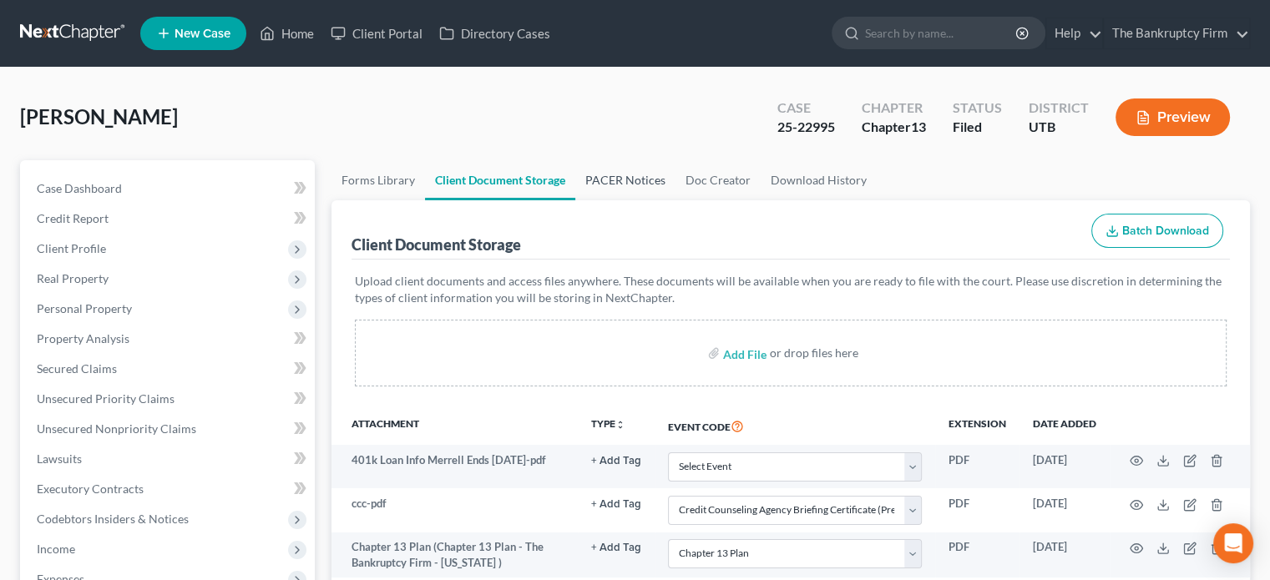
click at [614, 175] on link "PACER Notices" at bounding box center [625, 180] width 100 height 40
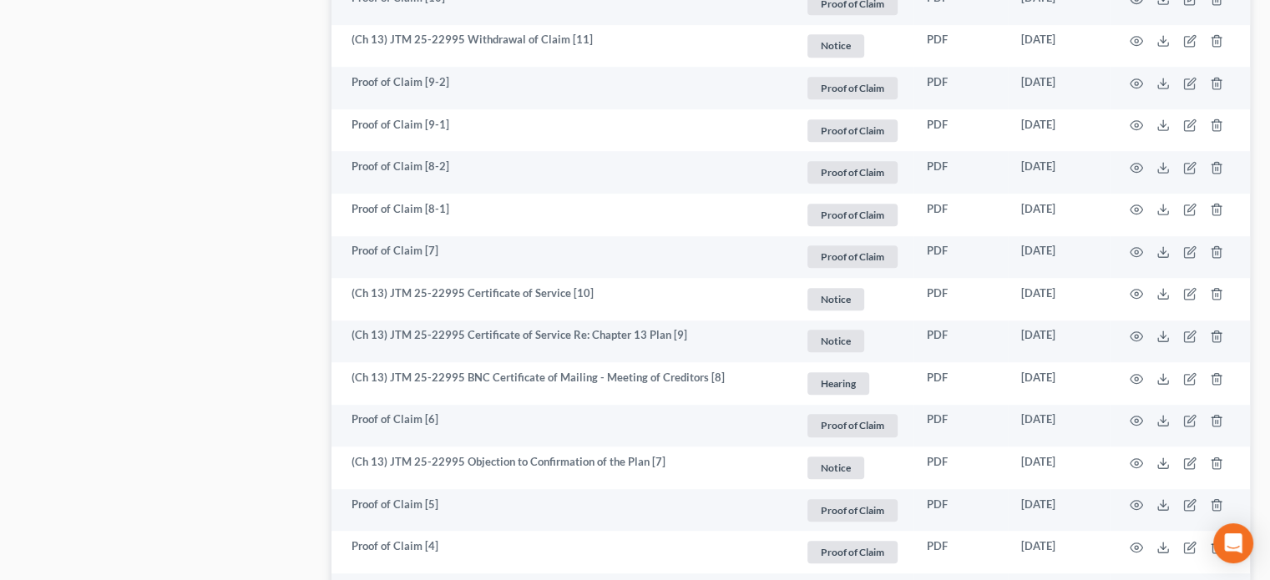
scroll to position [1072, 0]
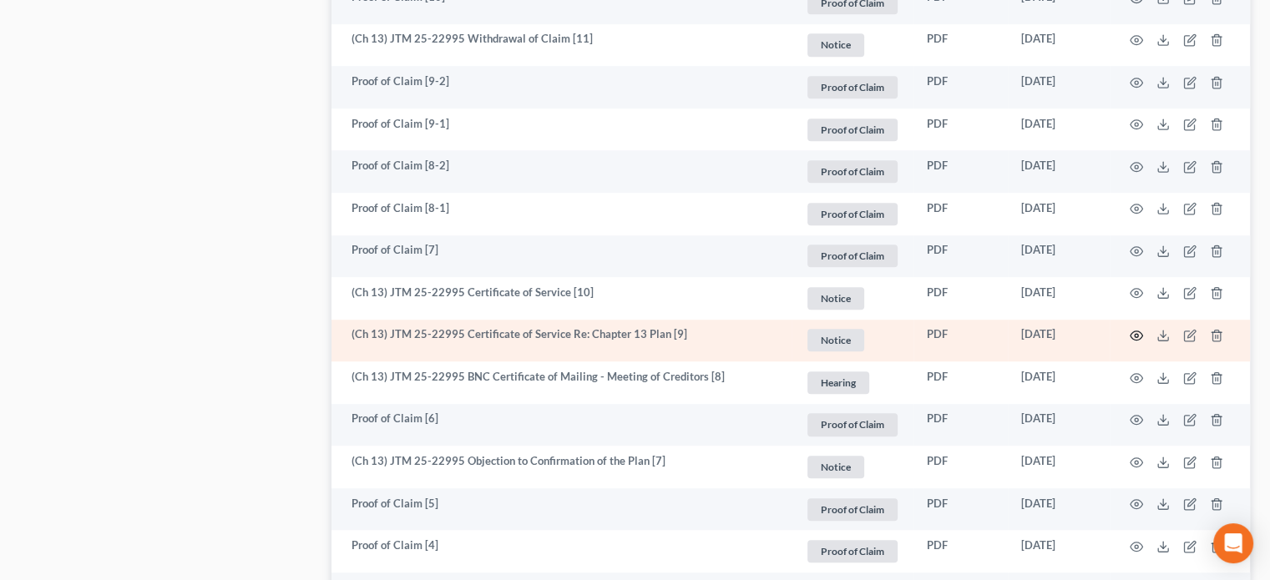
click at [1134, 341] on icon "button" at bounding box center [1135, 335] width 13 height 13
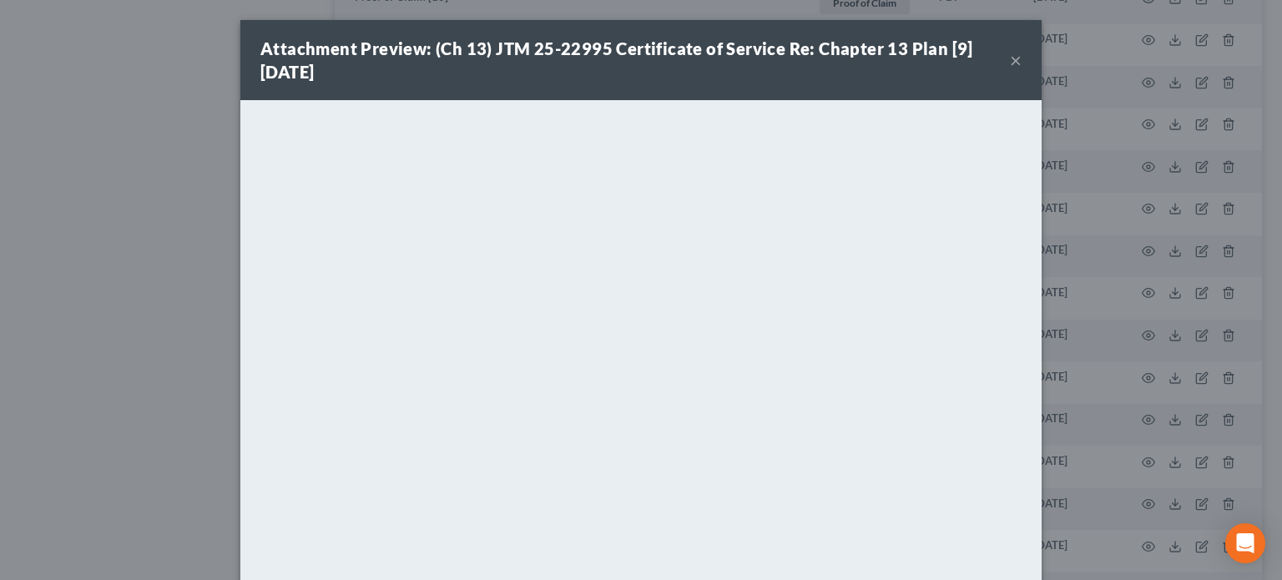
click at [1010, 62] on button "×" at bounding box center [1016, 60] width 12 height 20
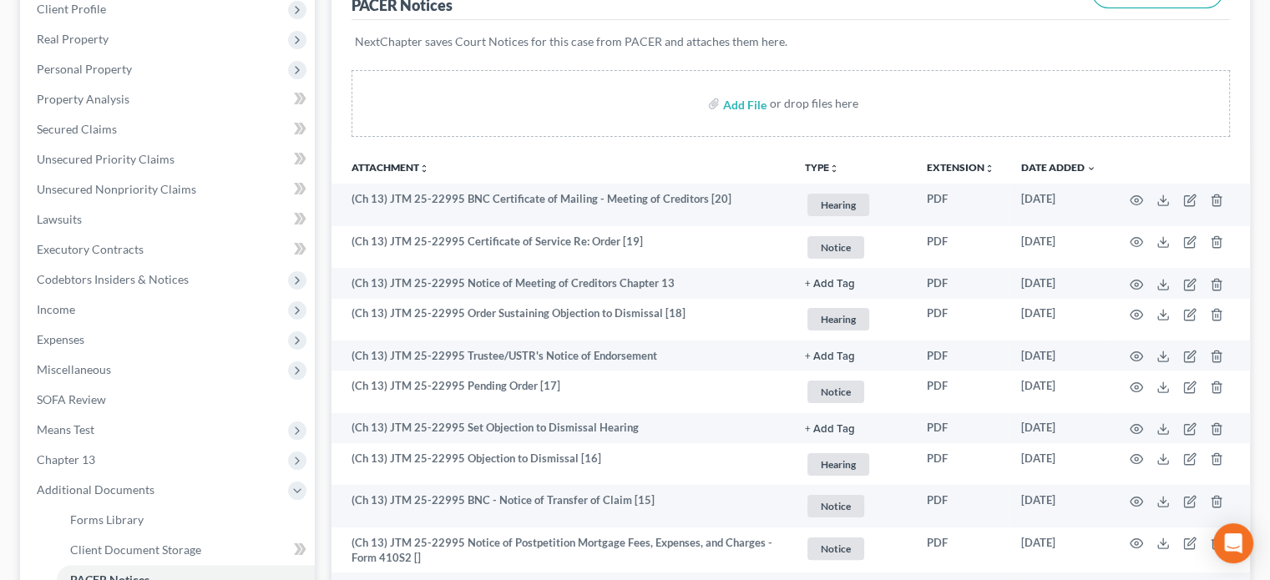
scroll to position [244, 0]
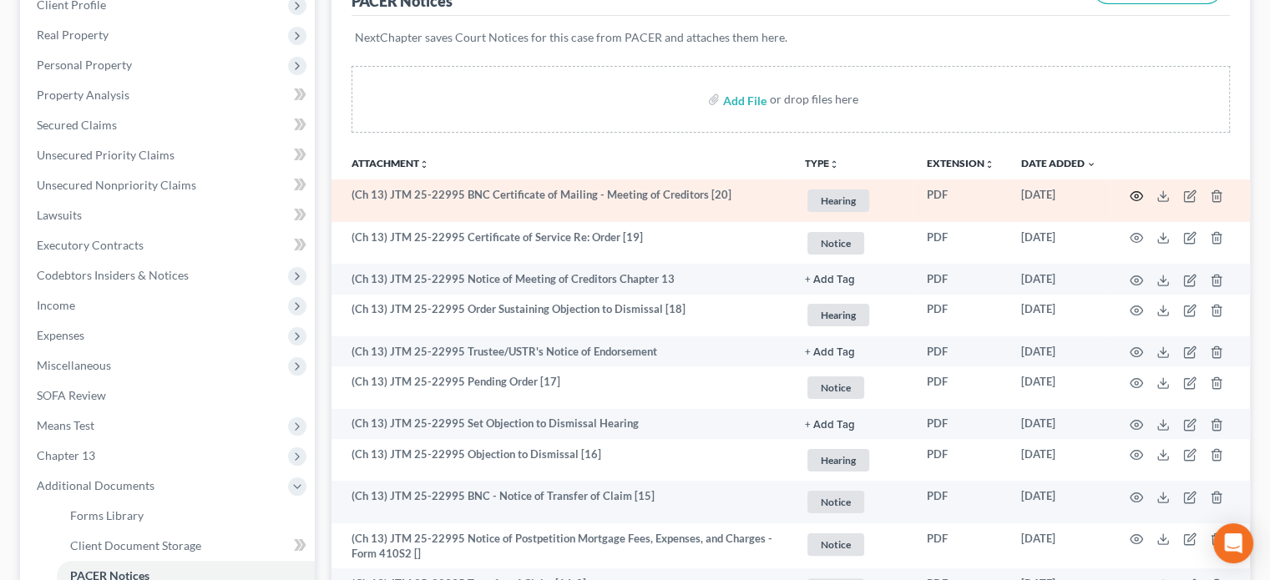
click at [1129, 191] on icon "button" at bounding box center [1135, 195] width 13 height 13
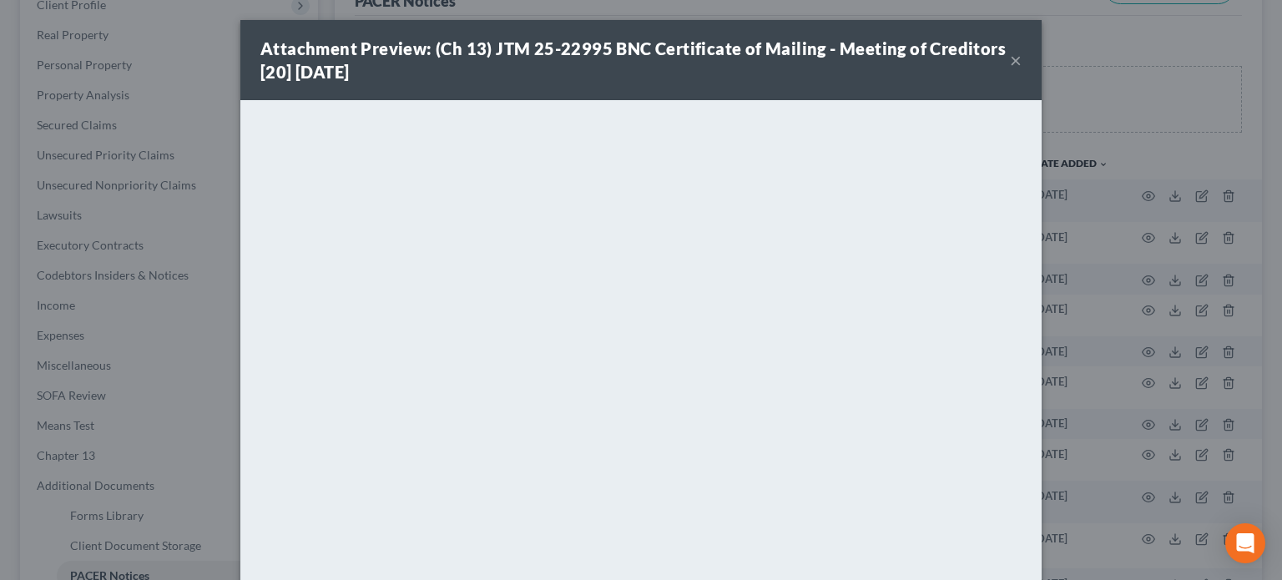
click at [1013, 62] on button "×" at bounding box center [1016, 60] width 12 height 20
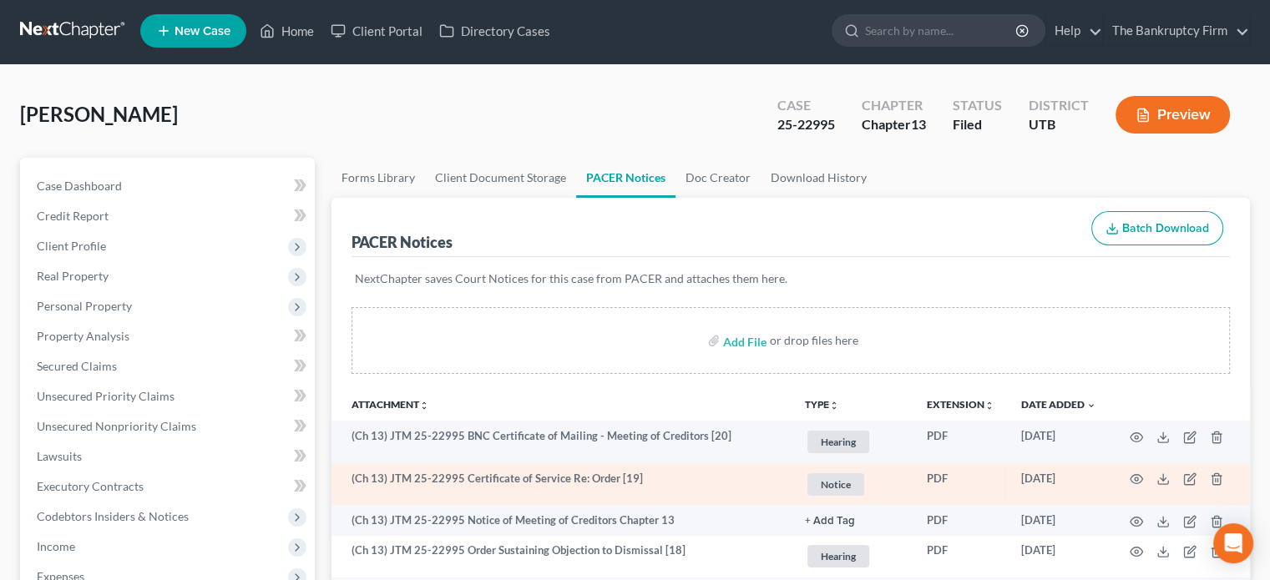
scroll to position [0, 0]
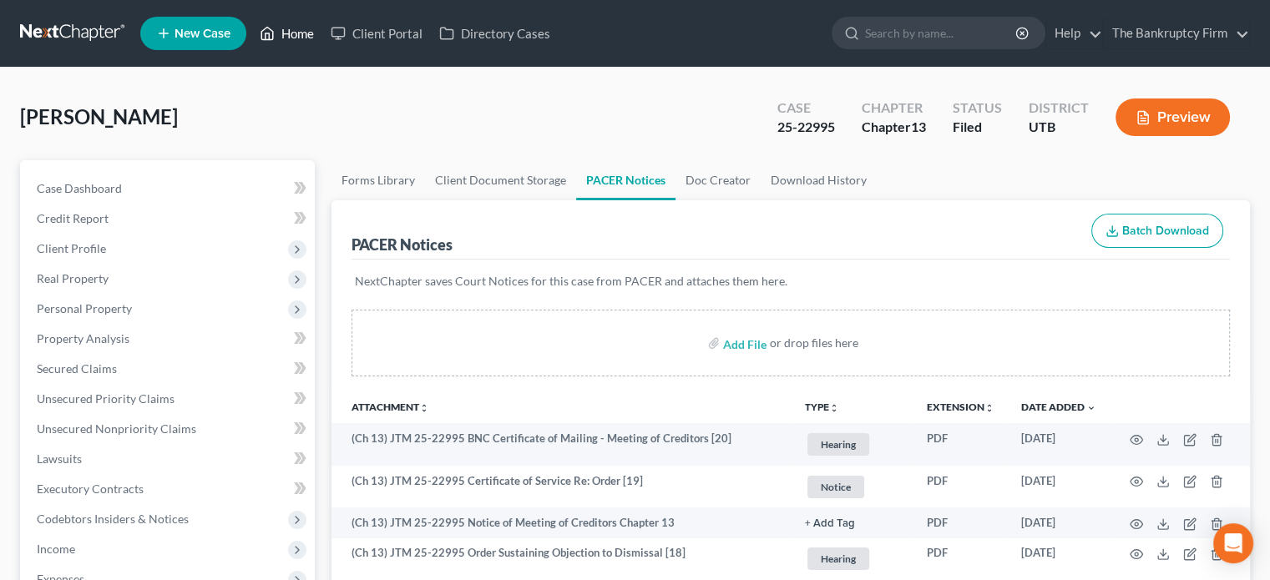
click at [296, 39] on link "Home" at bounding box center [286, 33] width 71 height 30
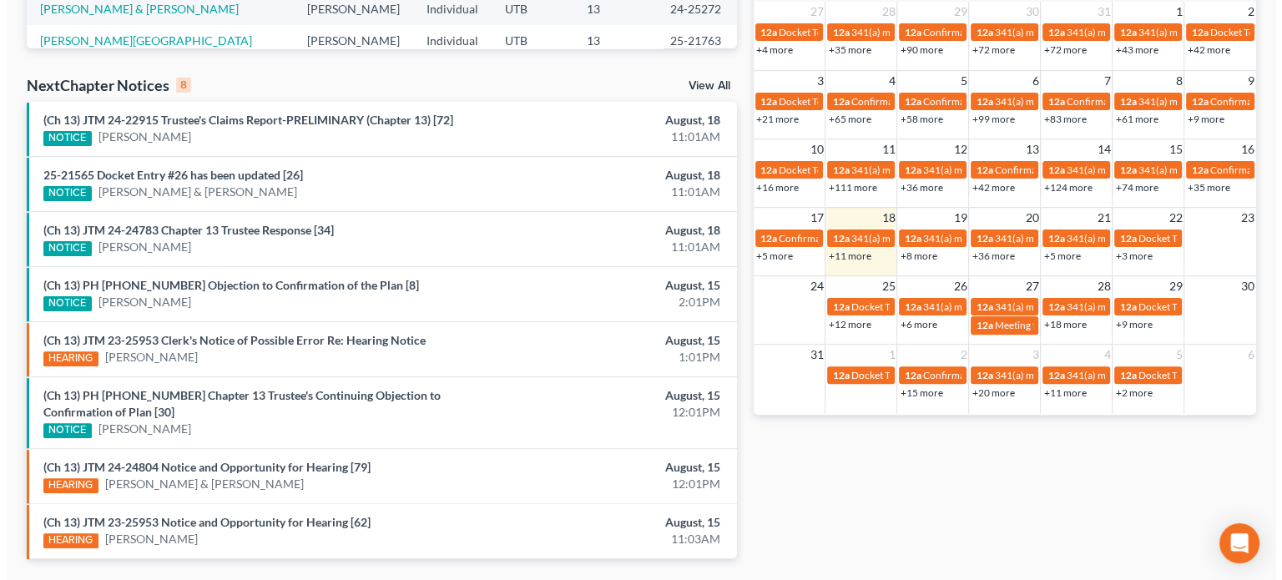
scroll to position [473, 0]
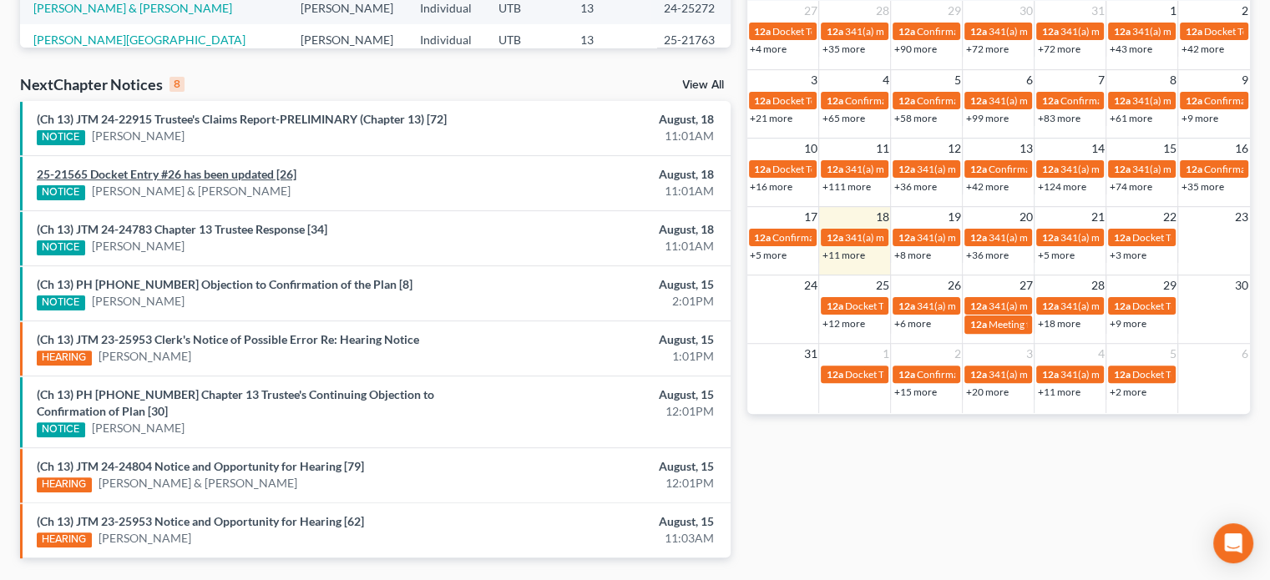
click at [251, 172] on link "25-21565 Docket Entry #26 has been updated [26]" at bounding box center [167, 174] width 260 height 14
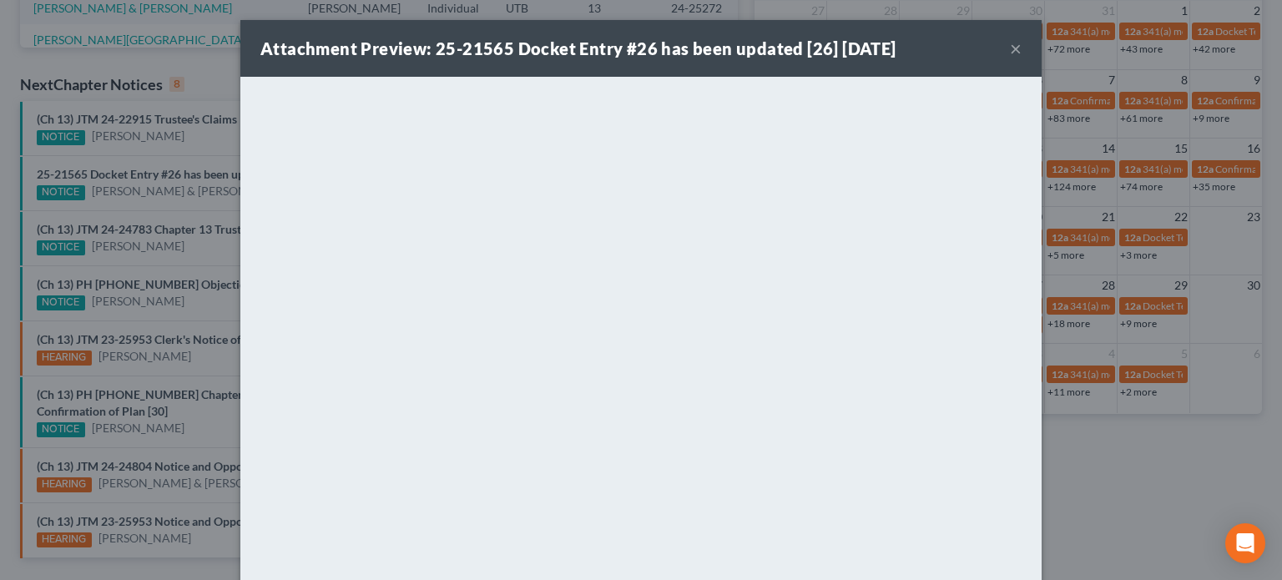
click at [193, 210] on div "Attachment Preview: 25-21565 Docket Entry #26 has been updated [26] 08/18/2025 …" at bounding box center [641, 290] width 1282 height 580
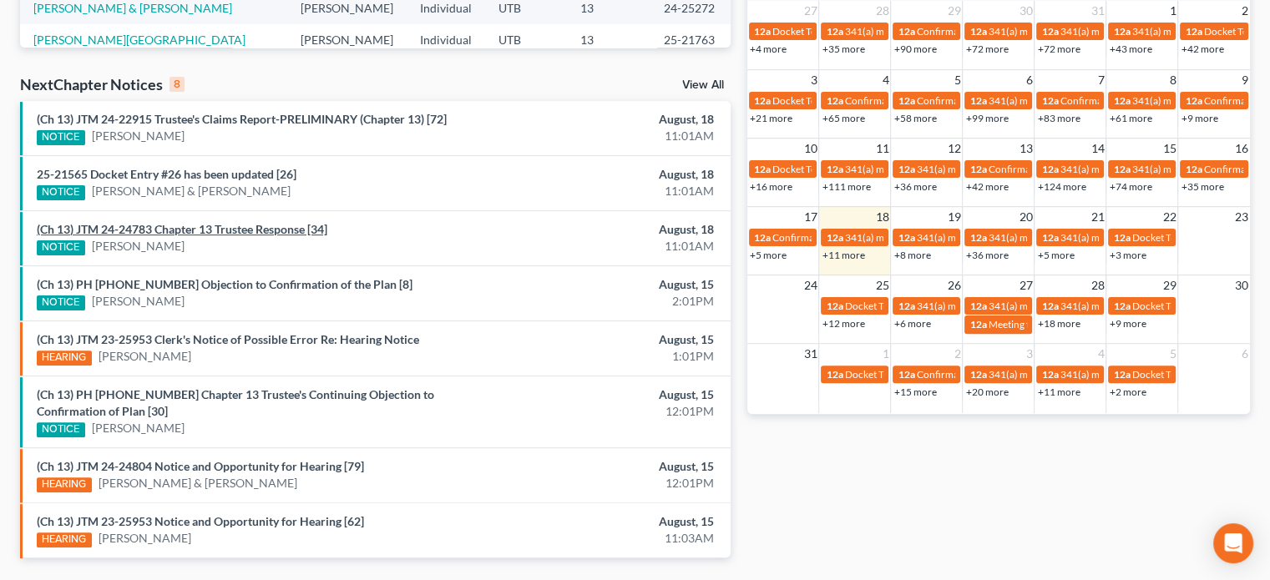
click at [189, 225] on link "(Ch 13) JTM 24-24783 Chapter 13 Trustee Response [34]" at bounding box center [182, 229] width 290 height 14
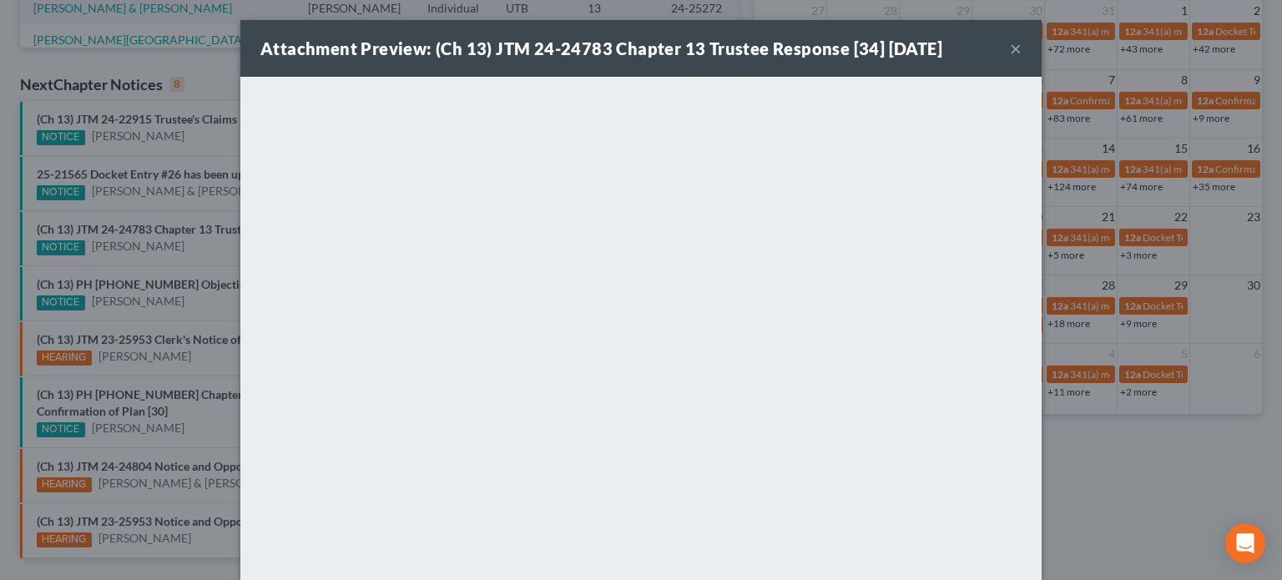
click at [180, 234] on div "Attachment Preview: (Ch 13) JTM 24-24783 Chapter 13 Trustee Response [34] 08/18…" at bounding box center [641, 290] width 1282 height 580
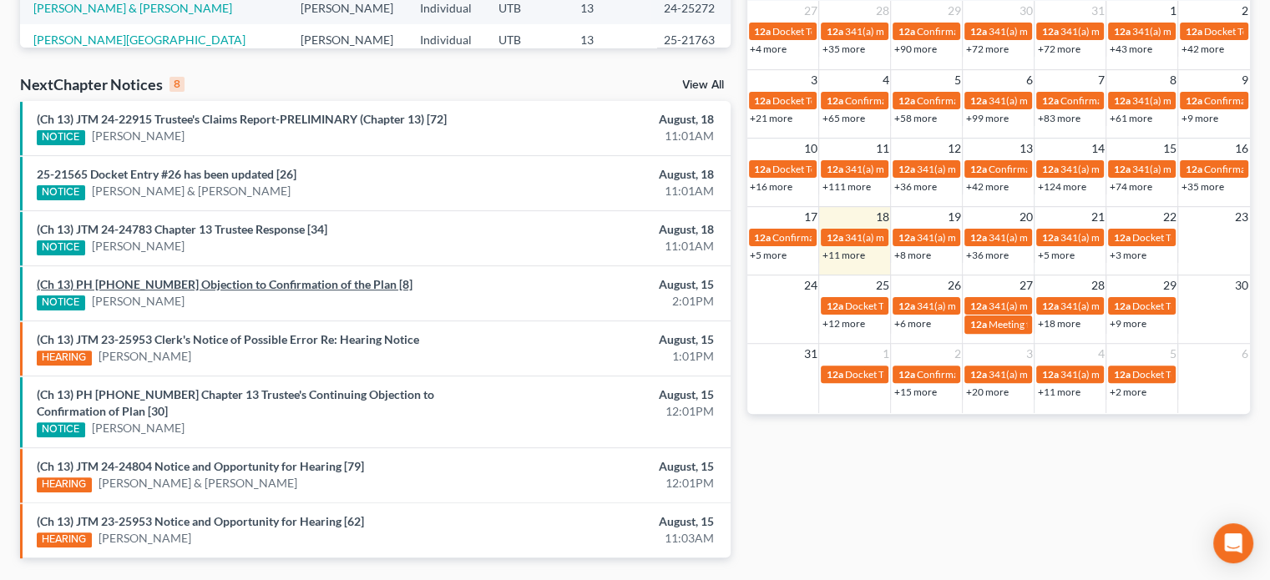
click at [208, 285] on link "(Ch 13) PH 25-24268 Objection to Confirmation of the Plan [8]" at bounding box center [225, 284] width 376 height 14
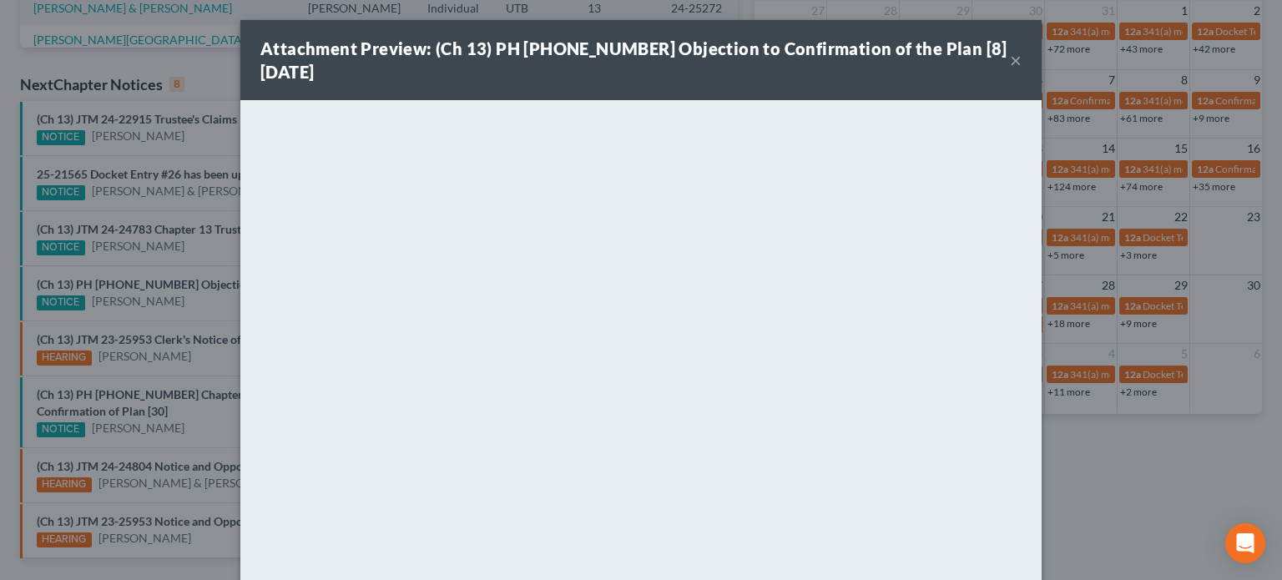
click at [195, 216] on div "Attachment Preview: (Ch 13) PH 25-24268 Objection to Confirmation of the Plan […" at bounding box center [641, 290] width 1282 height 580
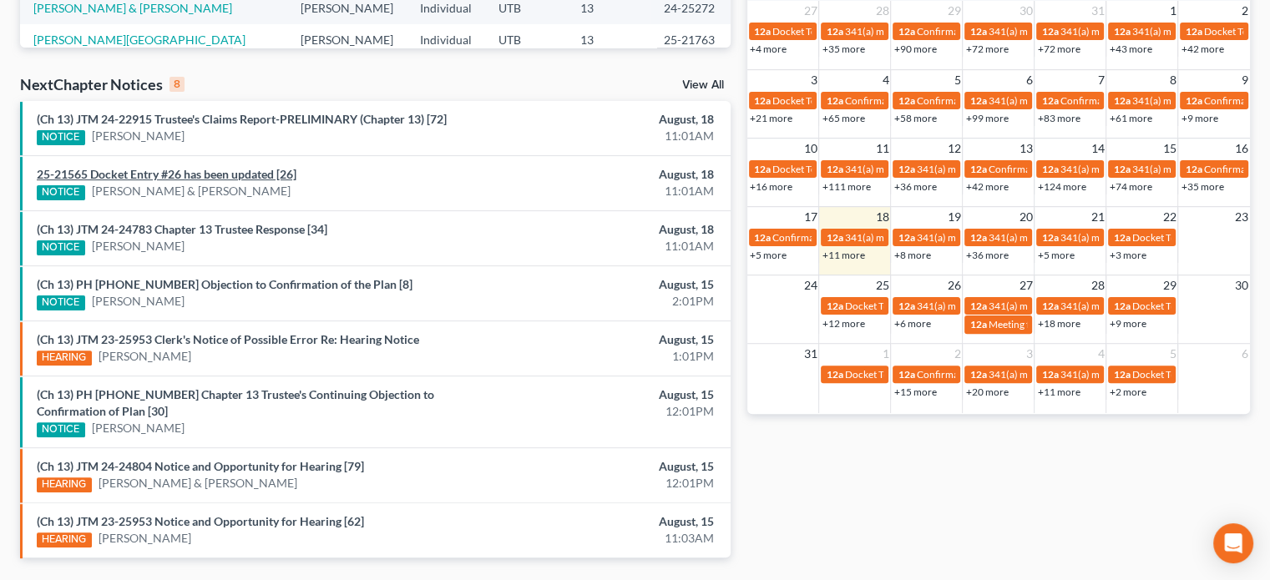
click at [217, 174] on link "25-21565 Docket Entry #26 has been updated [26]" at bounding box center [167, 174] width 260 height 14
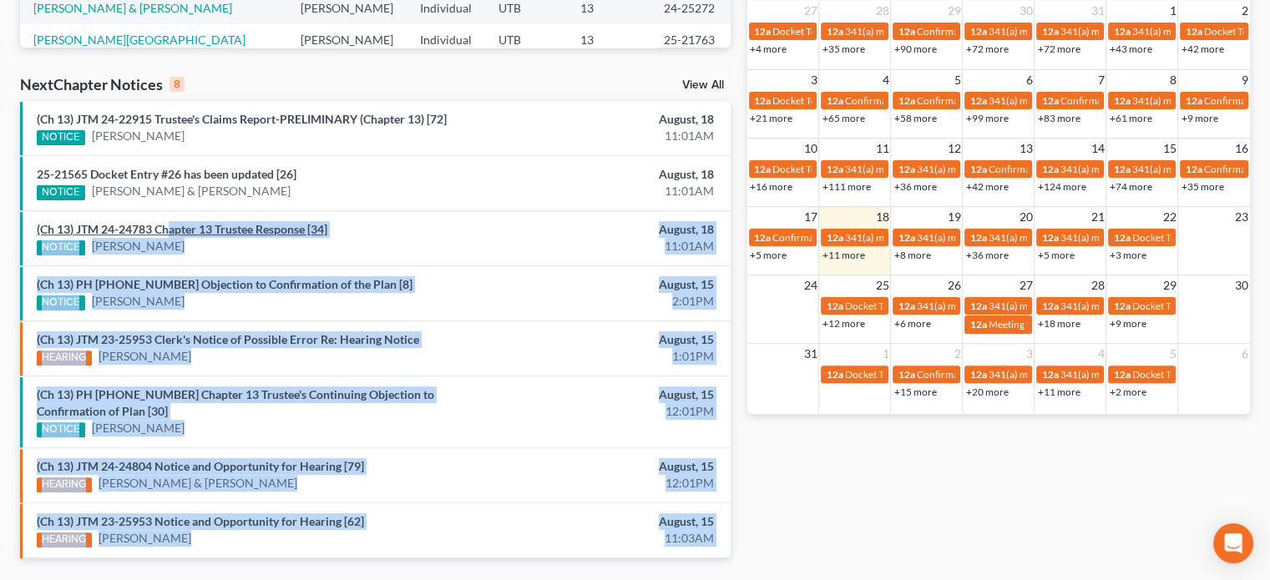
drag, startPoint x: 177, startPoint y: 203, endPoint x: 167, endPoint y: 227, distance: 26.2
click at [167, 227] on link "(Ch 13) JTM 24-24783 Chapter 13 Trustee Response [34]" at bounding box center [182, 229] width 290 height 14
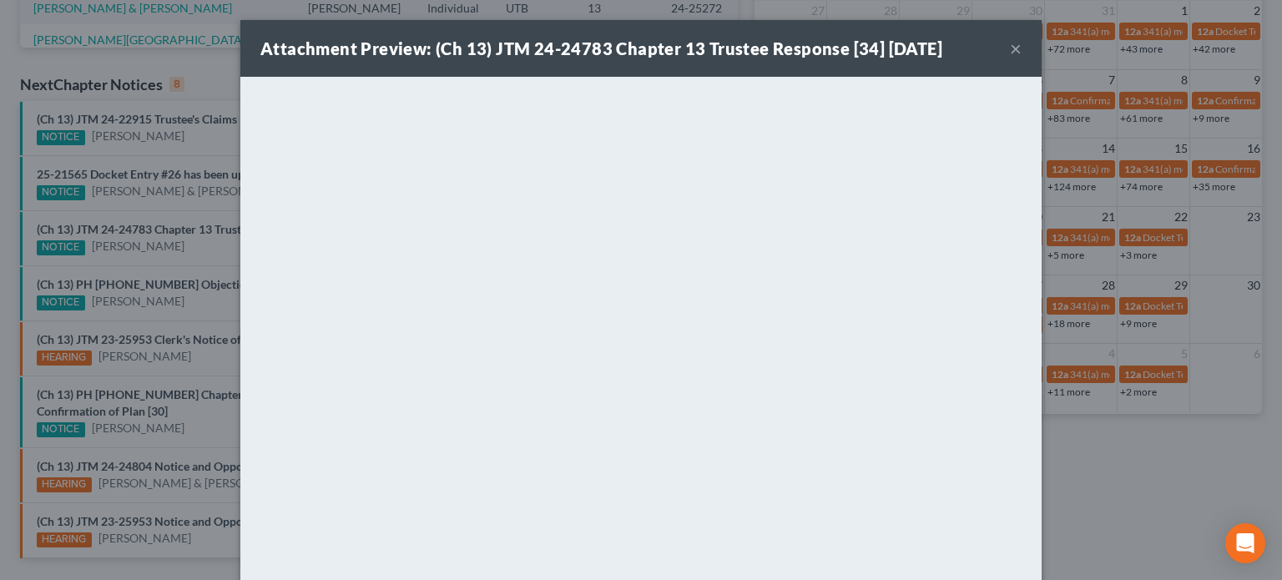
click at [167, 241] on div "Attachment Preview: (Ch 13) JTM 24-24783 Chapter 13 Trustee Response [34] 08/18…" at bounding box center [641, 290] width 1282 height 580
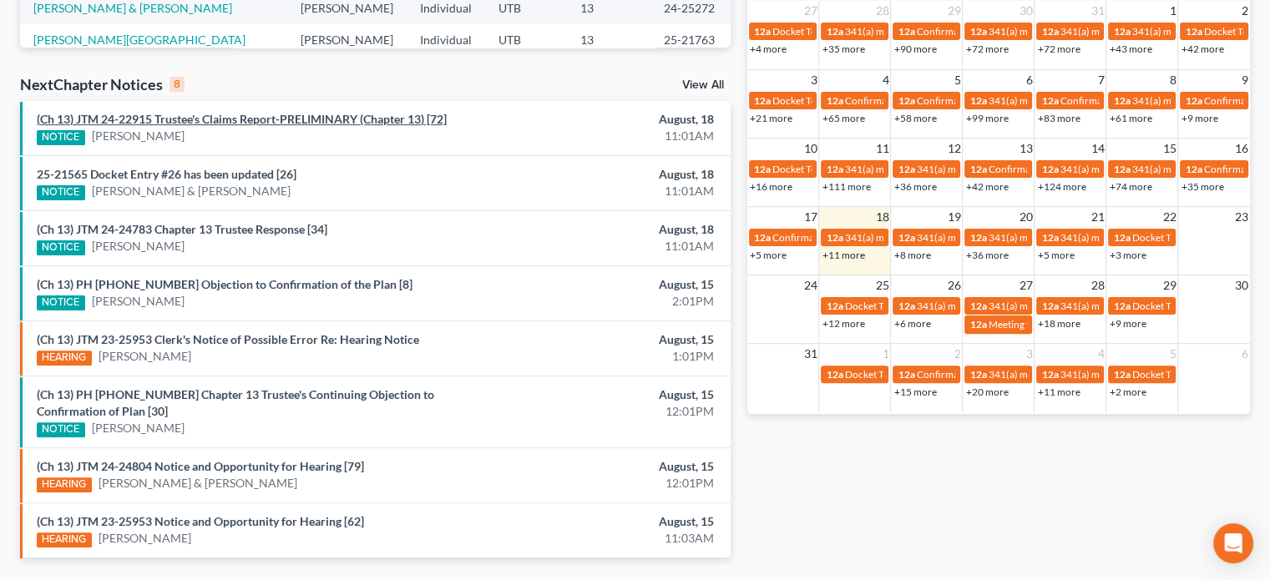
click at [218, 122] on link "(Ch 13) JTM 24-22915 Trustee's Claims Report-PRELIMINARY (Chapter 13) [72]" at bounding box center [242, 119] width 410 height 14
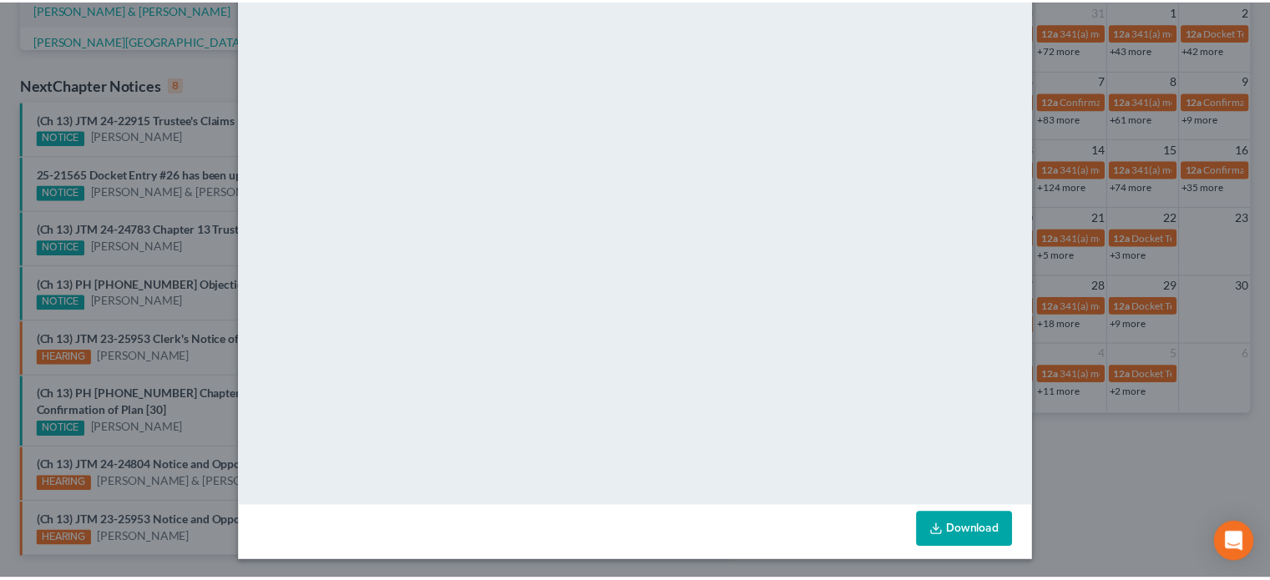
scroll to position [141, 0]
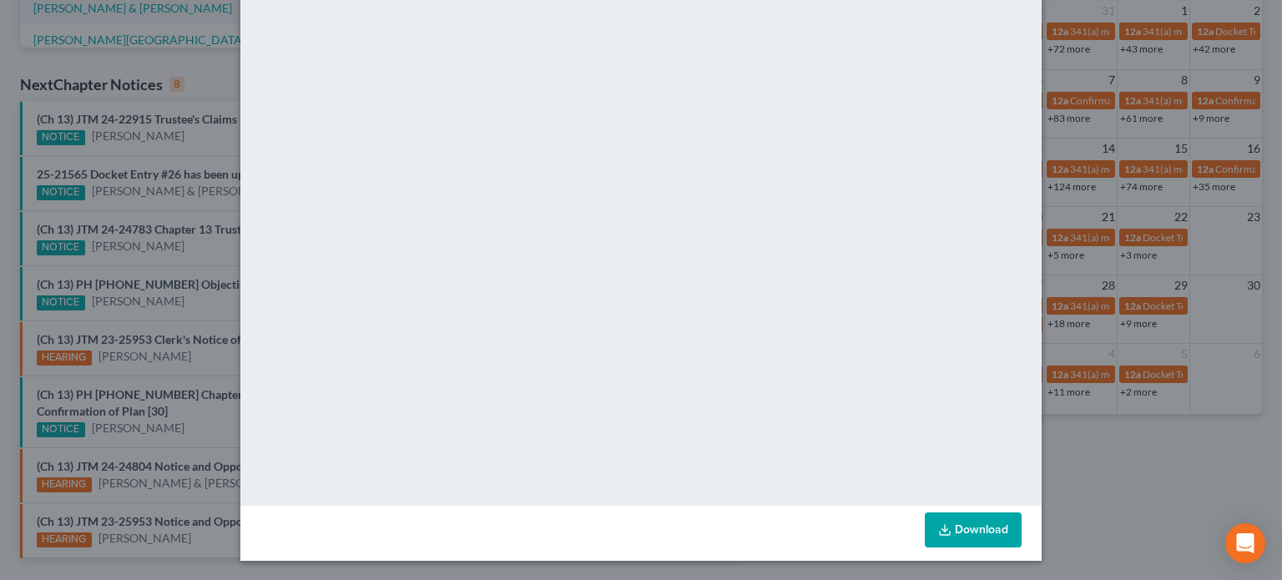
click at [204, 136] on div "Attachment Preview: (Ch 13) JTM 24-22915 Trustee's Claims Report-PRELIMINARY (C…" at bounding box center [641, 290] width 1282 height 580
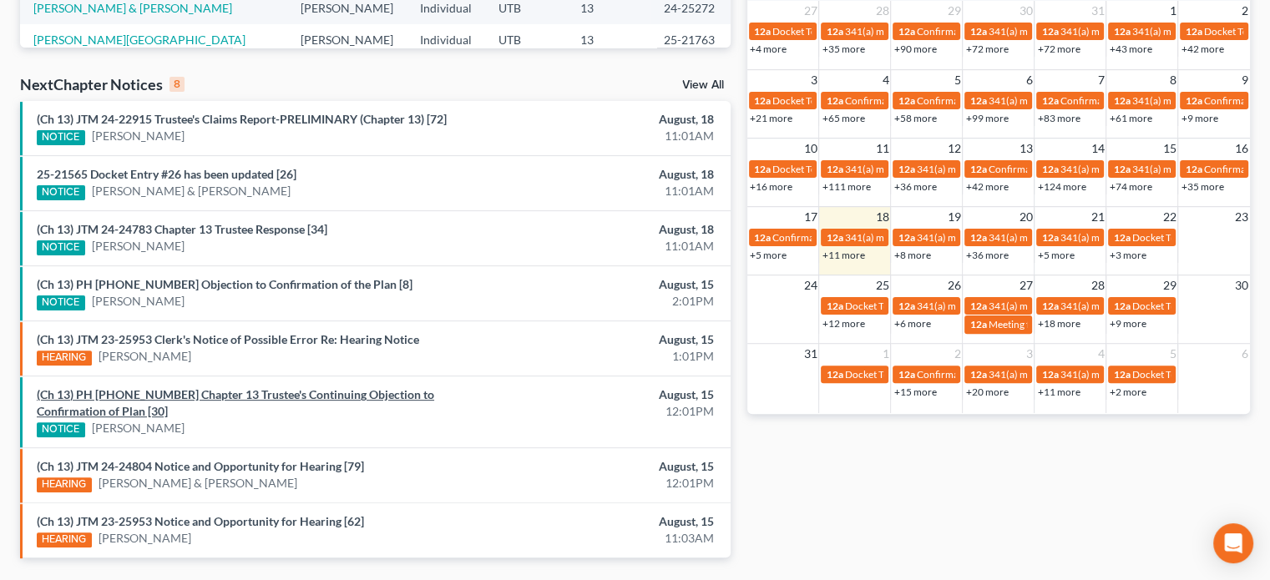
click at [249, 398] on link "(Ch 13) PH 25-20962 Chapter 13 Trustee's Continuing Objection to Confirmation o…" at bounding box center [235, 402] width 397 height 31
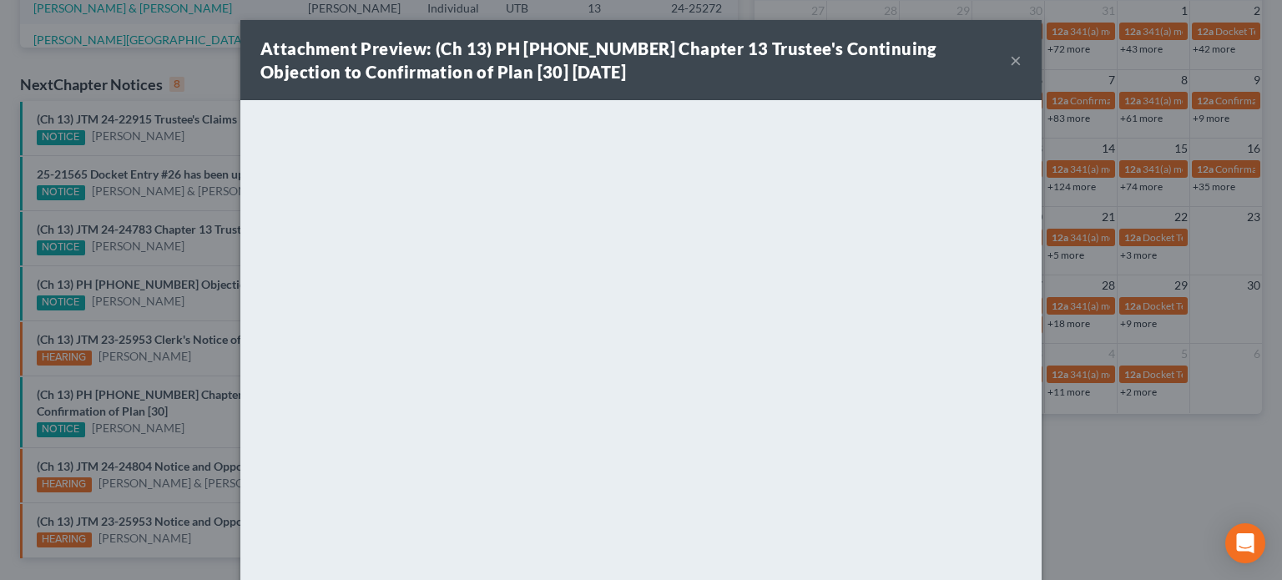
click at [1010, 56] on button "×" at bounding box center [1016, 60] width 12 height 20
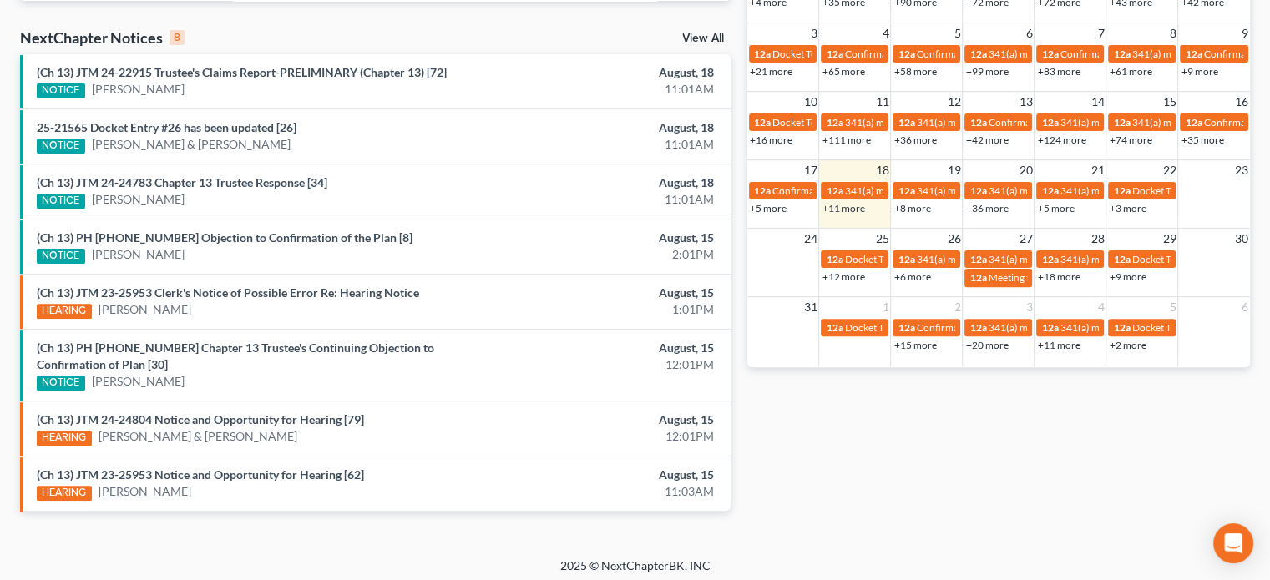
scroll to position [522, 0]
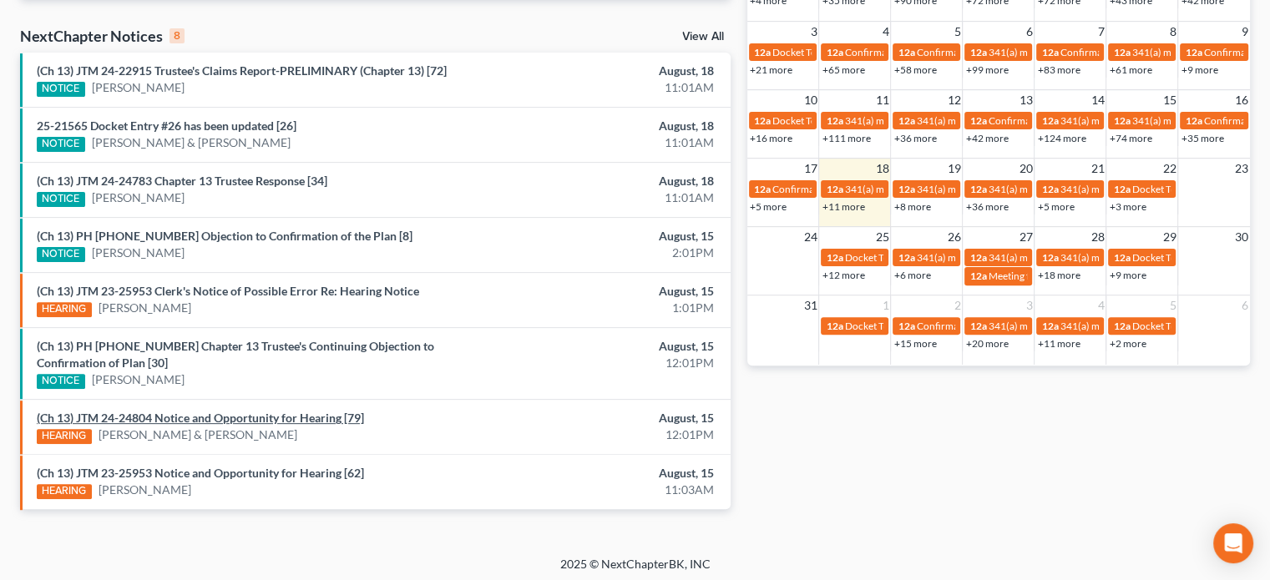
click at [227, 416] on link "(Ch 13) JTM 24-24804 Notice and Opportunity for Hearing [79]" at bounding box center [200, 418] width 327 height 14
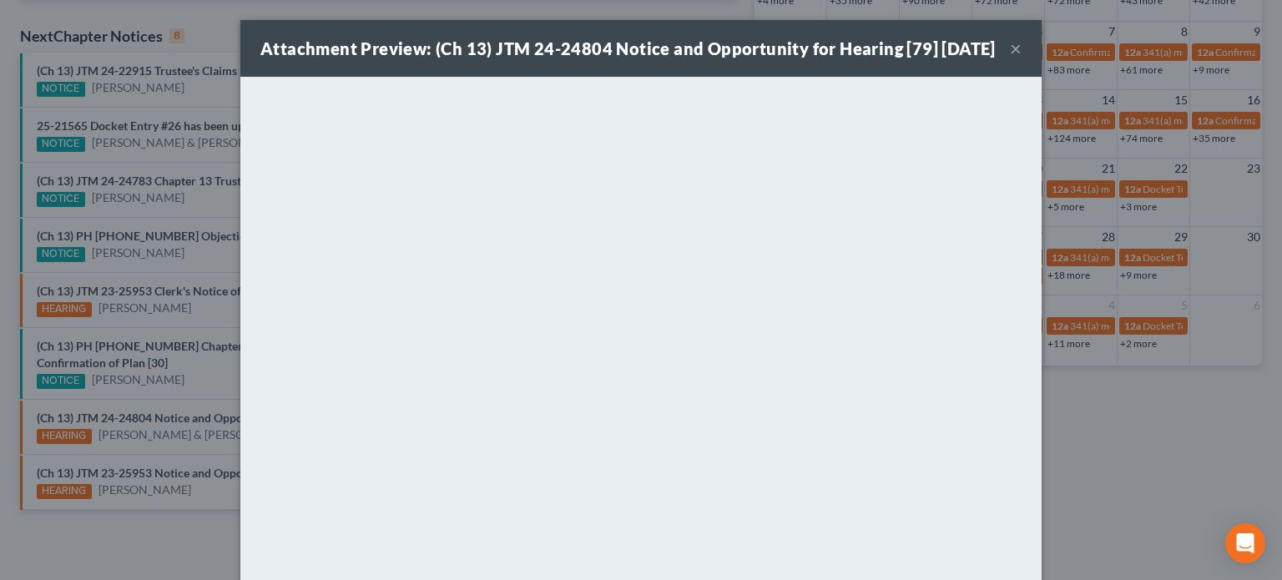
click at [154, 459] on div "Attachment Preview: (Ch 13) JTM 24-24804 Notice and Opportunity for Hearing [79…" at bounding box center [641, 290] width 1282 height 580
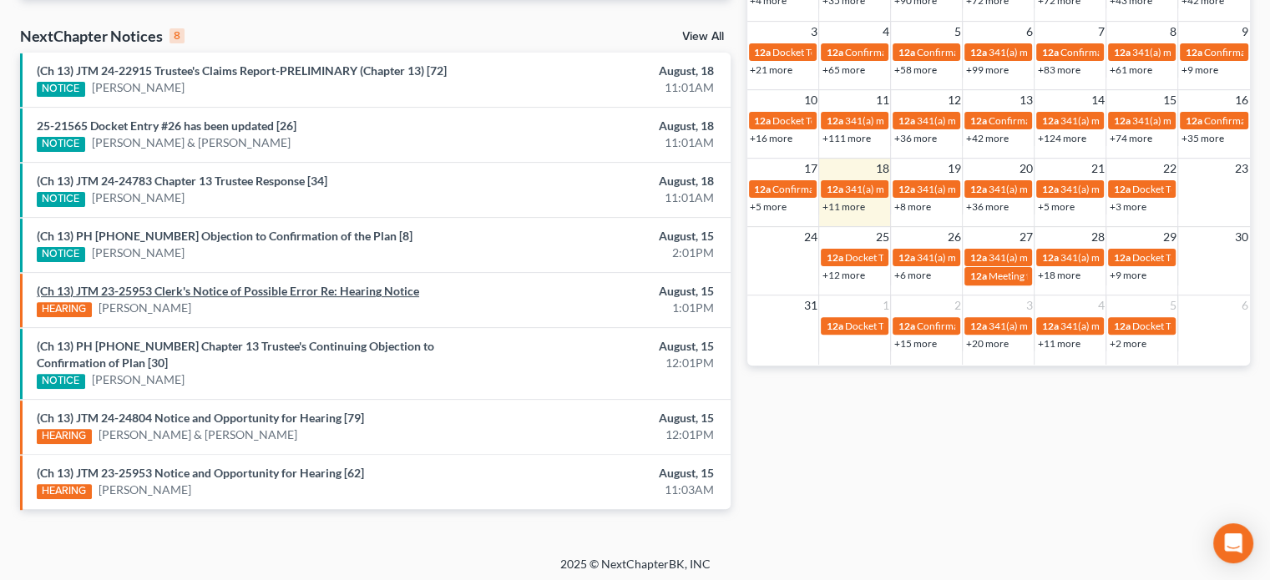
click at [222, 286] on link "(Ch 13) JTM 23-25953 Clerk's Notice of Possible Error Re: Hearing Notice" at bounding box center [228, 291] width 382 height 14
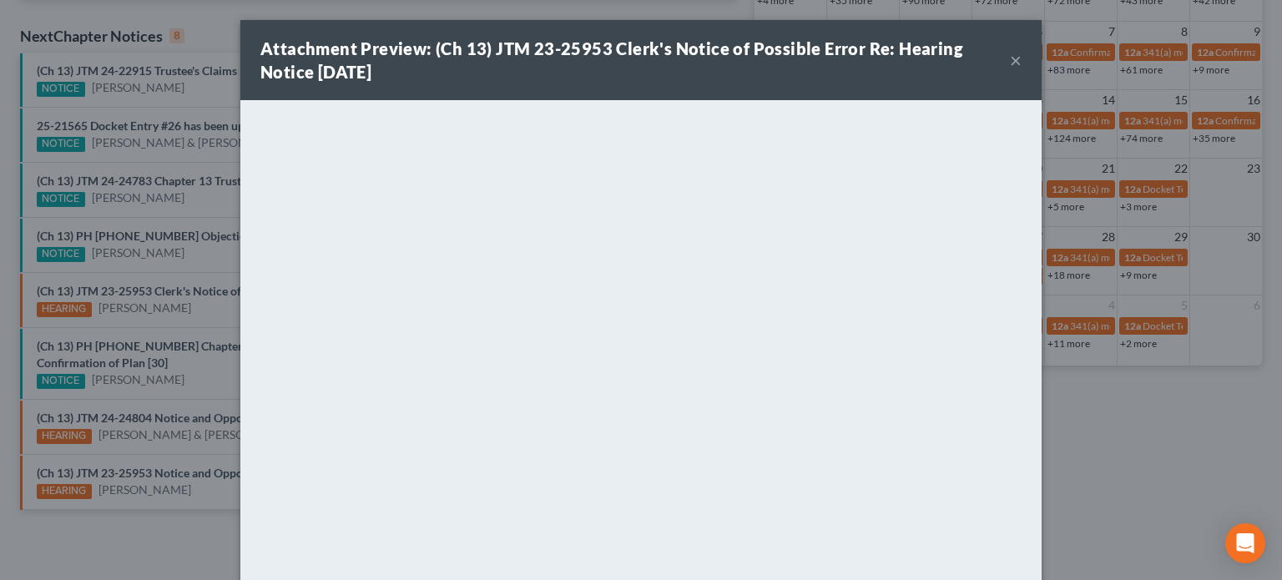
click at [200, 473] on div "Attachment Preview: (Ch 13) JTM 23-25953 Clerk's Notice of Possible Error Re: H…" at bounding box center [641, 290] width 1282 height 580
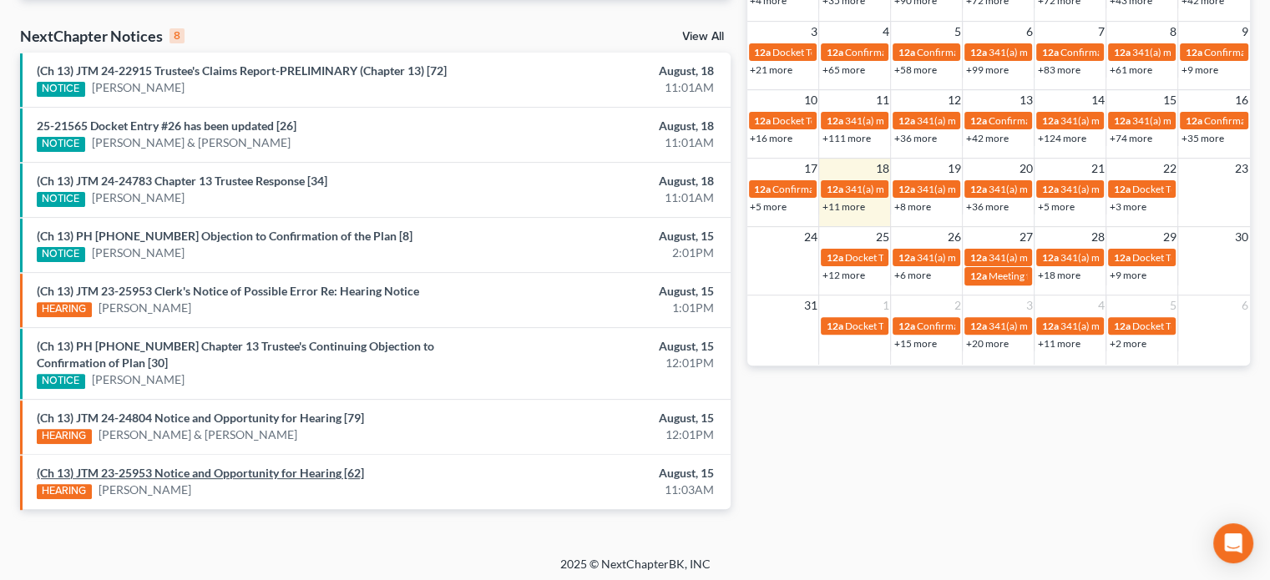
click at [200, 473] on link "(Ch 13) JTM 23-25953 Notice and Opportunity for Hearing [62]" at bounding box center [200, 473] width 327 height 14
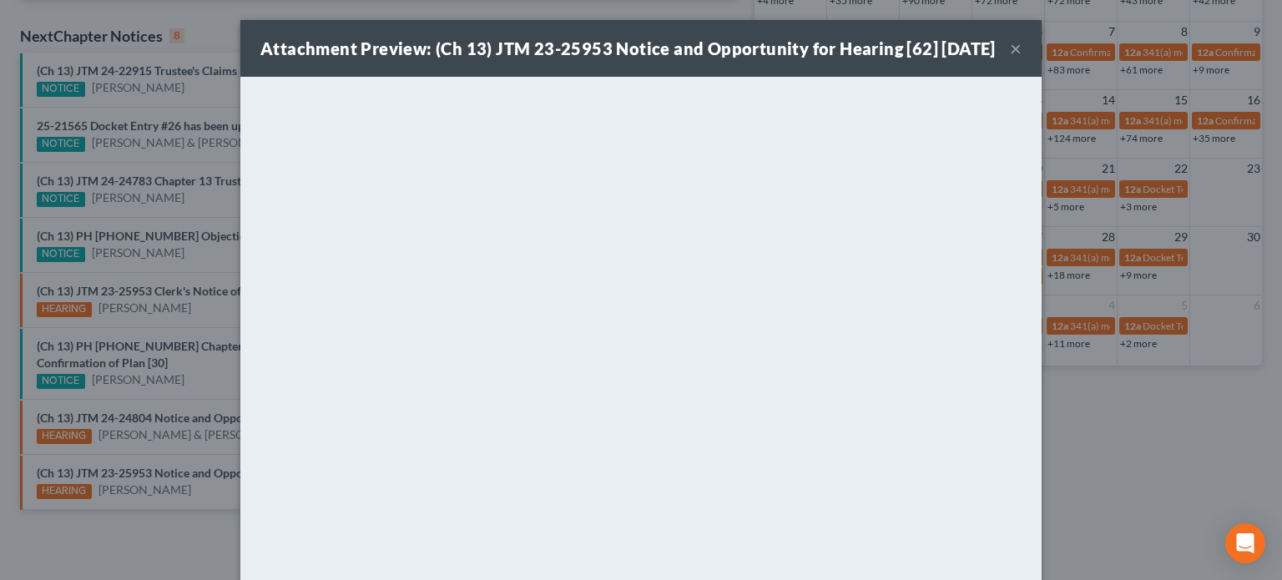
click at [187, 287] on div "Attachment Preview: (Ch 13) JTM 23-25953 Notice and Opportunity for Hearing [62…" at bounding box center [641, 290] width 1282 height 580
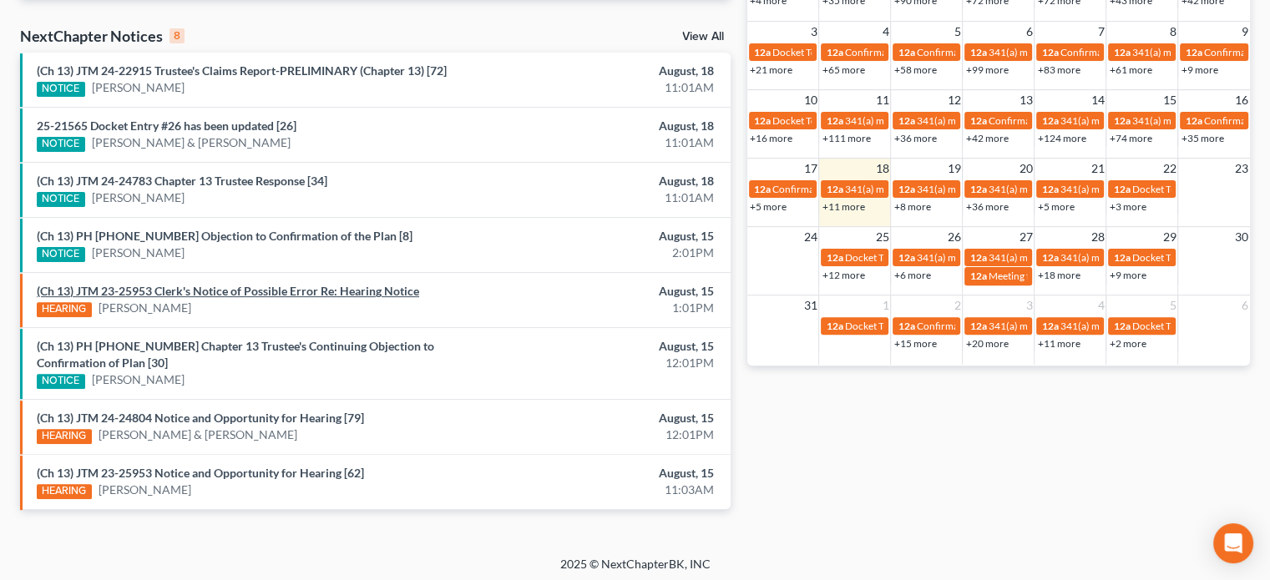
click at [187, 287] on link "(Ch 13) JTM 23-25953 Clerk's Notice of Possible Error Re: Hearing Notice" at bounding box center [228, 291] width 382 height 14
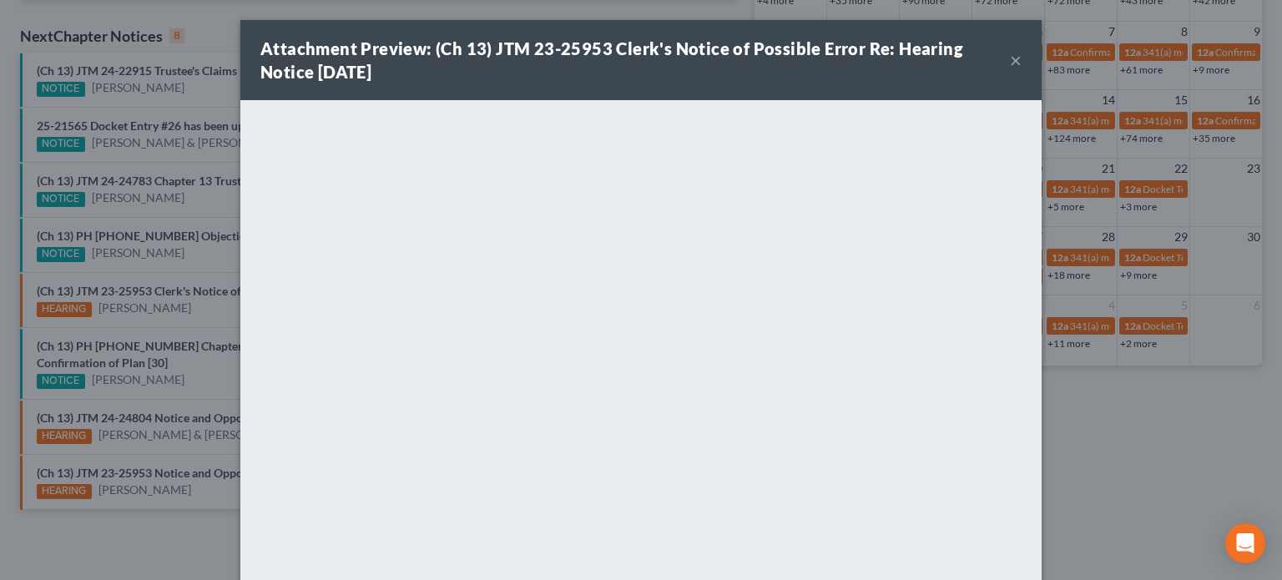
click at [1011, 58] on button "×" at bounding box center [1016, 60] width 12 height 20
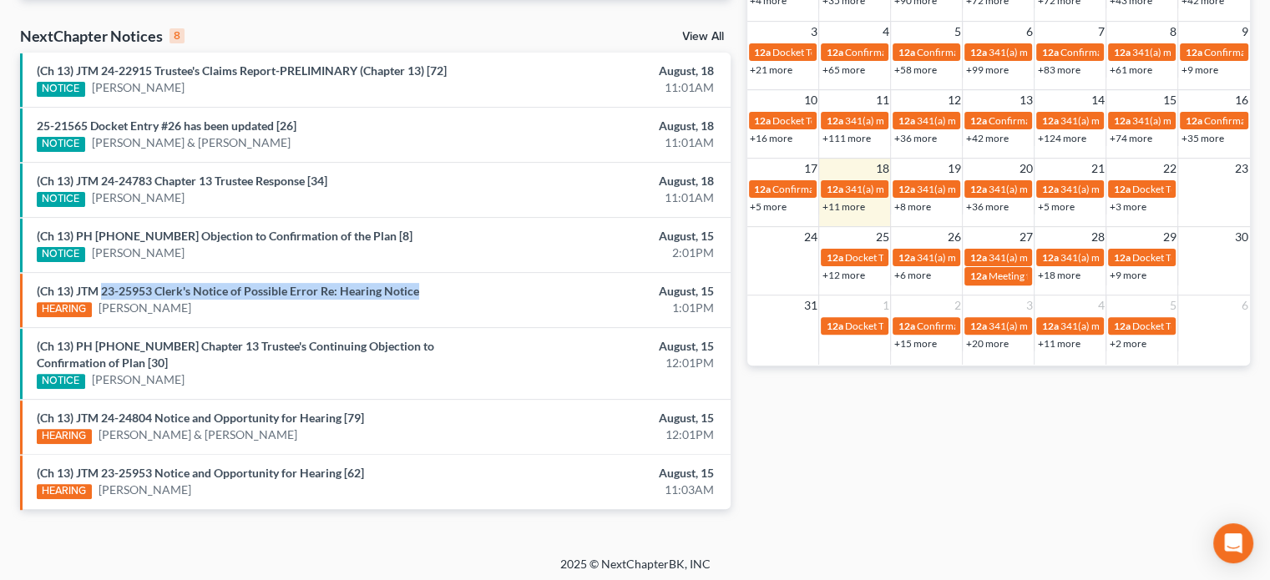
drag, startPoint x: 101, startPoint y: 279, endPoint x: 427, endPoint y: 285, distance: 326.4
click at [427, 285] on li "(Ch 13) JTM 23-25953 Clerk's Notice of Possible Error Re: Hearing Notice HEARIN…" at bounding box center [375, 299] width 710 height 55
copy link "23-25953 Clerk's Notice of Possible Error Re: Hearing Notice"
